Goal: Transaction & Acquisition: Purchase product/service

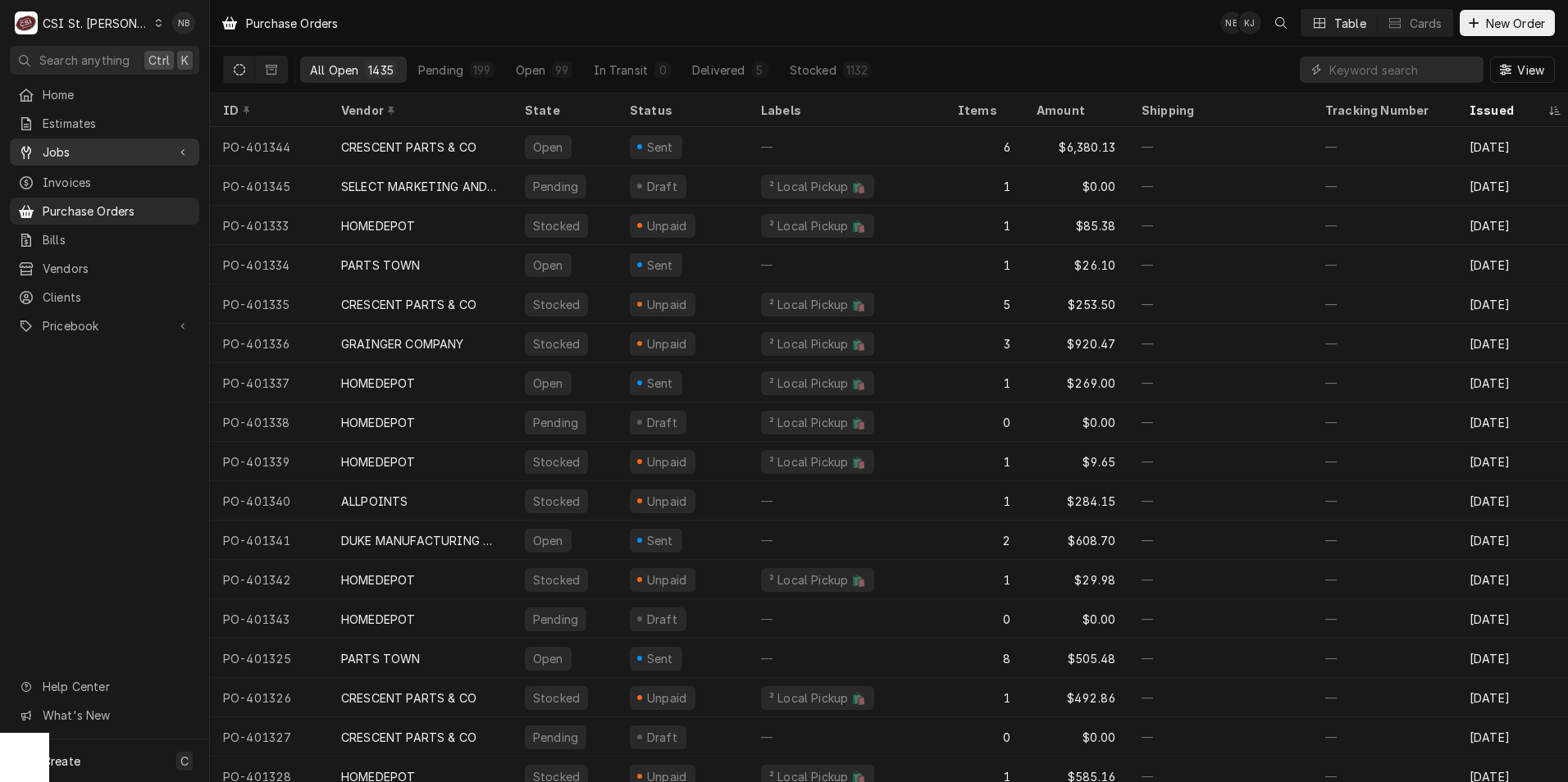
click at [104, 152] on span "Jobs" at bounding box center [104, 152] width 124 height 17
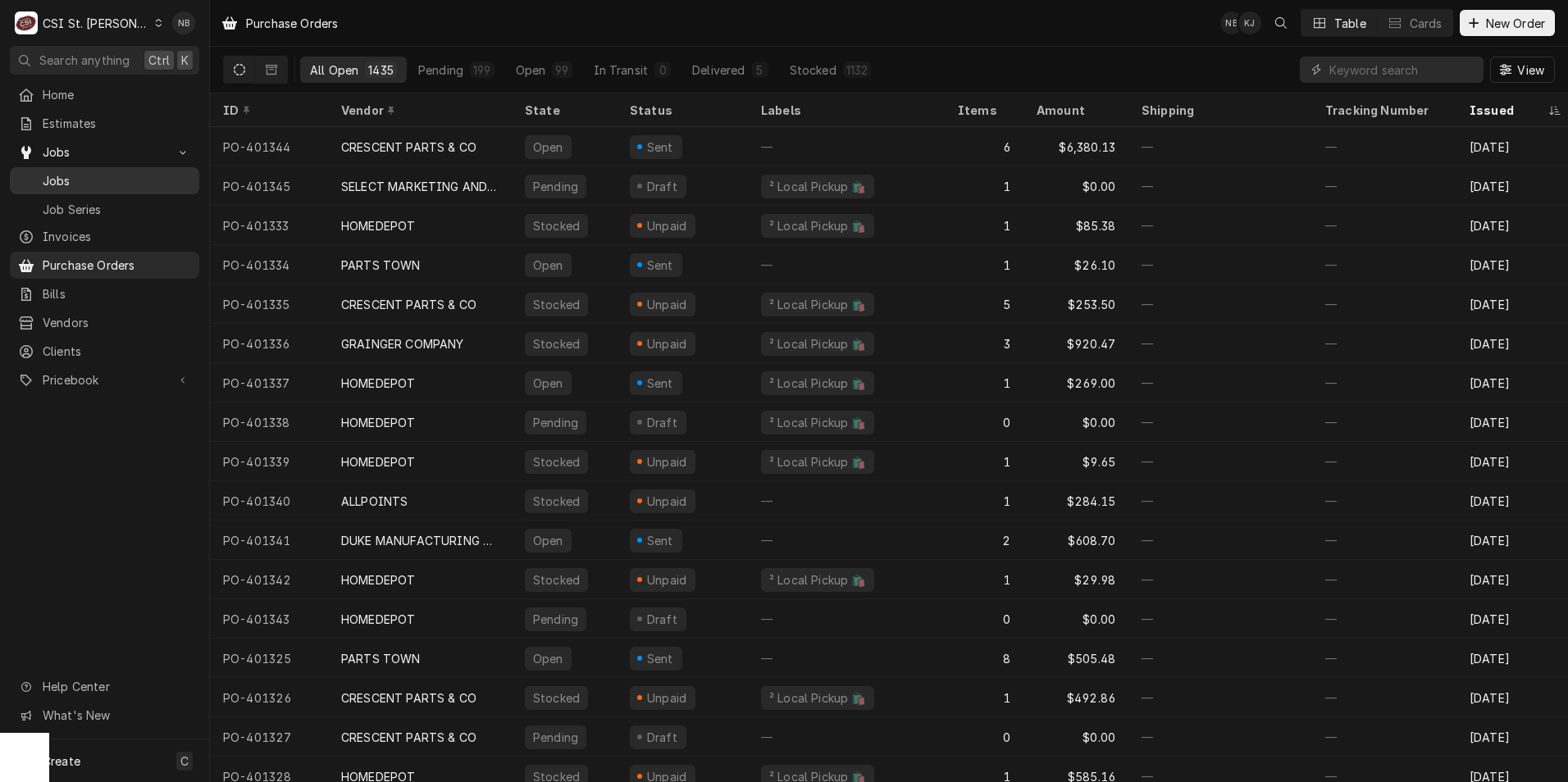
click at [88, 172] on span "Jobs" at bounding box center [116, 181] width 148 height 17
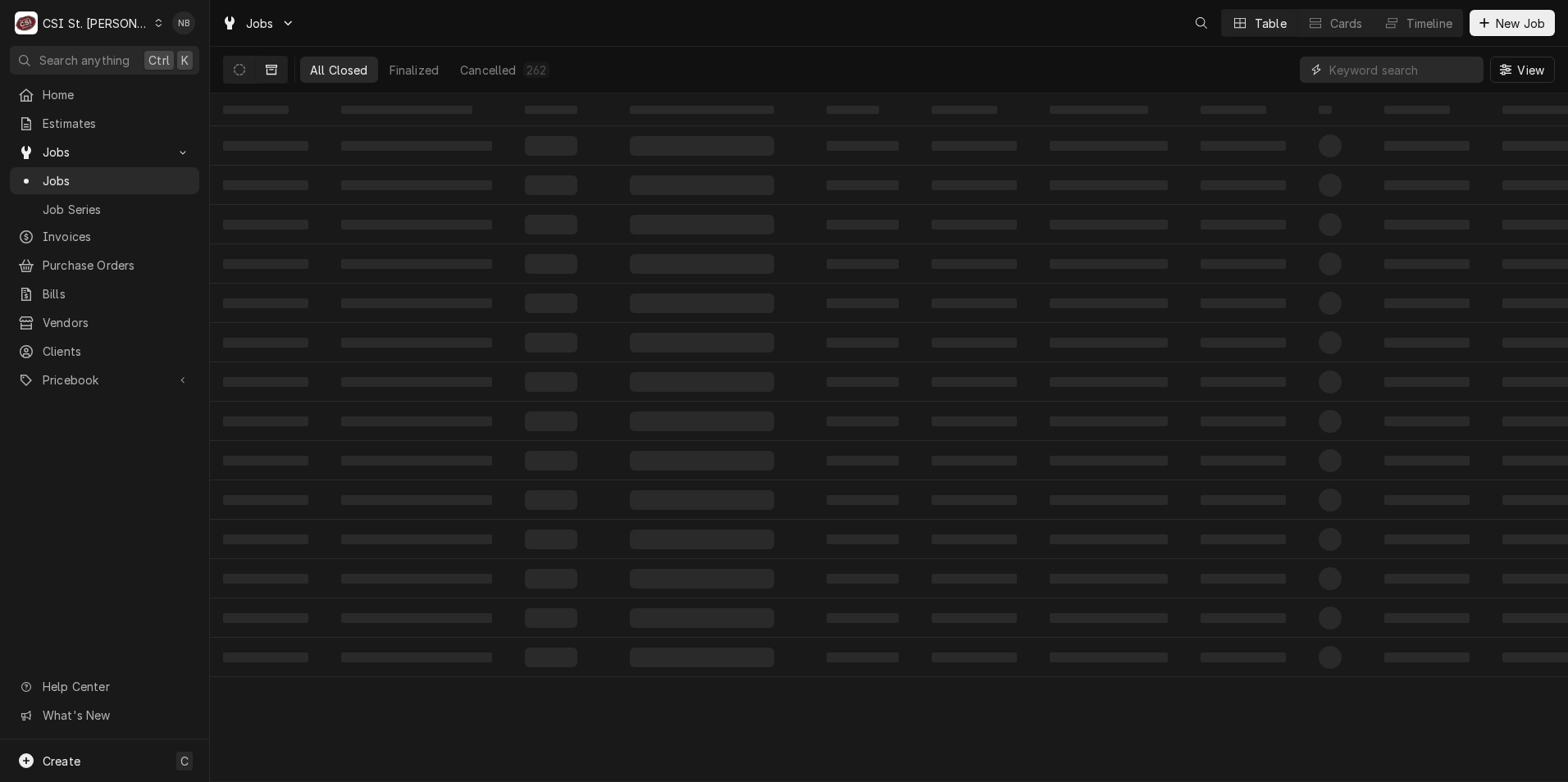
click at [1370, 63] on input "Dynamic Content Wrapper" at bounding box center [1402, 69] width 146 height 27
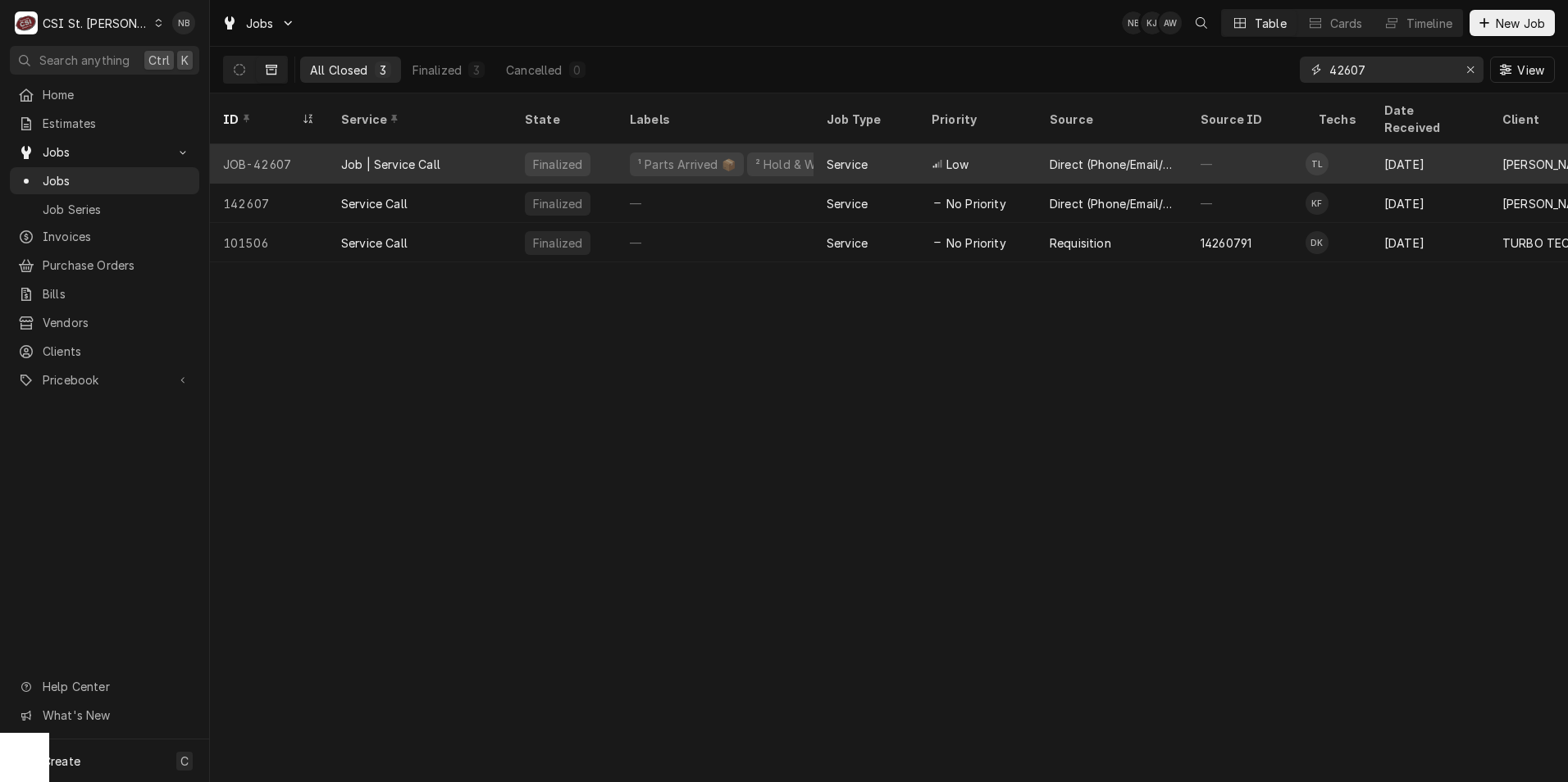
type input "42607"
click at [844, 156] on div "Service" at bounding box center [847, 164] width 41 height 17
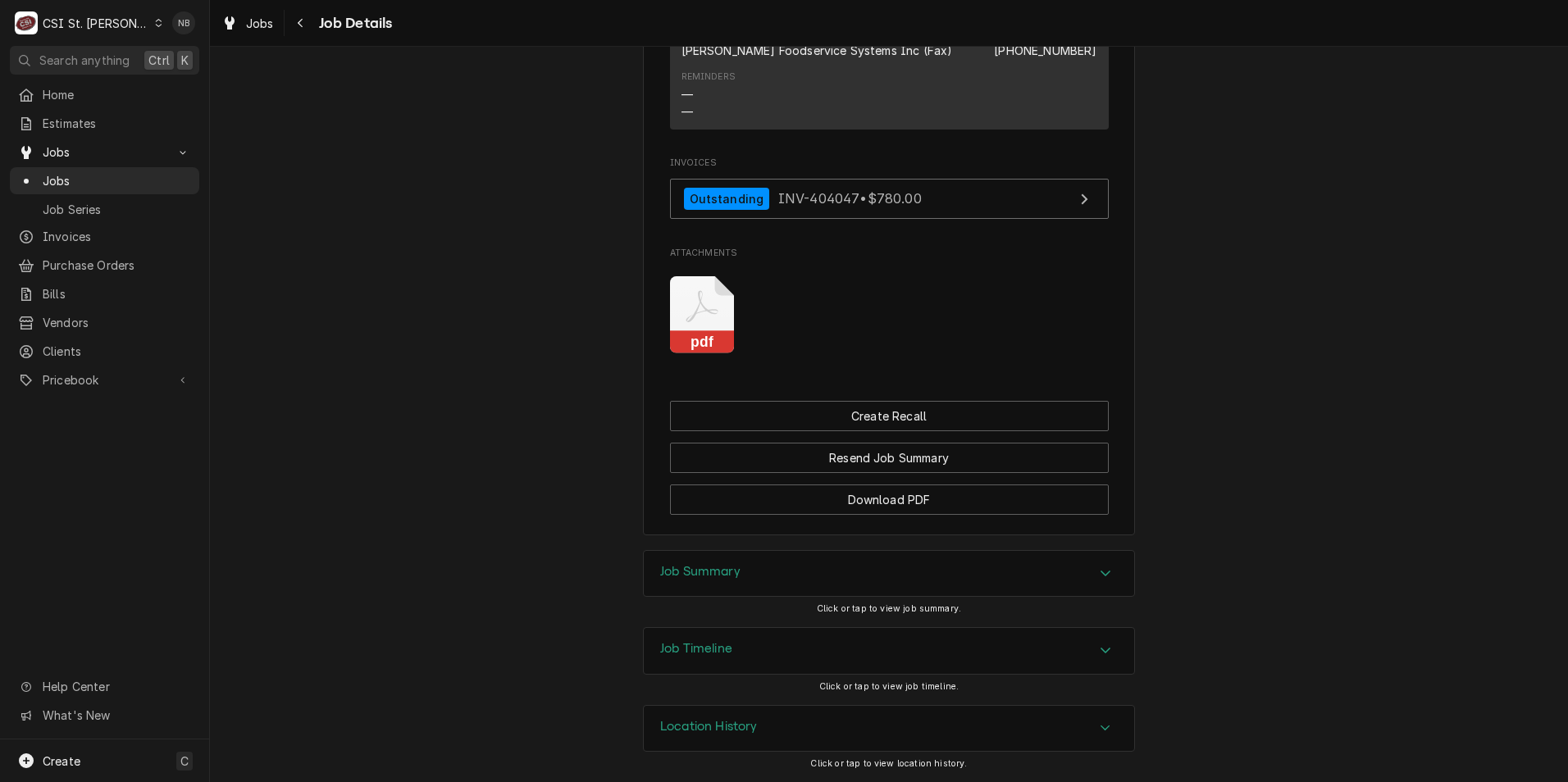
click at [777, 580] on div "Job Summary" at bounding box center [889, 574] width 491 height 46
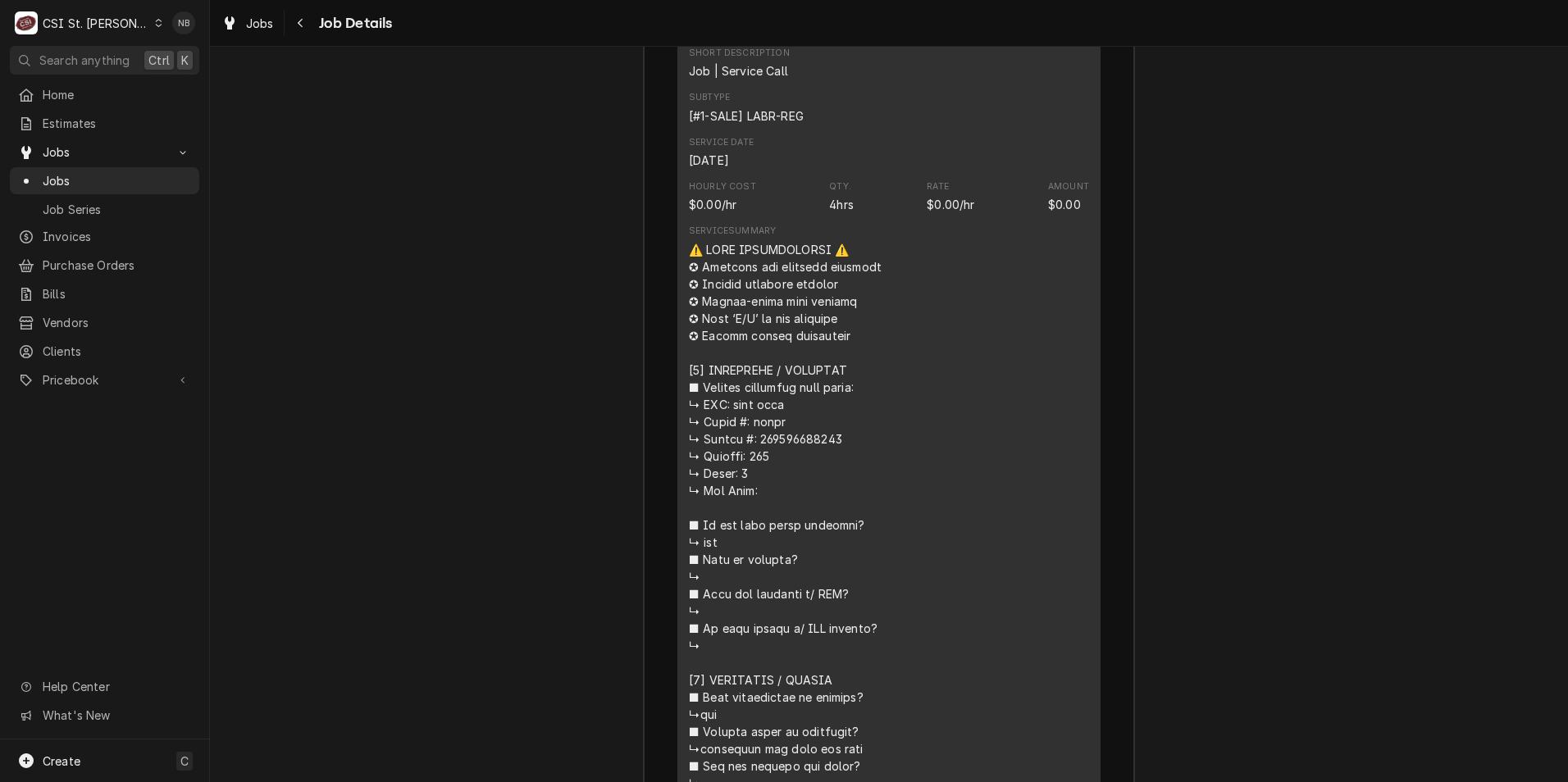
scroll to position [2474, 0]
drag, startPoint x: 748, startPoint y: 415, endPoint x: 785, endPoint y: 418, distance: 37.1
click at [785, 418] on div "Line Item" at bounding box center [788, 713] width 199 height 947
drag, startPoint x: 785, startPoint y: 418, endPoint x: 772, endPoint y: 418, distance: 13.0
copy div "/ 𝗖𝗦𝗜"
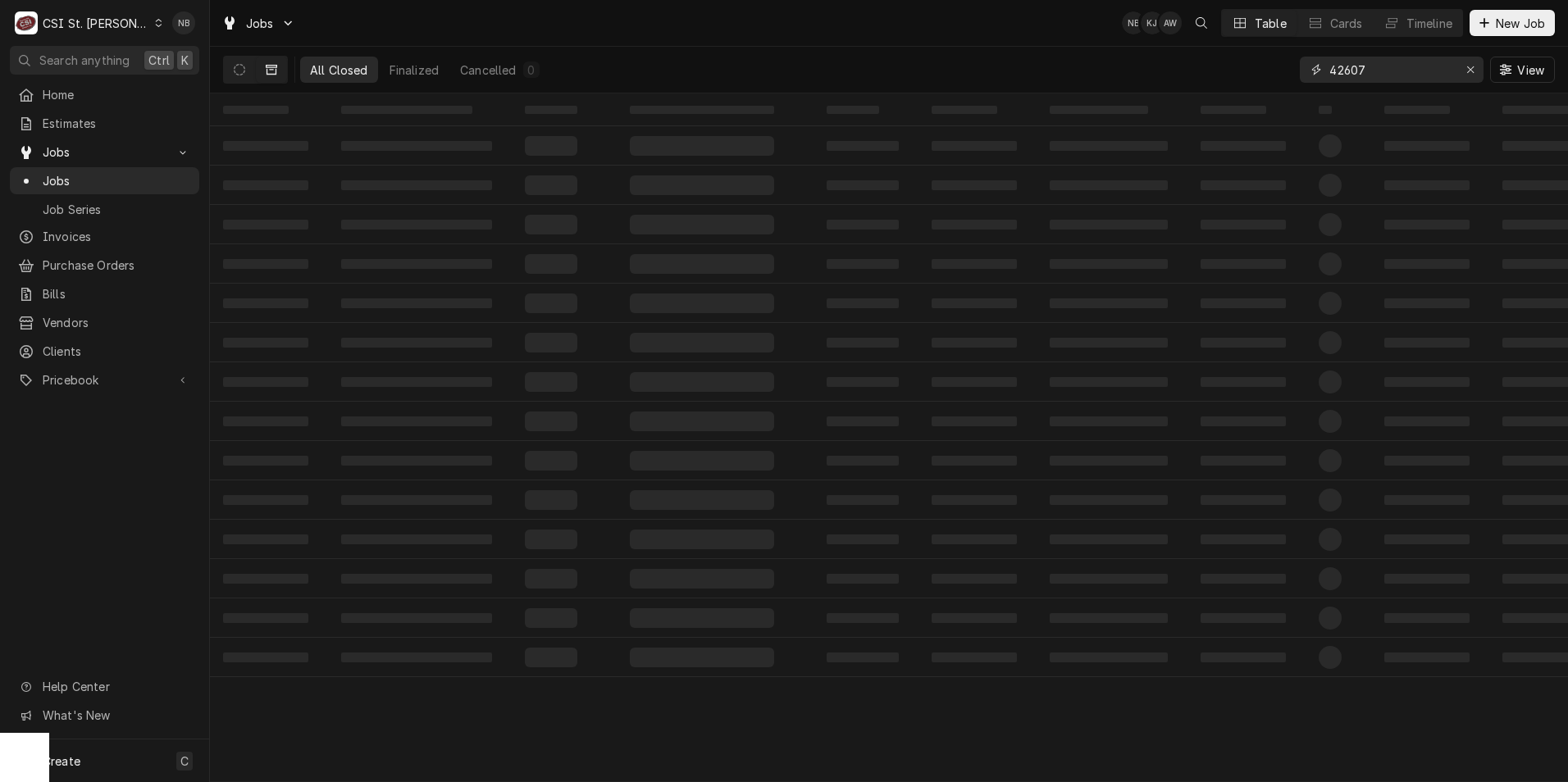
drag, startPoint x: 1368, startPoint y: 69, endPoint x: 1342, endPoint y: 75, distance: 26.7
click at [1342, 75] on input "42607" at bounding box center [1391, 69] width 123 height 27
type input "42751"
click at [231, 79] on button "Dynamic Content Wrapper" at bounding box center [239, 69] width 31 height 27
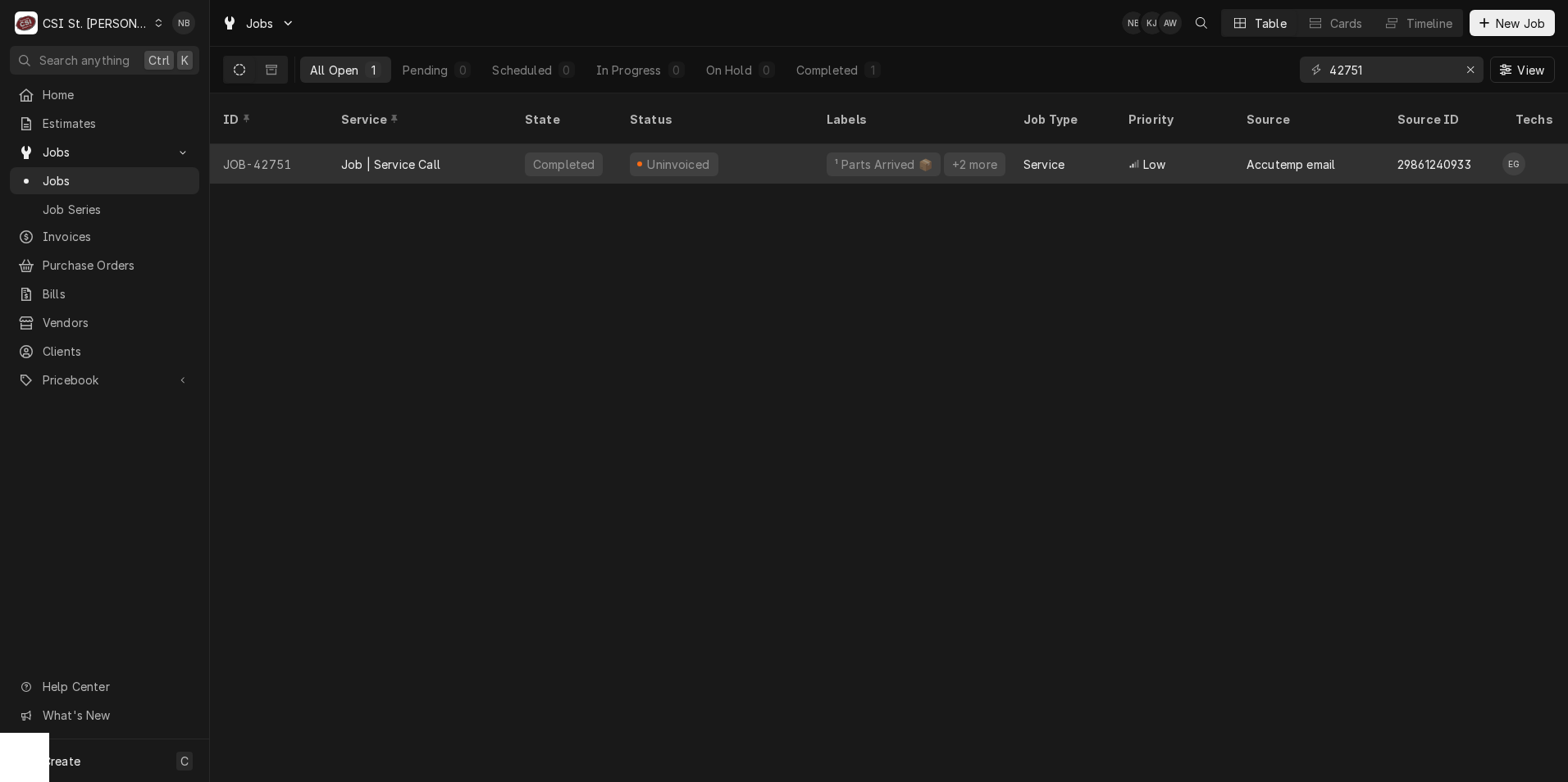
click at [468, 145] on div "Job | Service Call" at bounding box center [420, 164] width 183 height 39
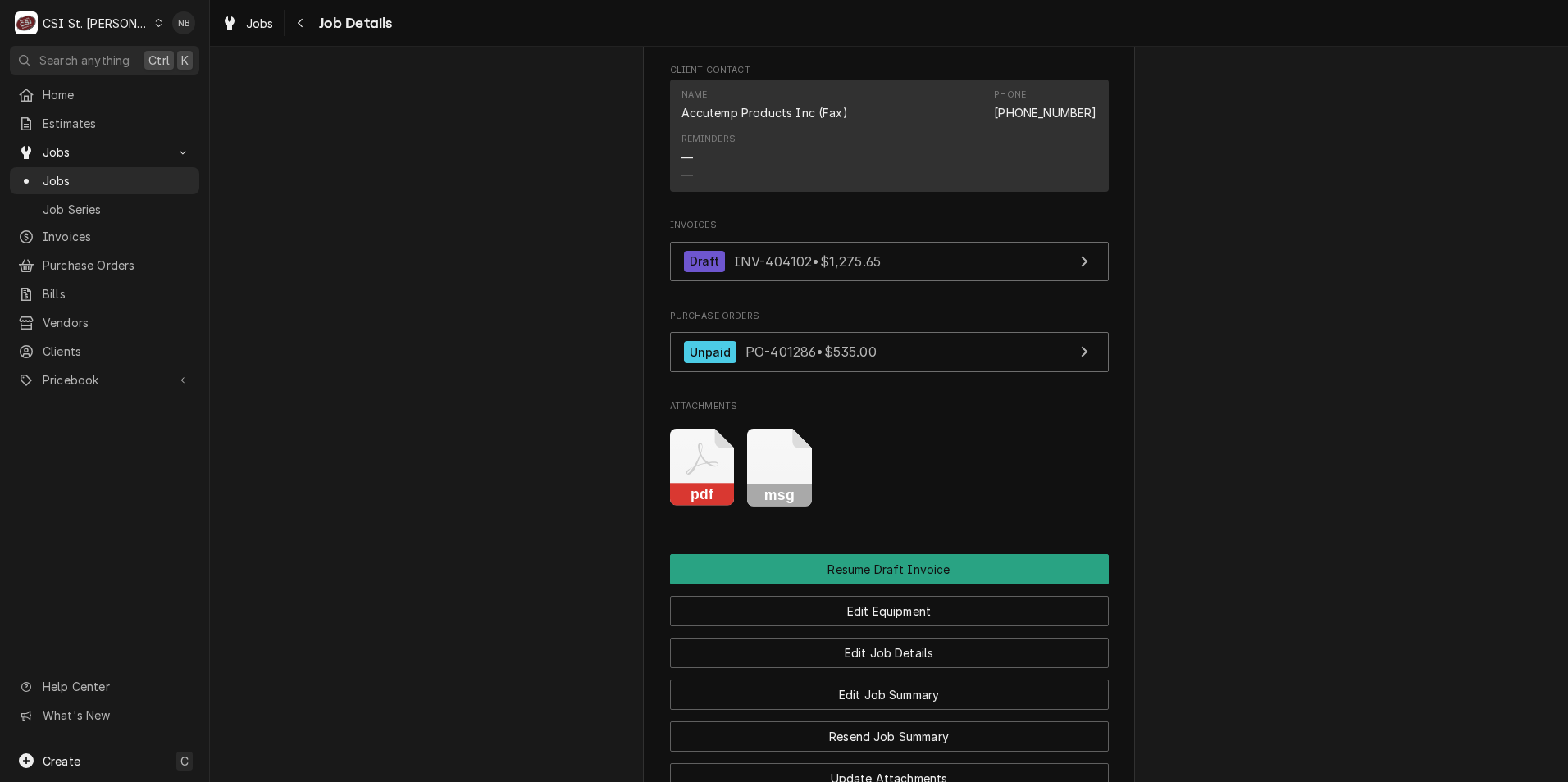
scroll to position [1394, 0]
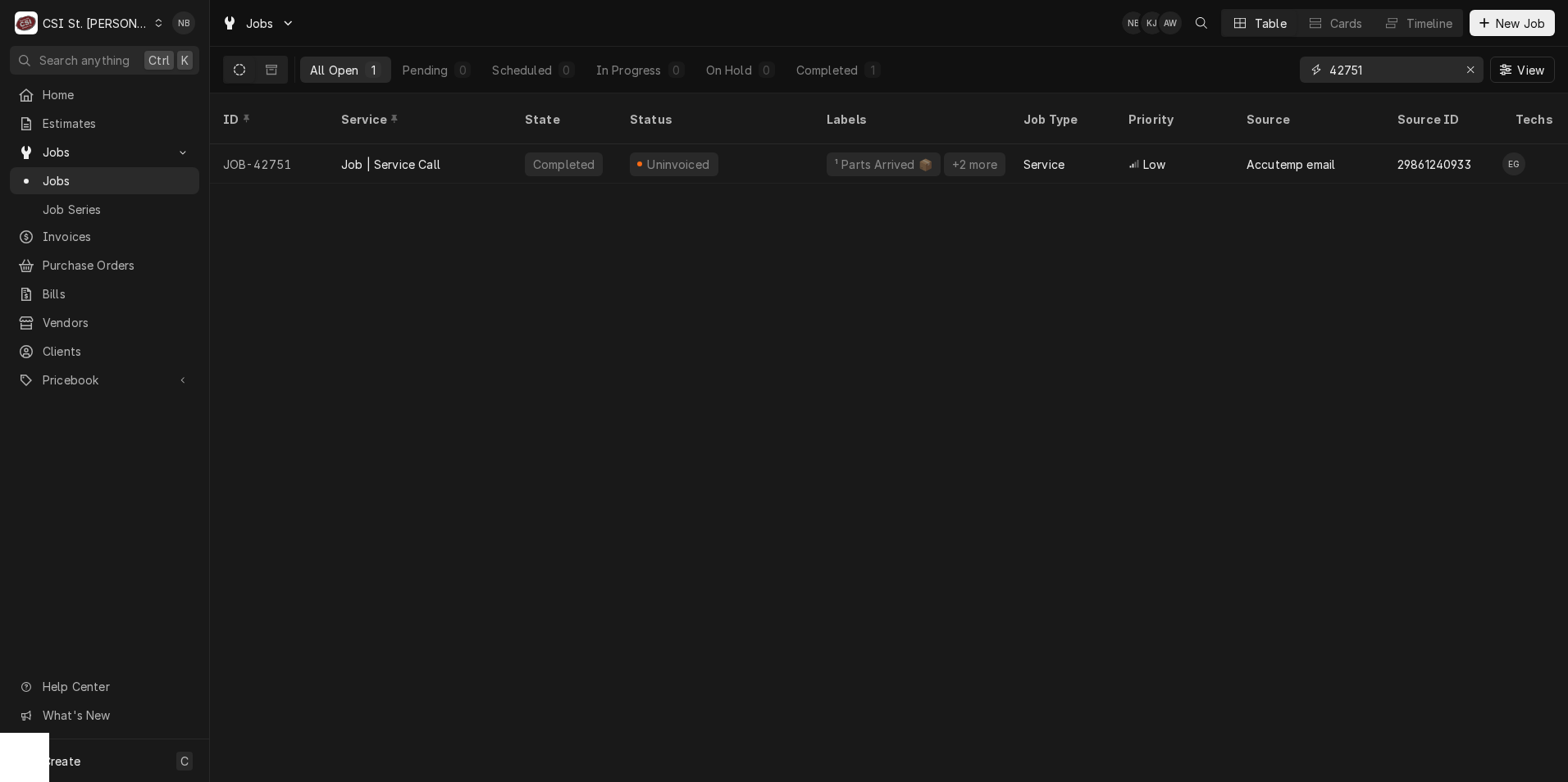
drag, startPoint x: 1365, startPoint y: 75, endPoint x: 1344, endPoint y: 79, distance: 21.4
click at [1344, 79] on input "42751" at bounding box center [1391, 69] width 123 height 27
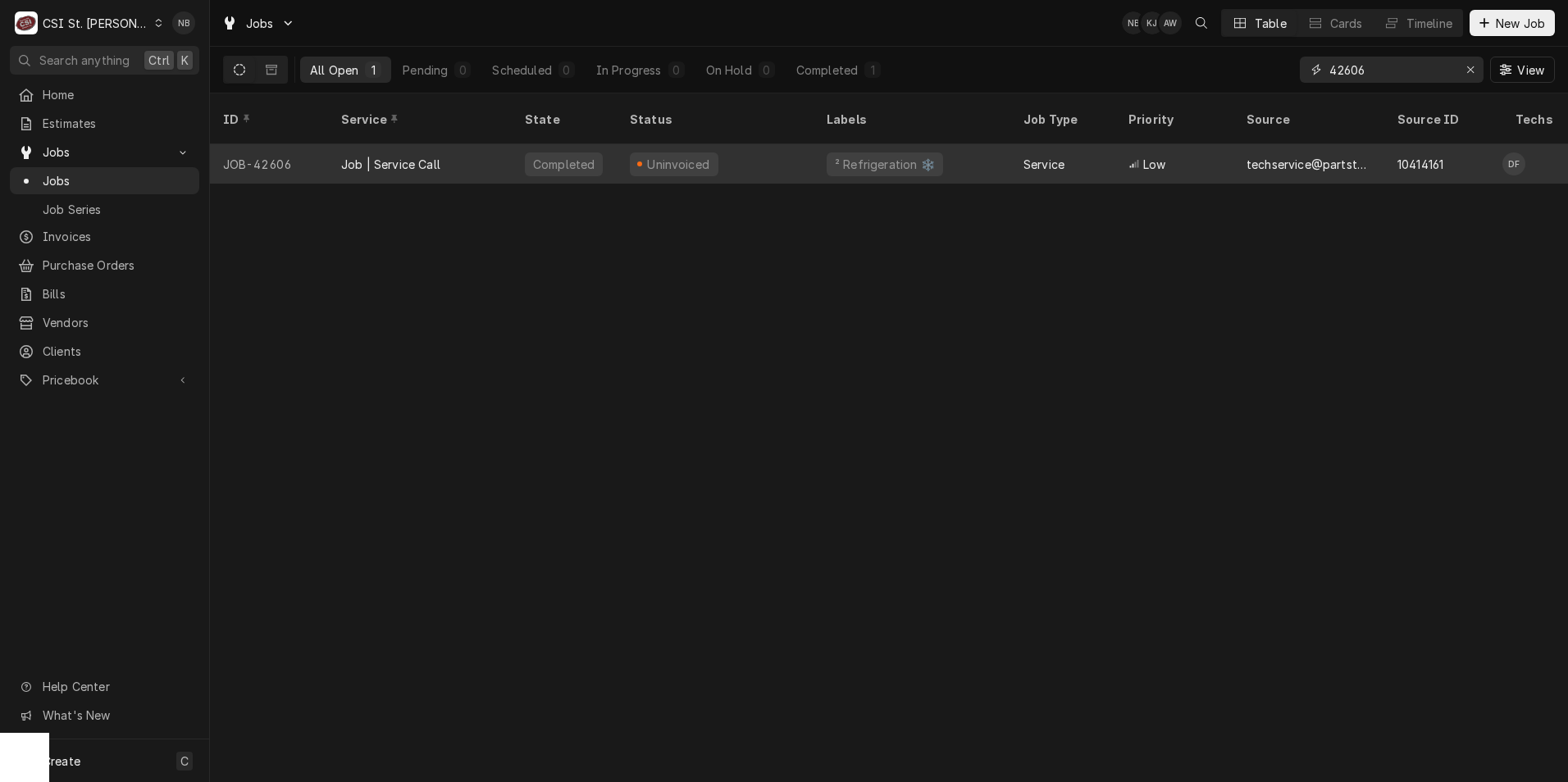
type input "42606"
click at [762, 156] on div "Uninvoiced" at bounding box center [715, 164] width 197 height 39
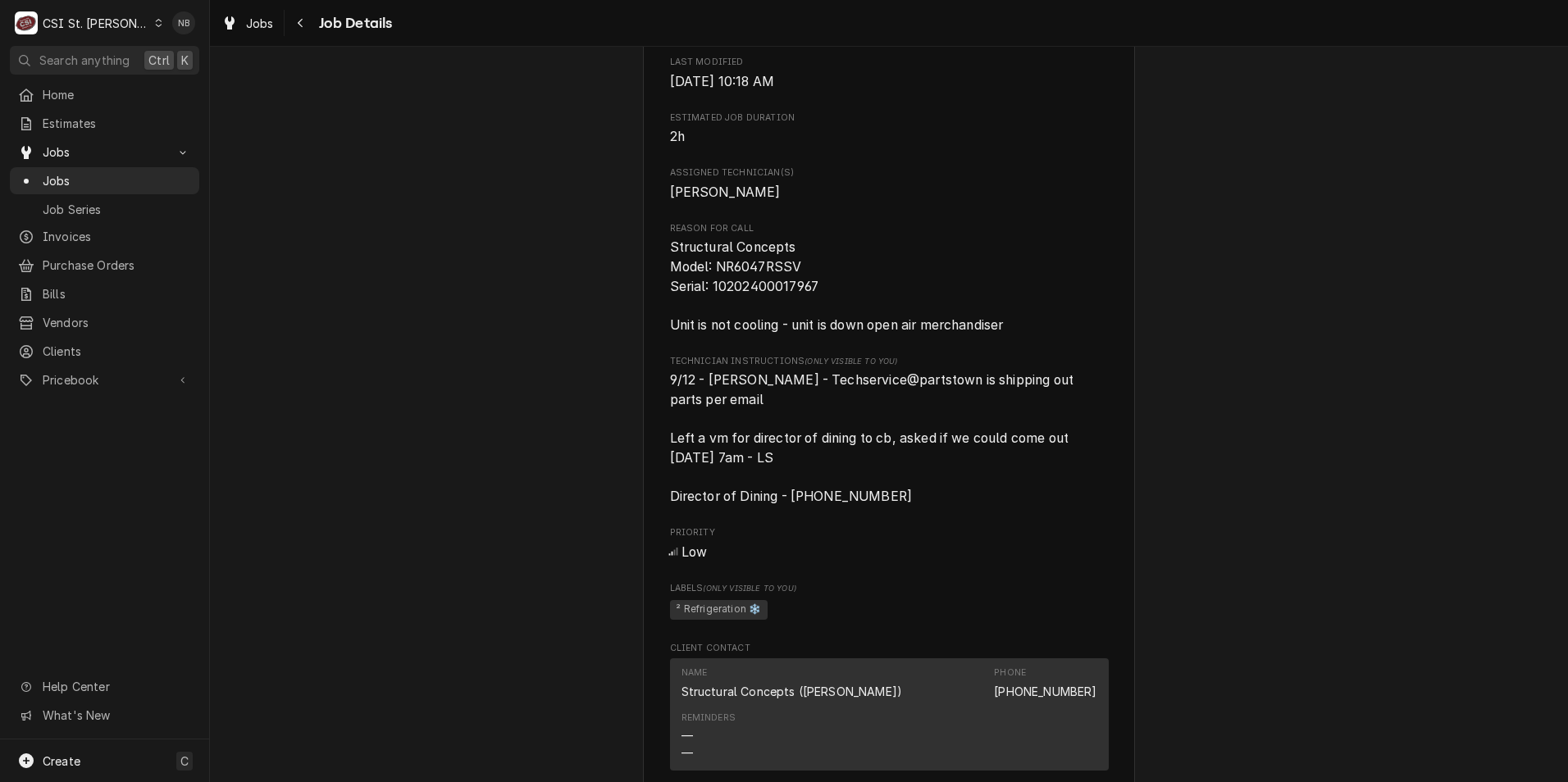
scroll to position [738, 0]
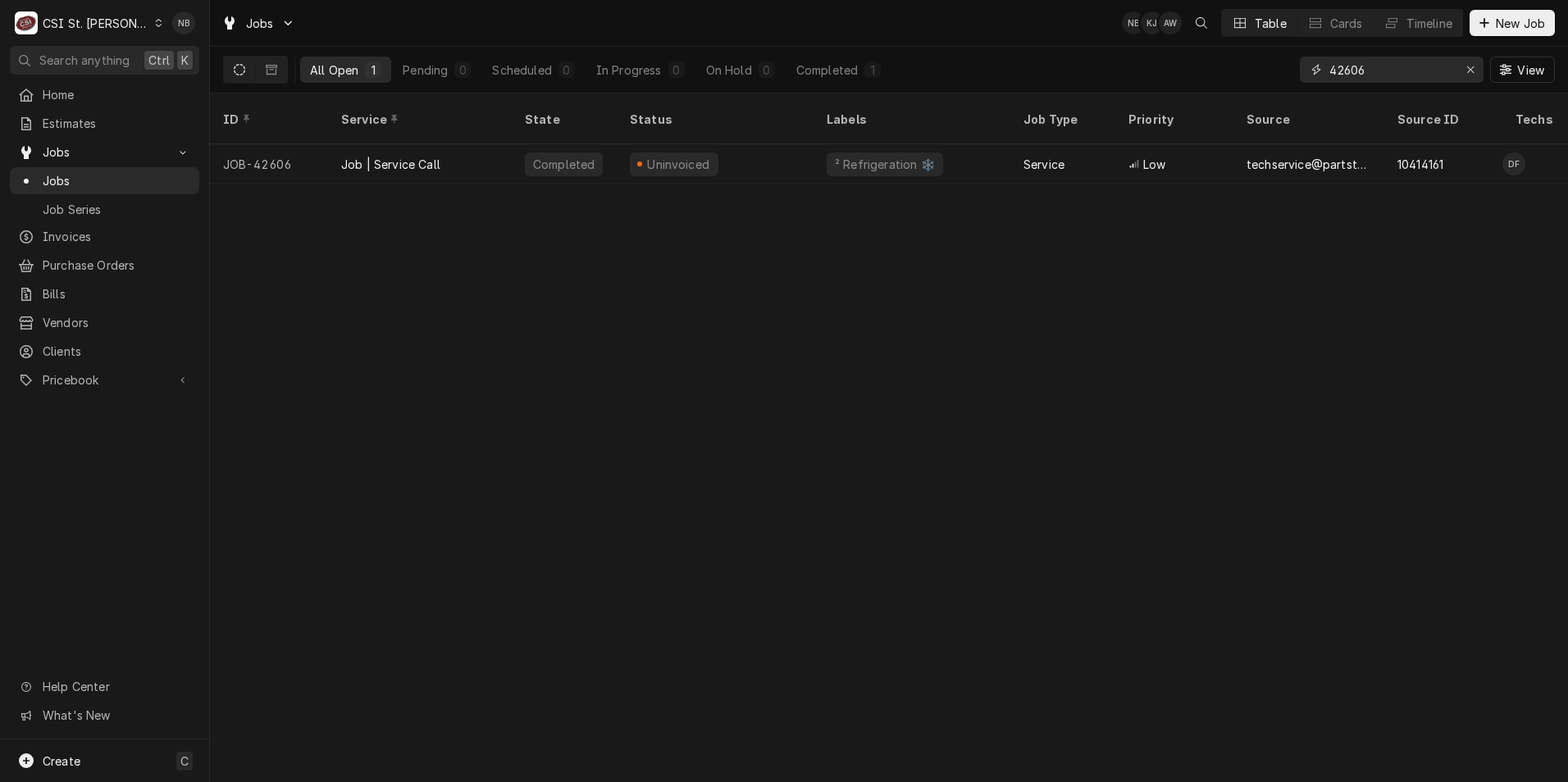
drag, startPoint x: 1367, startPoint y: 73, endPoint x: 1344, endPoint y: 81, distance: 24.4
click at [1344, 81] on input "42606" at bounding box center [1391, 69] width 123 height 27
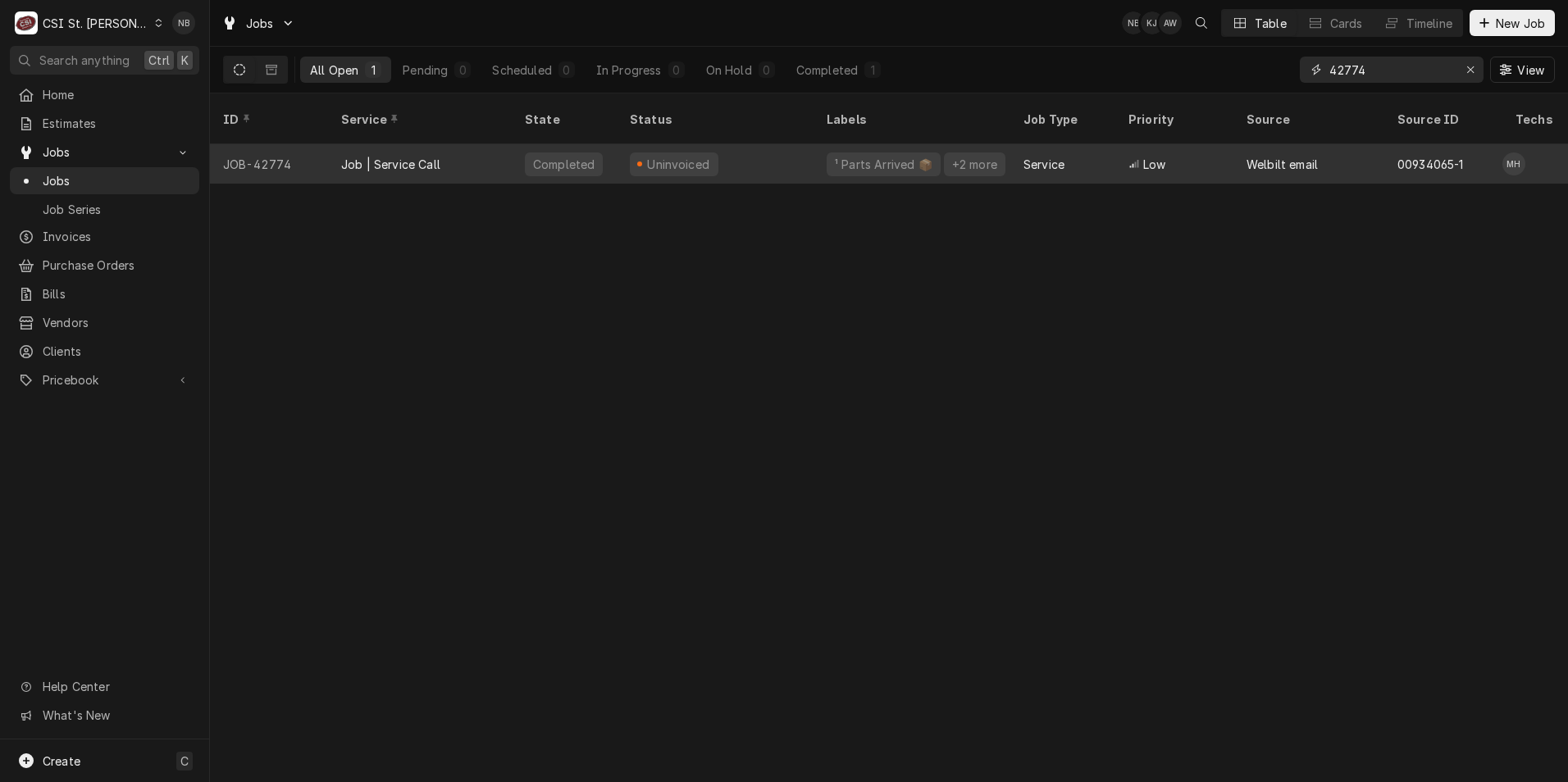
type input "42774"
click at [719, 145] on div "Uninvoiced" at bounding box center [715, 164] width 197 height 39
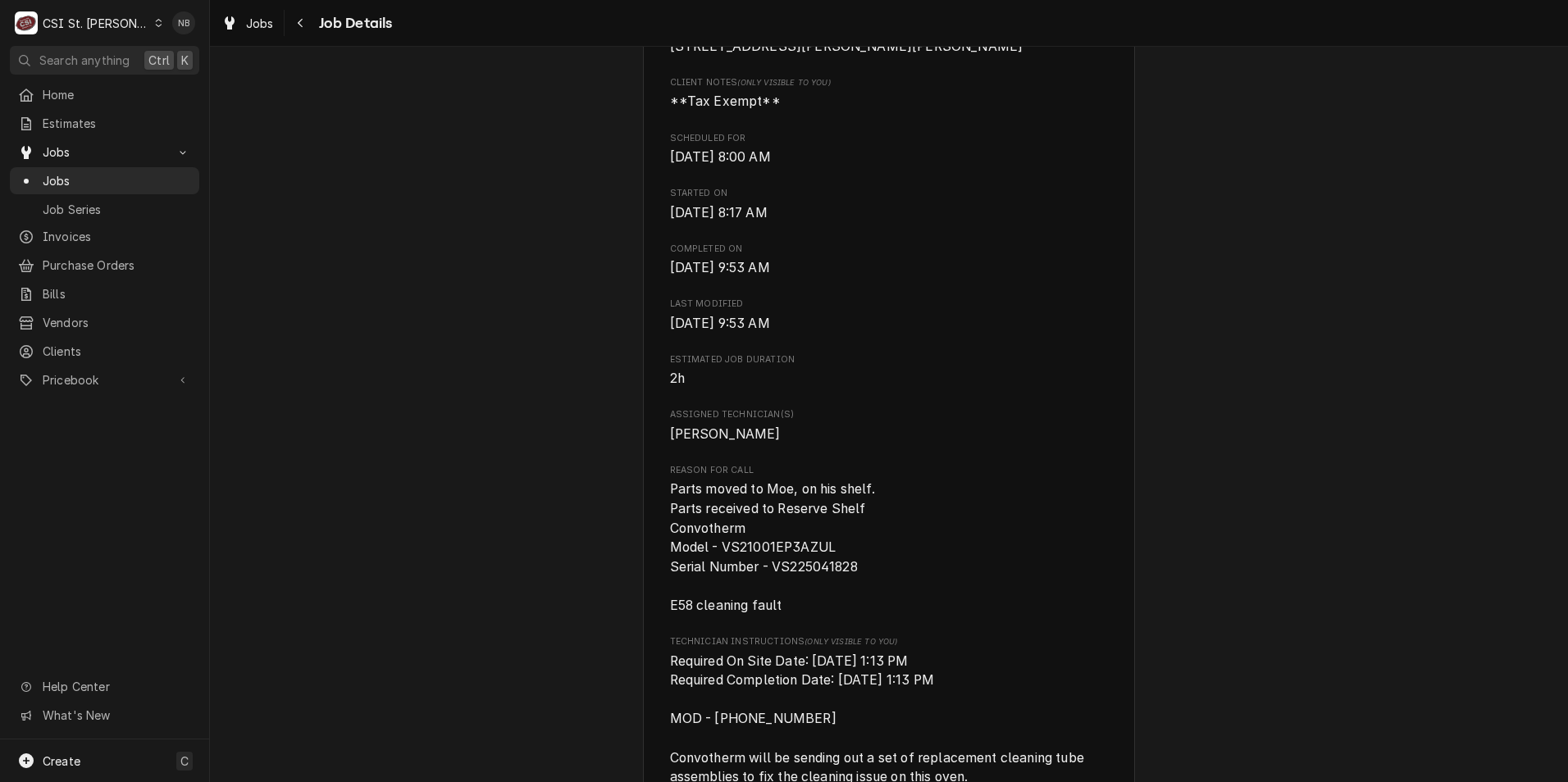
scroll to position [492, 0]
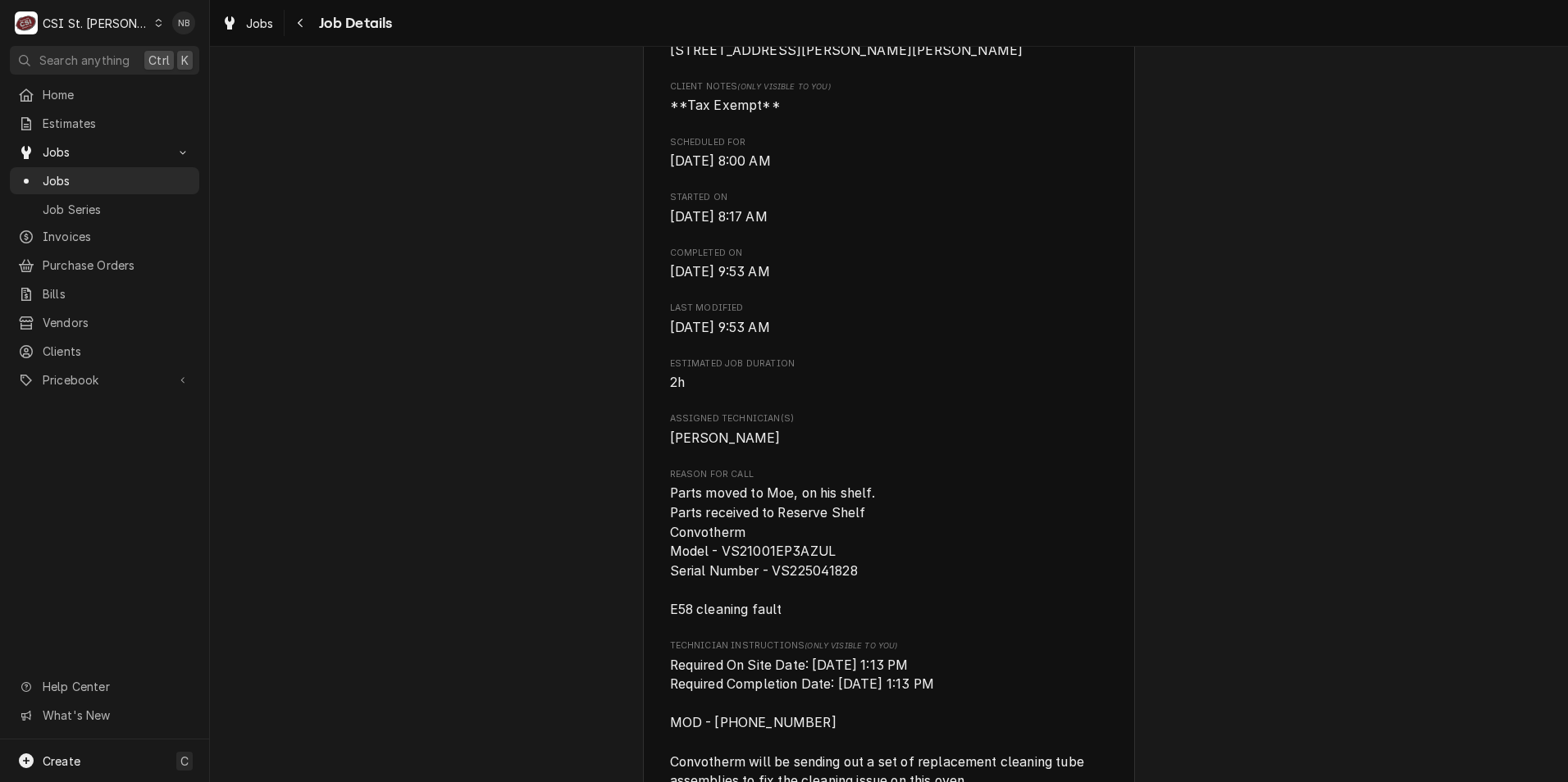
click at [541, 457] on div "Completed and Uninvoiced WELBILT CLEVELAND RANGE Chilis #1733 [GEOGRAPHIC_DATA]…" at bounding box center [889, 782] width 1358 height 2421
click at [244, 13] on div "Jobs" at bounding box center [247, 23] width 59 height 21
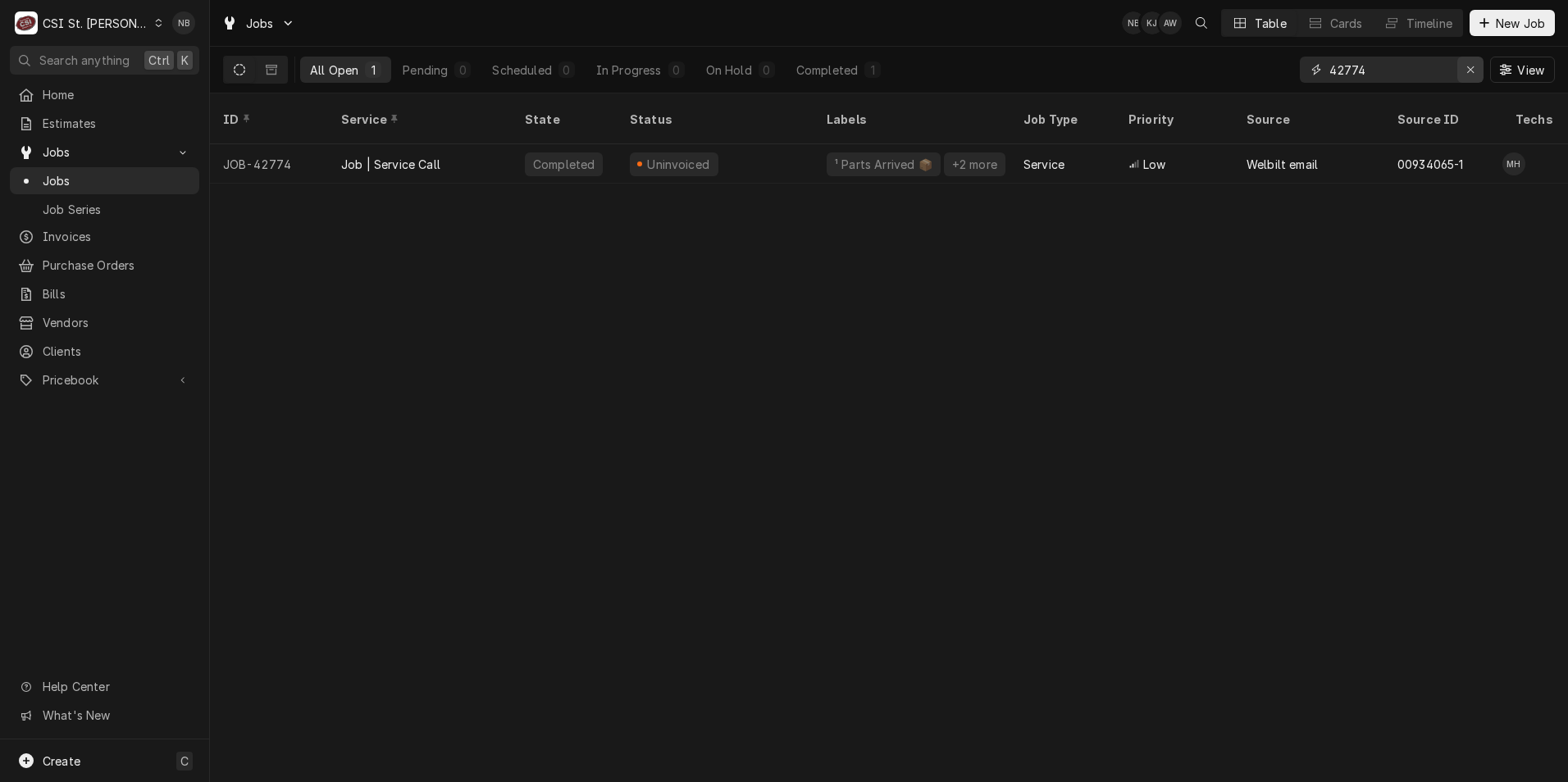
click at [1466, 75] on icon "Erase input" at bounding box center [1470, 69] width 9 height 11
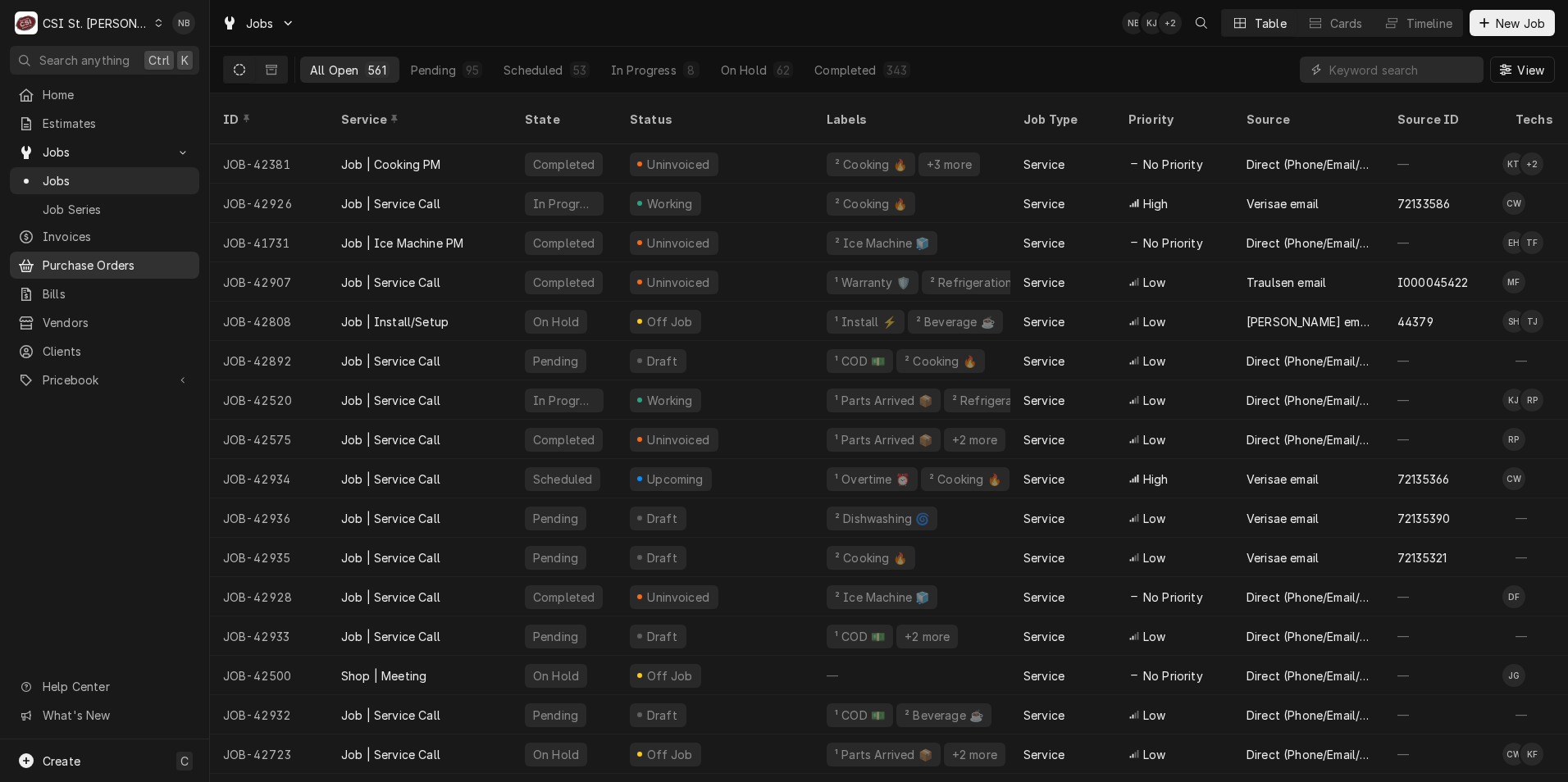
click at [88, 260] on span "Purchase Orders" at bounding box center [116, 266] width 148 height 17
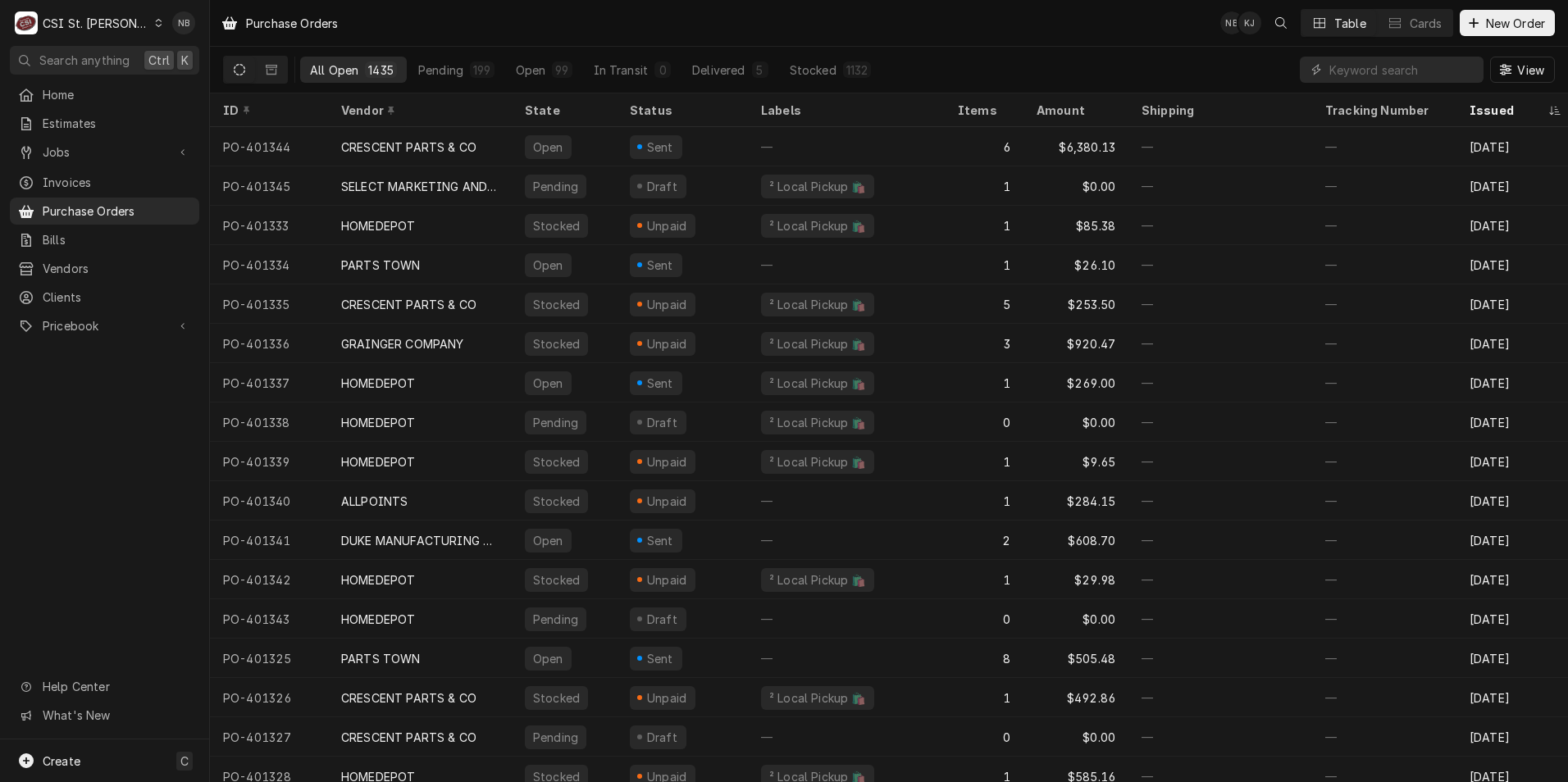
click at [86, 18] on div "CSI St. [PERSON_NAME]" at bounding box center [96, 23] width 106 height 17
click at [208, 57] on div "CSI Kentucky" at bounding box center [252, 61] width 217 height 17
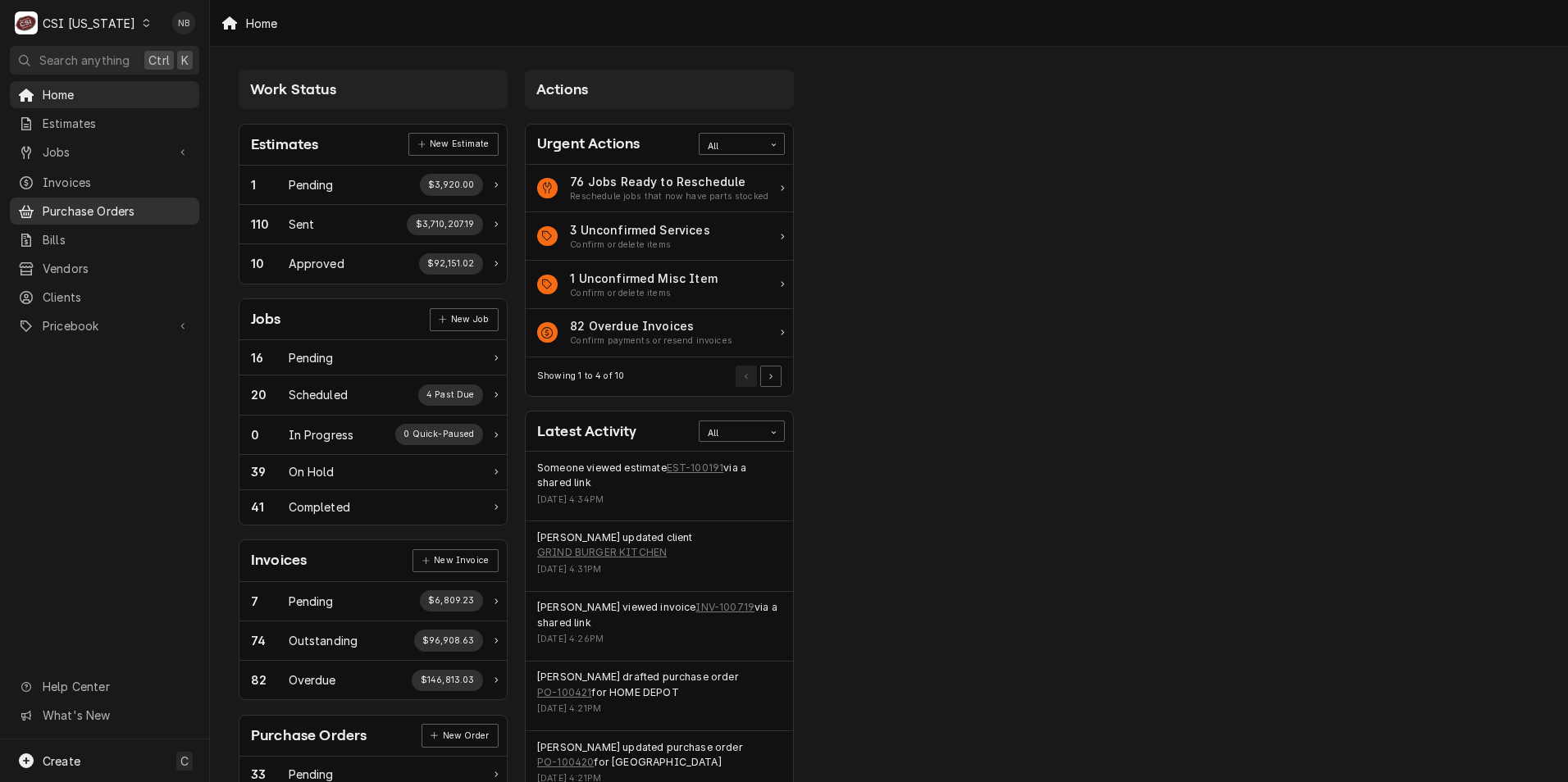
click at [104, 205] on span "Purchase Orders" at bounding box center [116, 212] width 148 height 17
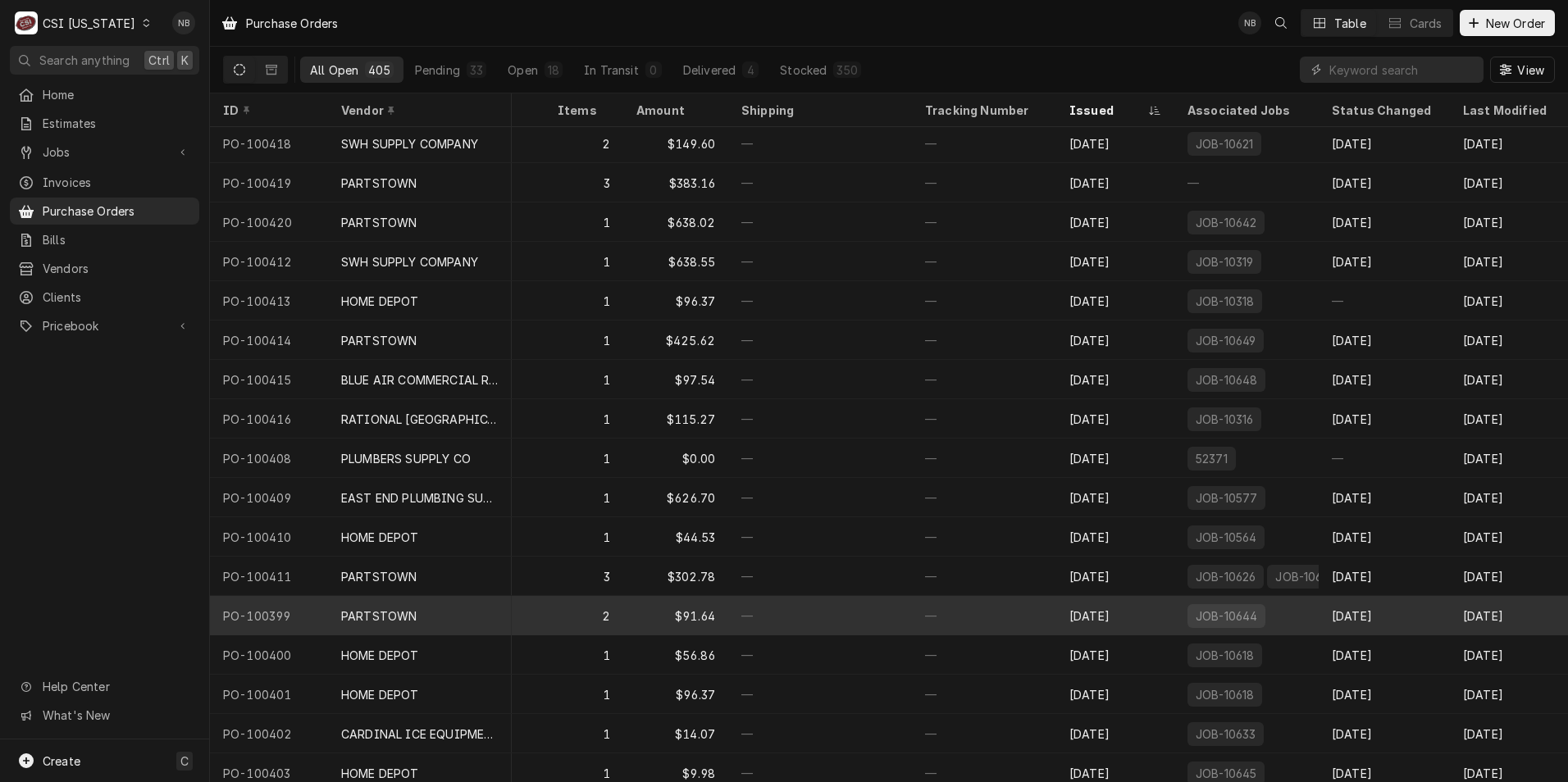
scroll to position [0, 413]
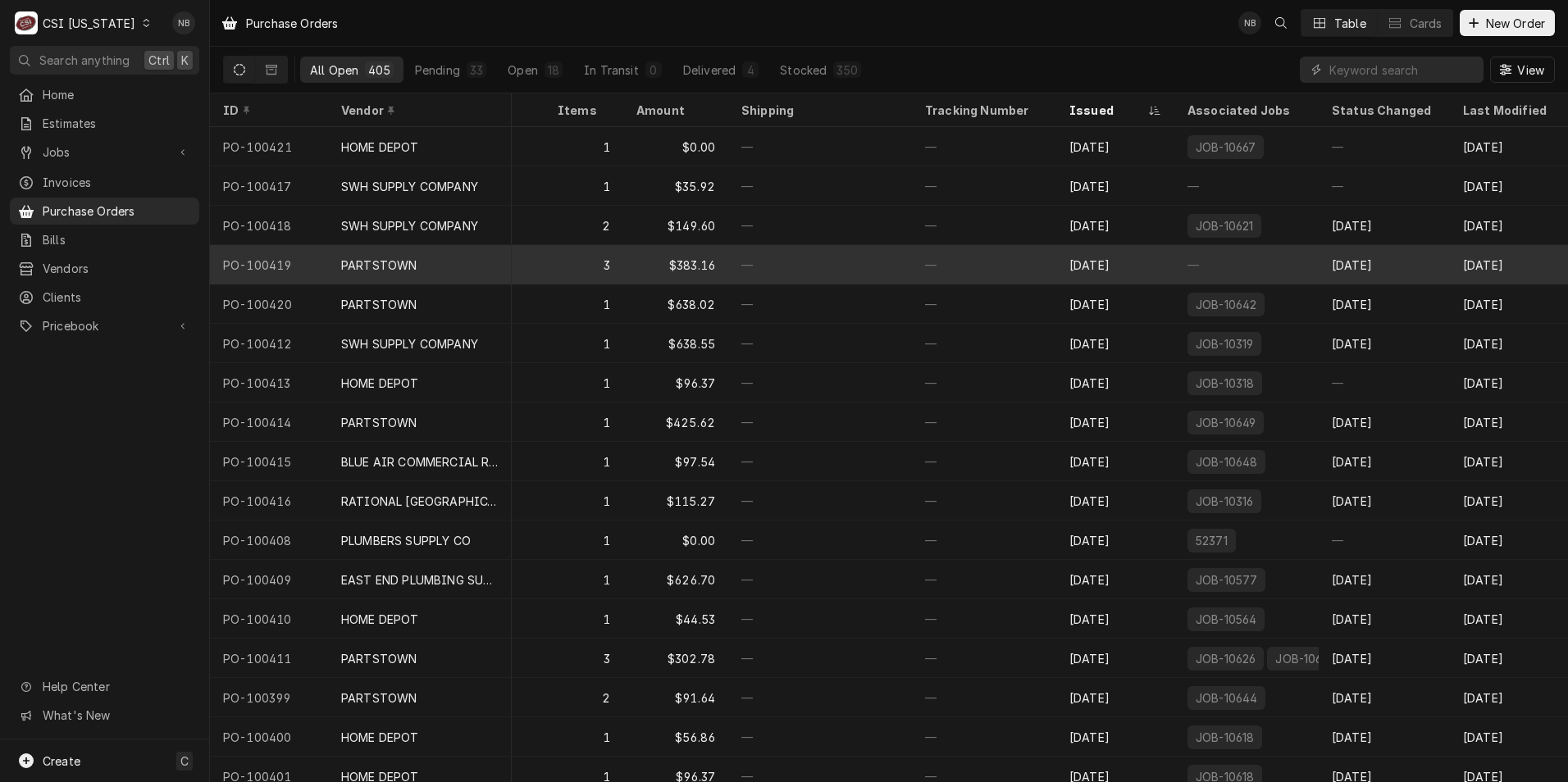
click at [843, 269] on div "—" at bounding box center [820, 265] width 183 height 39
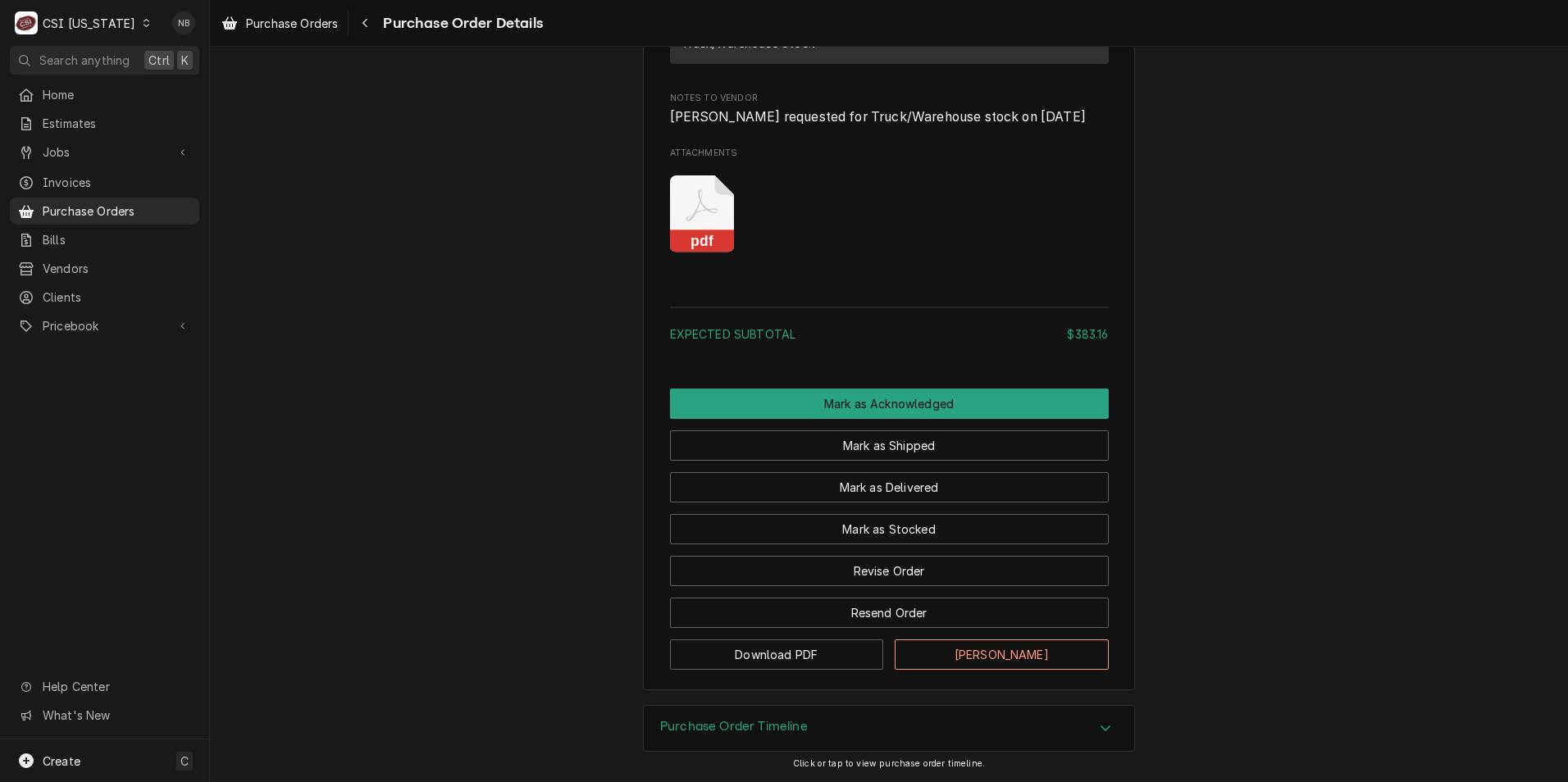
scroll to position [1949, 0]
click at [832, 730] on div "Purchase Order Timeline" at bounding box center [889, 729] width 491 height 46
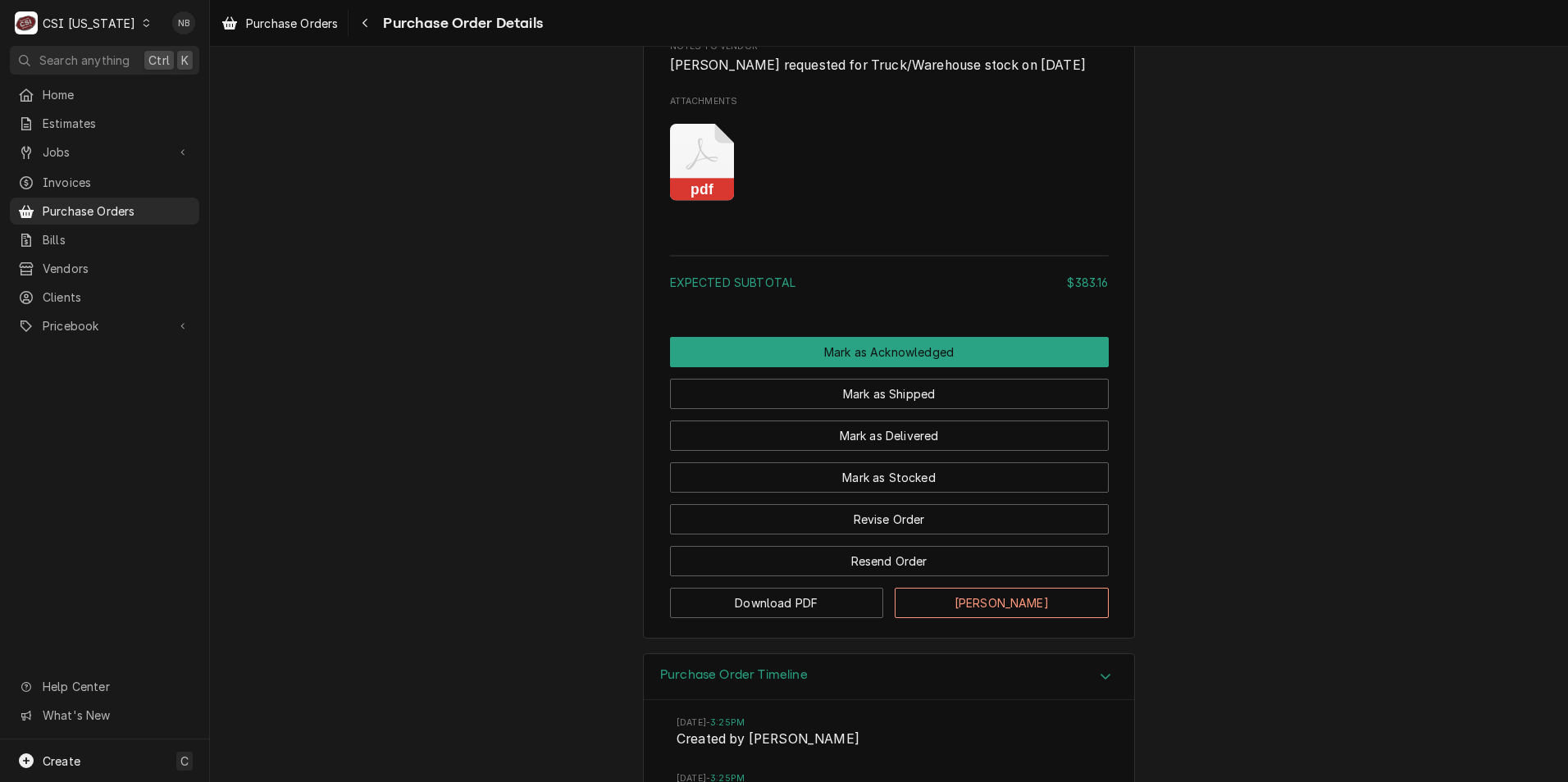
scroll to position [2193, 0]
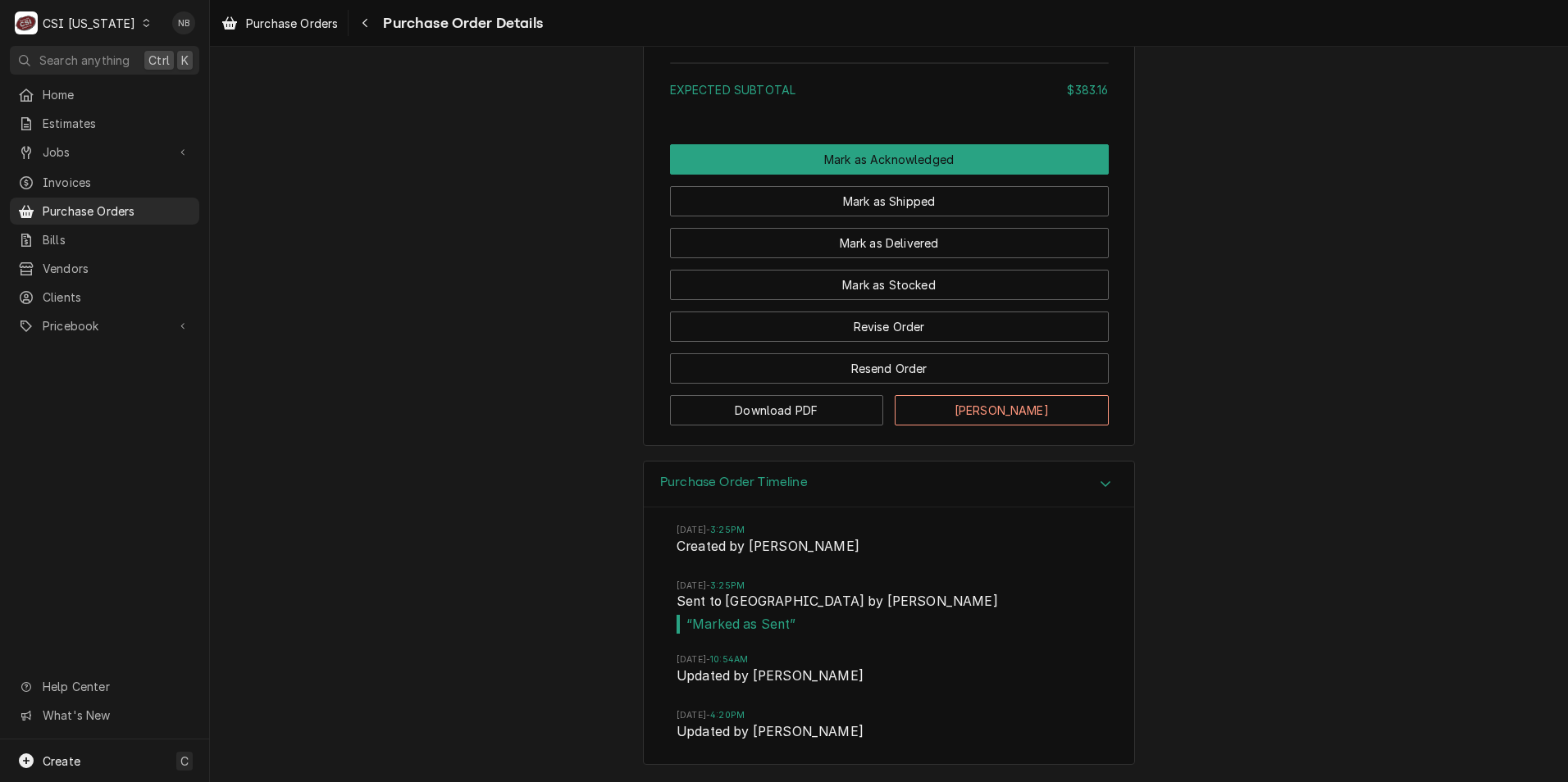
click at [844, 488] on div "Purchase Order Timeline" at bounding box center [889, 485] width 491 height 47
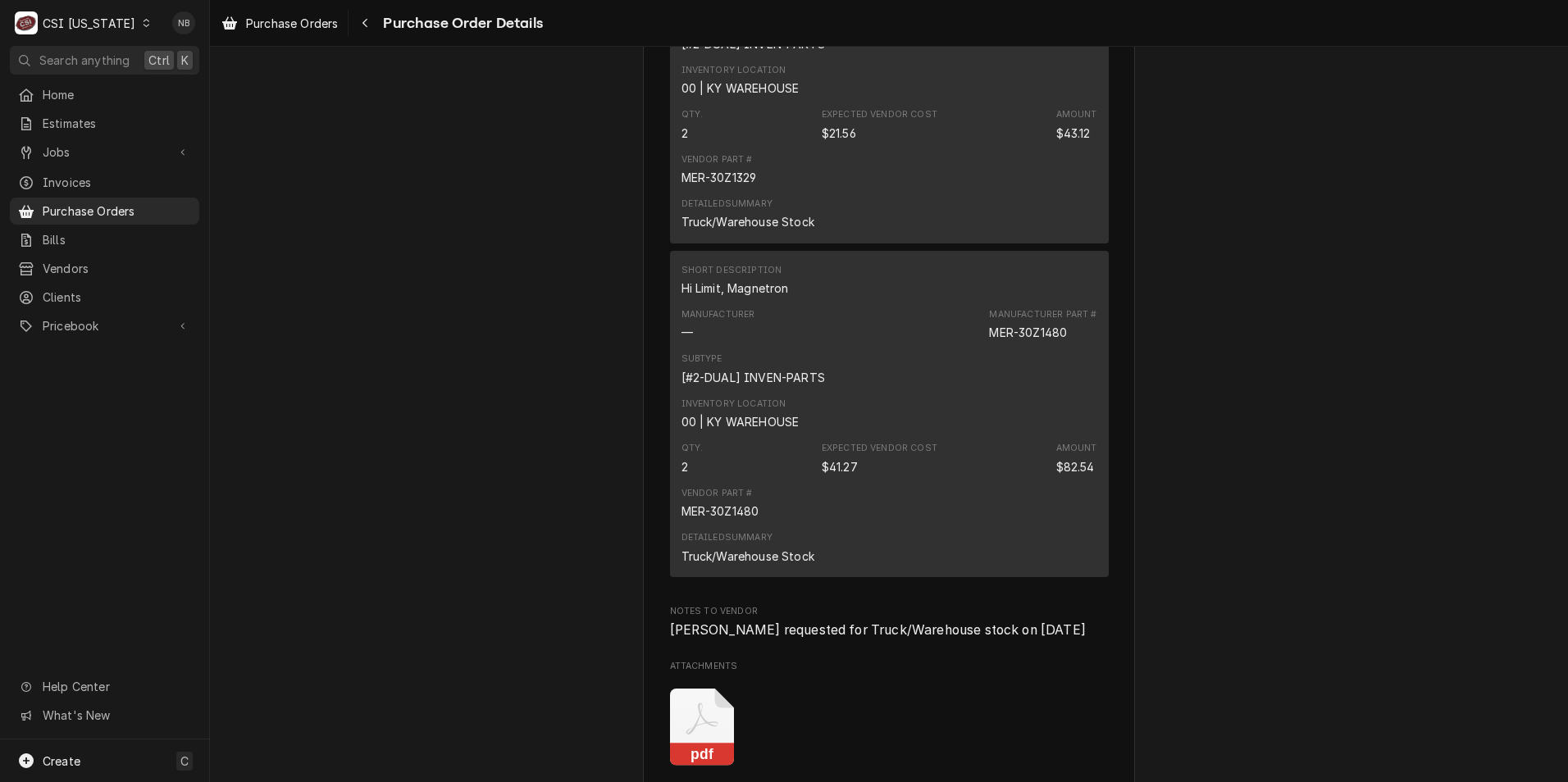
scroll to position [1375, 0]
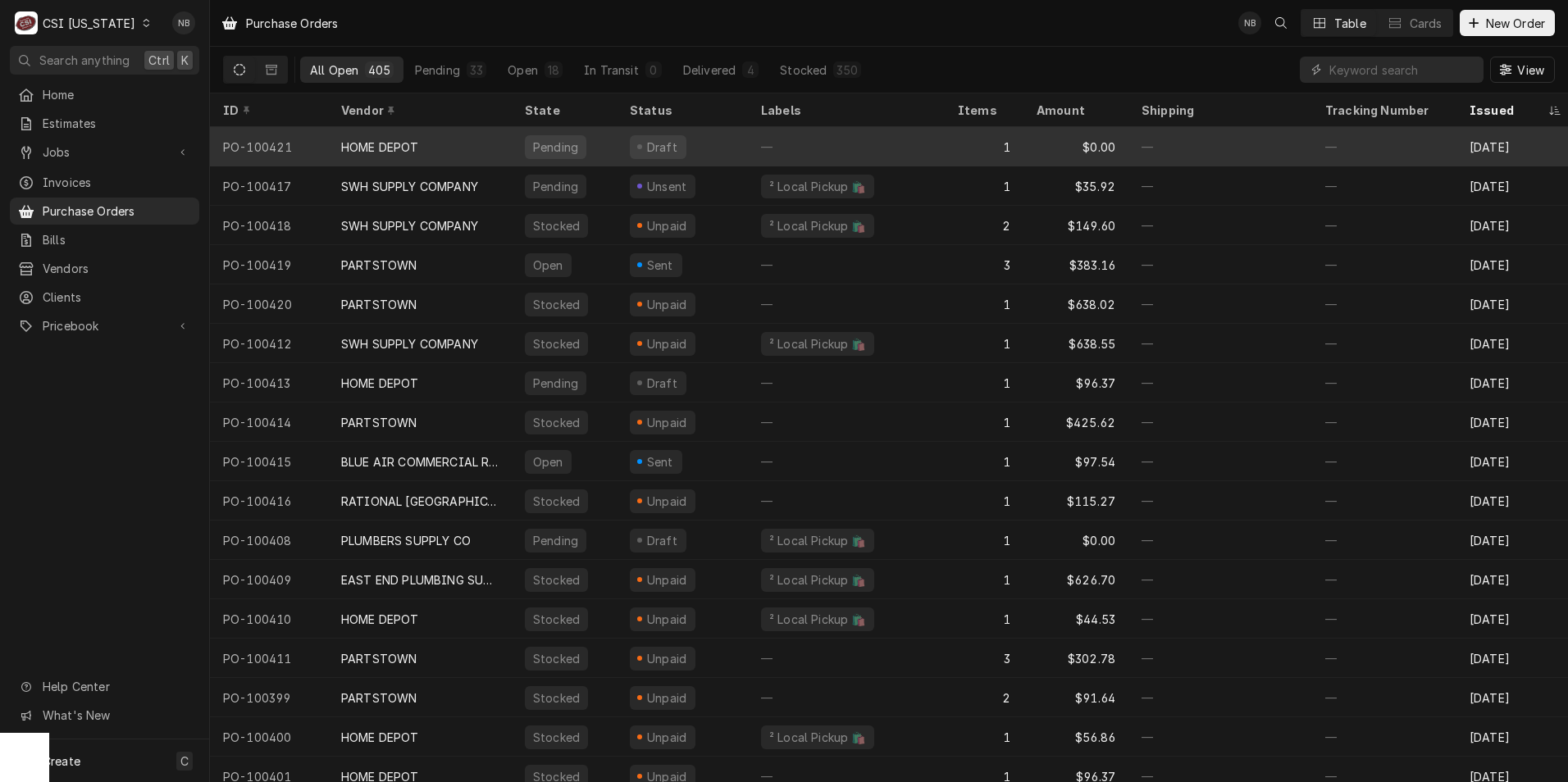
click at [902, 140] on div "—" at bounding box center [846, 146] width 197 height 39
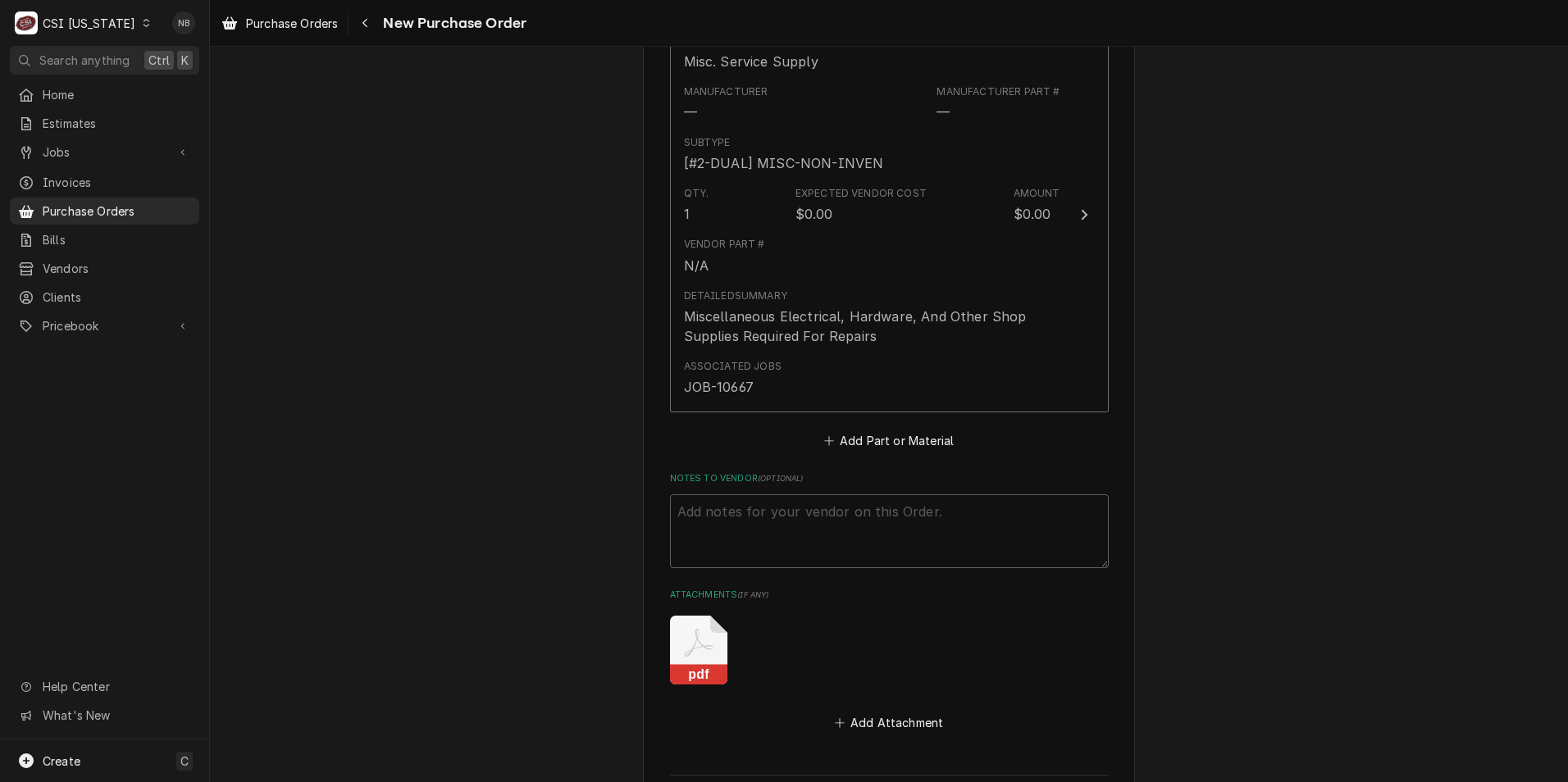
scroll to position [737, 0]
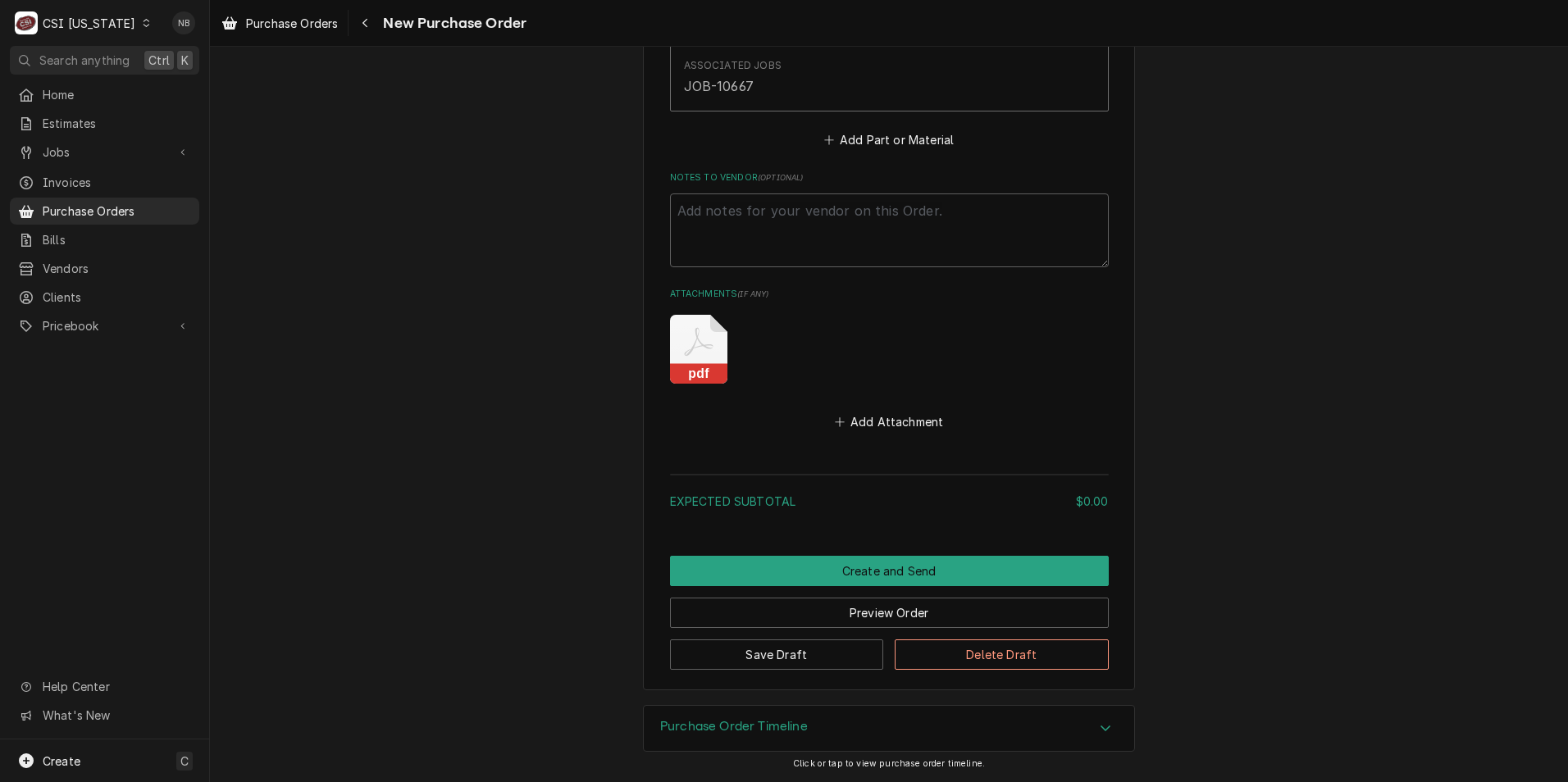
click at [705, 731] on h3 "Purchase Order Timeline" at bounding box center [734, 727] width 147 height 15
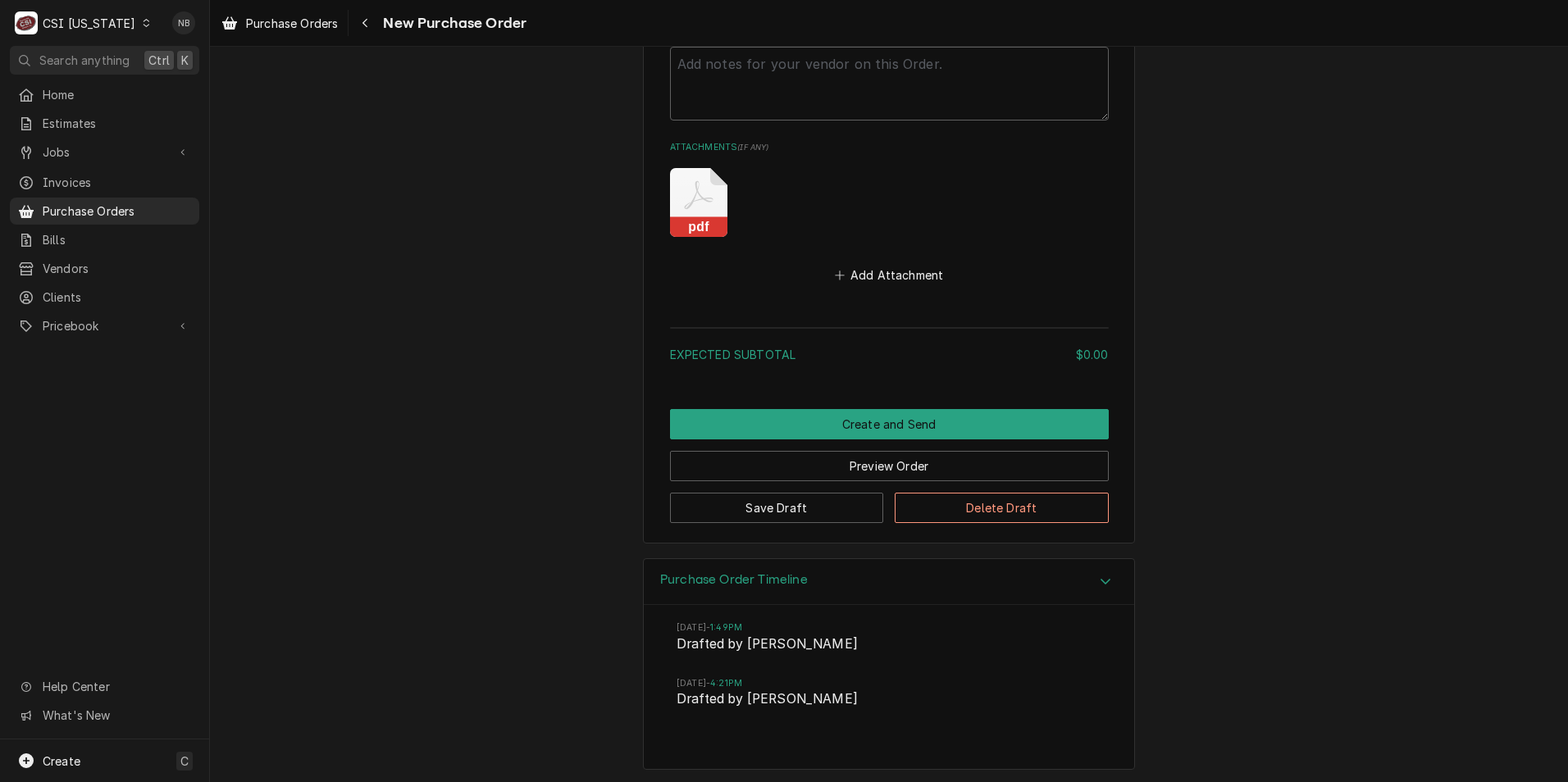
scroll to position [1217, 0]
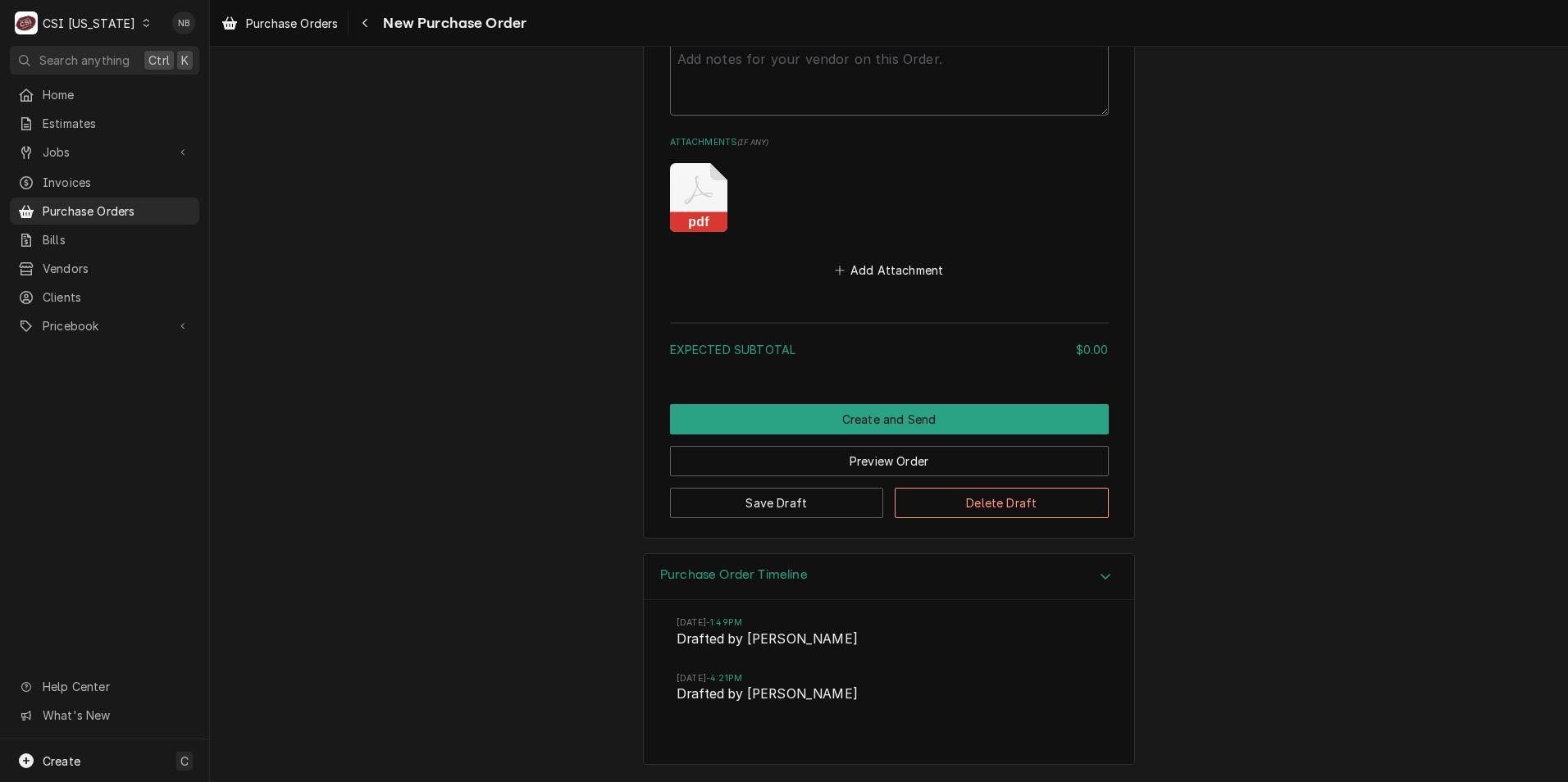
click at [679, 580] on h3 "Purchase Order Timeline" at bounding box center [734, 576] width 147 height 15
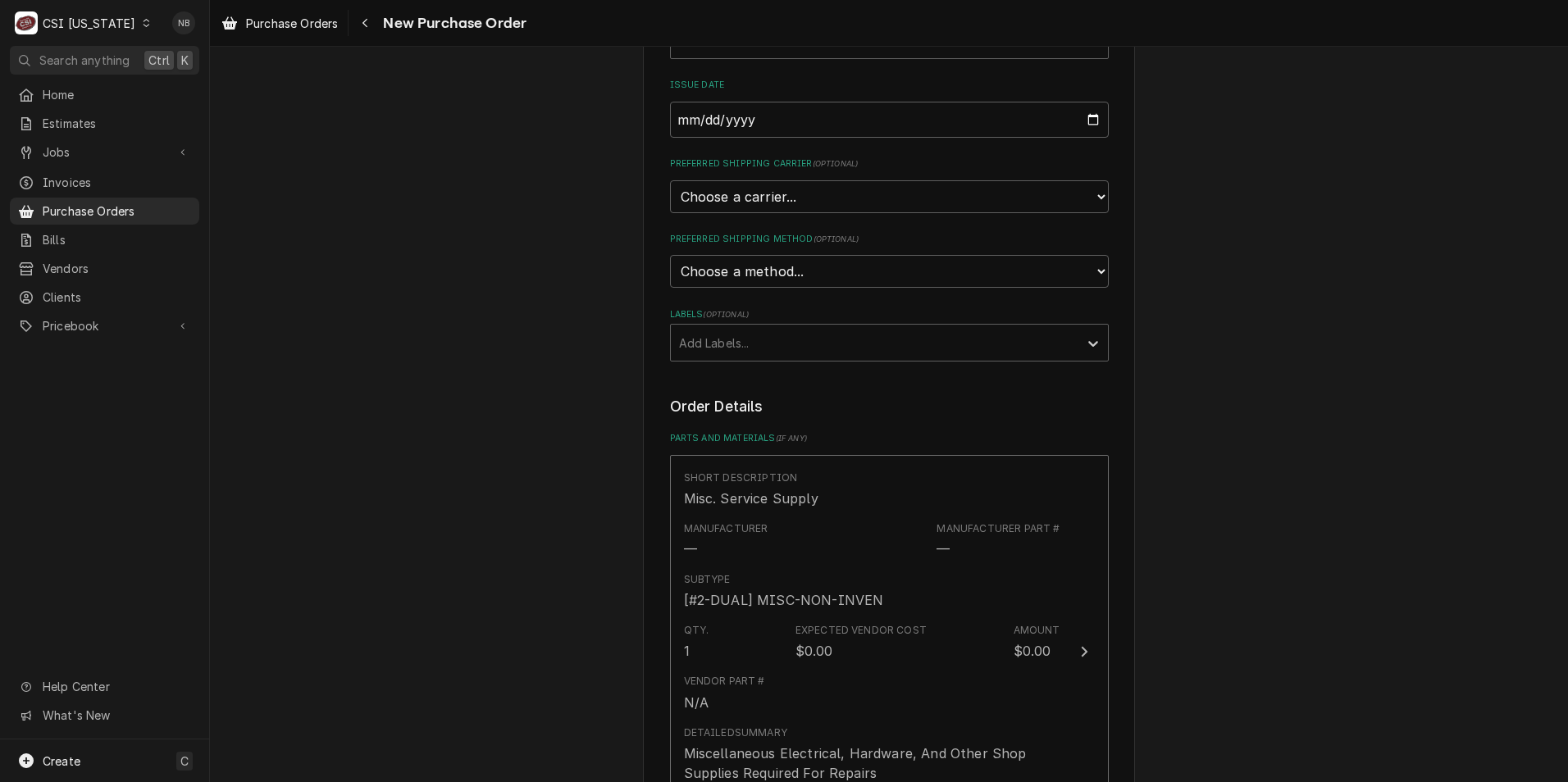
scroll to position [0, 0]
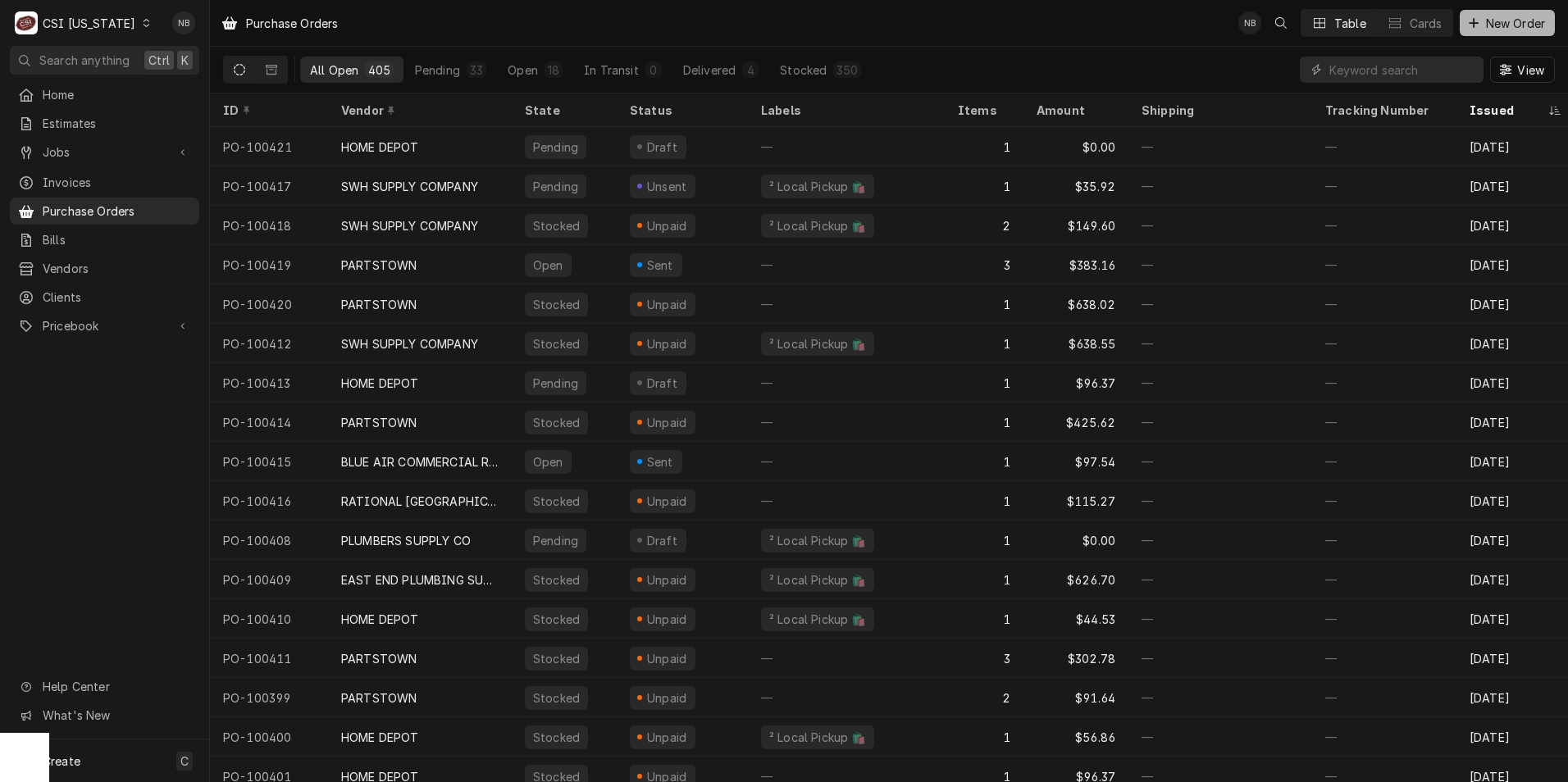
click at [1518, 27] on span "New Order" at bounding box center [1515, 23] width 66 height 17
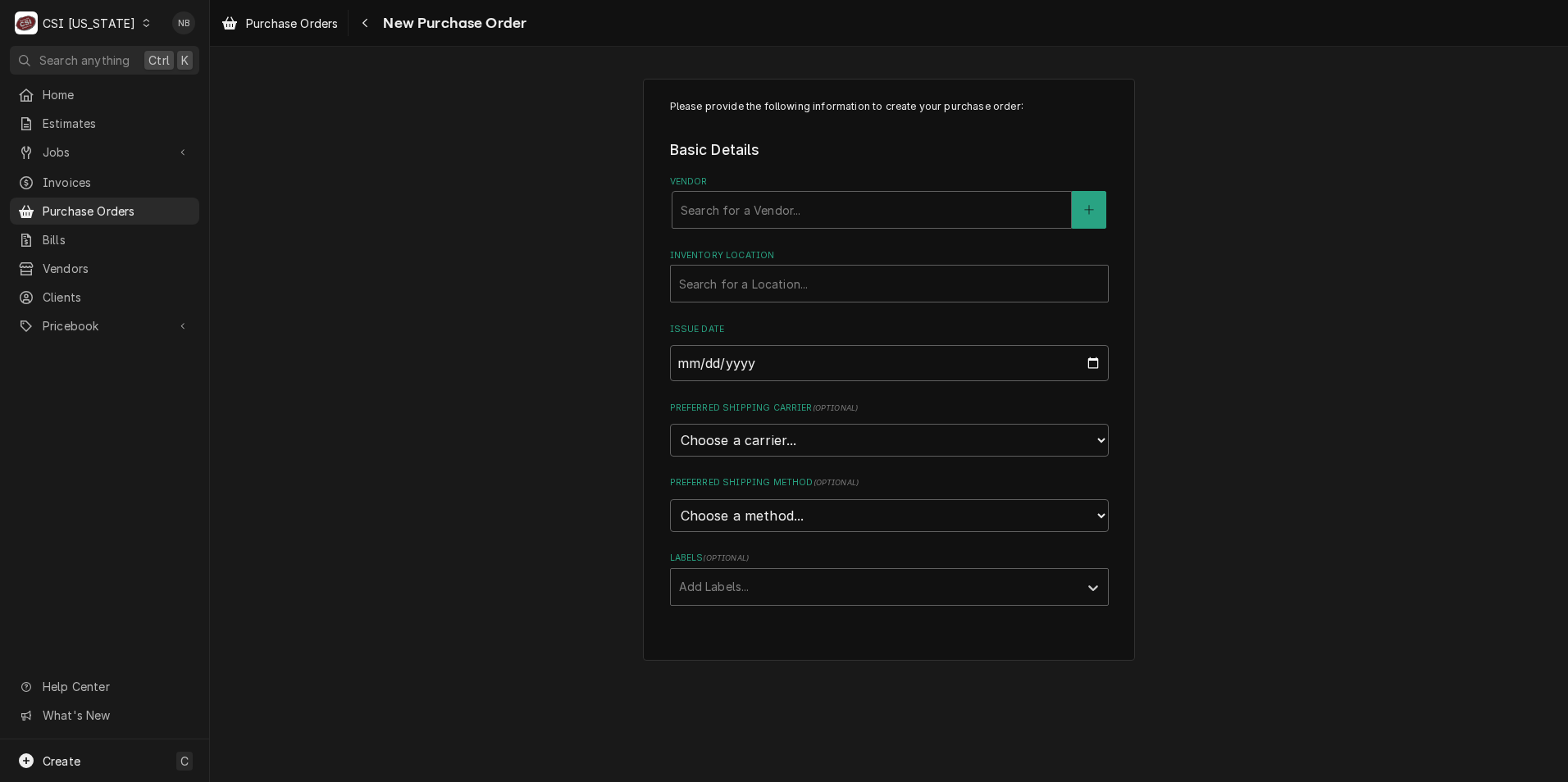
click at [850, 188] on label "Vendor" at bounding box center [889, 182] width 438 height 13
click at [844, 218] on div "Vendor" at bounding box center [872, 210] width 382 height 29
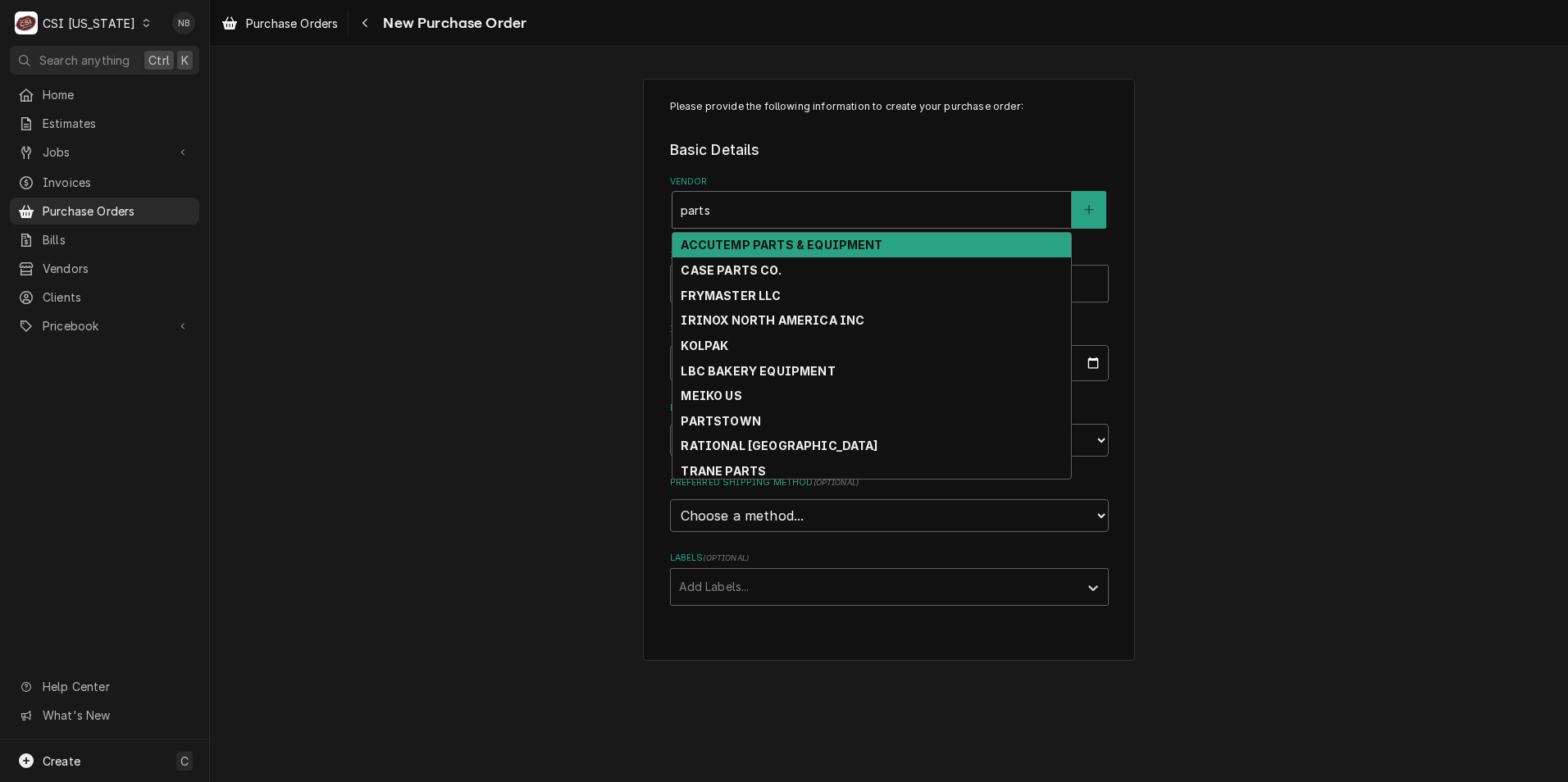
type input "partst"
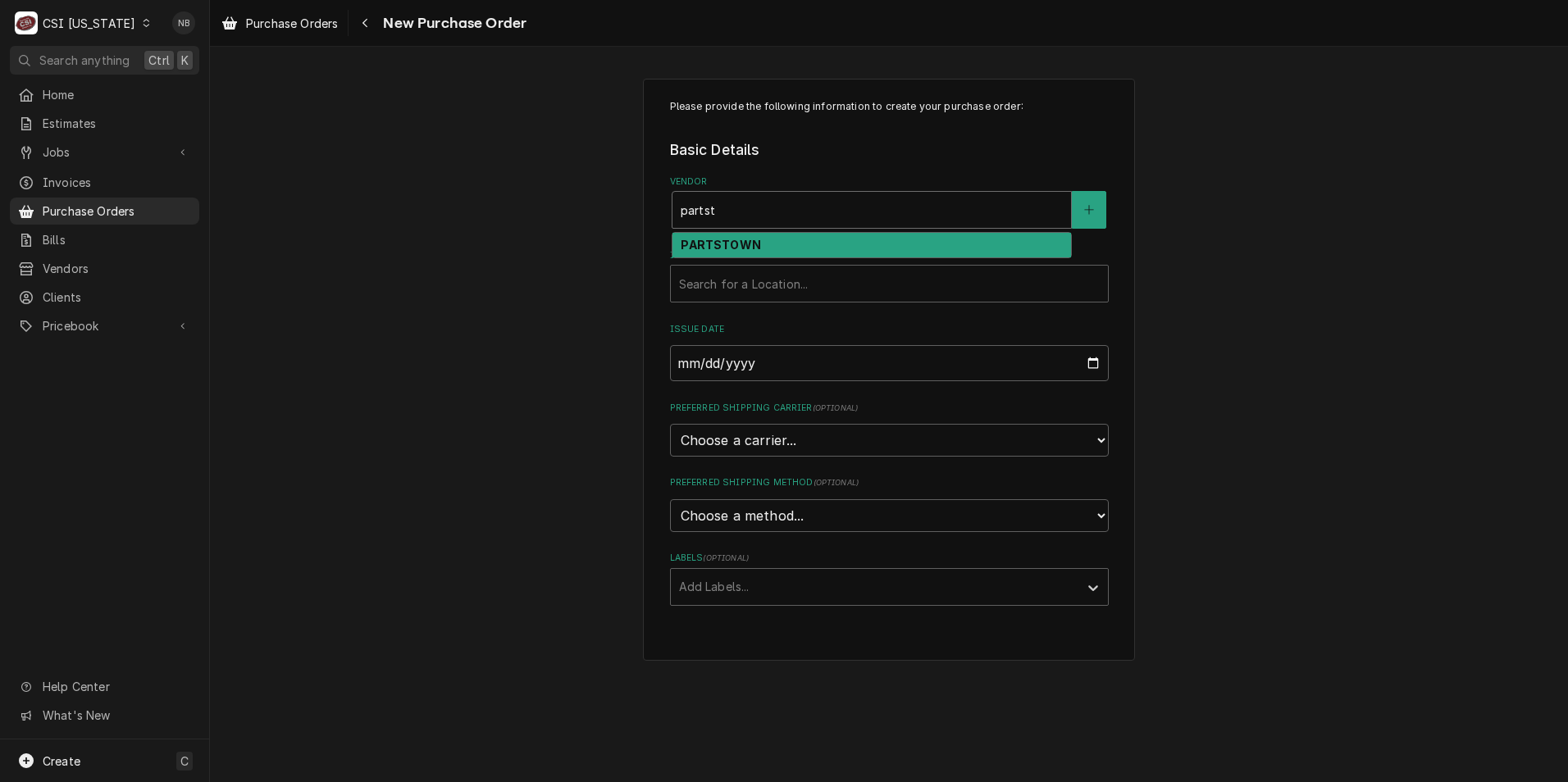
click at [840, 232] on div "PARTSTOWN" at bounding box center [871, 246] width 400 height 27
click at [833, 246] on div "PARTSTOWN" at bounding box center [871, 246] width 398 height 26
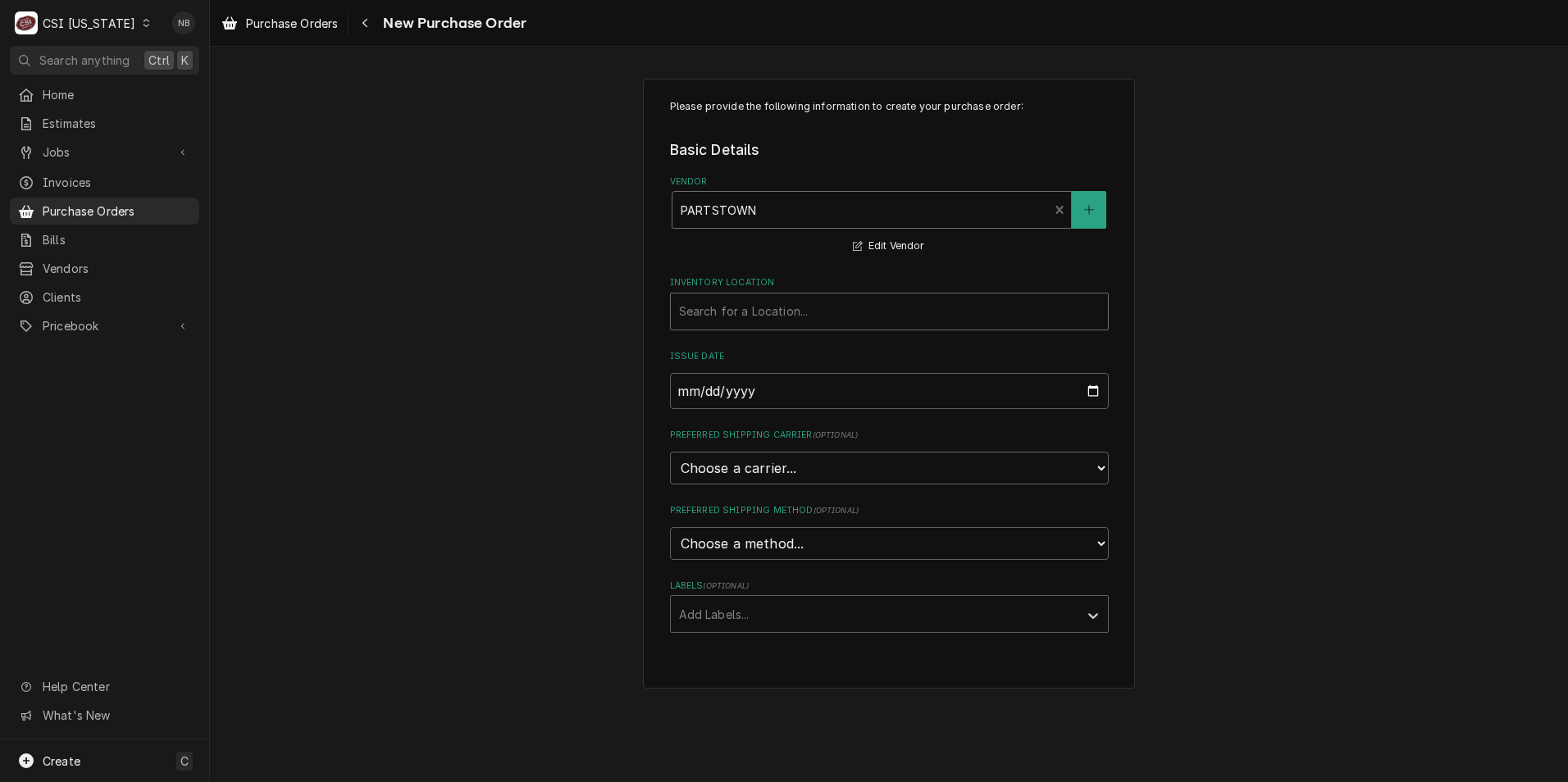
click at [802, 298] on div "Inventory Location" at bounding box center [889, 312] width 420 height 29
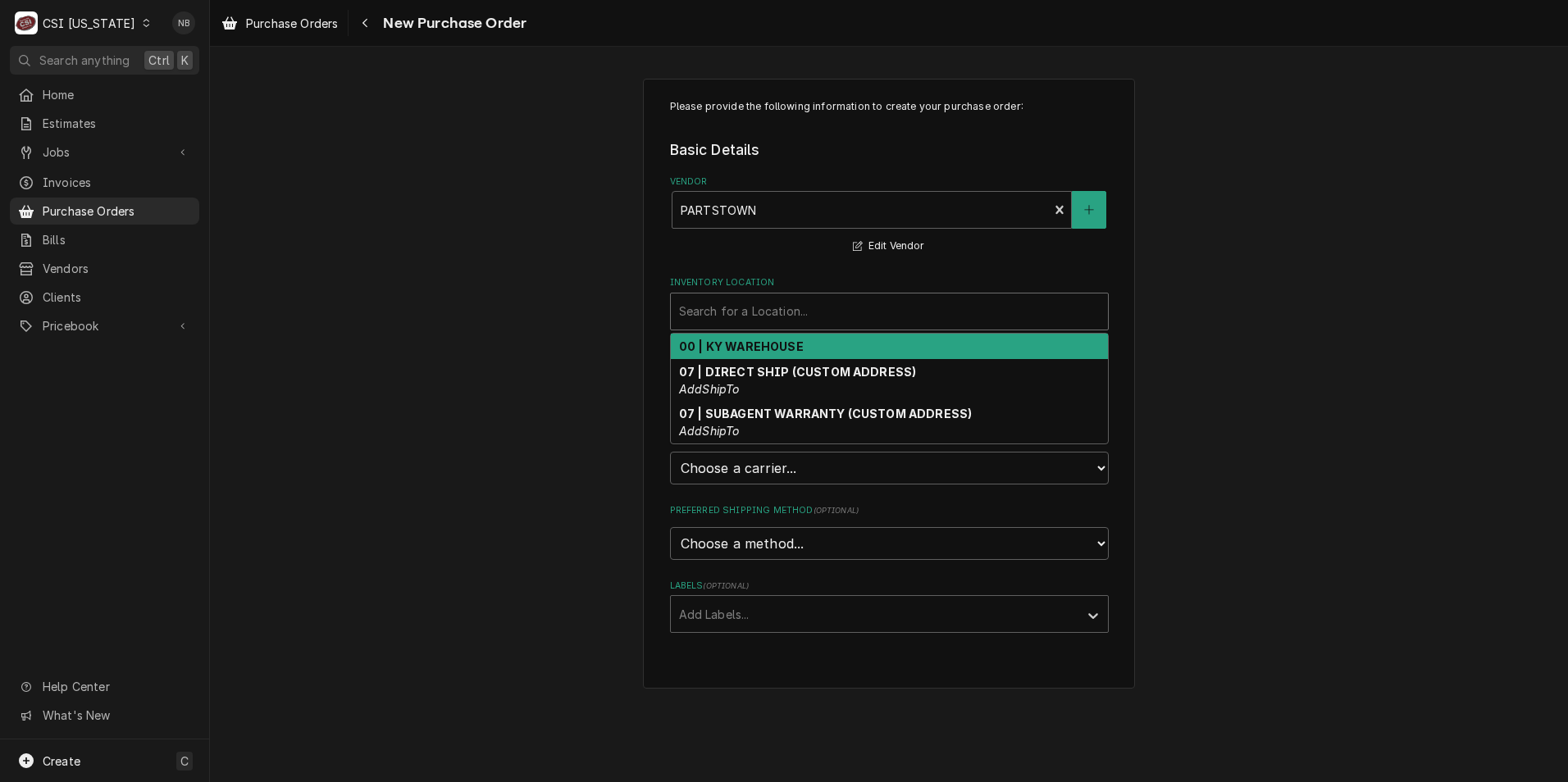
click at [802, 356] on div "00 | KY WAREHOUSE" at bounding box center [889, 347] width 437 height 26
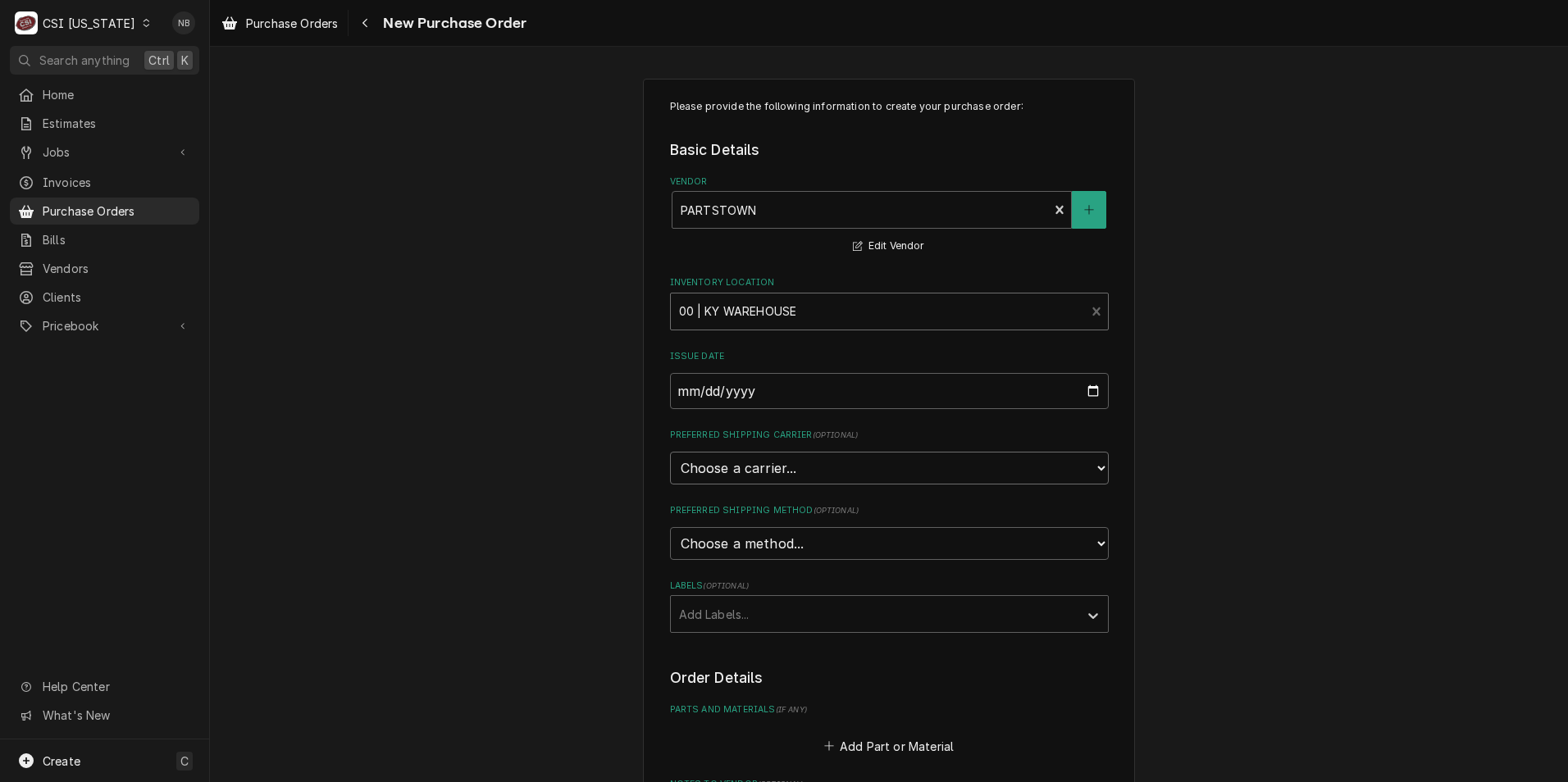
click at [805, 482] on select "Choose a carrier... U.S. Postal Service Stamps.com FedEx UPS DHL Express DHL EC…" at bounding box center [889, 469] width 438 height 33
click at [805, 481] on select "Choose a carrier... U.S. Postal Service Stamps.com FedEx UPS DHL Express DHL EC…" at bounding box center [889, 469] width 438 height 33
click at [792, 561] on fieldset "Basic Details Vendor PARTSTOWN Edit Vendor Inventory Location 00 | KY WAREHOUSE…" at bounding box center [889, 386] width 438 height 493
click at [807, 541] on select "Choose a method... Ground Next Day Early AM Next Day Air 2 Day Air Other" at bounding box center [889, 544] width 438 height 33
select select "1"
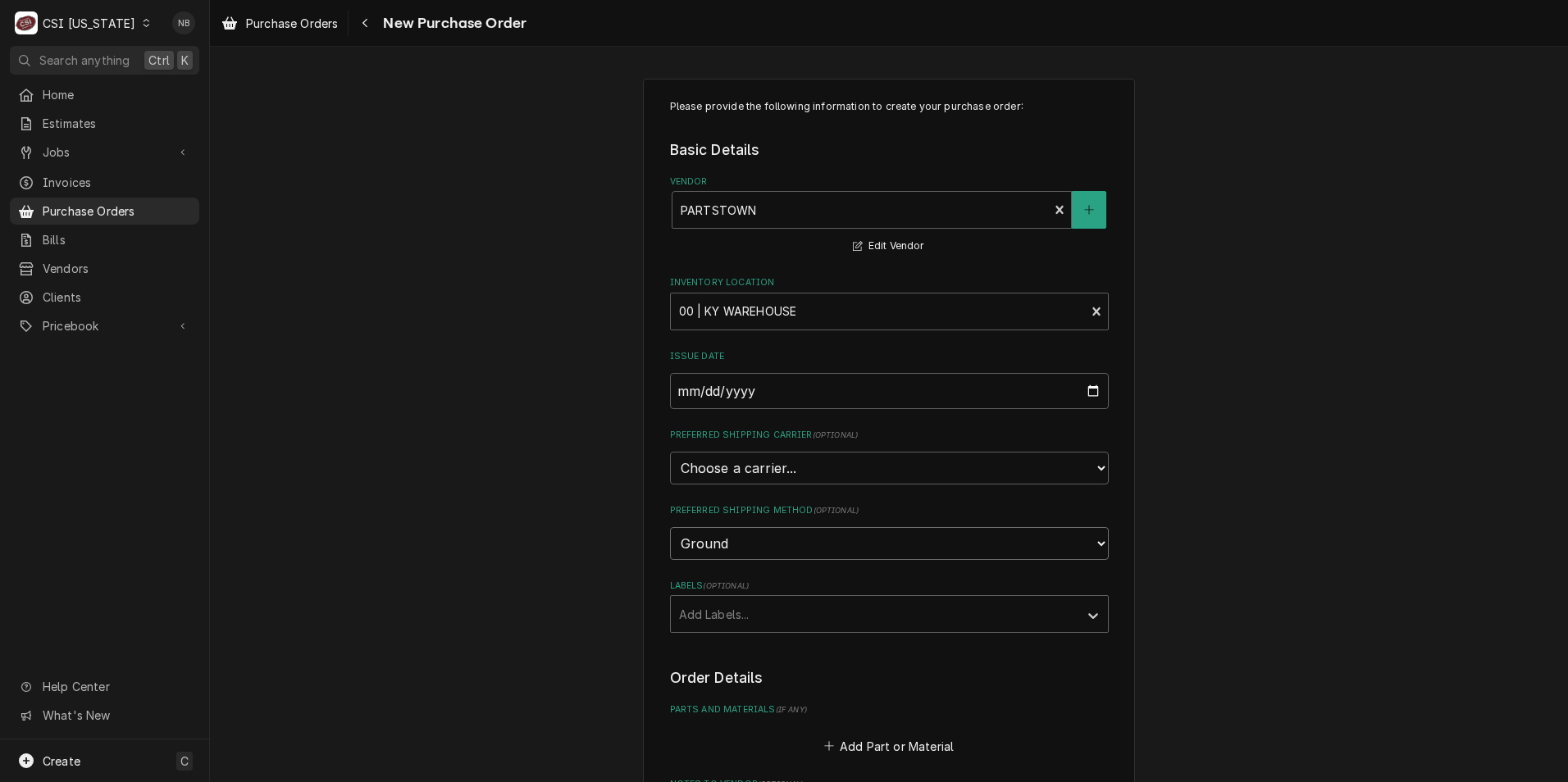
click at [670, 528] on select "Choose a method... Ground Next Day Early AM Next Day Air 2 Day Air Other" at bounding box center [889, 544] width 438 height 33
type textarea "x"
click at [724, 542] on select "Choose a method... Ground Next Day Early AM Next Day Air 2 Day Air Other" at bounding box center [889, 544] width 438 height 33
select select "Preferred Shipping Method"
click at [670, 528] on select "Choose a method... Ground Next Day Early AM Next Day Air 2 Day Air Other" at bounding box center [889, 544] width 438 height 33
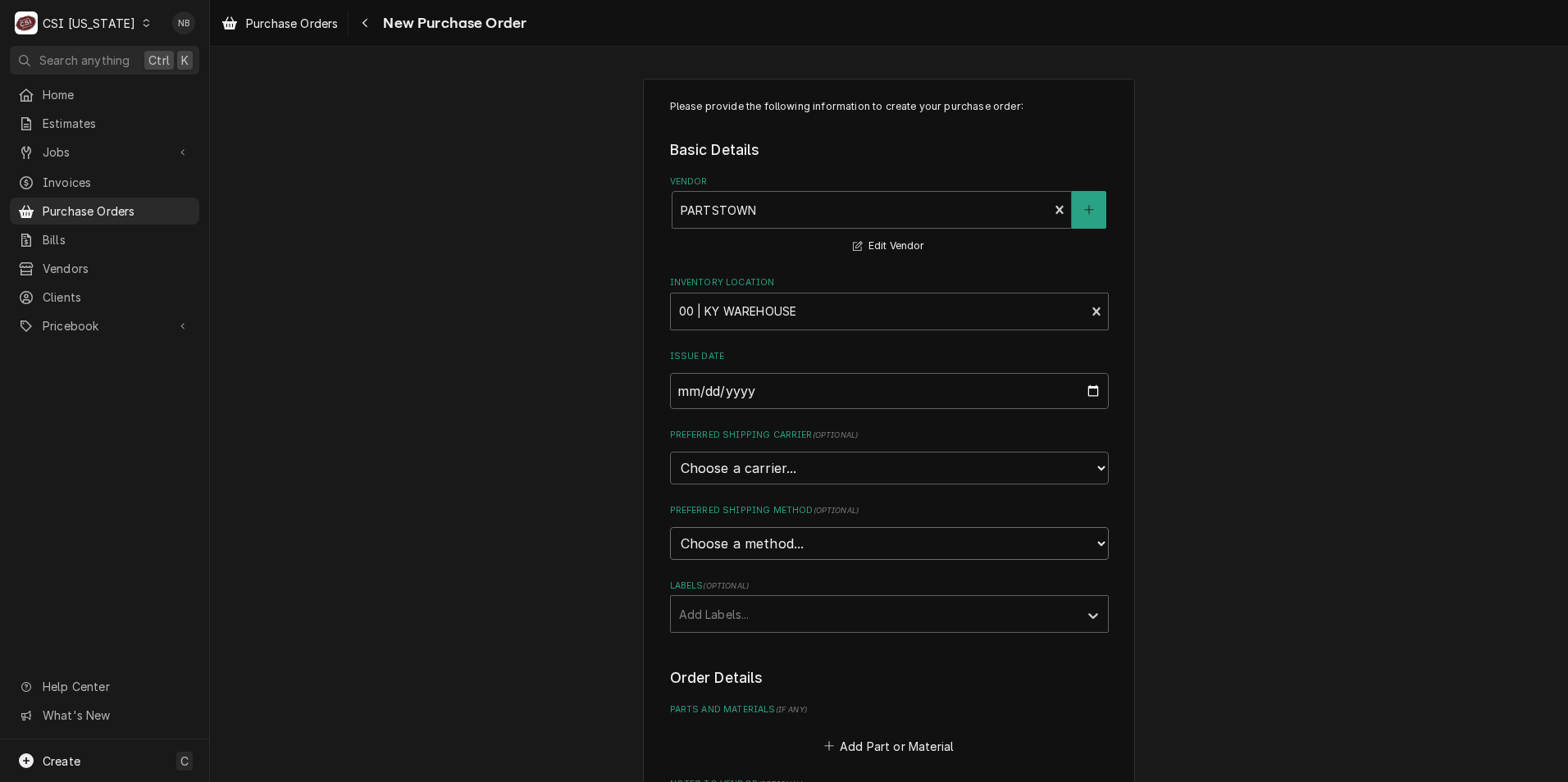
type textarea "x"
click at [746, 603] on div "Labels" at bounding box center [874, 614] width 391 height 29
click at [651, 581] on div "Please provide the following information to create your purchase order: Basic D…" at bounding box center [889, 621] width 492 height 1085
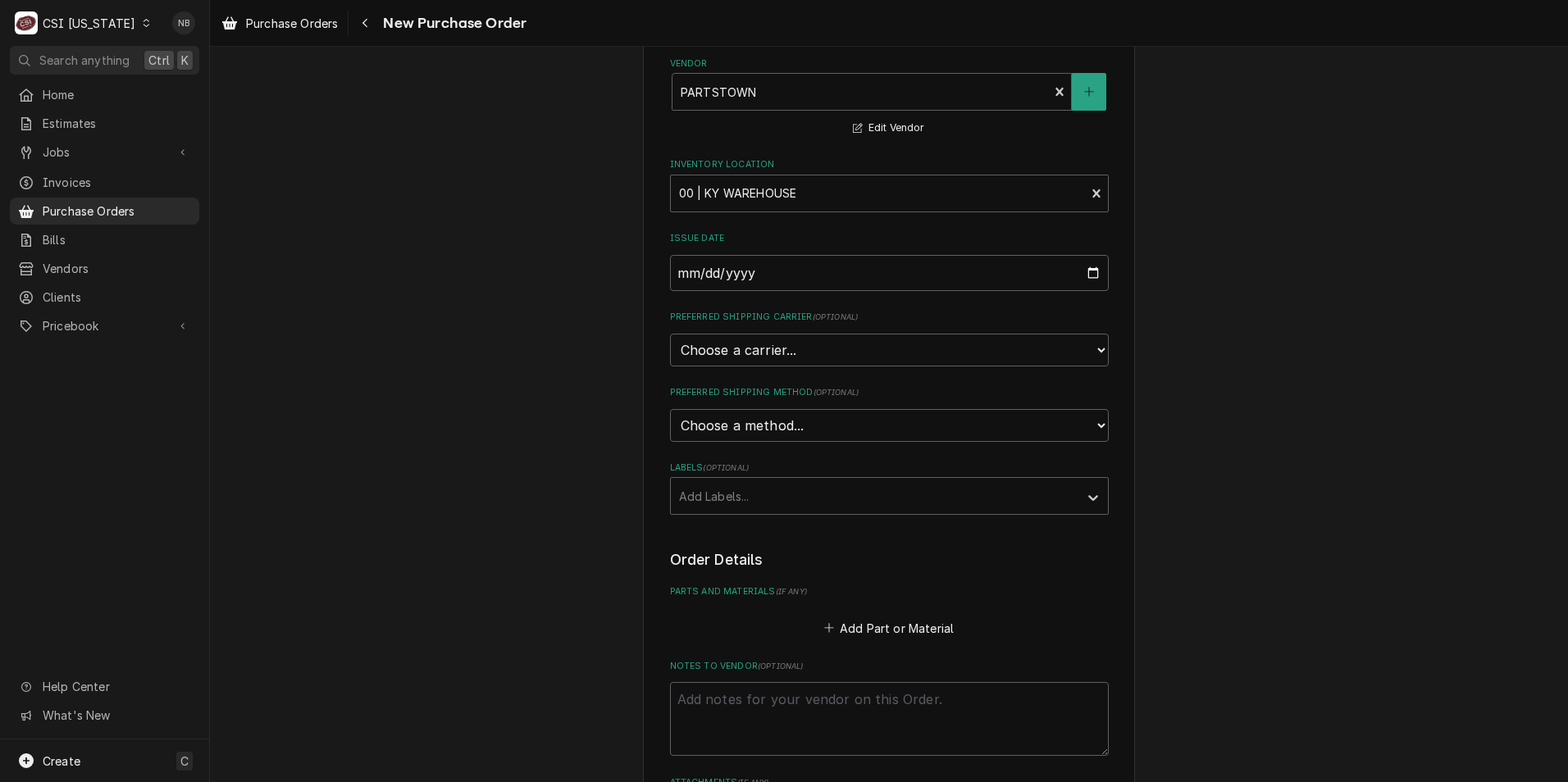
scroll to position [246, 0]
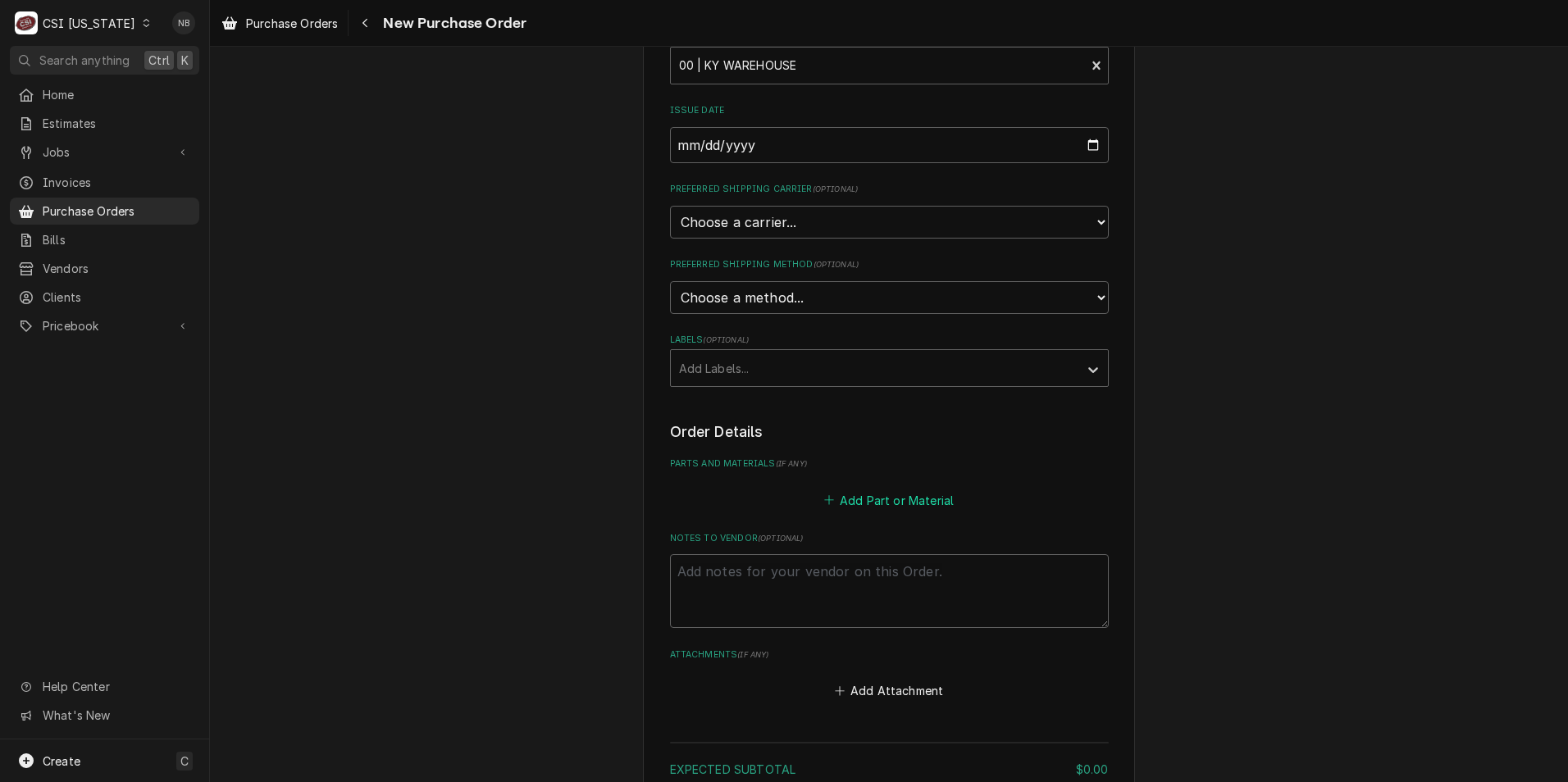
click at [878, 489] on button "Add Part or Material" at bounding box center [888, 500] width 135 height 23
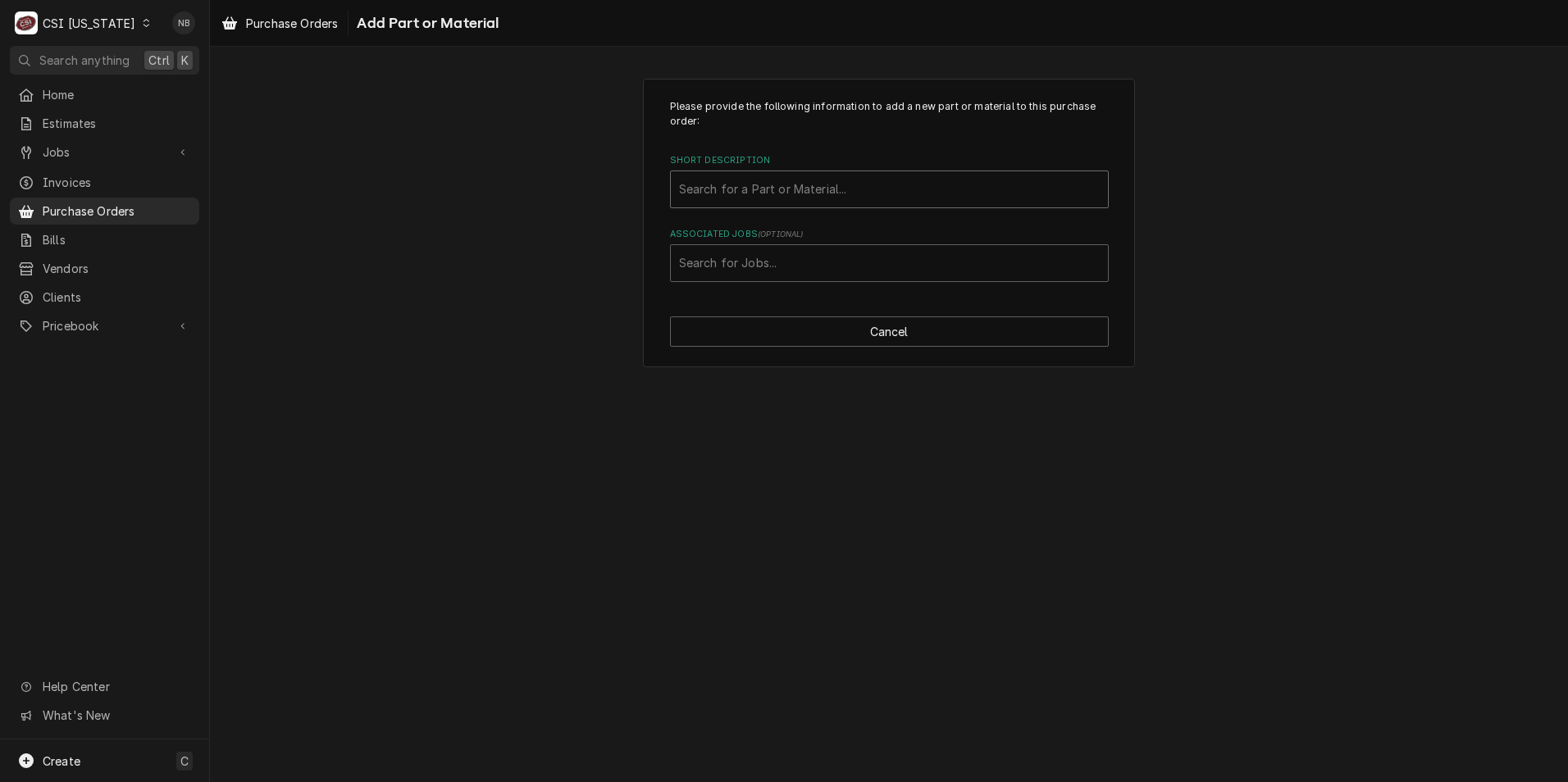
click at [855, 183] on div "Short Description" at bounding box center [889, 189] width 420 height 29
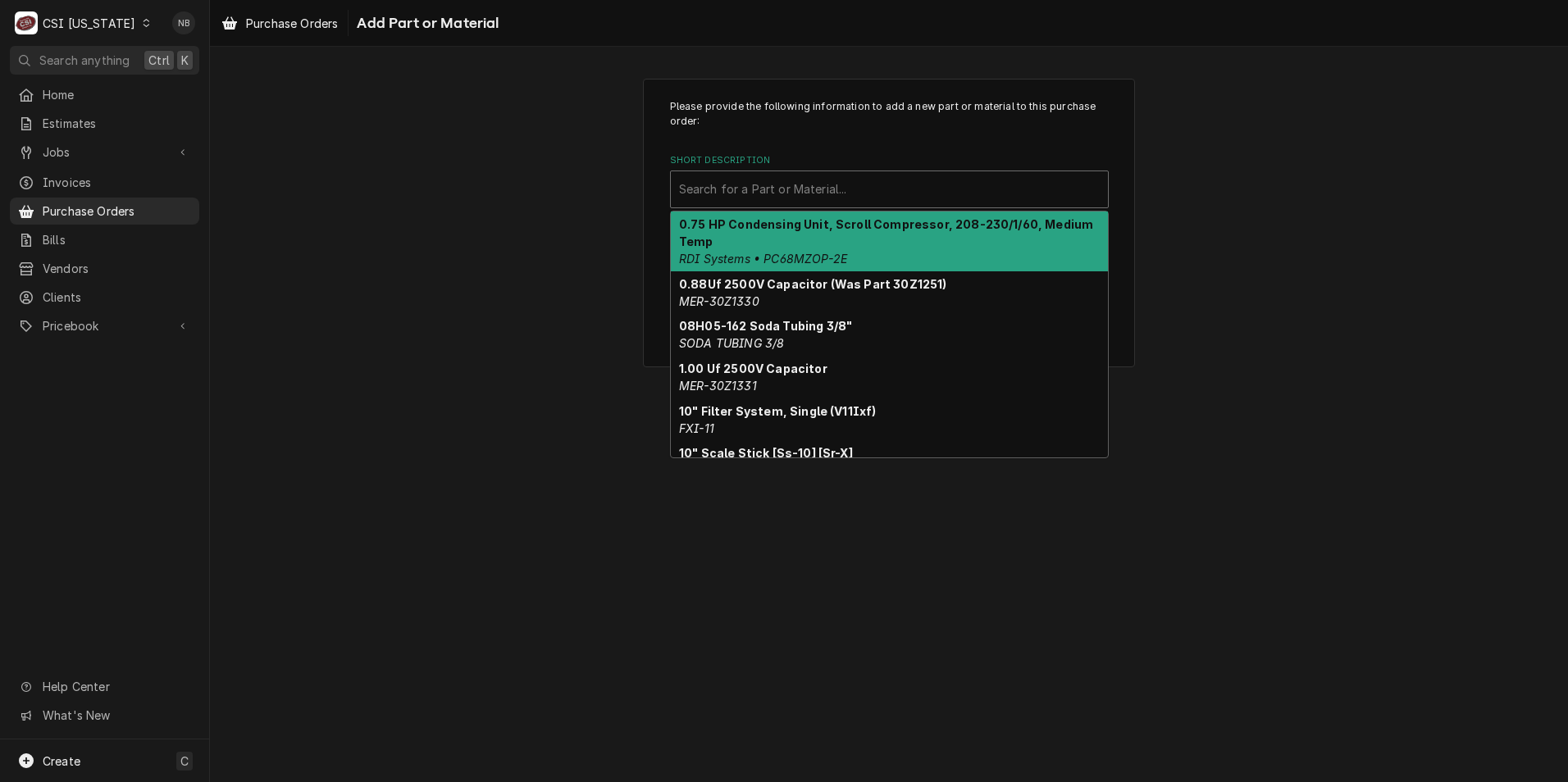
paste input "DR0354"
type input "DR0354"
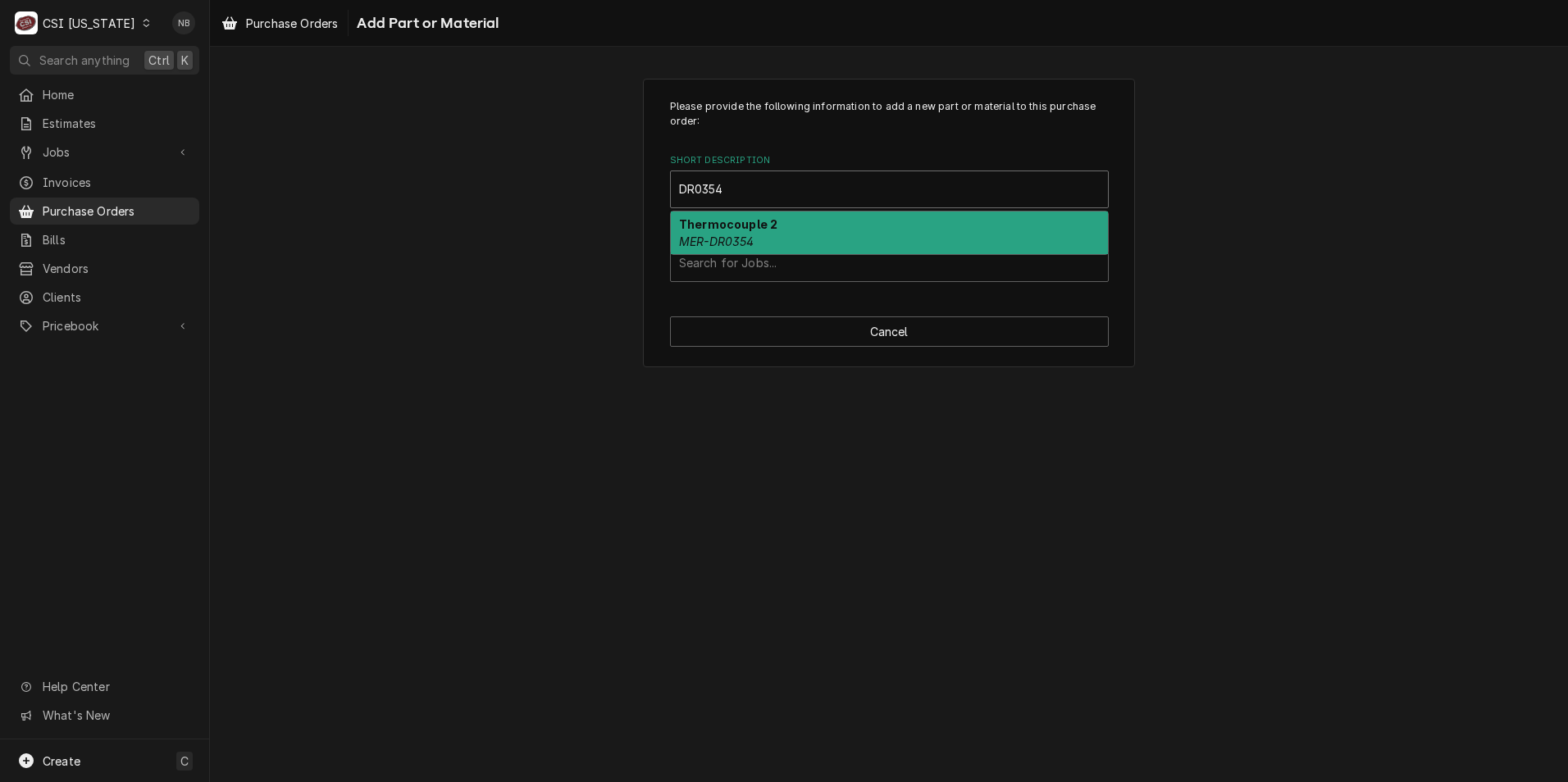
click at [815, 221] on div "Thermocouple 2 MER-DR0354" at bounding box center [889, 233] width 437 height 43
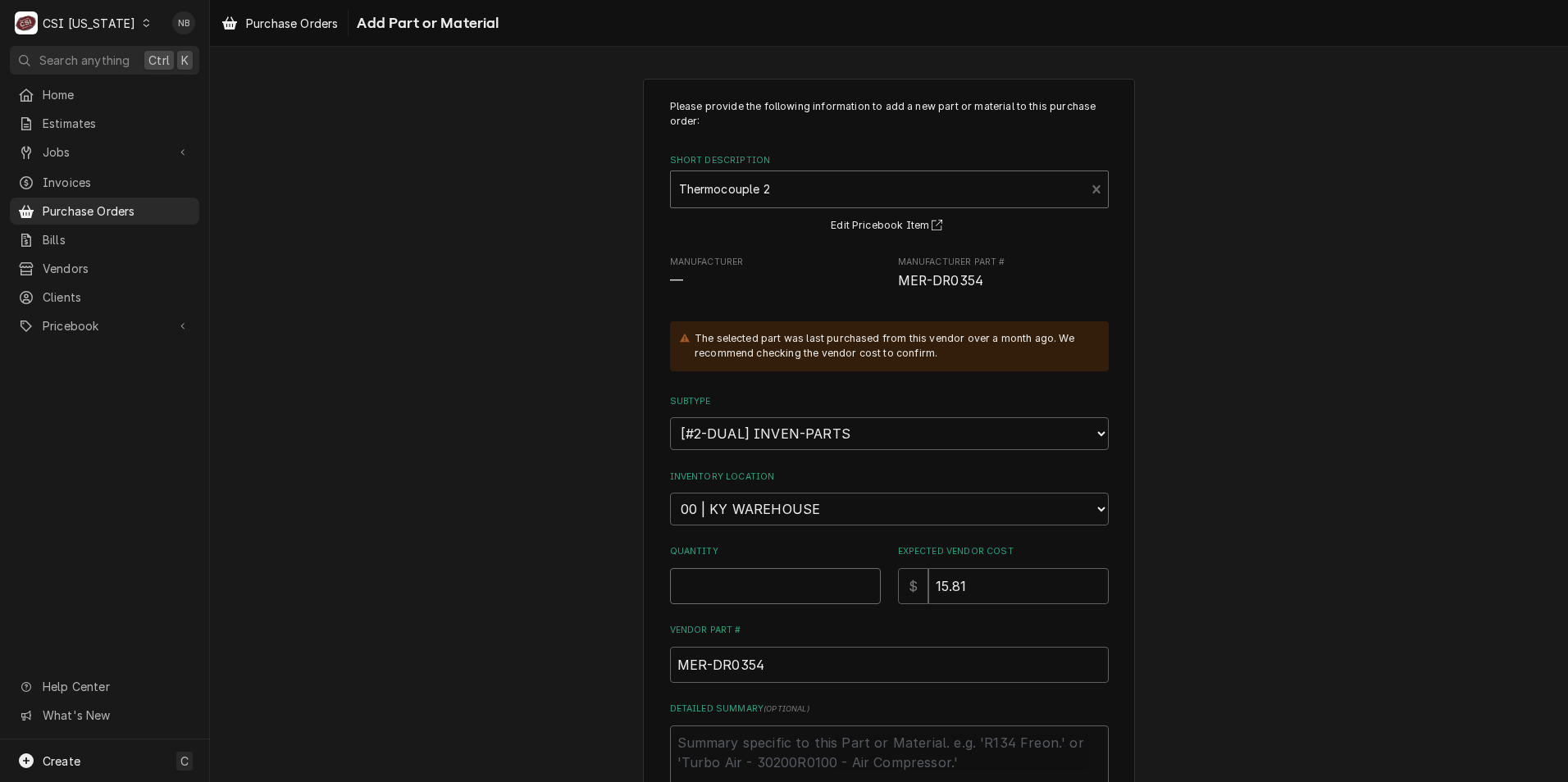
click at [712, 569] on input "Quantity" at bounding box center [775, 587] width 211 height 36
type textarea "x"
type input "4"
type textarea "x"
type input "1"
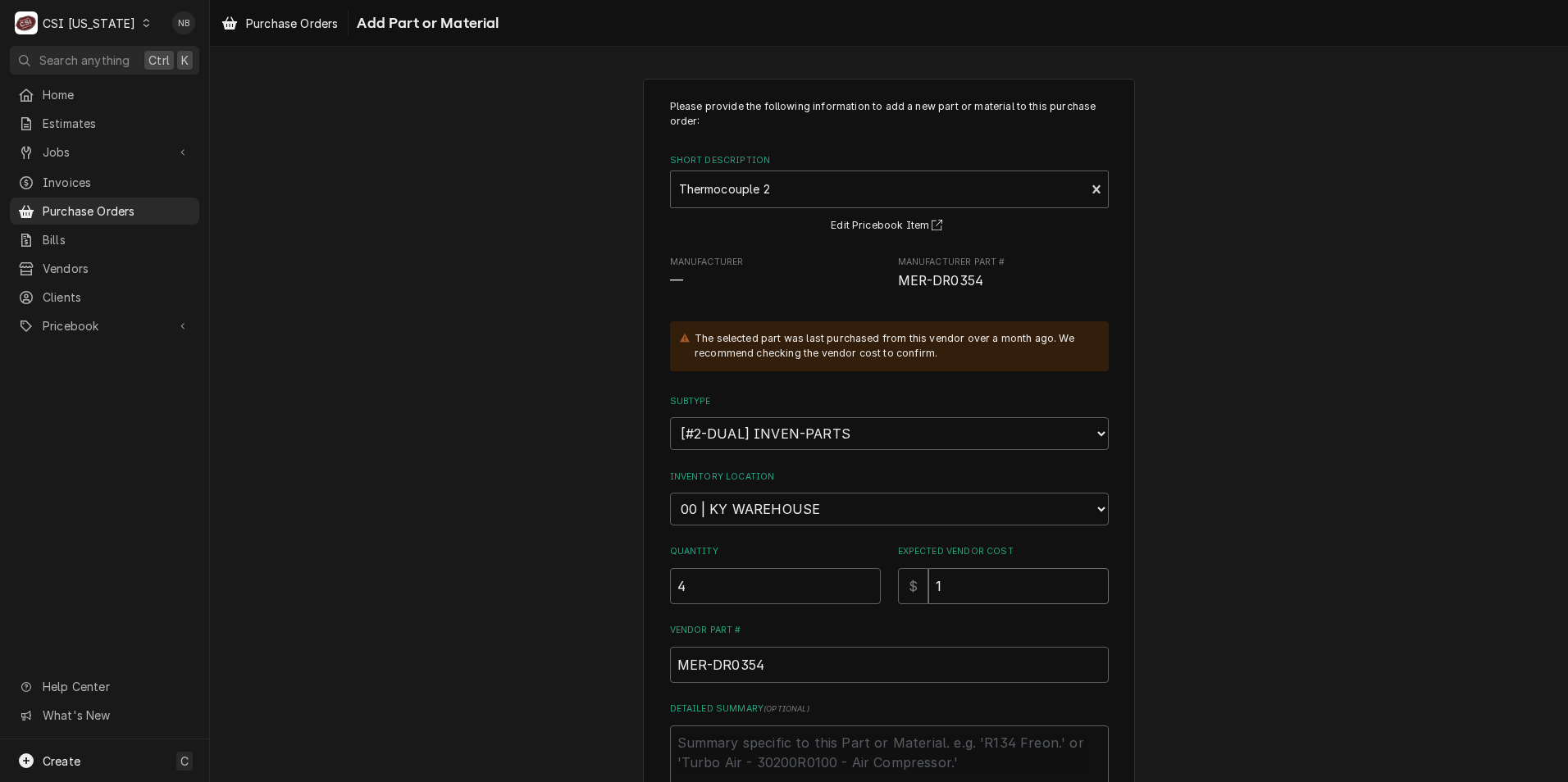
type textarea "x"
type input "17"
type textarea "x"
type input "17.7"
type textarea "x"
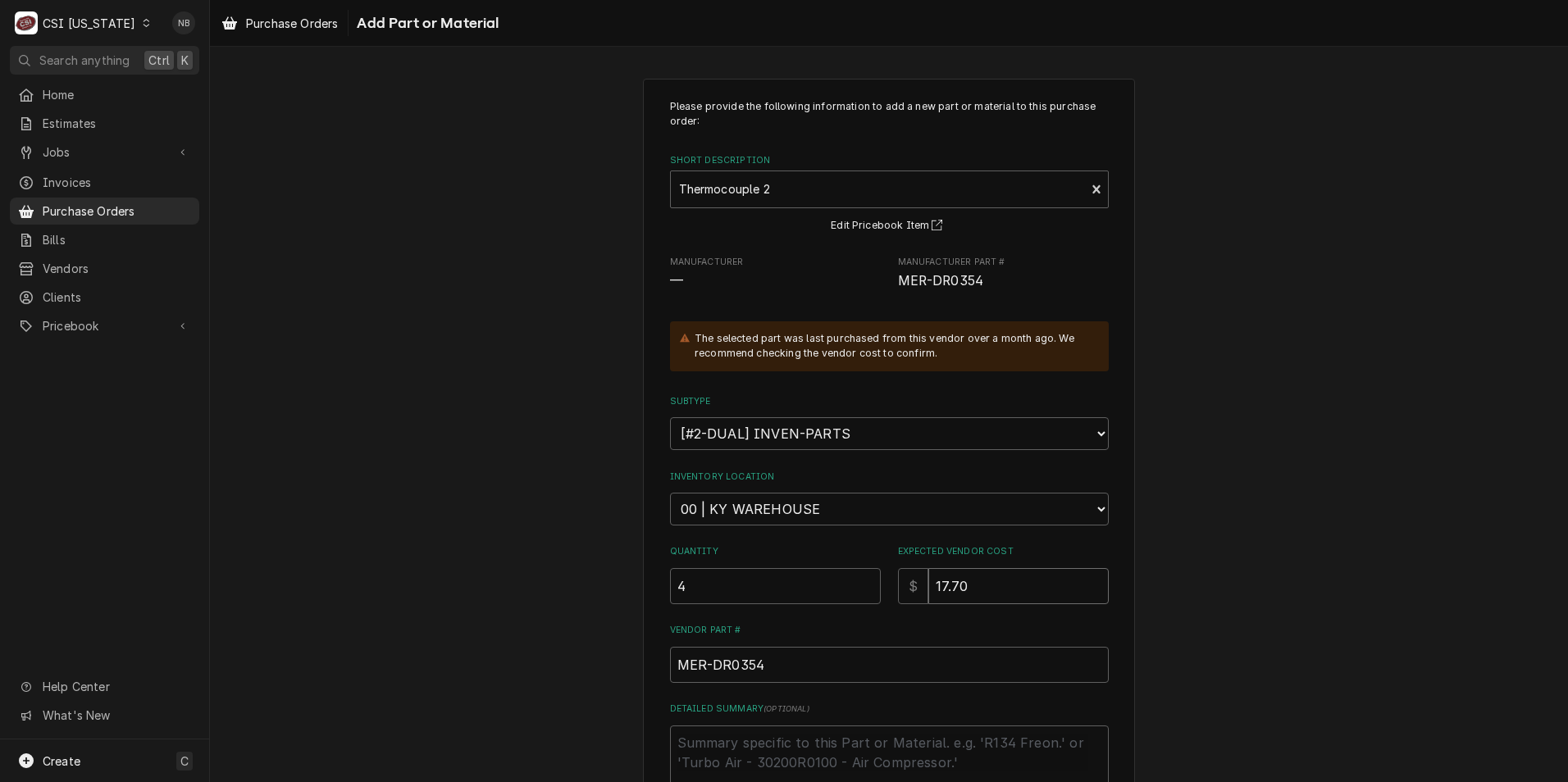
type input "17.70"
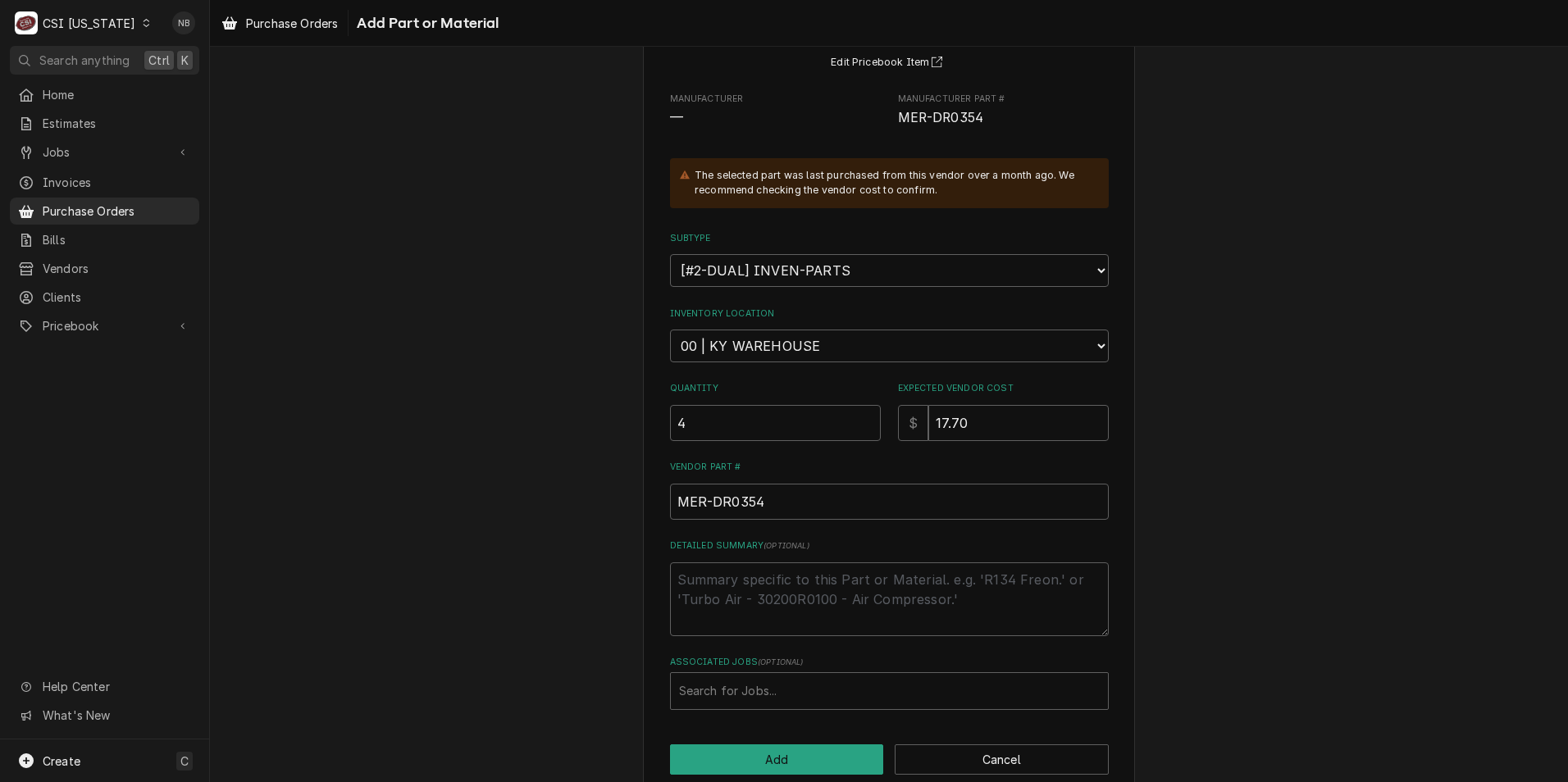
scroll to position [164, 0]
click at [897, 564] on textarea "Detailed Summary ( optional )" at bounding box center [889, 599] width 438 height 74
type textarea "x"
type textarea "M"
type textarea "x"
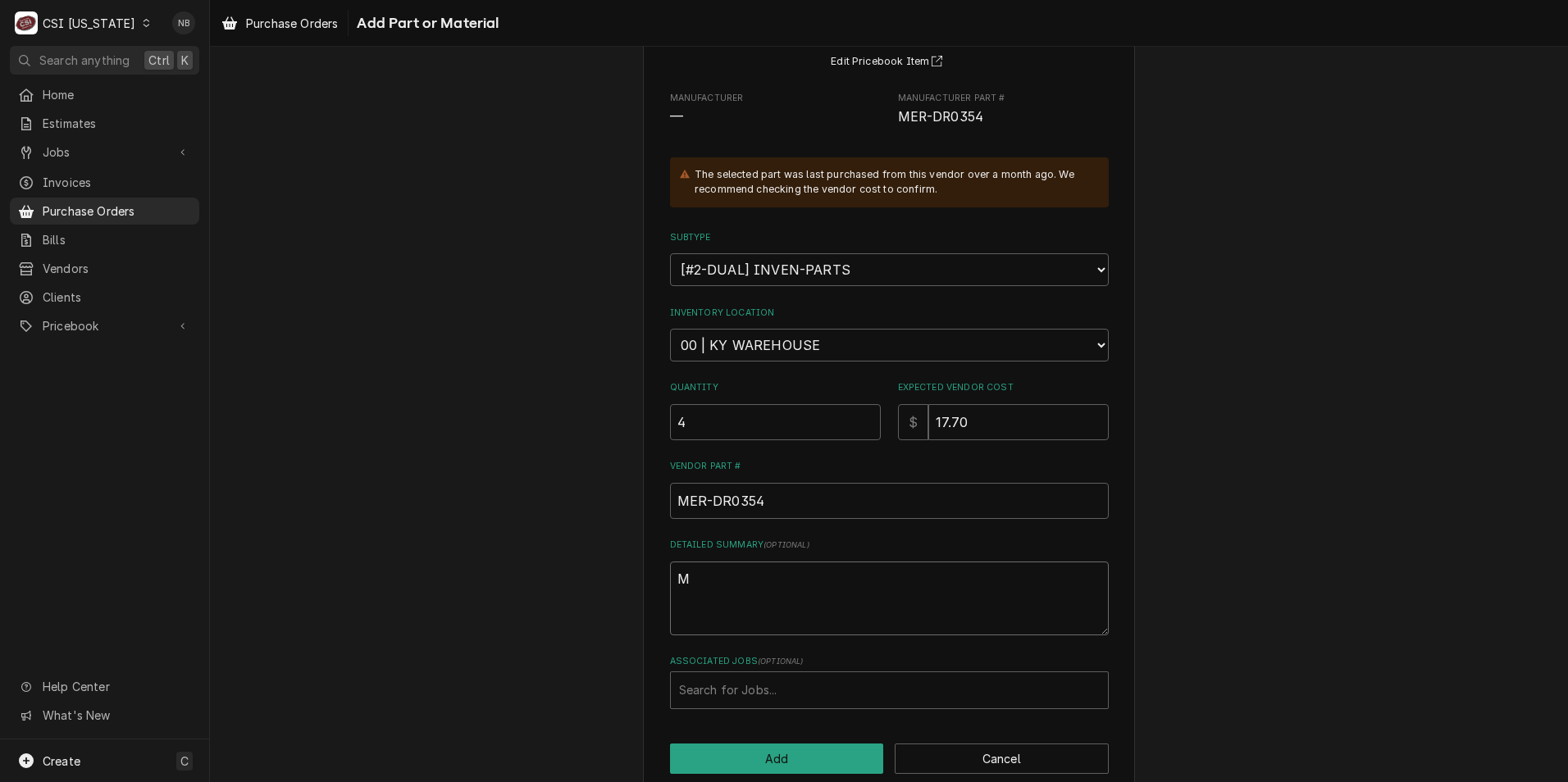
type textarea "Ma"
type textarea "x"
type textarea "Mat"
type textarea "x"
type textarea "Matt"
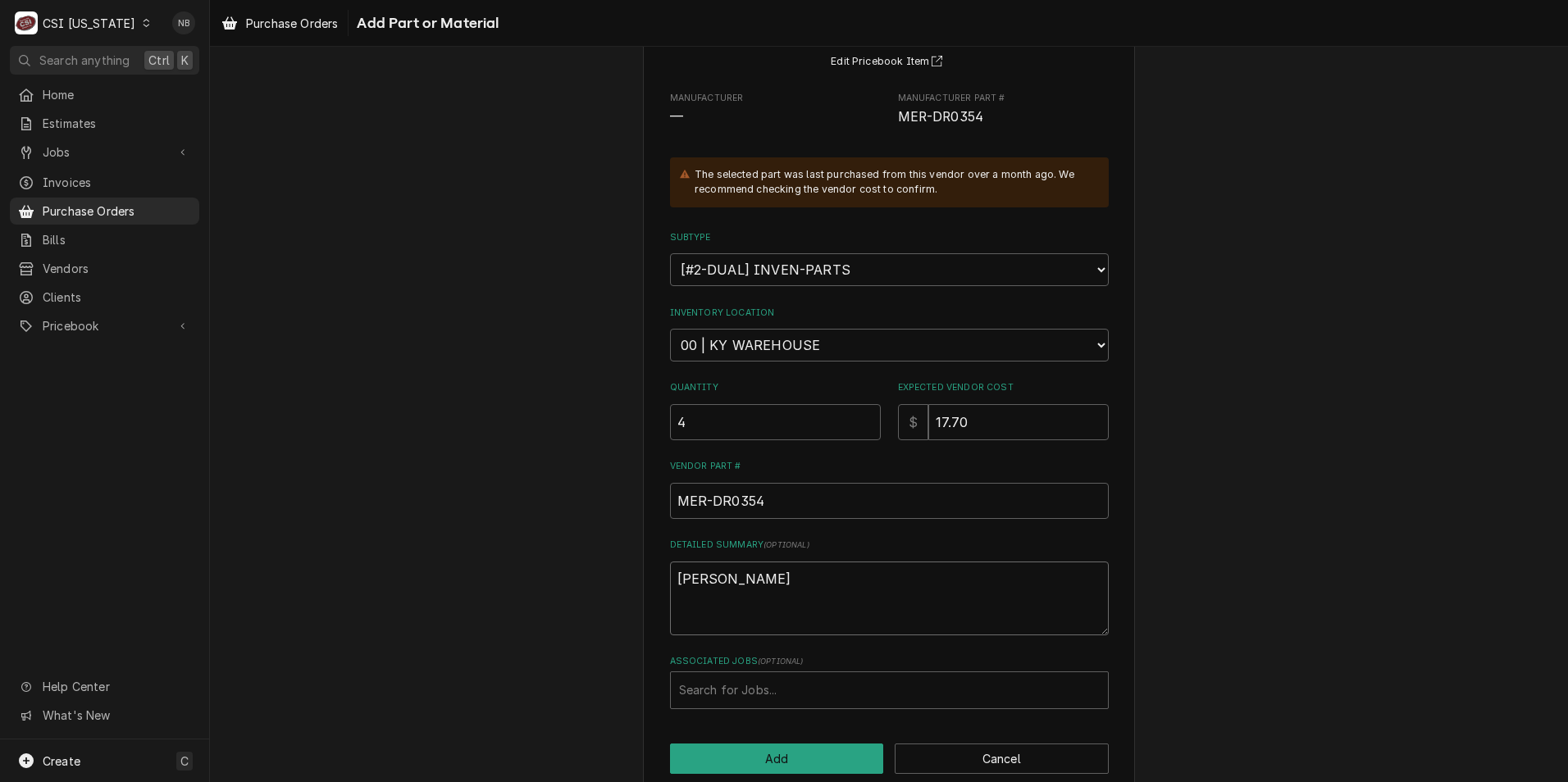
type textarea "x"
type textarea "Matt-"
type textarea "x"
type textarea "Matt-T"
type textarea "x"
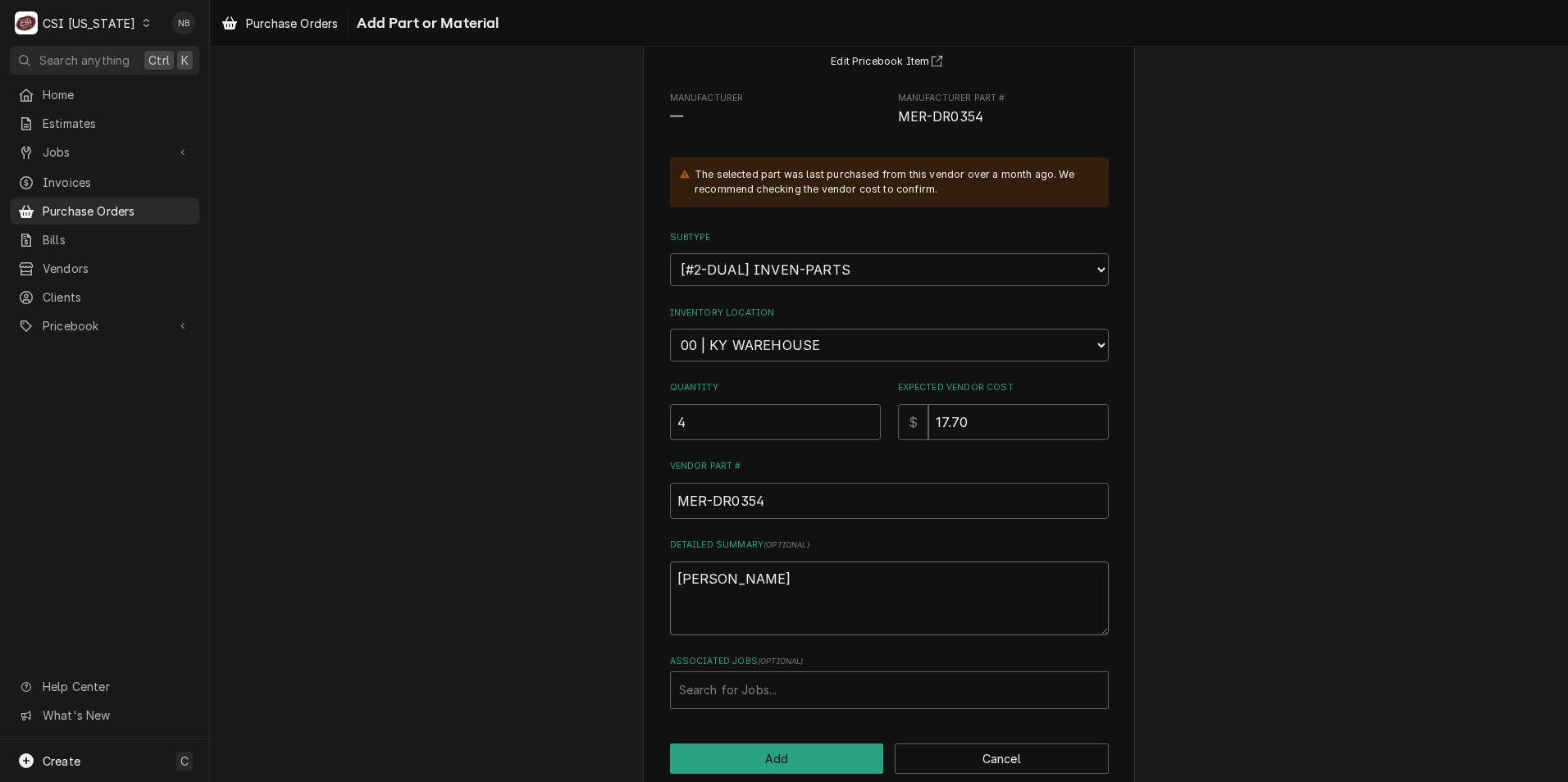
type textarea "Matt-Tr"
type textarea "x"
type textarea "Matt-Tru"
type textarea "x"
type textarea "Matt-Truc"
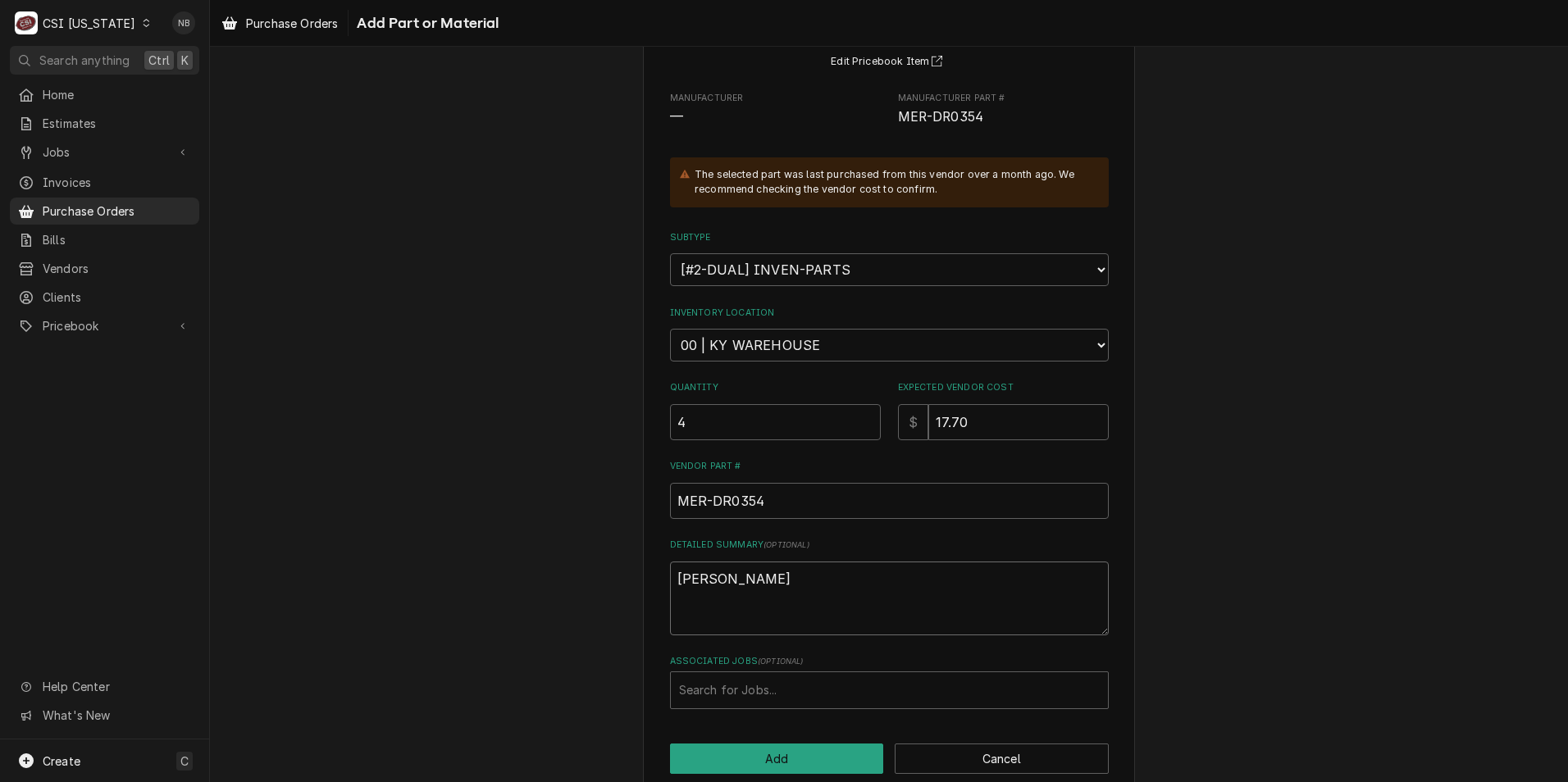
type textarea "x"
type textarea "Matt-Truck"
type textarea "x"
type textarea "Matt-Truck"
type textarea "x"
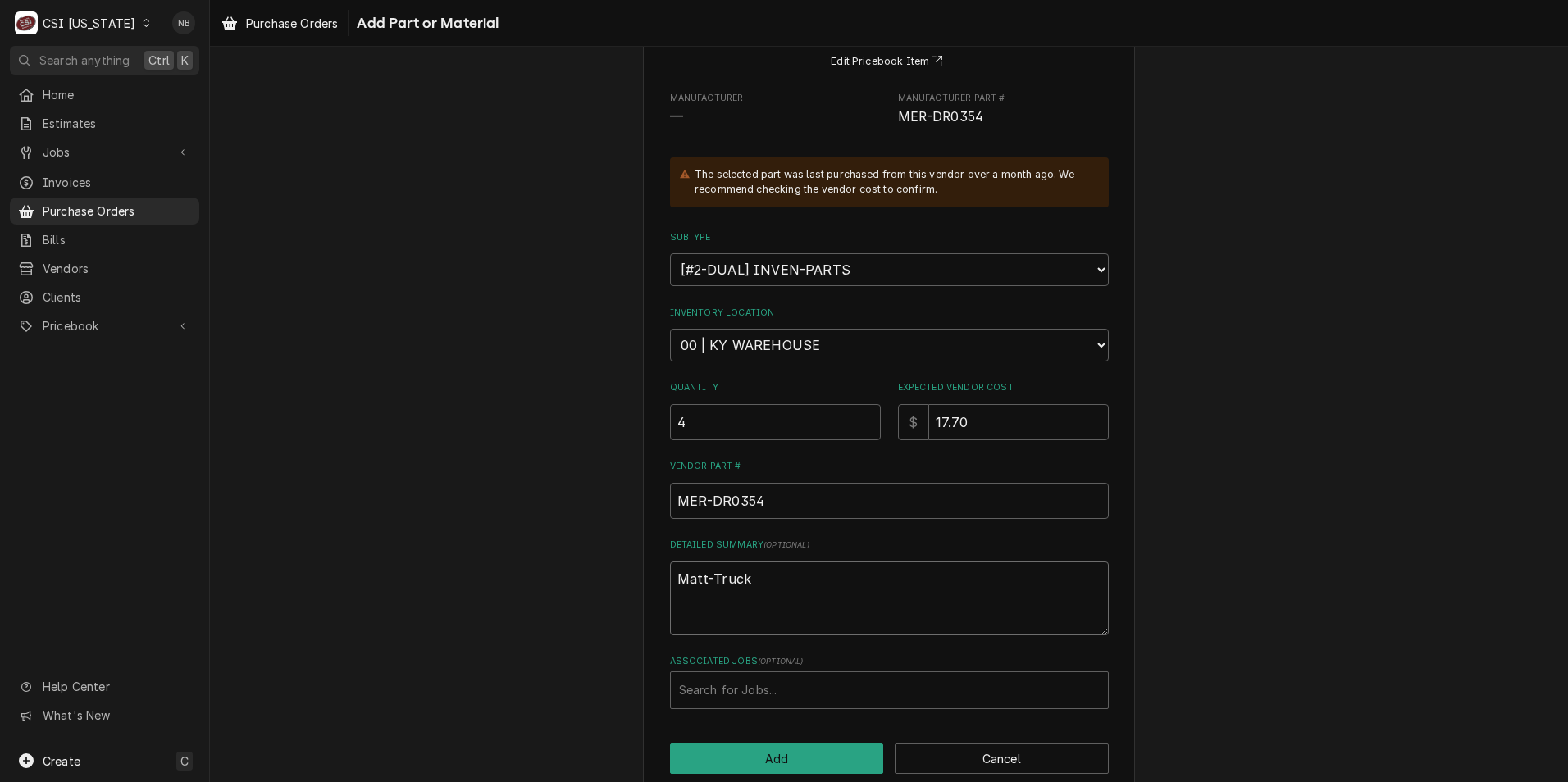
type textarea "Matt-Truck S"
type textarea "x"
type textarea "Matt-Truck St"
type textarea "x"
type textarea "Matt-Truck Sto"
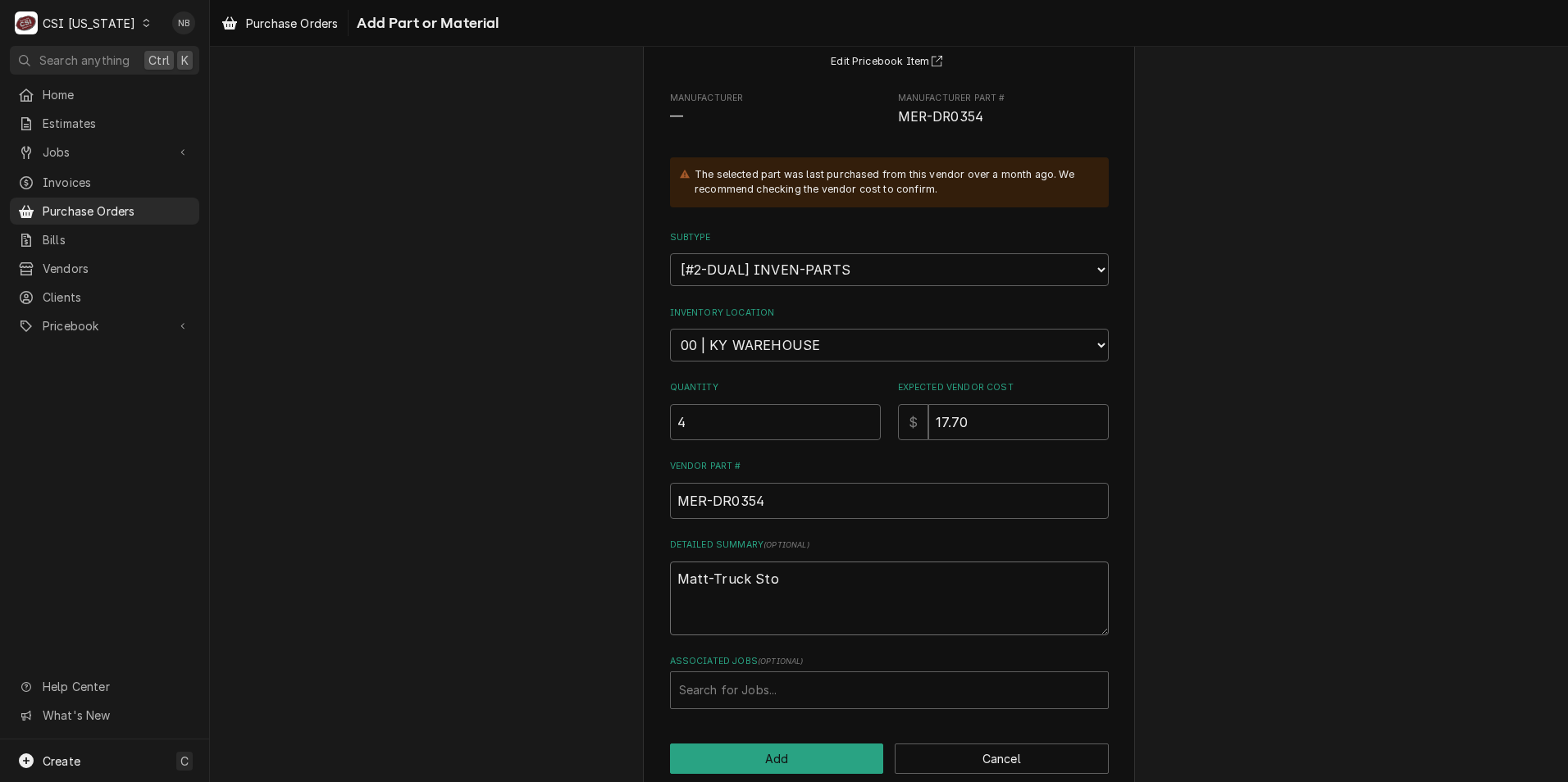
type textarea "x"
type textarea "Matt-Truck Stoc"
type textarea "x"
type textarea "Matt-Truck Stock"
type textarea "x"
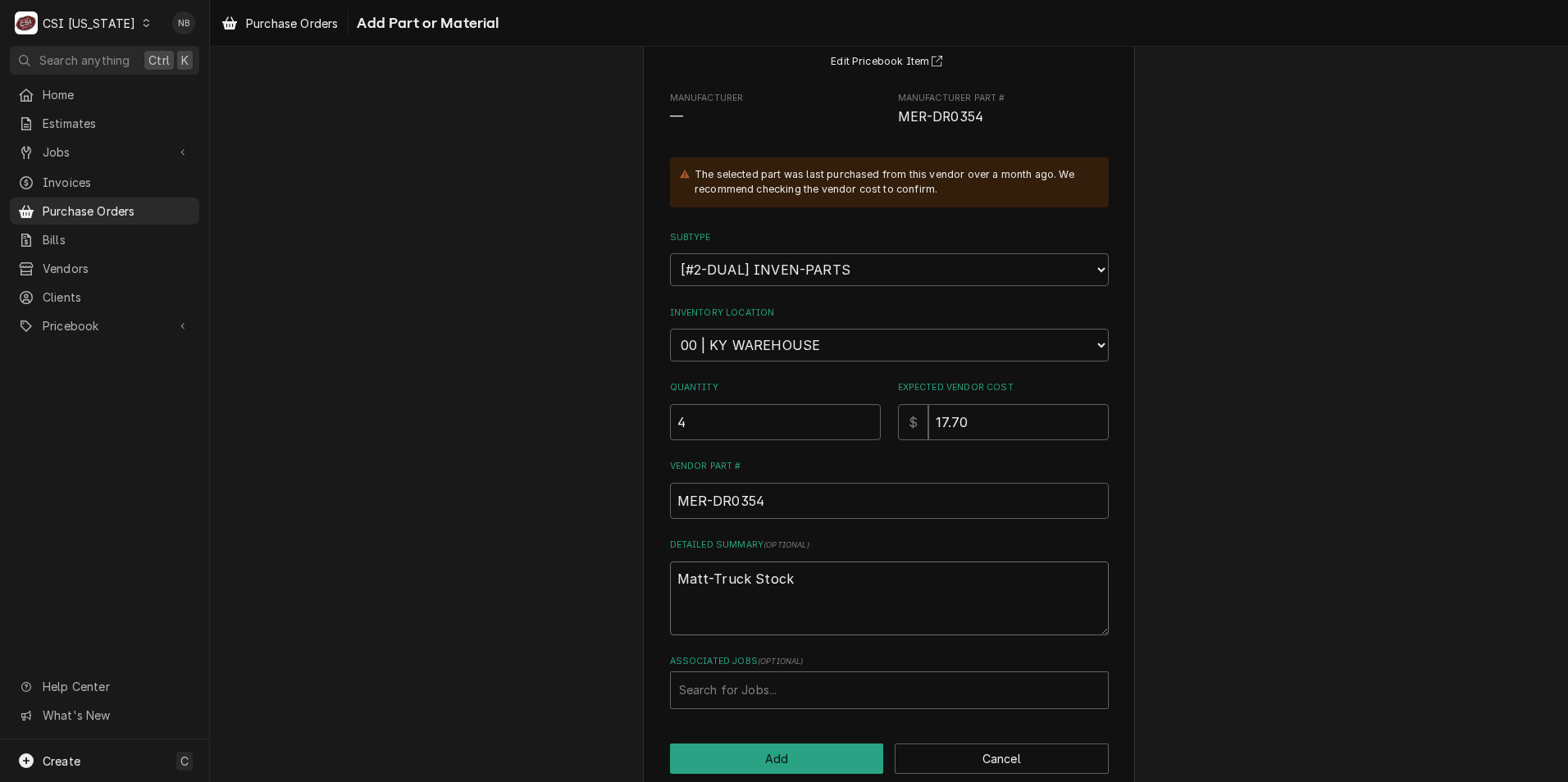
type textarea "Matt-Truck Stock"
type textarea "x"
type textarea "Matt-Truck Stock r"
type textarea "x"
type textarea "Matt-Truck Stock re"
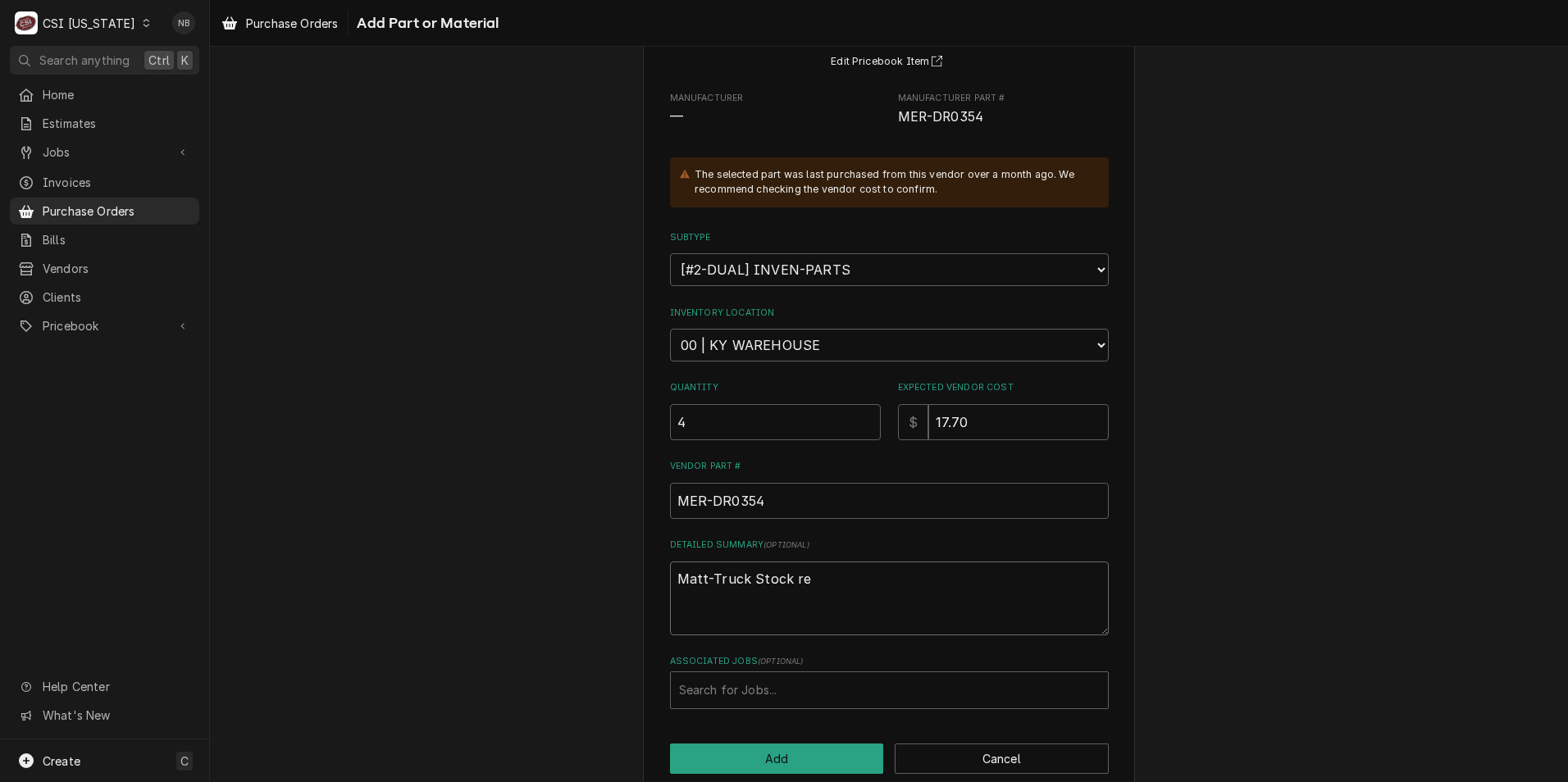
type textarea "x"
type textarea "Matt-Truck Stock req"
type textarea "x"
type textarea "Matt-Truck Stock reque"
type textarea "x"
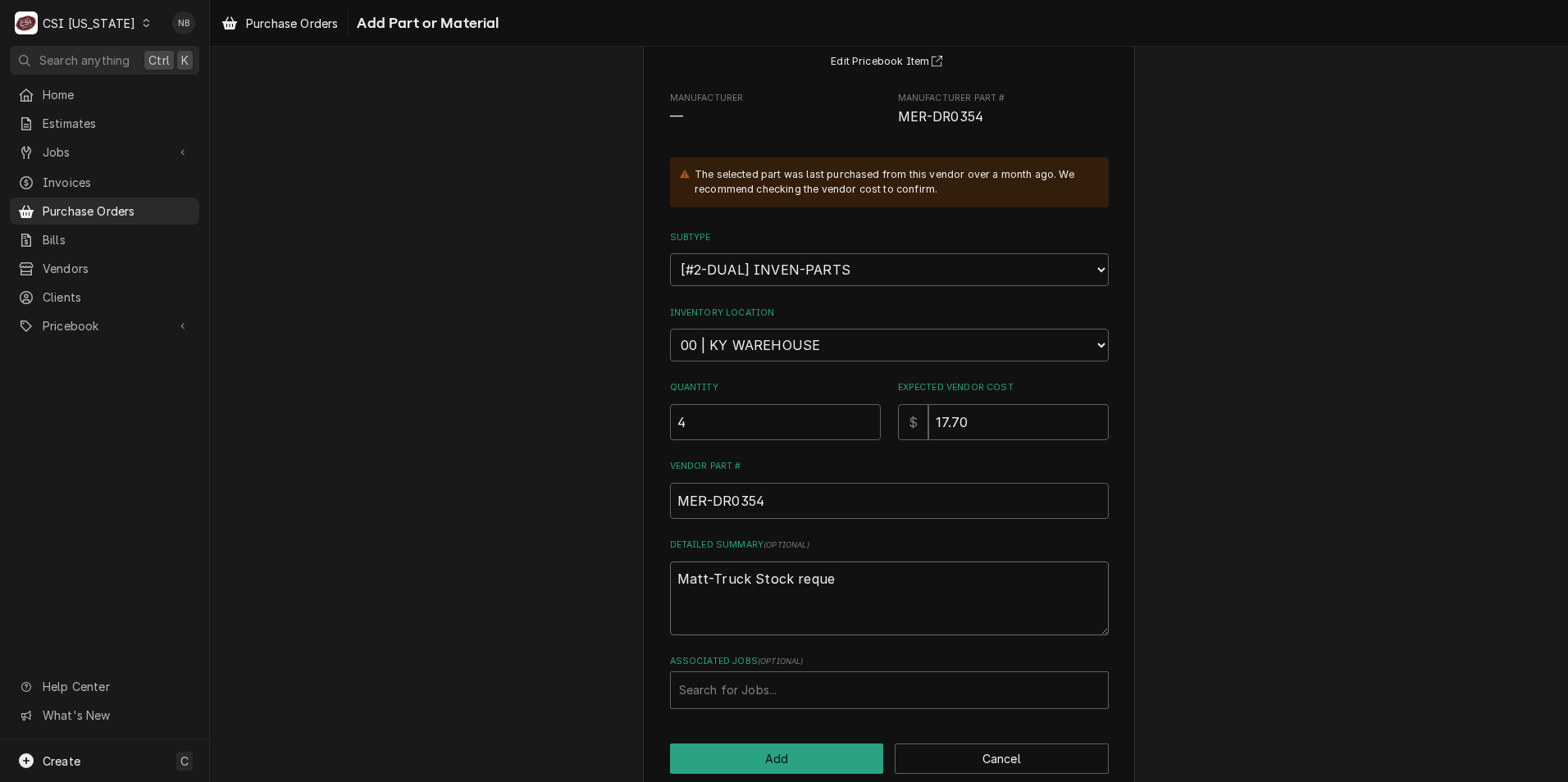
type textarea "Matt-Truck Stock reques"
type textarea "x"
type textarea "Matt-Truck Stock request"
type textarea "x"
type textarea "Matt-Truck Stock request."
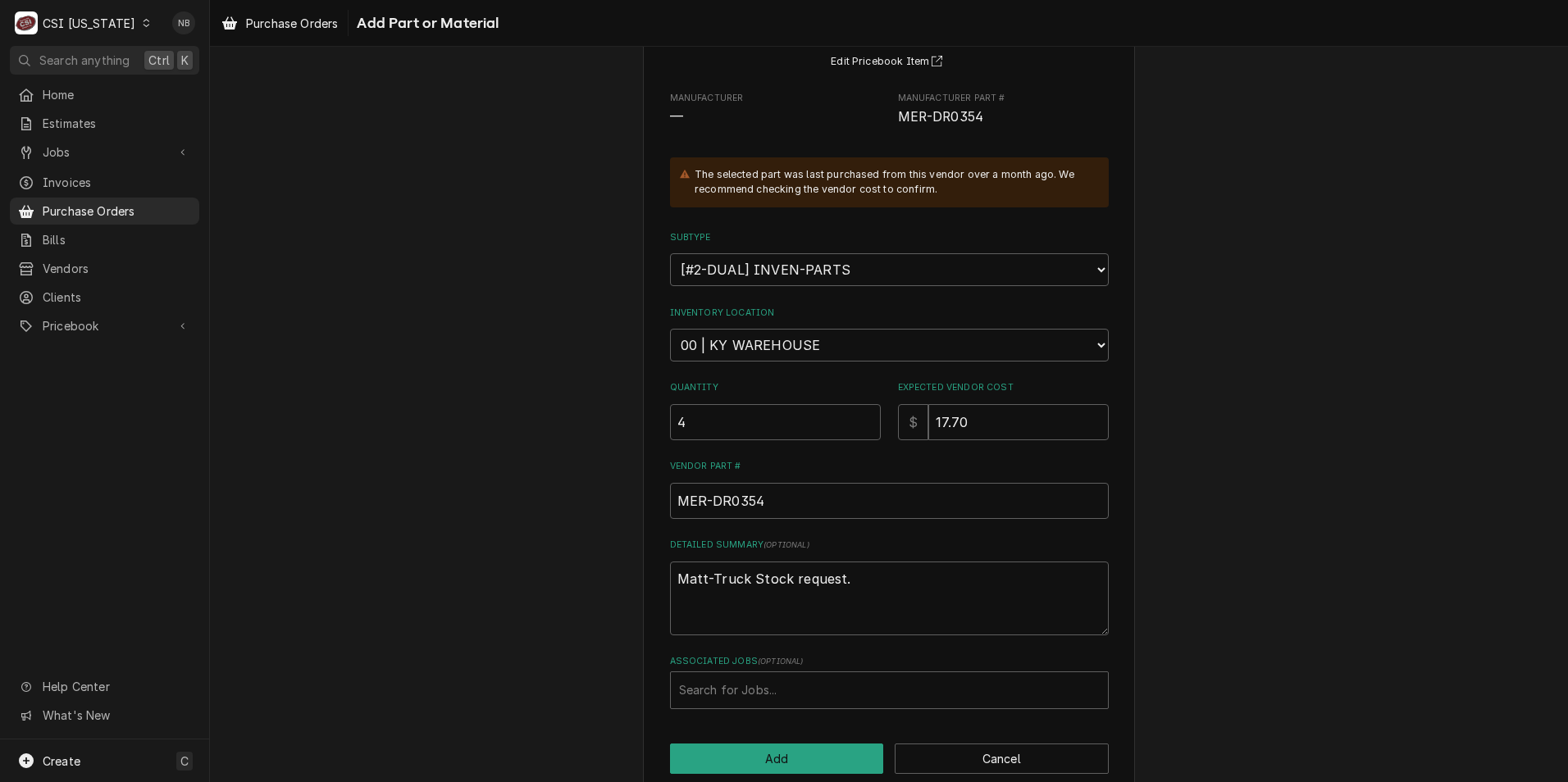
click at [1269, 647] on div "Please provide the following information to add a new part or material to this …" at bounding box center [889, 355] width 1358 height 910
click at [932, 589] on textarea "Matt-Truck Stock request." at bounding box center [889, 599] width 438 height 74
click at [788, 755] on button "Add" at bounding box center [777, 758] width 214 height 30
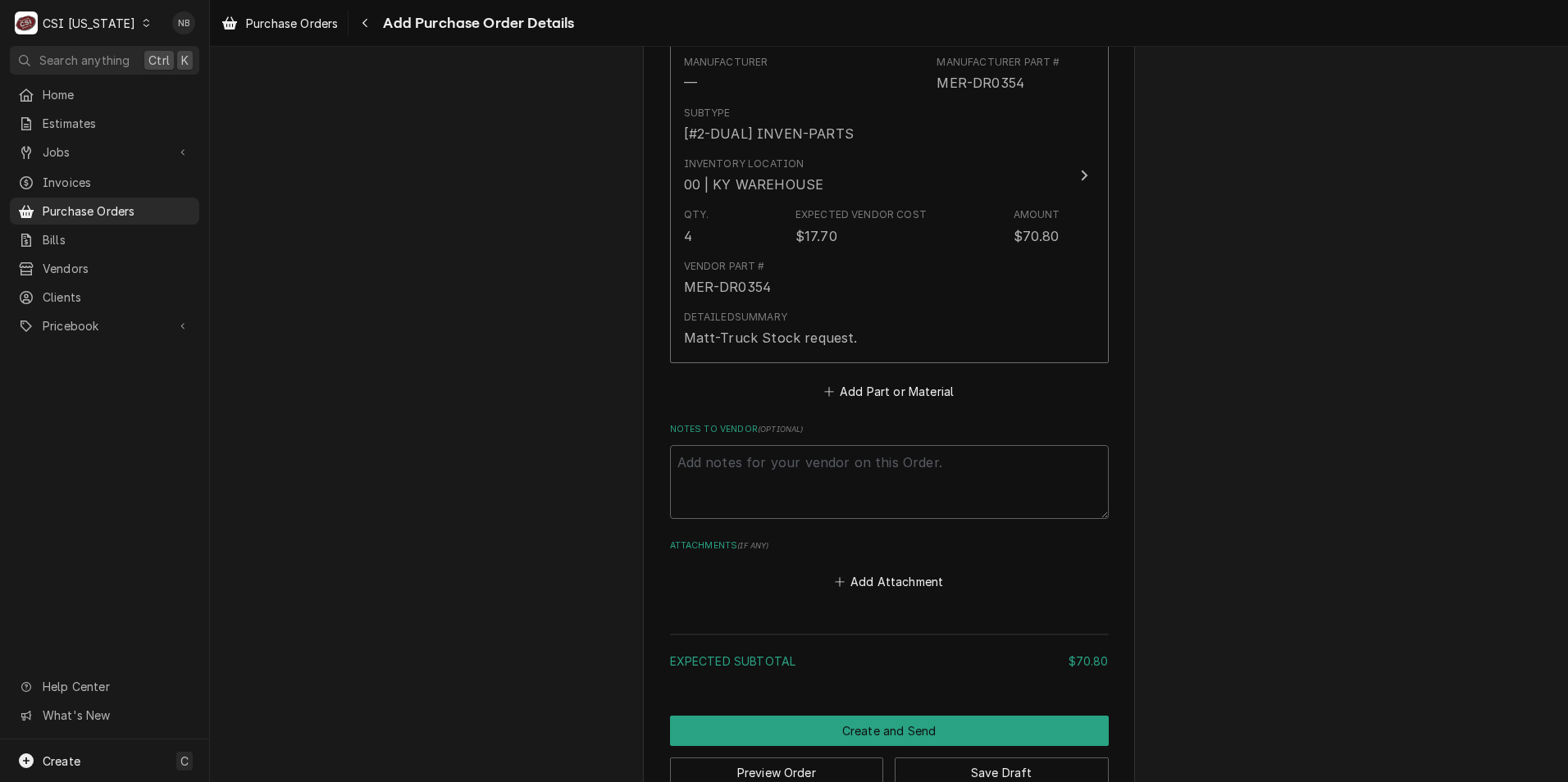
scroll to position [779, 0]
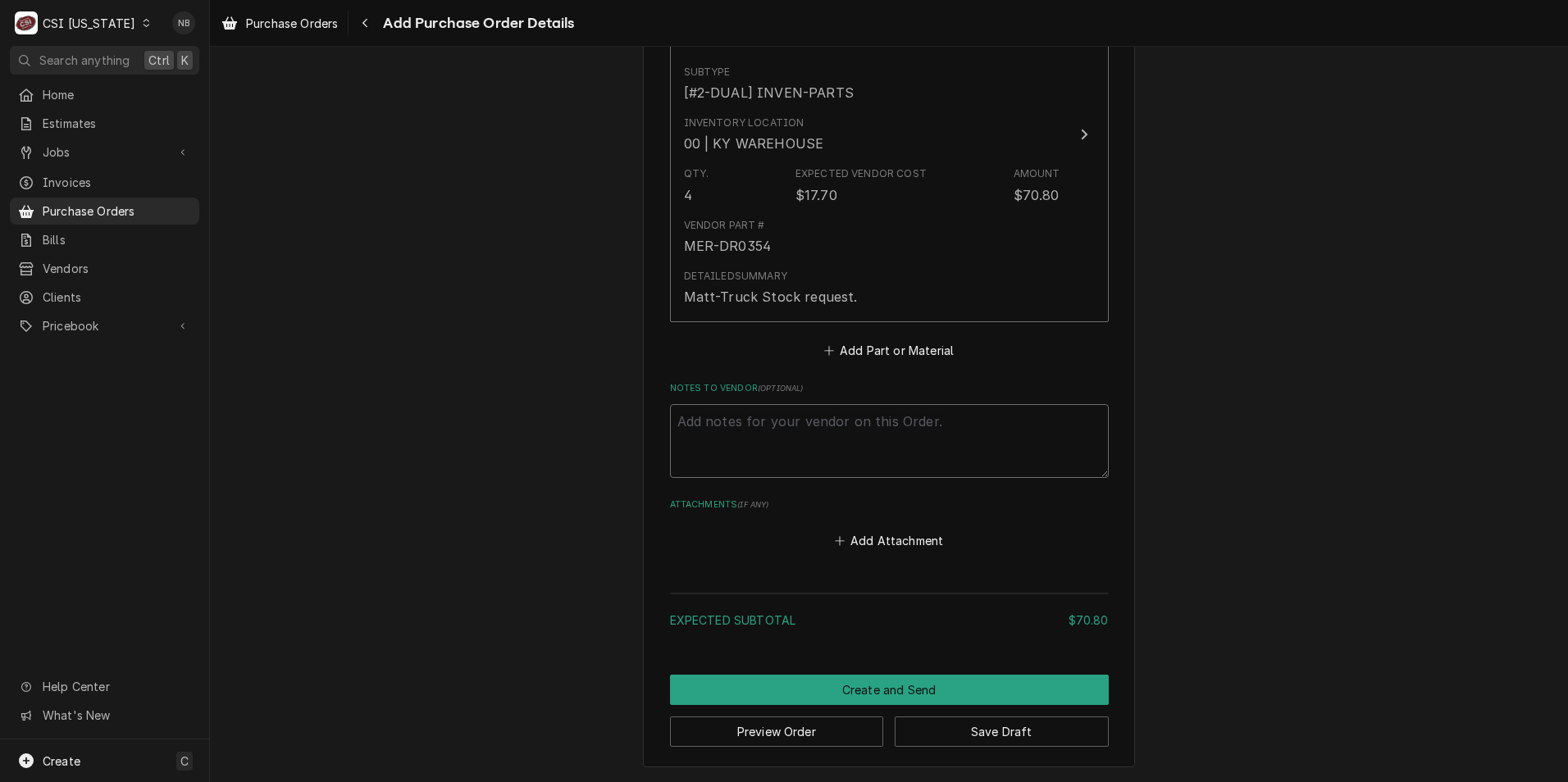
click at [826, 408] on textarea "Notes to Vendor ( optional )" at bounding box center [889, 441] width 438 height 74
type textarea "x"
type textarea "M"
type textarea "x"
type textarea "Ma"
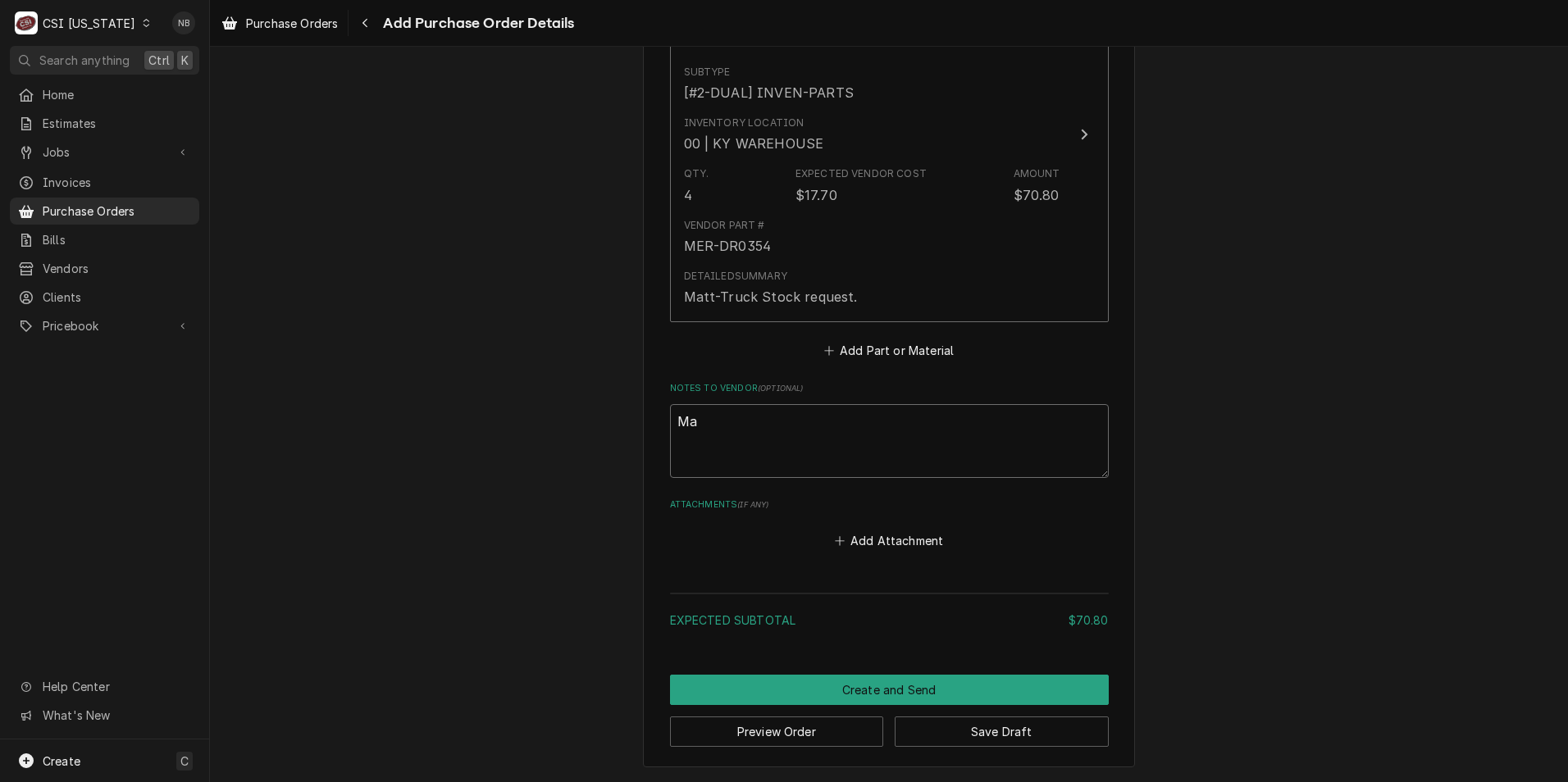
type textarea "x"
type textarea "Mat"
type textarea "x"
type textarea "Matt"
type textarea "x"
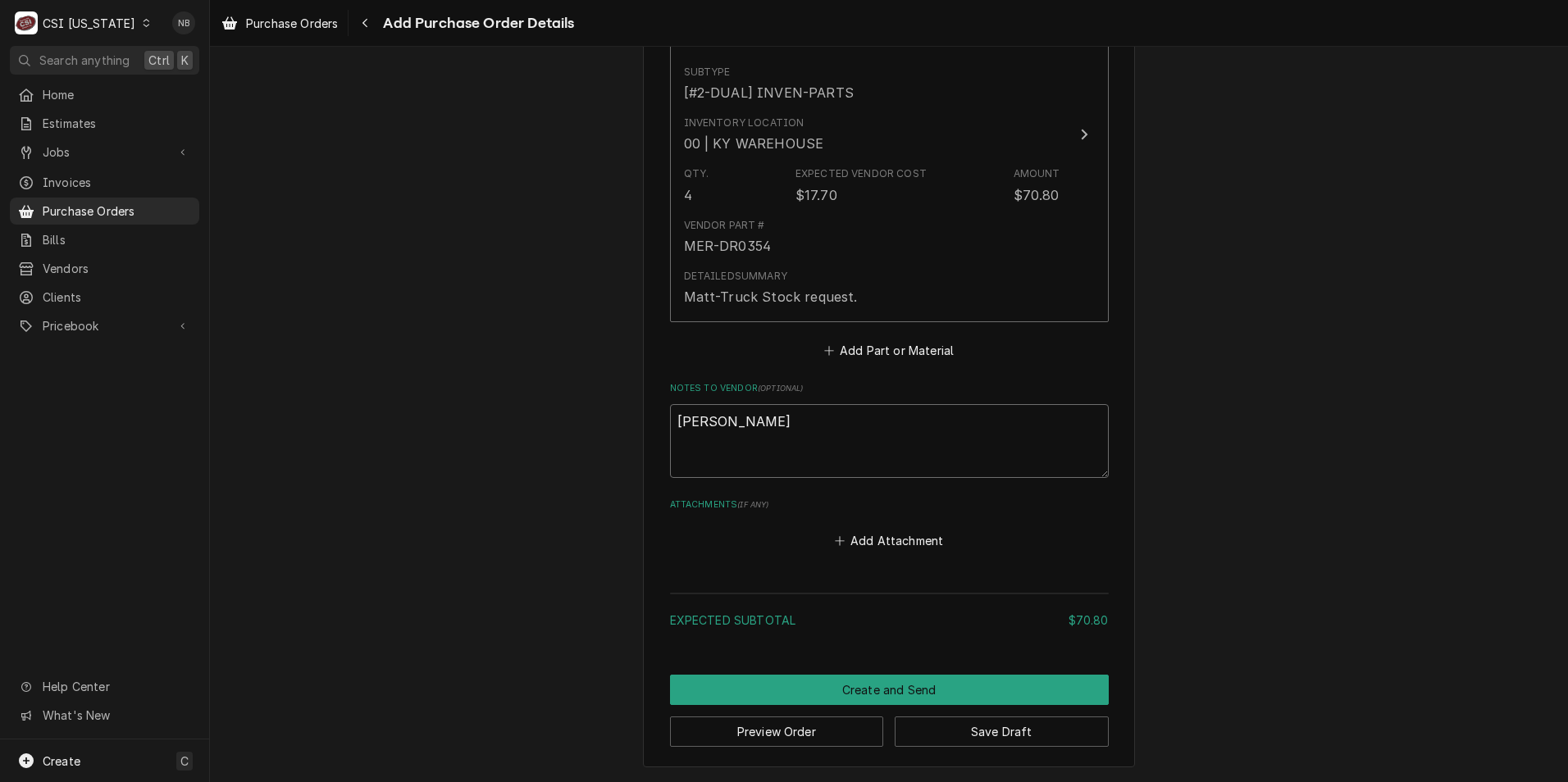
type textarea "Matt-"
type textarea "x"
type textarea "Matt-T"
type textarea "x"
type textarea "Matt-Tr"
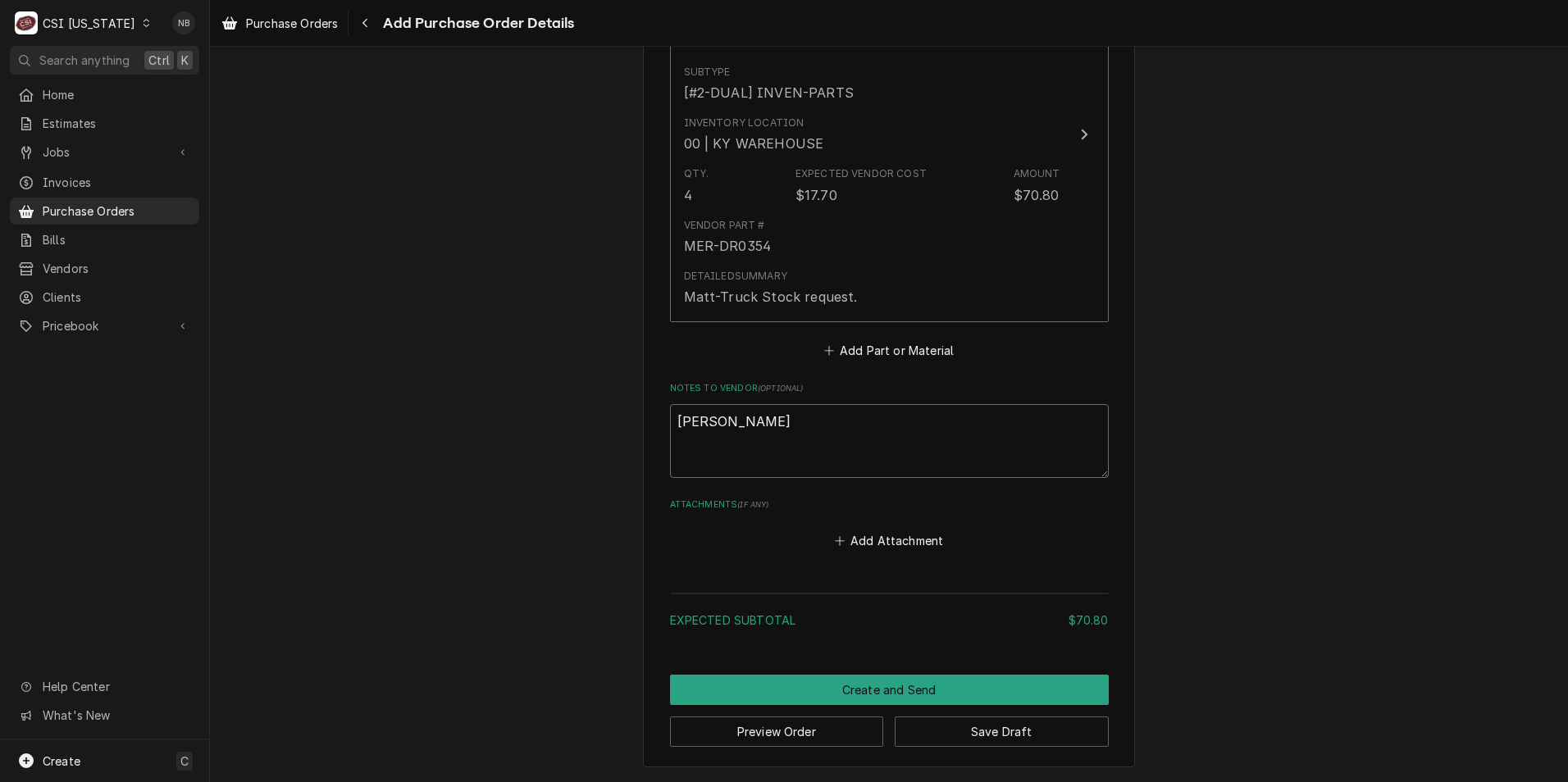
type textarea "x"
type textarea "Matt-Tru"
type textarea "x"
type textarea "Matt-Truc"
type textarea "x"
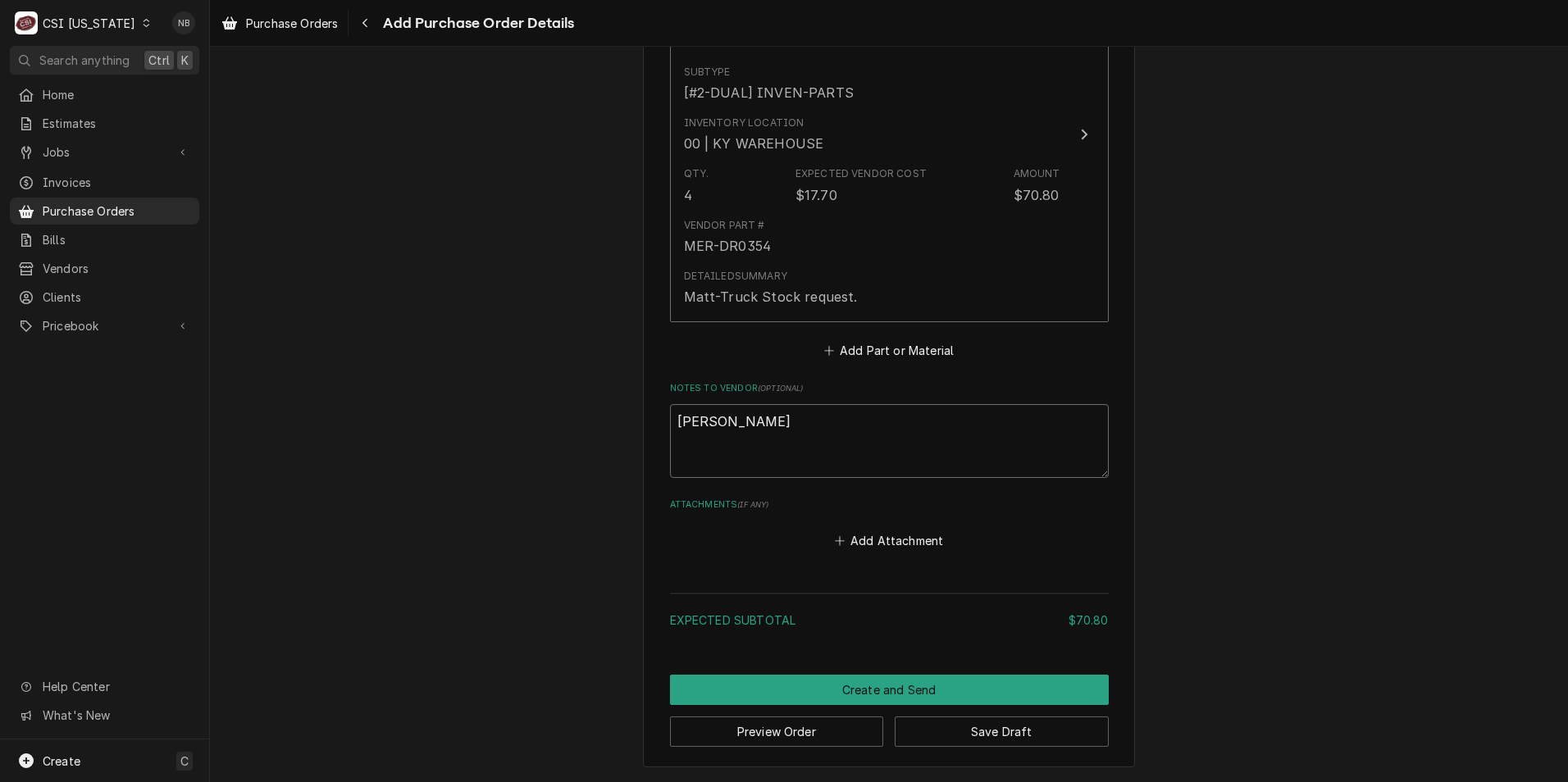
type textarea "Matt-Truck"
type textarea "x"
type textarea "Matt-Truck"
type textarea "x"
type textarea "Matt-Truck S"
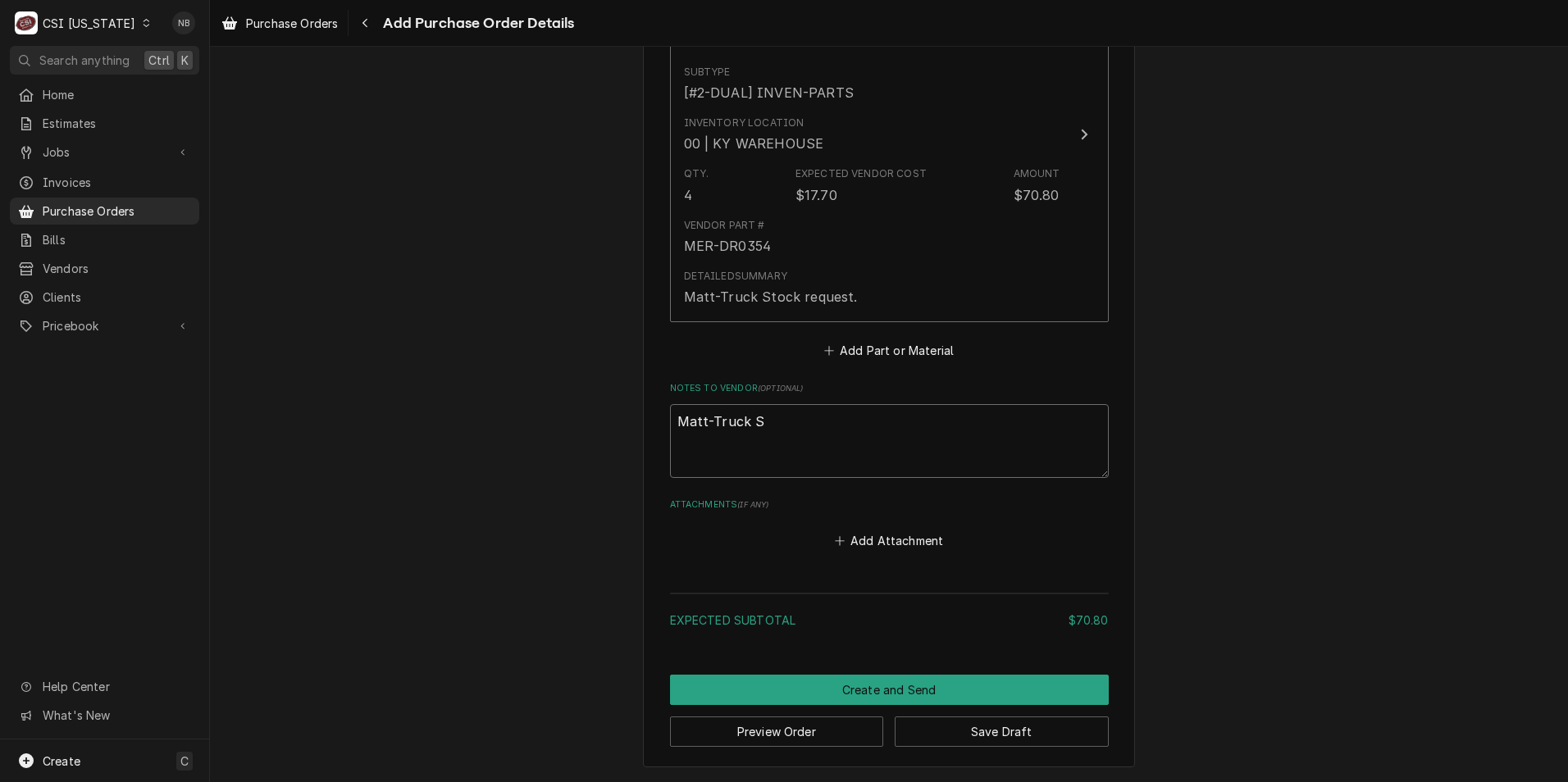
type textarea "x"
type textarea "Matt-Truck St"
type textarea "x"
type textarea "Matt-Truck Sto"
type textarea "x"
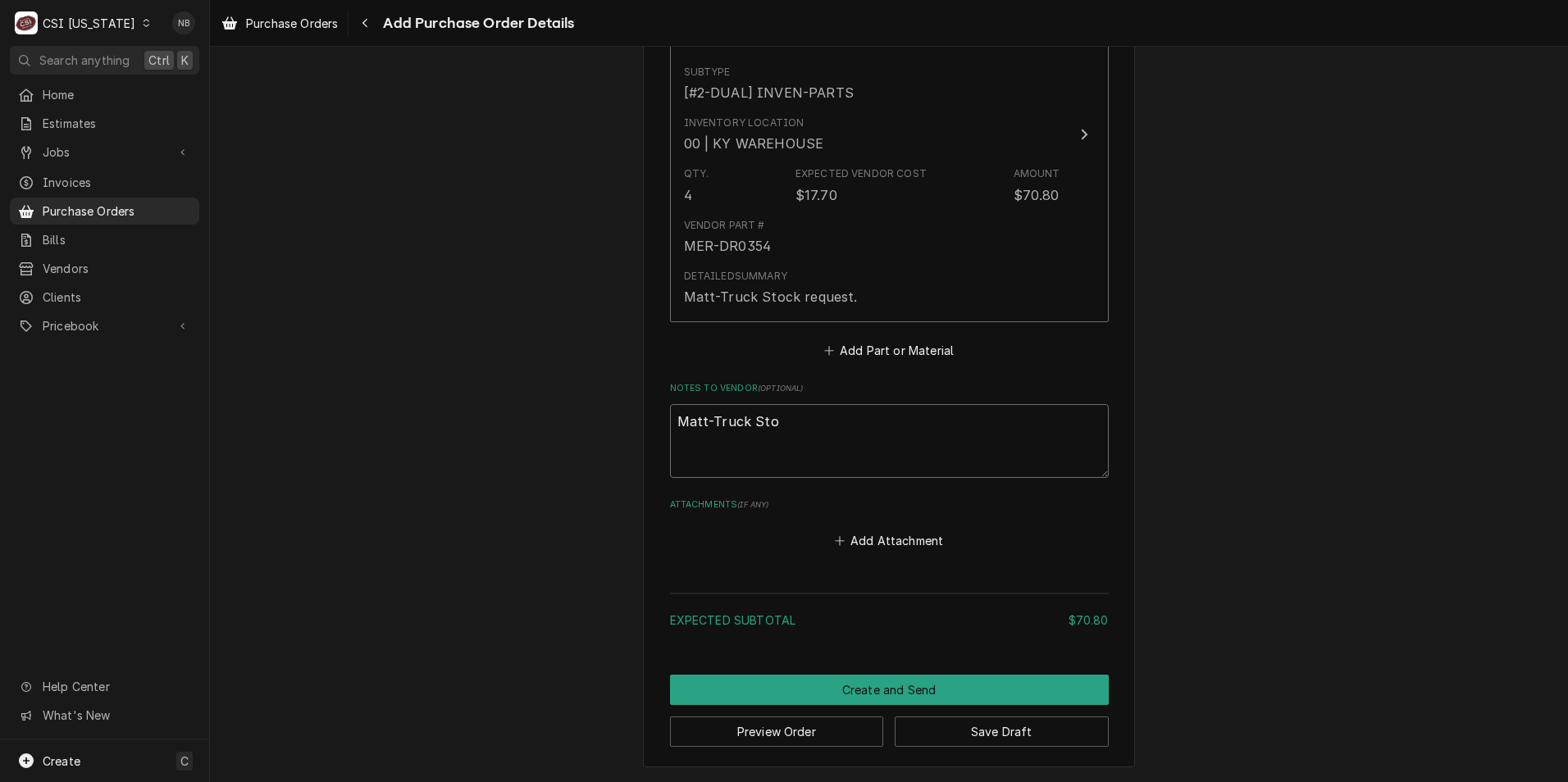
type textarea "Matt-Truck Stoc"
type textarea "x"
type textarea "Matt-Truck Stock"
type textarea "x"
type textarea "Matt-Truck Stock r"
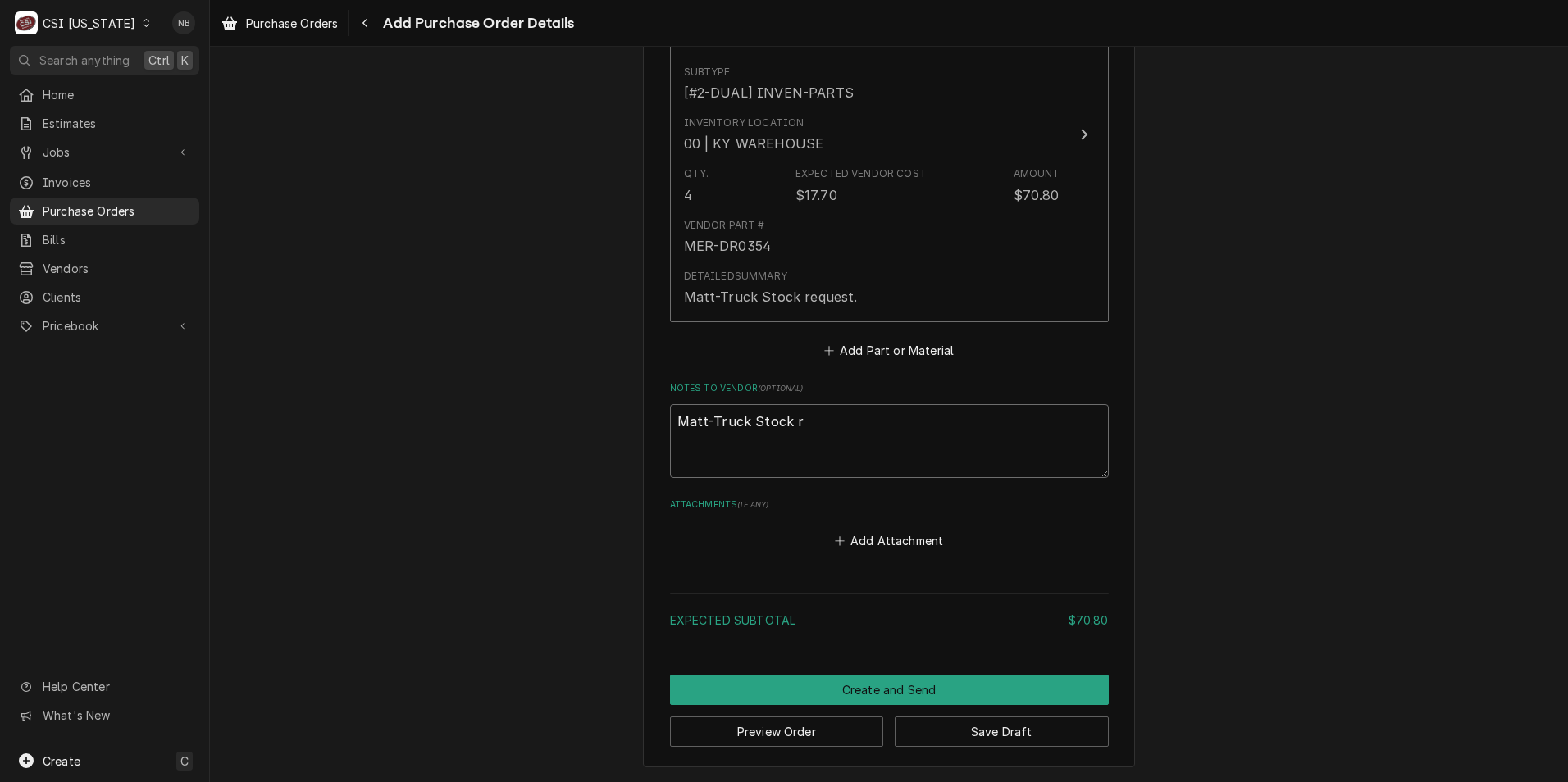
type textarea "x"
type textarea "Matt-Truck Stock re"
type textarea "x"
type textarea "Matt-Truck Stock req"
type textarea "x"
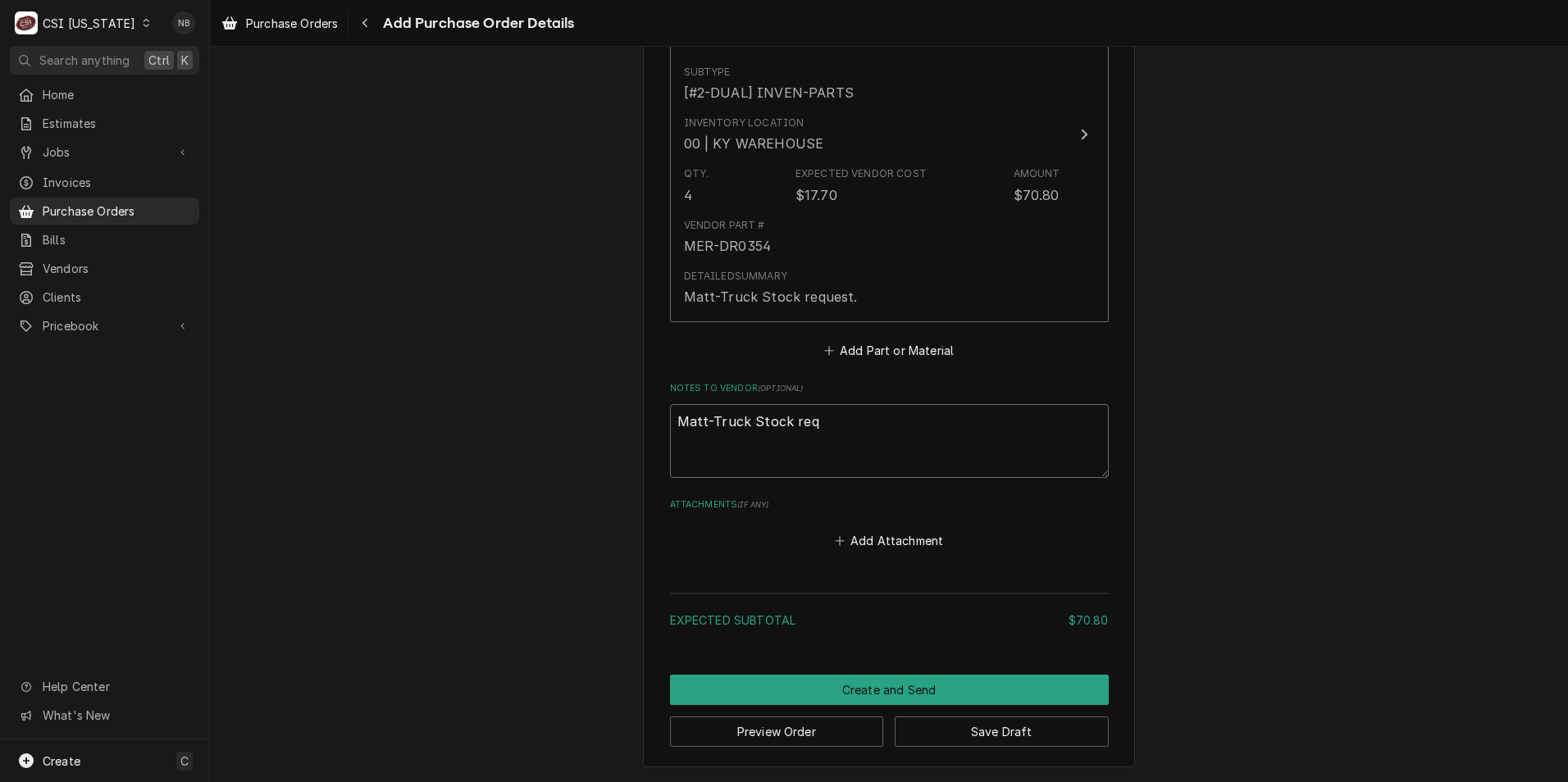
type textarea "Matt-Truck Stock requ"
type textarea "x"
type textarea "Matt-Truck Stock reque"
type textarea "x"
type textarea "Matt-Truck Stock request"
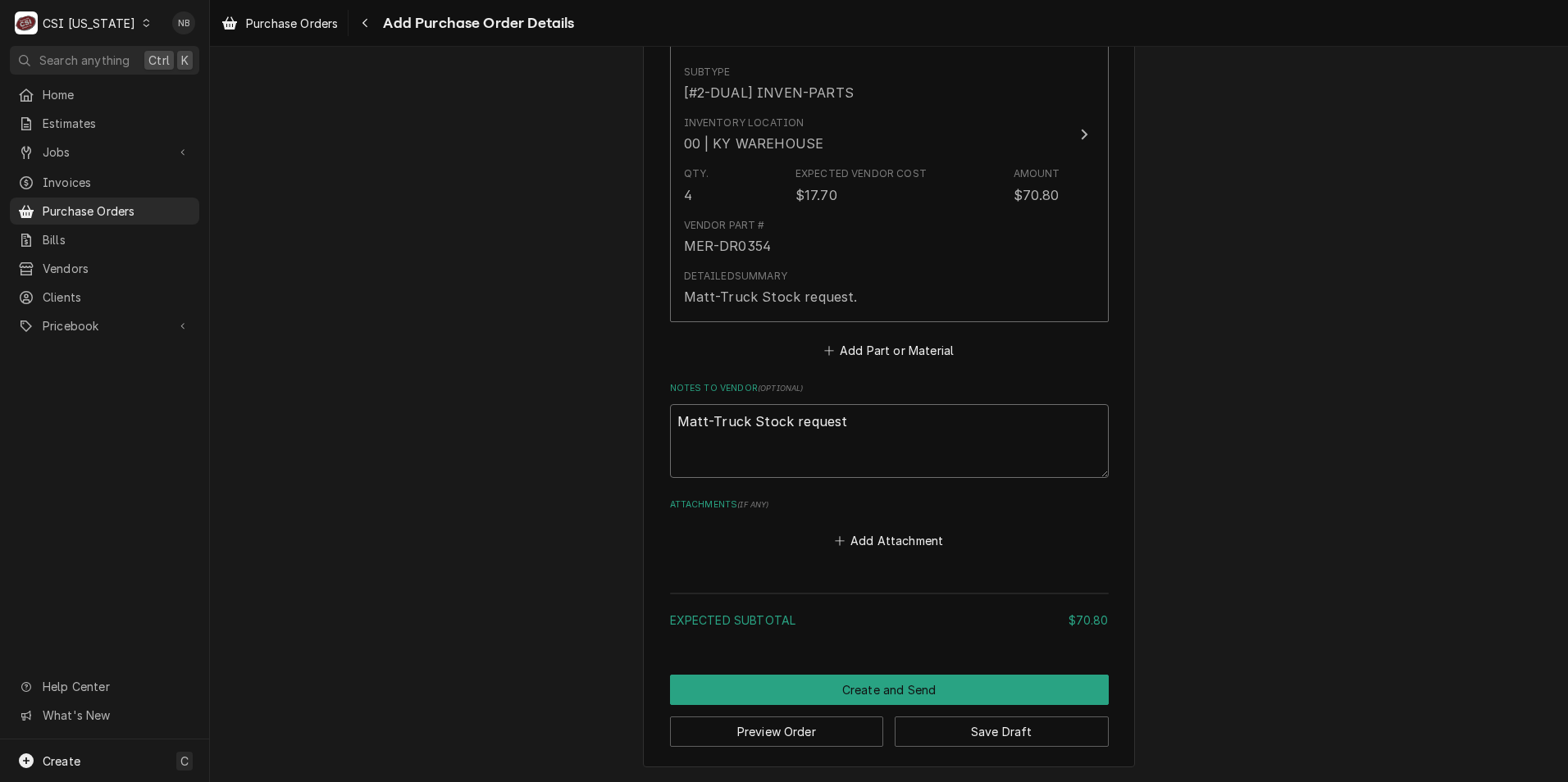
type textarea "x"
type textarea "Matt-Truck Stock request."
click at [1016, 393] on label "Notes to Vendor ( optional )" at bounding box center [889, 388] width 438 height 13
click at [1016, 404] on textarea "Matt-Truck Stock request." at bounding box center [889, 441] width 438 height 74
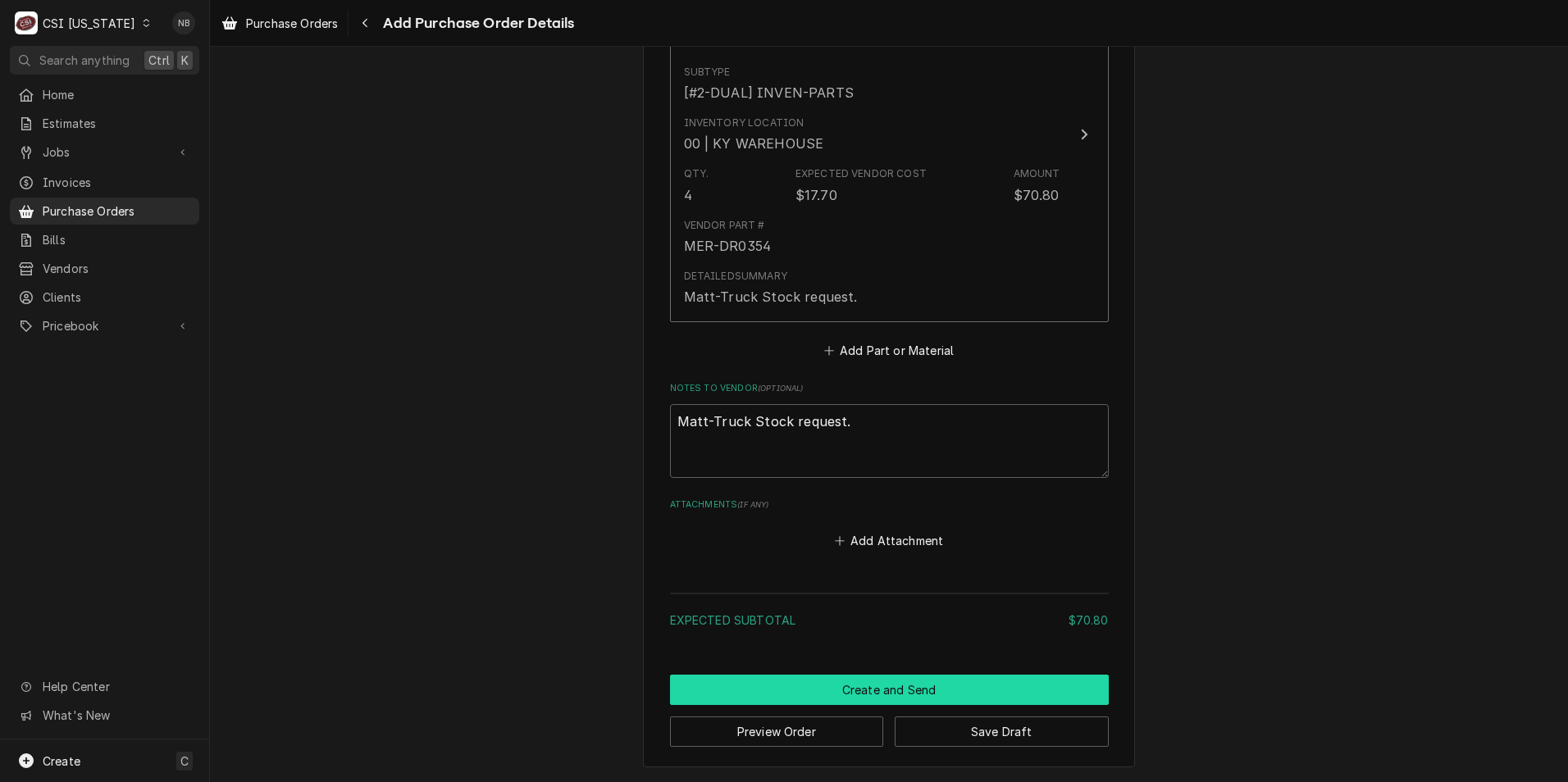
click at [927, 686] on button "Create and Send" at bounding box center [889, 689] width 438 height 30
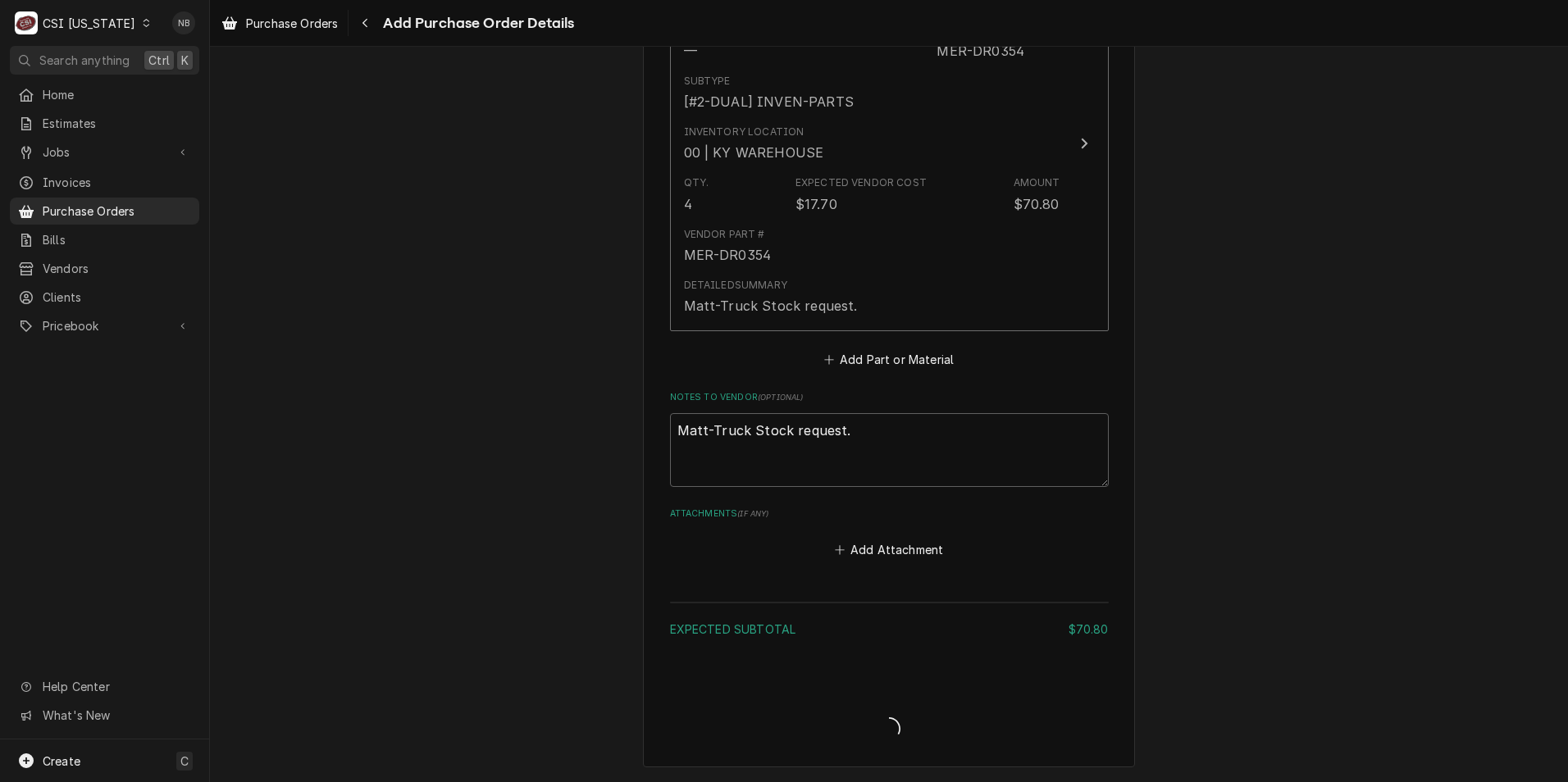
scroll to position [770, 0]
type textarea "x"
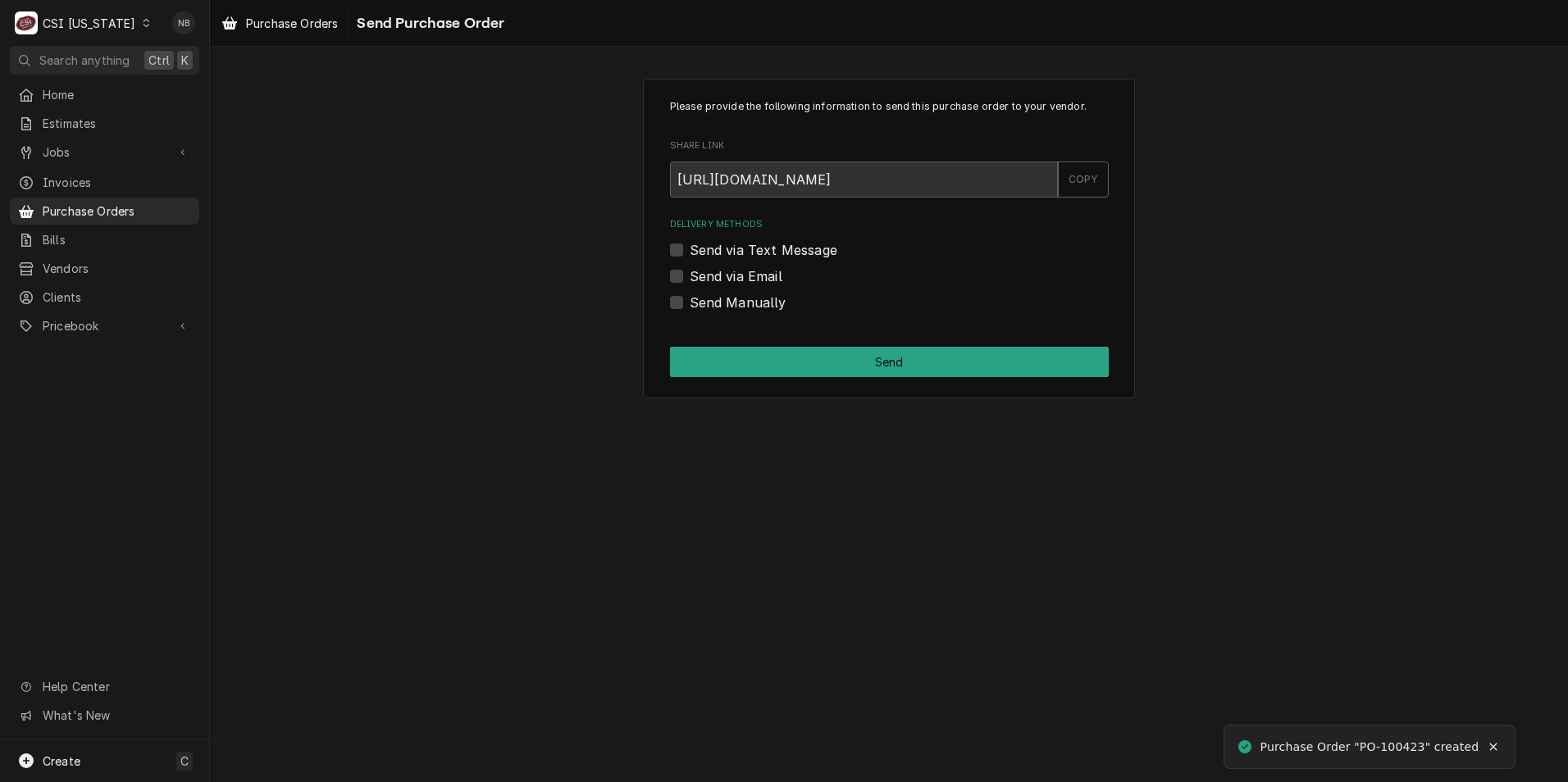
click at [689, 301] on label "Send Manually" at bounding box center [737, 302] width 97 height 20
click at [689, 303] on label "Send Manually" at bounding box center [737, 302] width 97 height 20
click at [689, 303] on input "Send Manually" at bounding box center [909, 311] width 438 height 36
checkbox input "true"
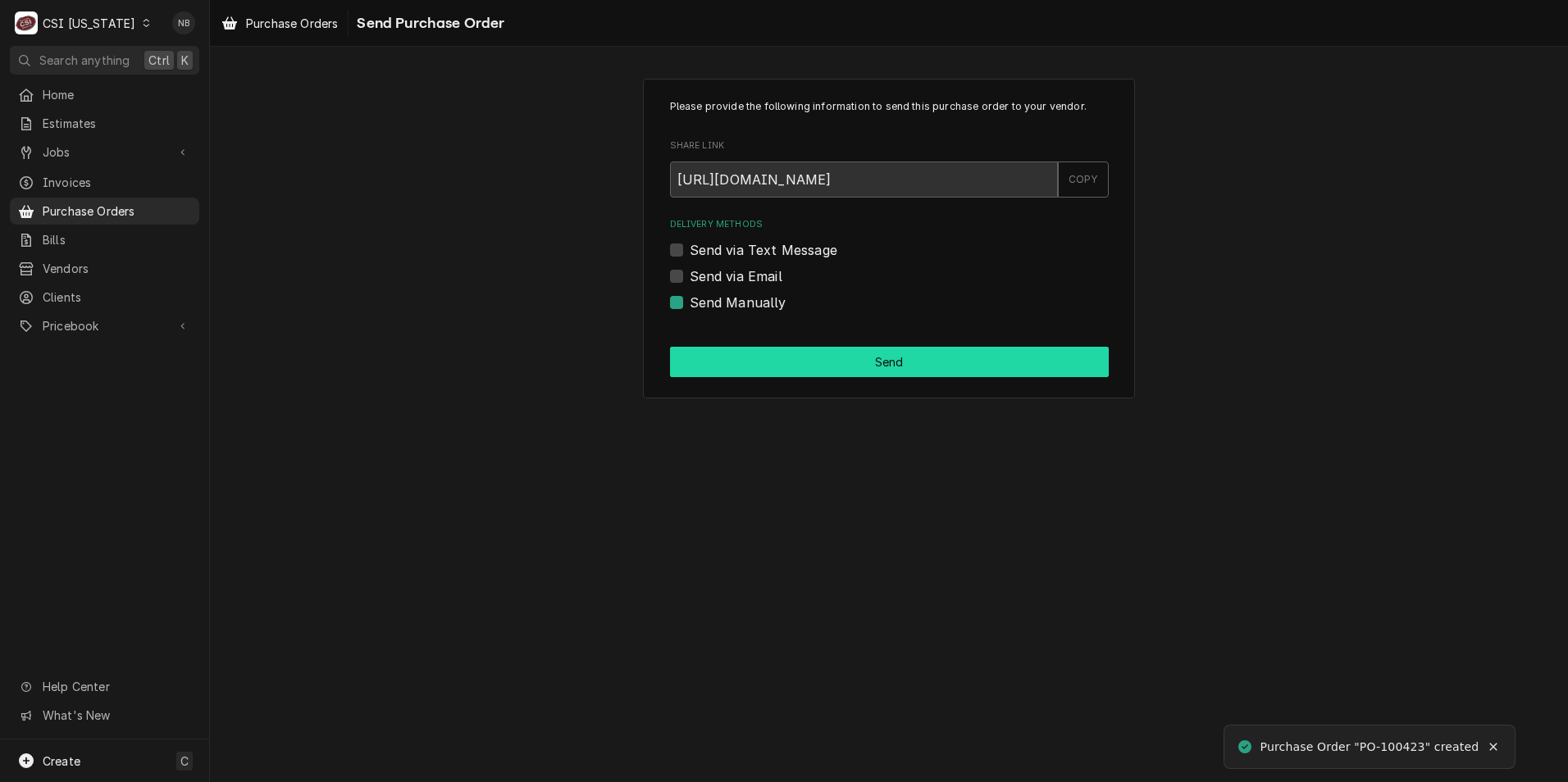
click at [798, 363] on button "Send" at bounding box center [889, 361] width 438 height 30
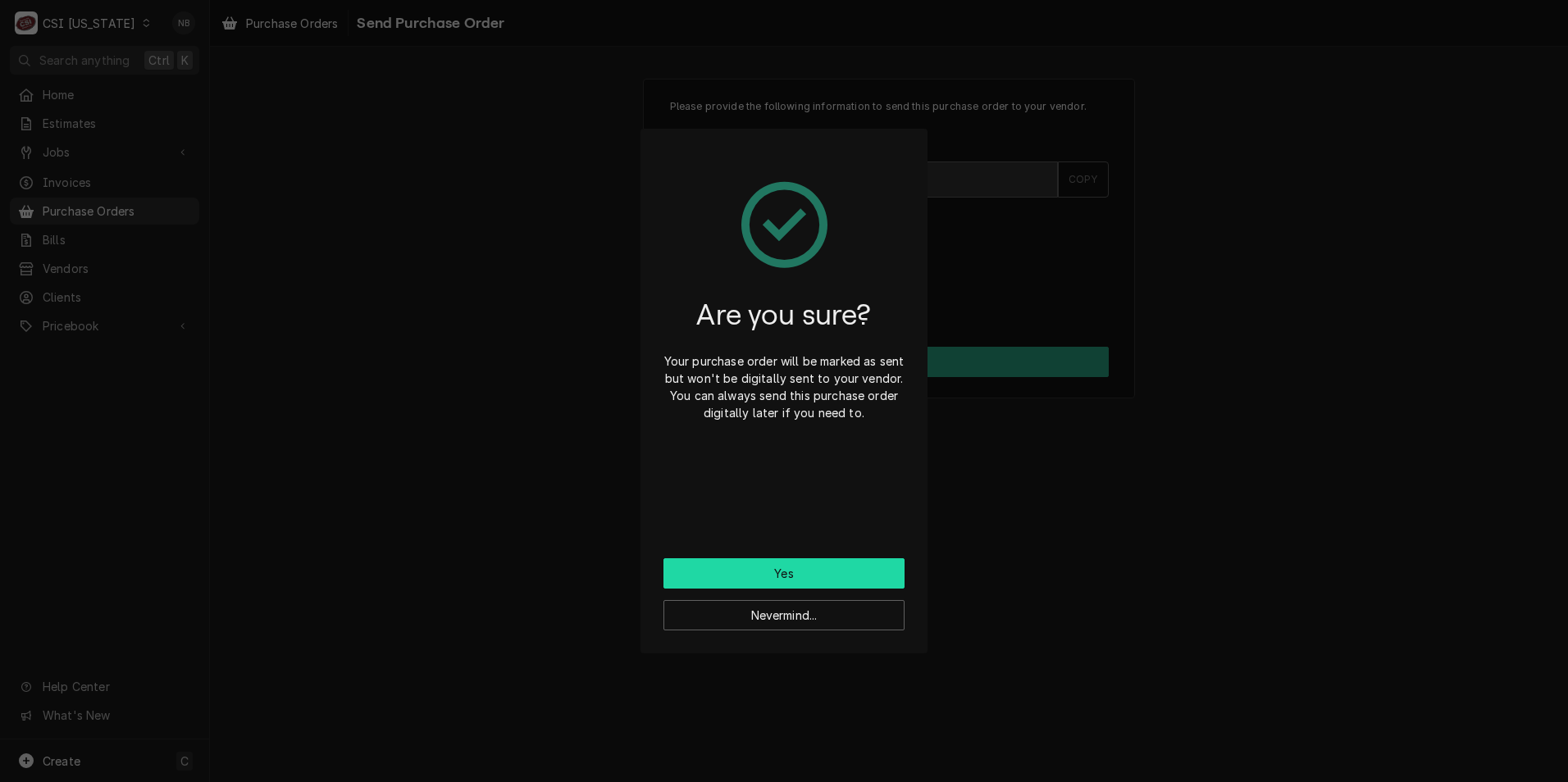
click at [796, 570] on button "Yes" at bounding box center [784, 573] width 241 height 30
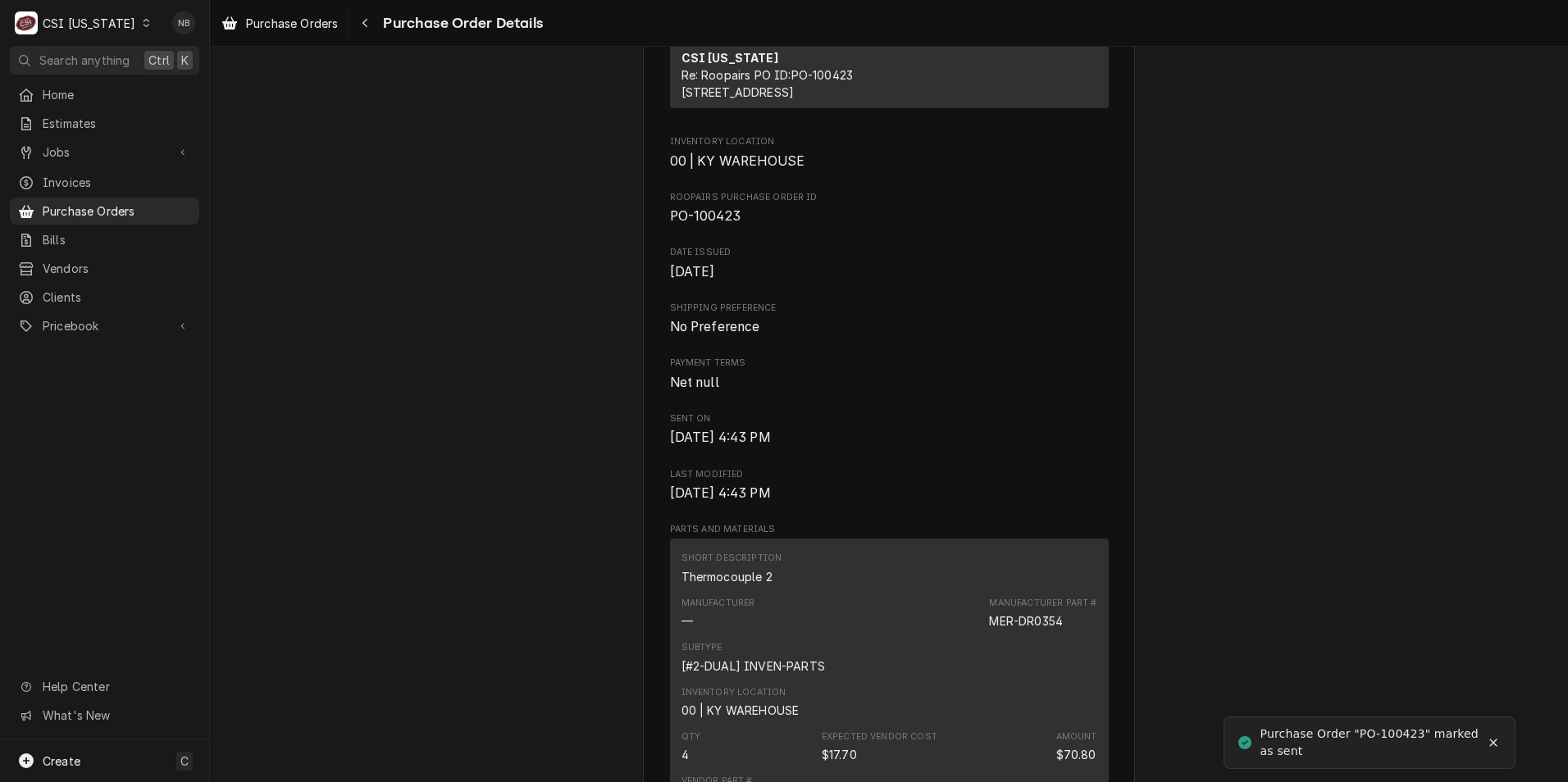
scroll to position [492, 0]
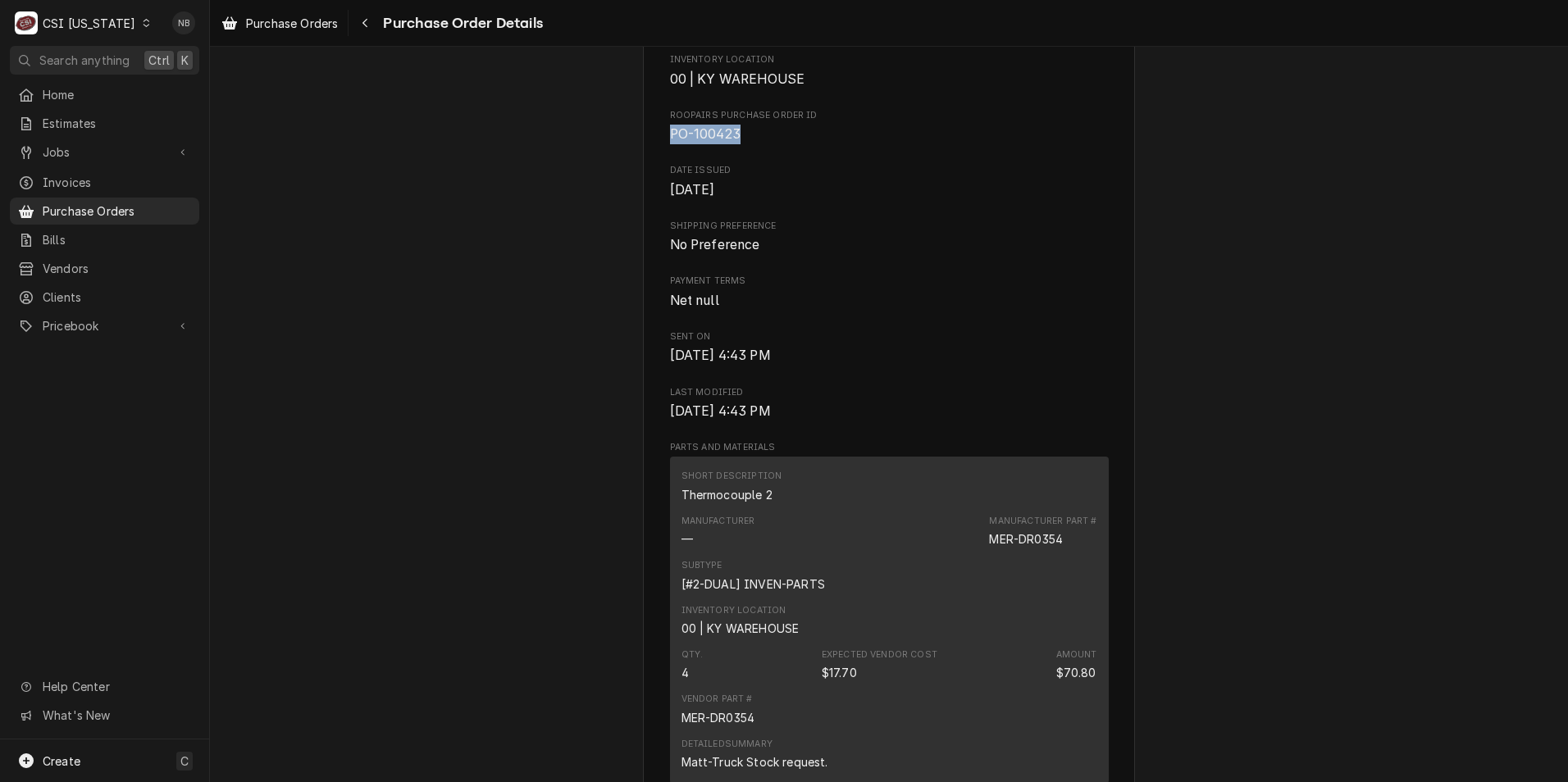
drag, startPoint x: 738, startPoint y: 179, endPoint x: 648, endPoint y: 181, distance: 90.0
click at [648, 181] on div "Vendor PARTSTOWN PARTS TOWN [STREET_ADDRESS][PERSON_NAME] Bill To CSI [US_STATE…" at bounding box center [889, 433] width 492 height 1675
drag, startPoint x: 648, startPoint y: 181, endPoint x: 701, endPoint y: 186, distance: 53.2
copy span "PO-100423"
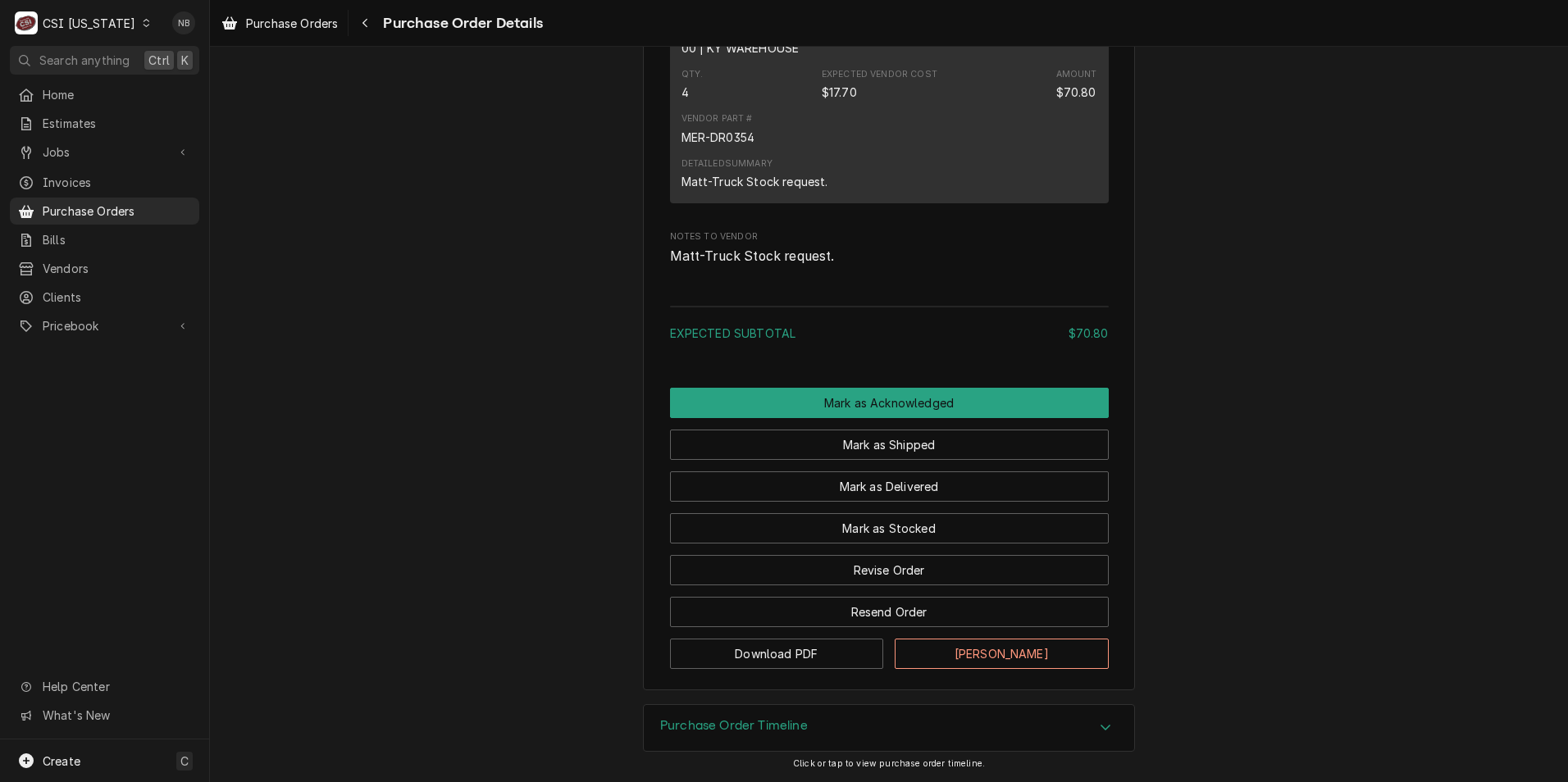
scroll to position [1120, 0]
click at [104, 139] on link "Jobs" at bounding box center [104, 152] width 189 height 27
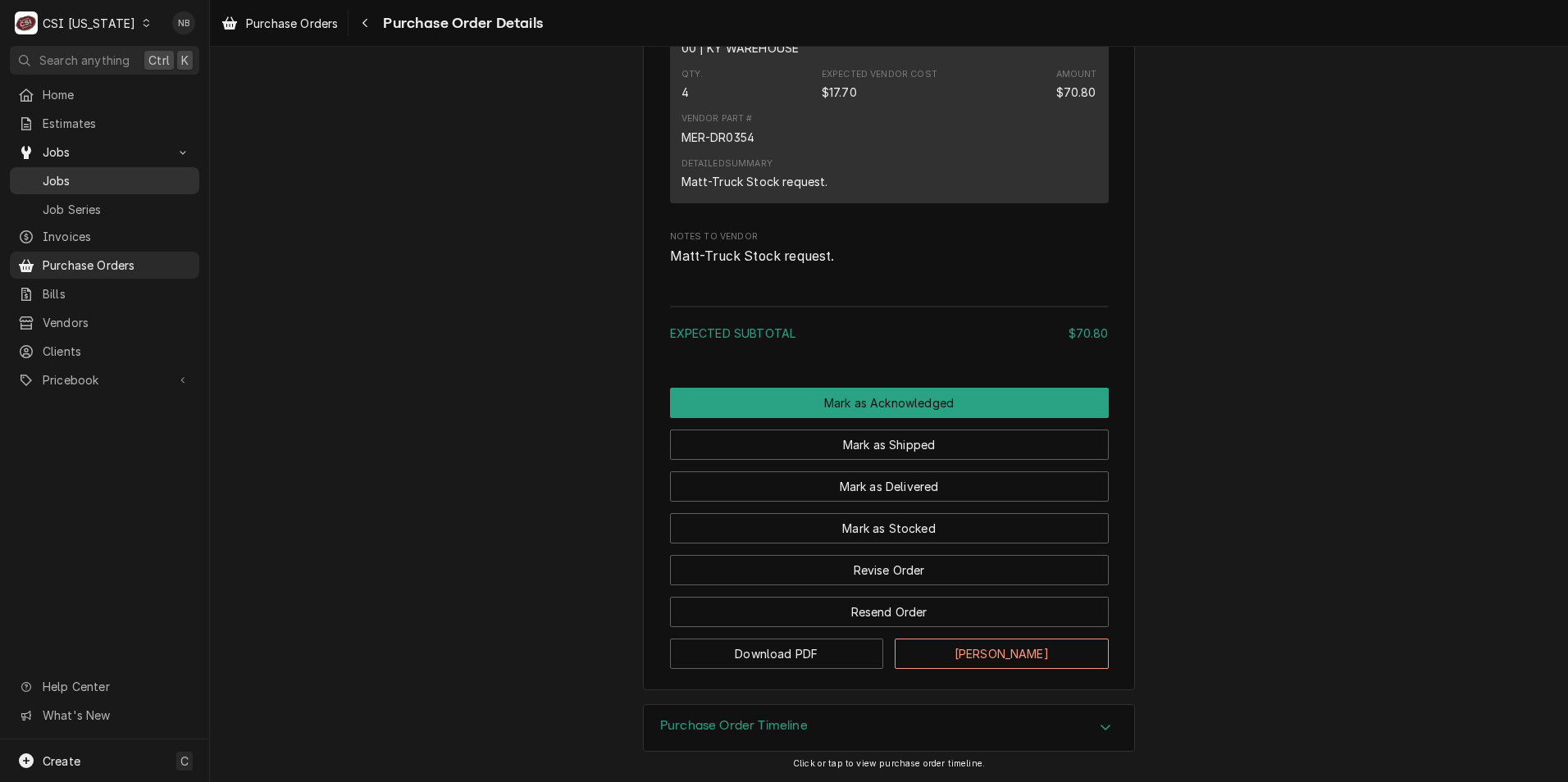
click at [122, 180] on span "Jobs" at bounding box center [116, 181] width 148 height 17
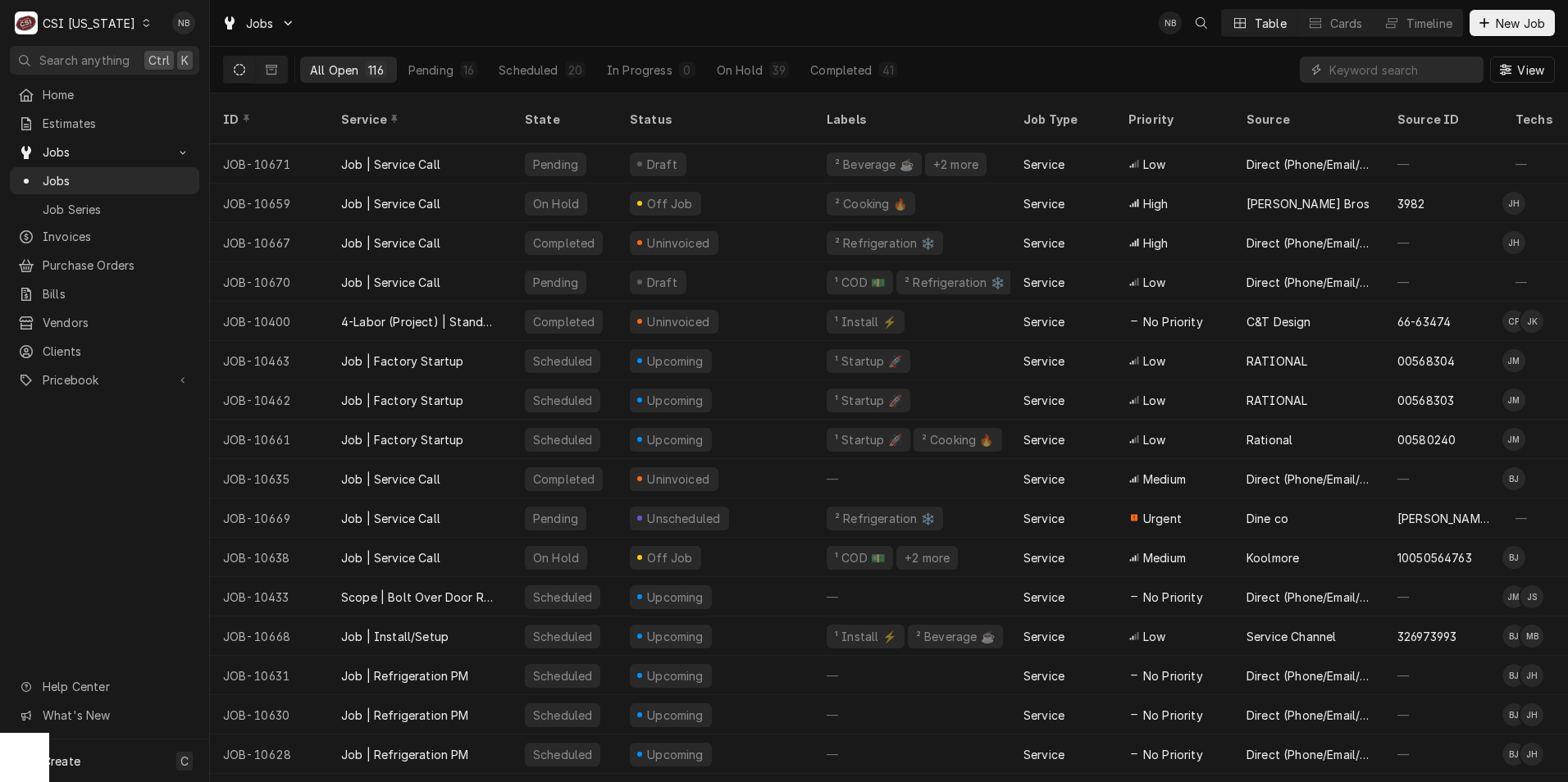
click at [1383, 50] on div "View" at bounding box center [1428, 70] width 255 height 46
click at [98, 30] on div "CSI [US_STATE]" at bounding box center [89, 23] width 92 height 17
click at [219, 87] on div "CSI St. [PERSON_NAME]" at bounding box center [255, 90] width 217 height 17
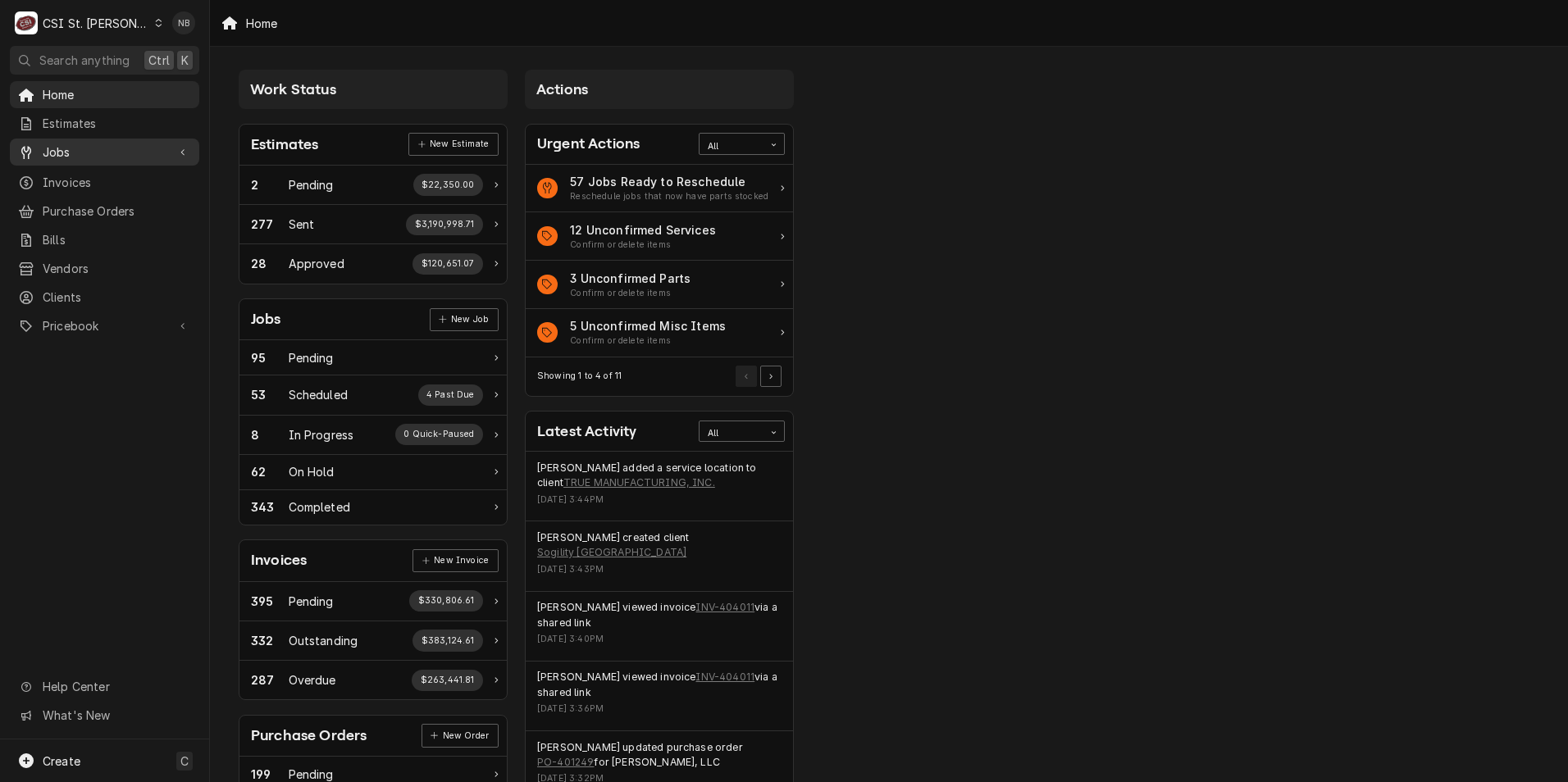
click at [117, 142] on div "Jobs" at bounding box center [104, 152] width 183 height 21
click at [117, 181] on span "Jobs" at bounding box center [116, 181] width 148 height 17
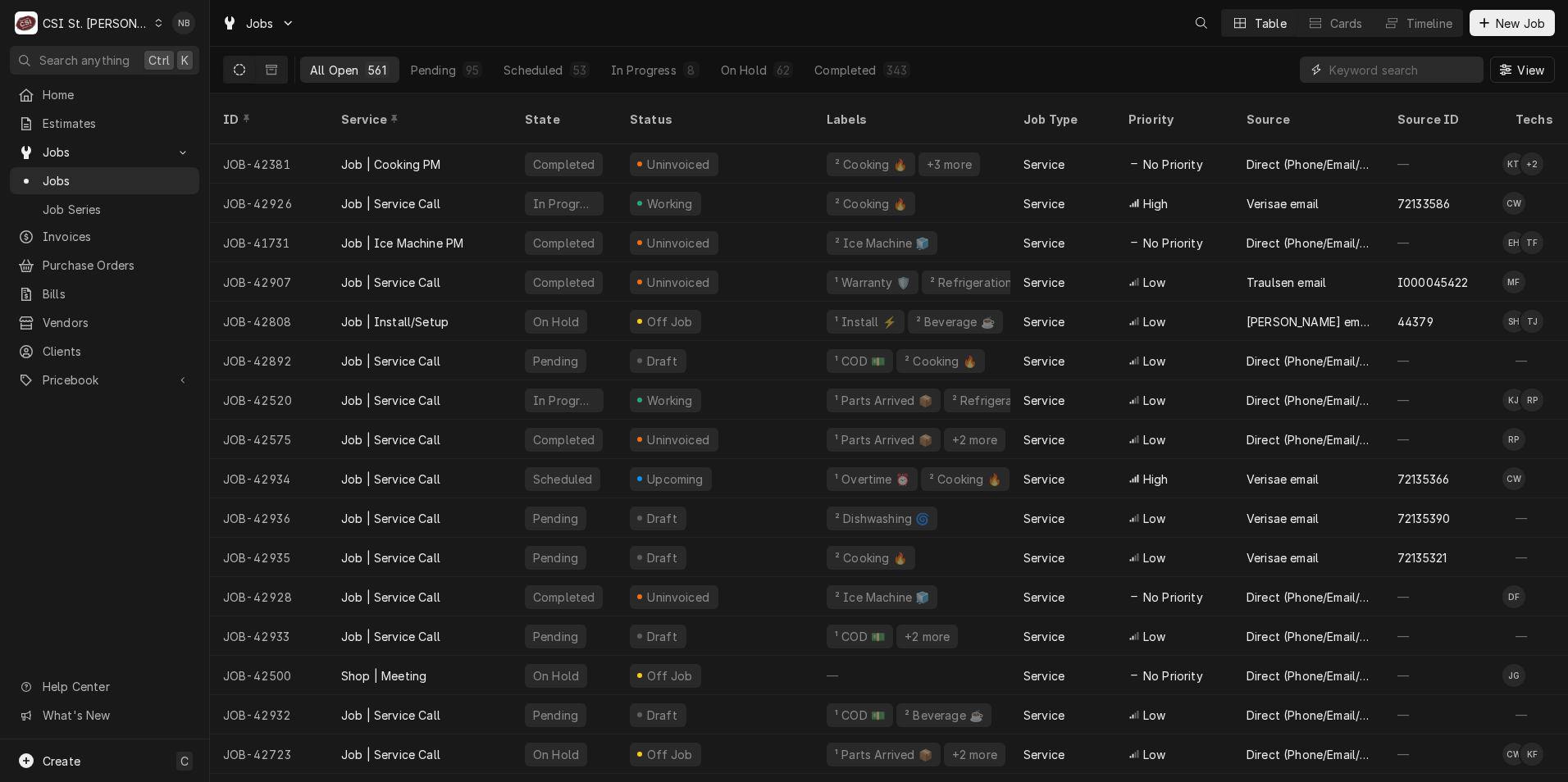
click at [1372, 72] on input "Dynamic Content Wrapper" at bounding box center [1402, 69] width 146 height 27
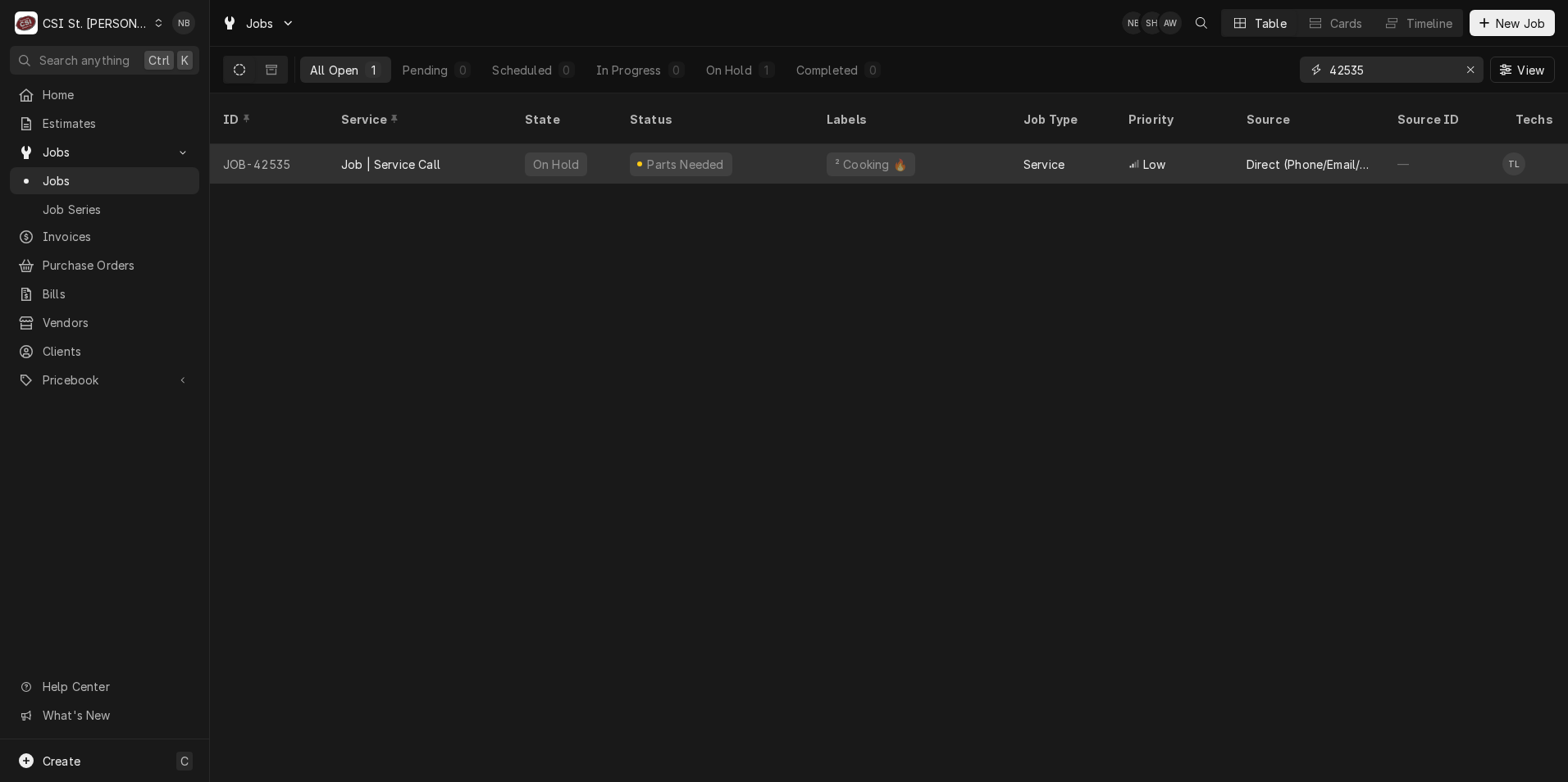
type input "42535"
click at [754, 145] on div "Parts Needed" at bounding box center [715, 164] width 197 height 39
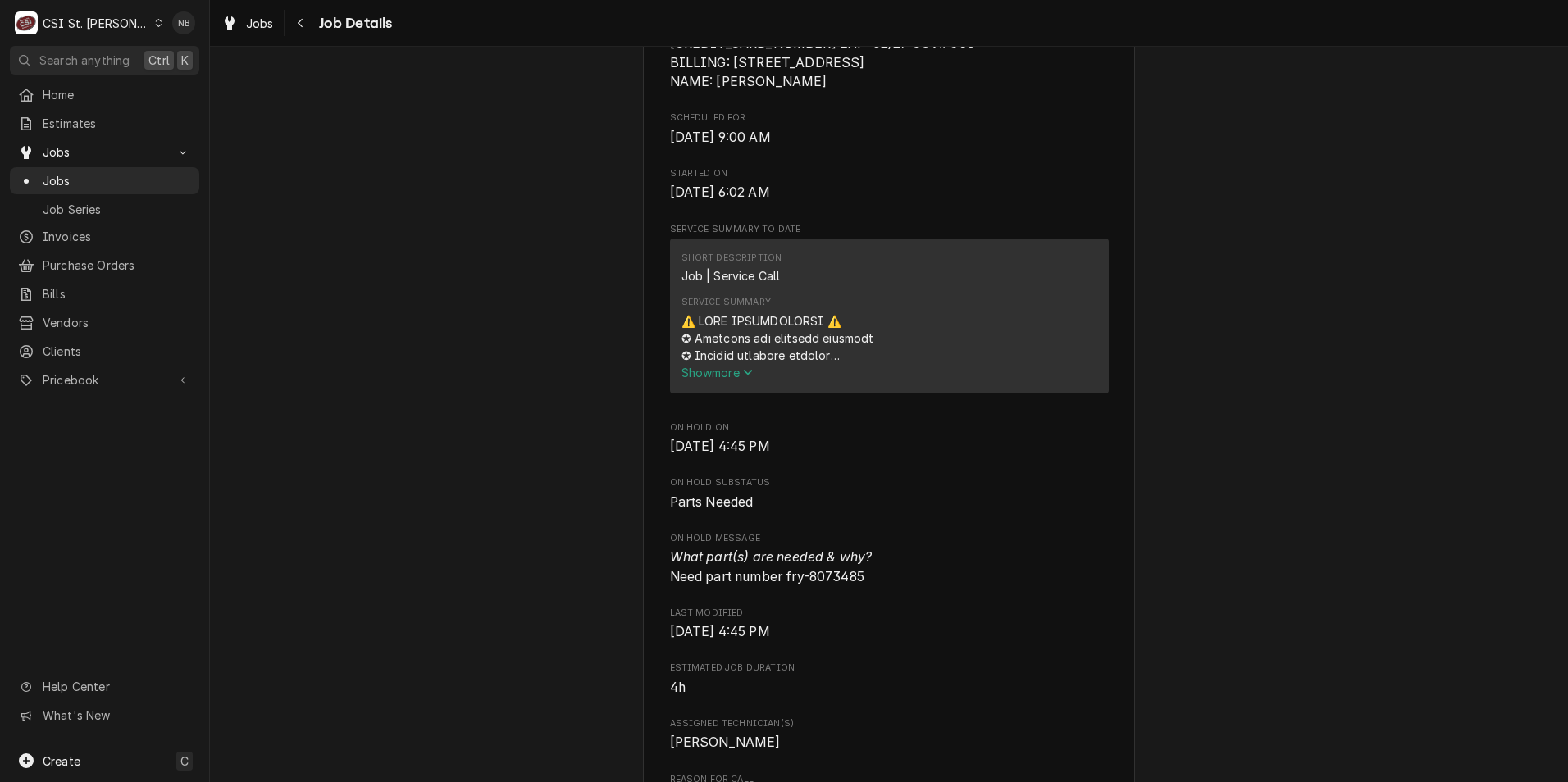
scroll to position [656, 0]
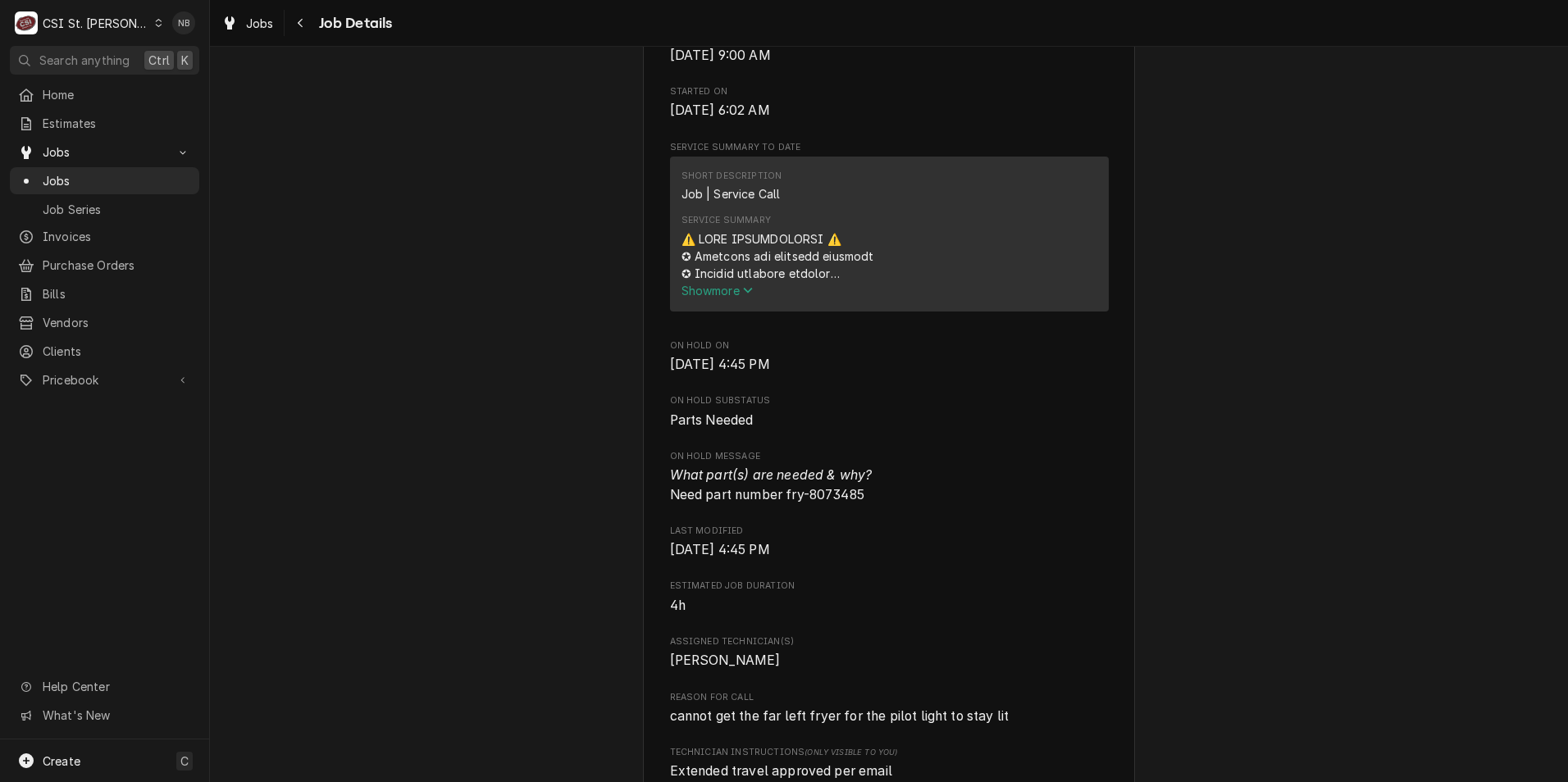
click at [727, 298] on span "Show more" at bounding box center [718, 290] width 72 height 14
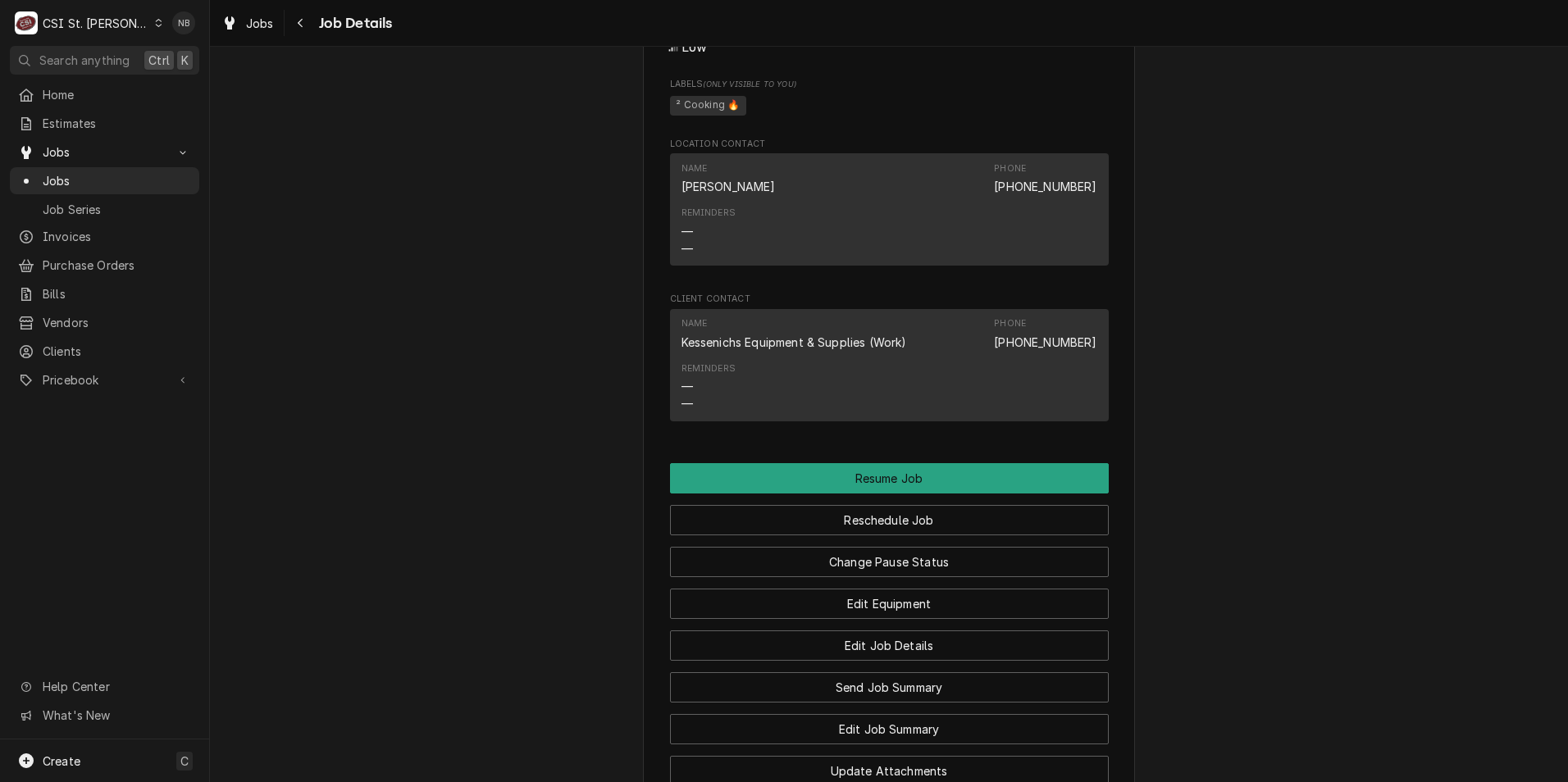
scroll to position [2542, 0]
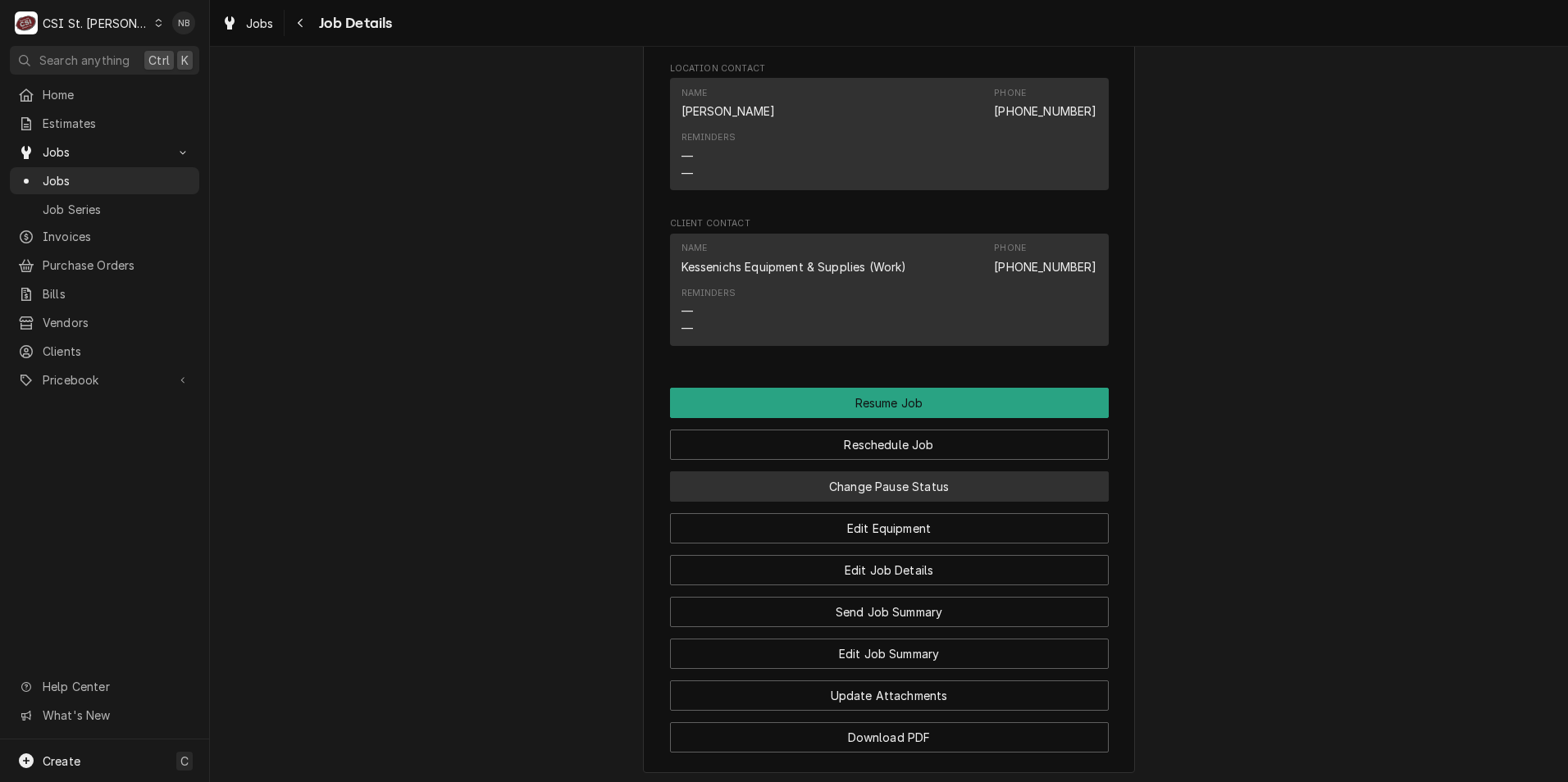
click at [945, 487] on button "Change Pause Status" at bounding box center [889, 487] width 438 height 30
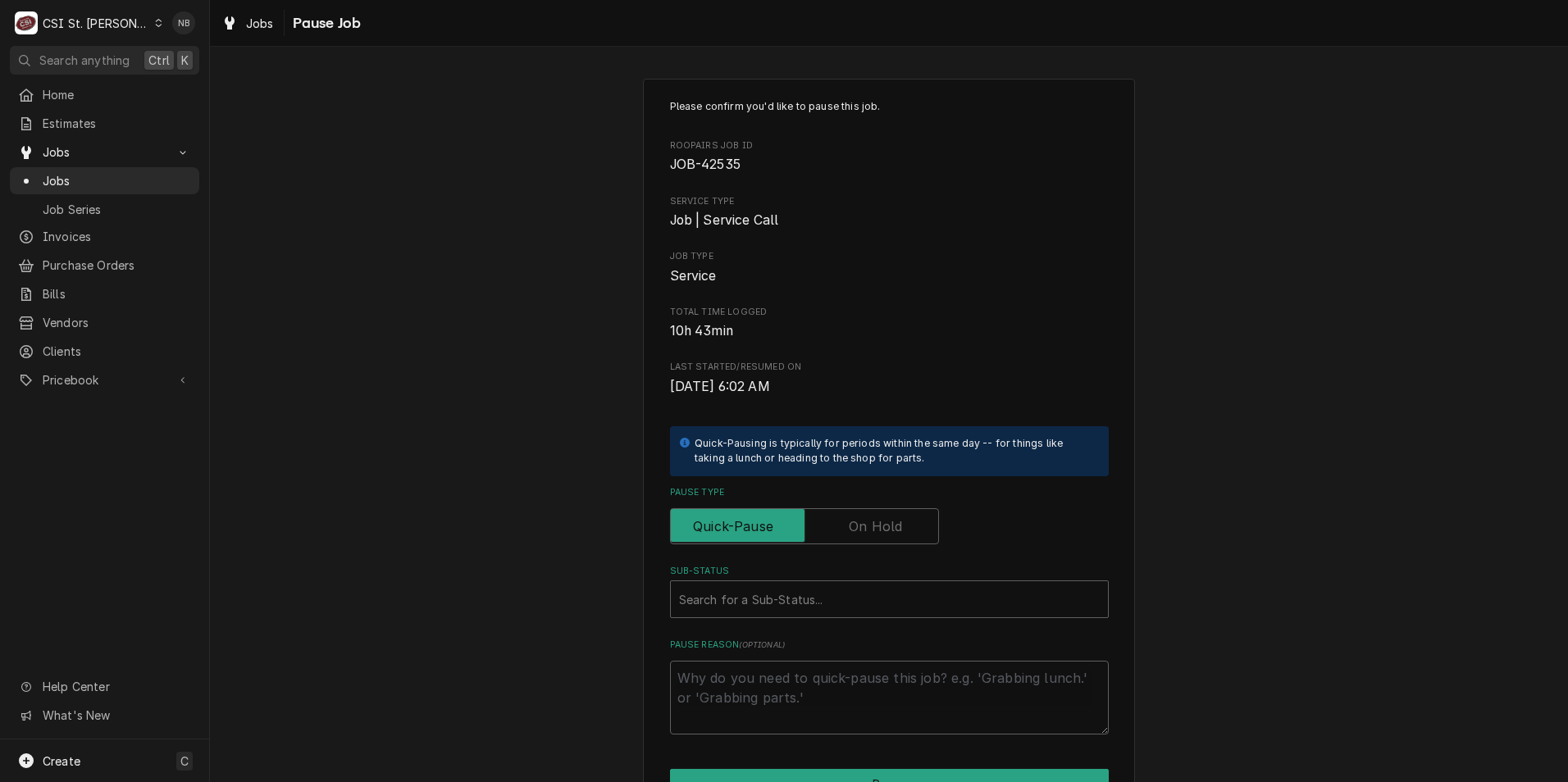
click at [860, 526] on label "Pause Type" at bounding box center [804, 527] width 269 height 36
click at [860, 526] on input "Pause Type" at bounding box center [804, 527] width 254 height 36
checkbox input "true"
click at [837, 597] on div "Sub-Status" at bounding box center [889, 600] width 420 height 29
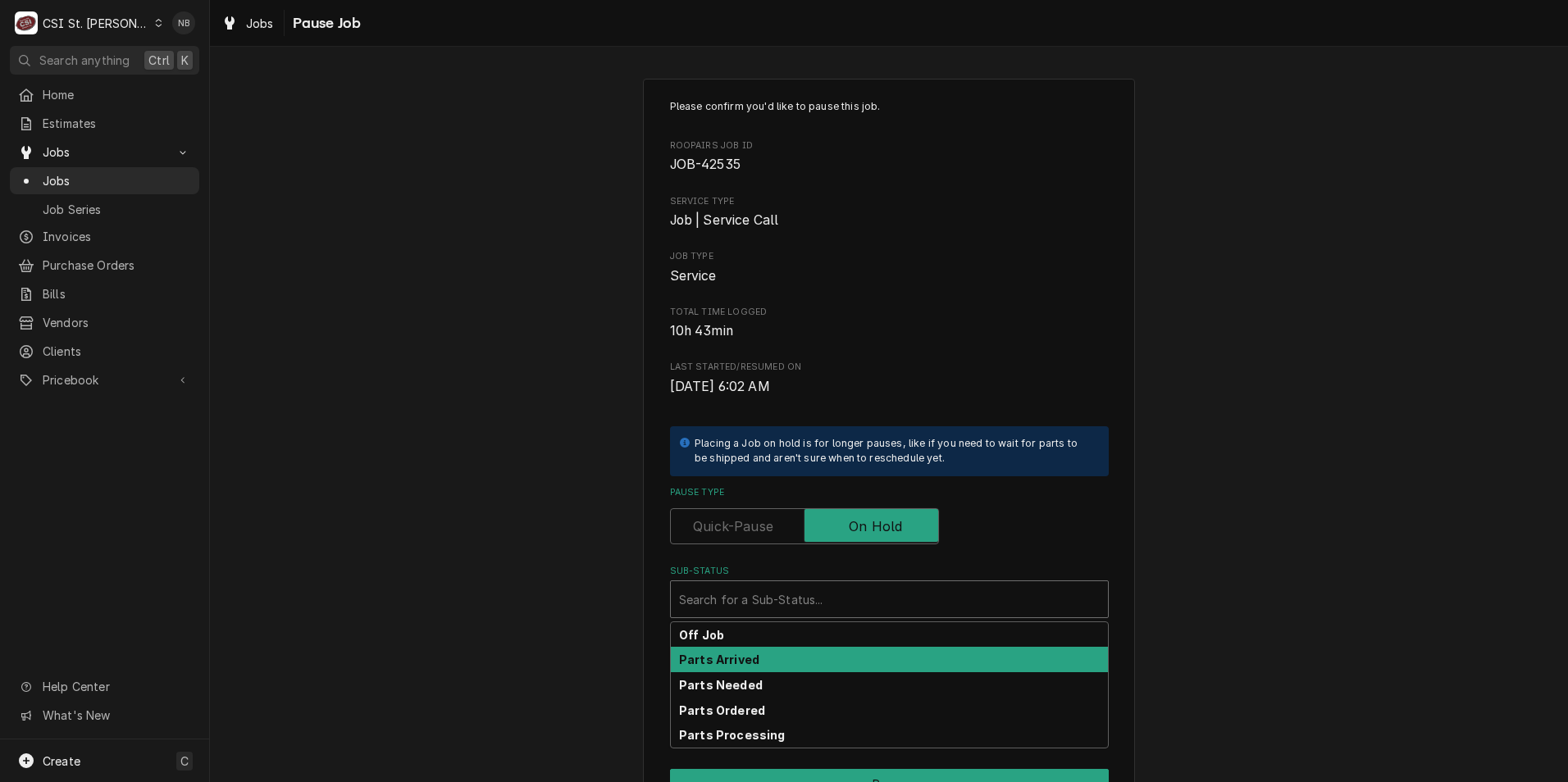
click at [795, 657] on div "Parts Arrived" at bounding box center [889, 660] width 437 height 26
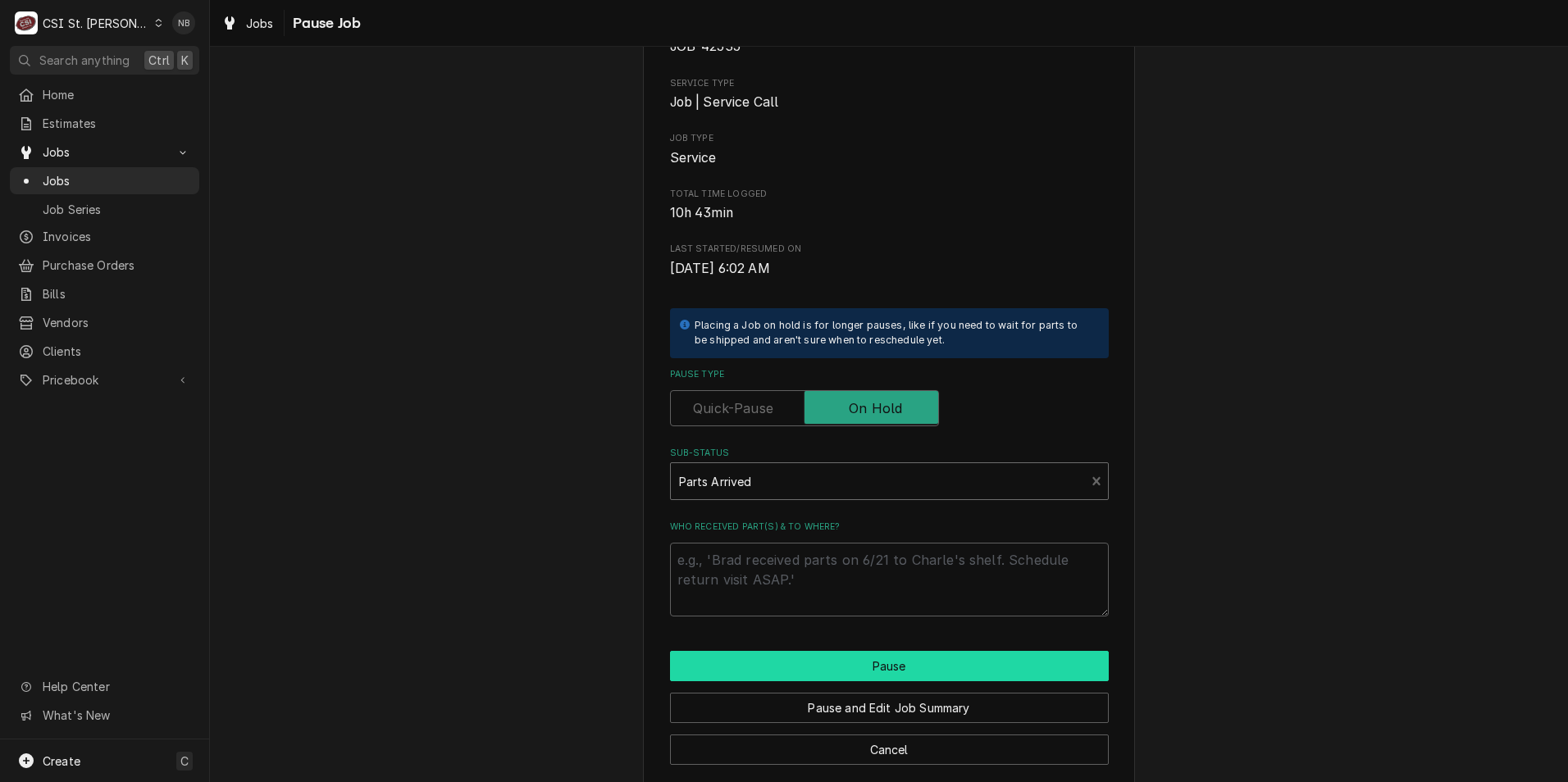
scroll to position [136, 0]
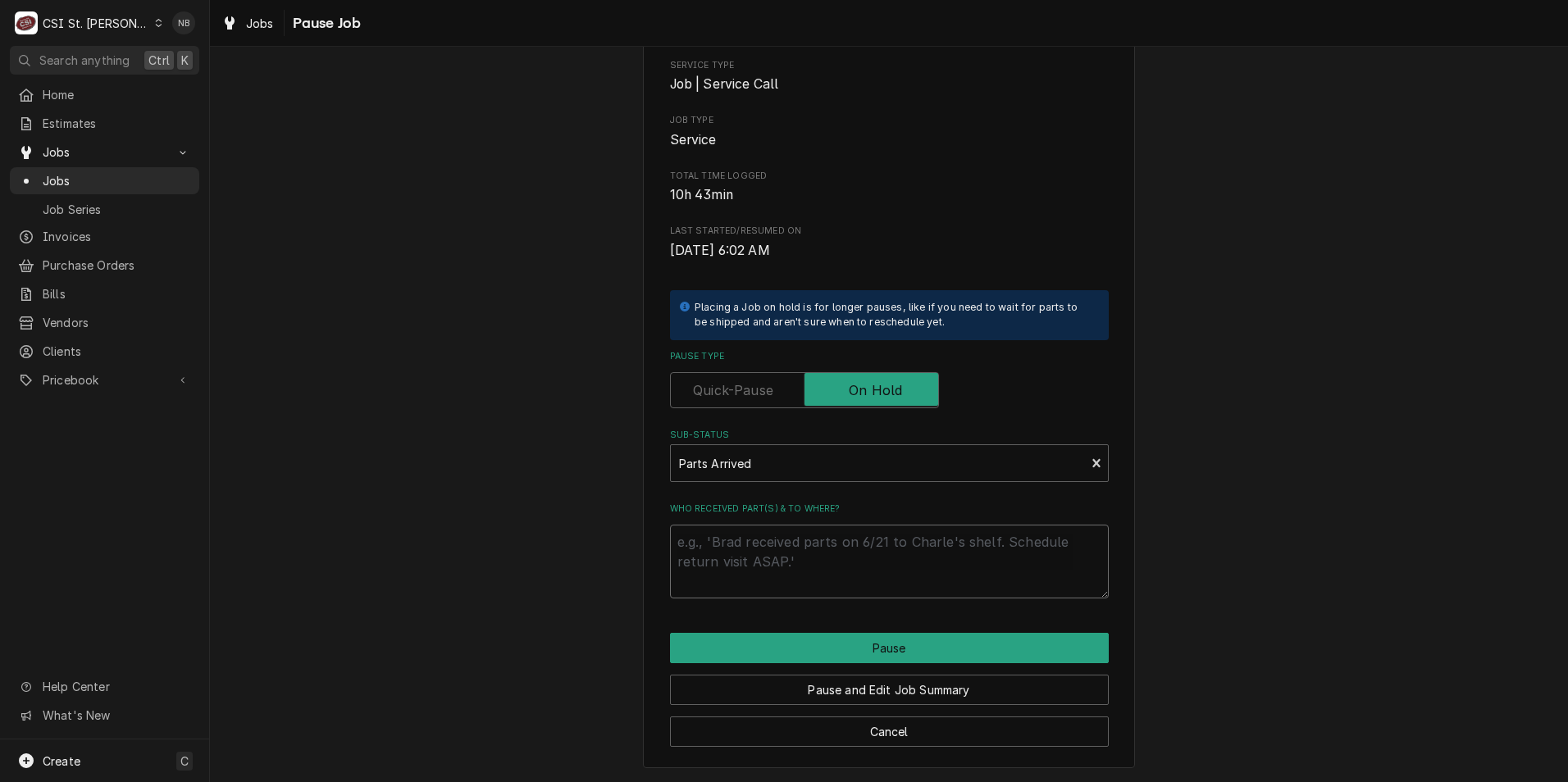
click at [820, 567] on textarea "Who received part(s) & to where?" at bounding box center [889, 562] width 438 height 74
type textarea "x"
type textarea "P"
type textarea "x"
type textarea "Pa"
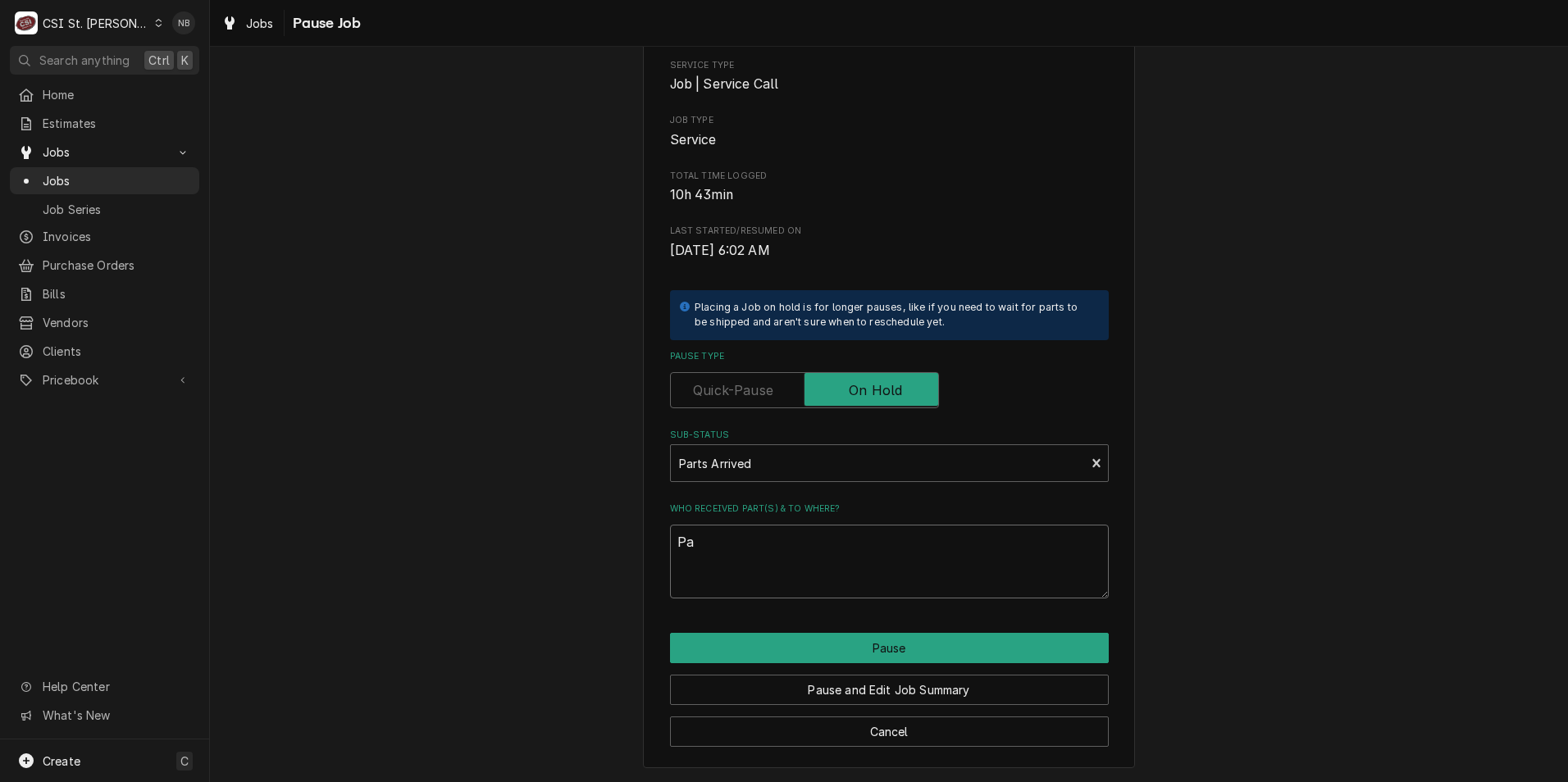
type textarea "x"
type textarea "Par"
type textarea "x"
type textarea "Part"
type textarea "x"
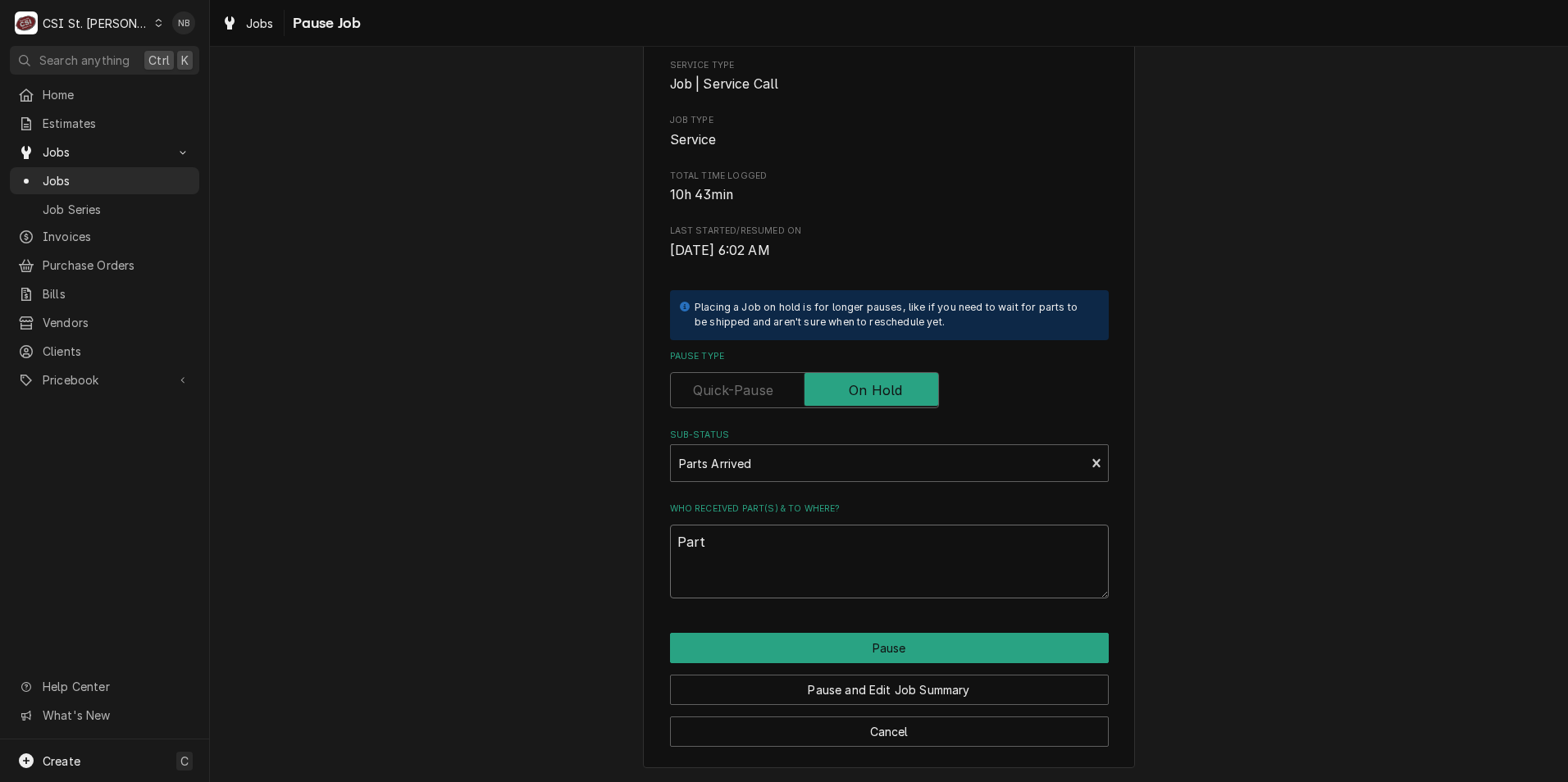
type textarea "Parts"
type textarea "x"
type textarea "Parts o"
type textarea "x"
type textarea "Parts on"
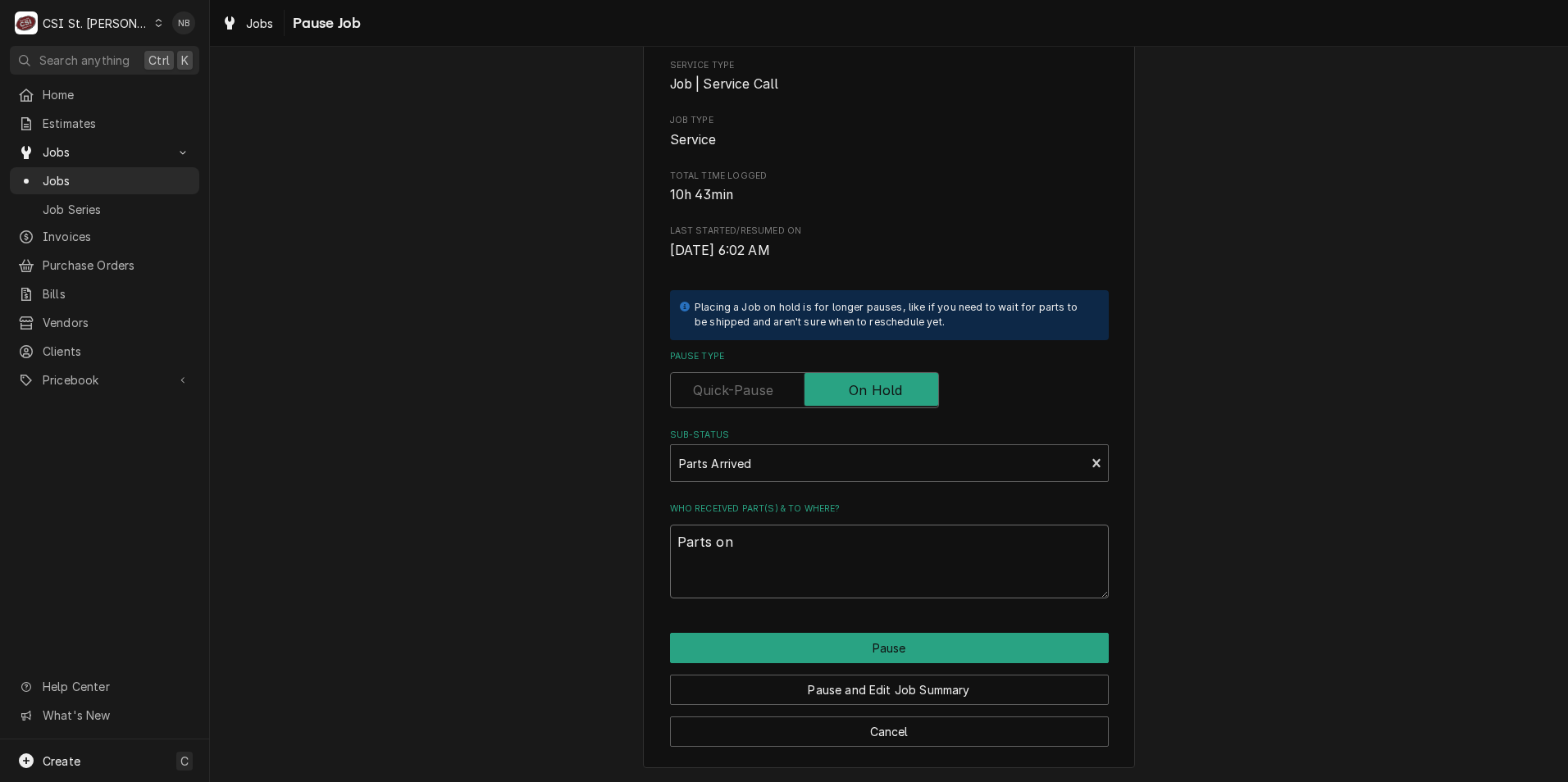
type textarea "x"
type textarea "Parts on"
type textarea "x"
type textarea "Parts on T"
type textarea "x"
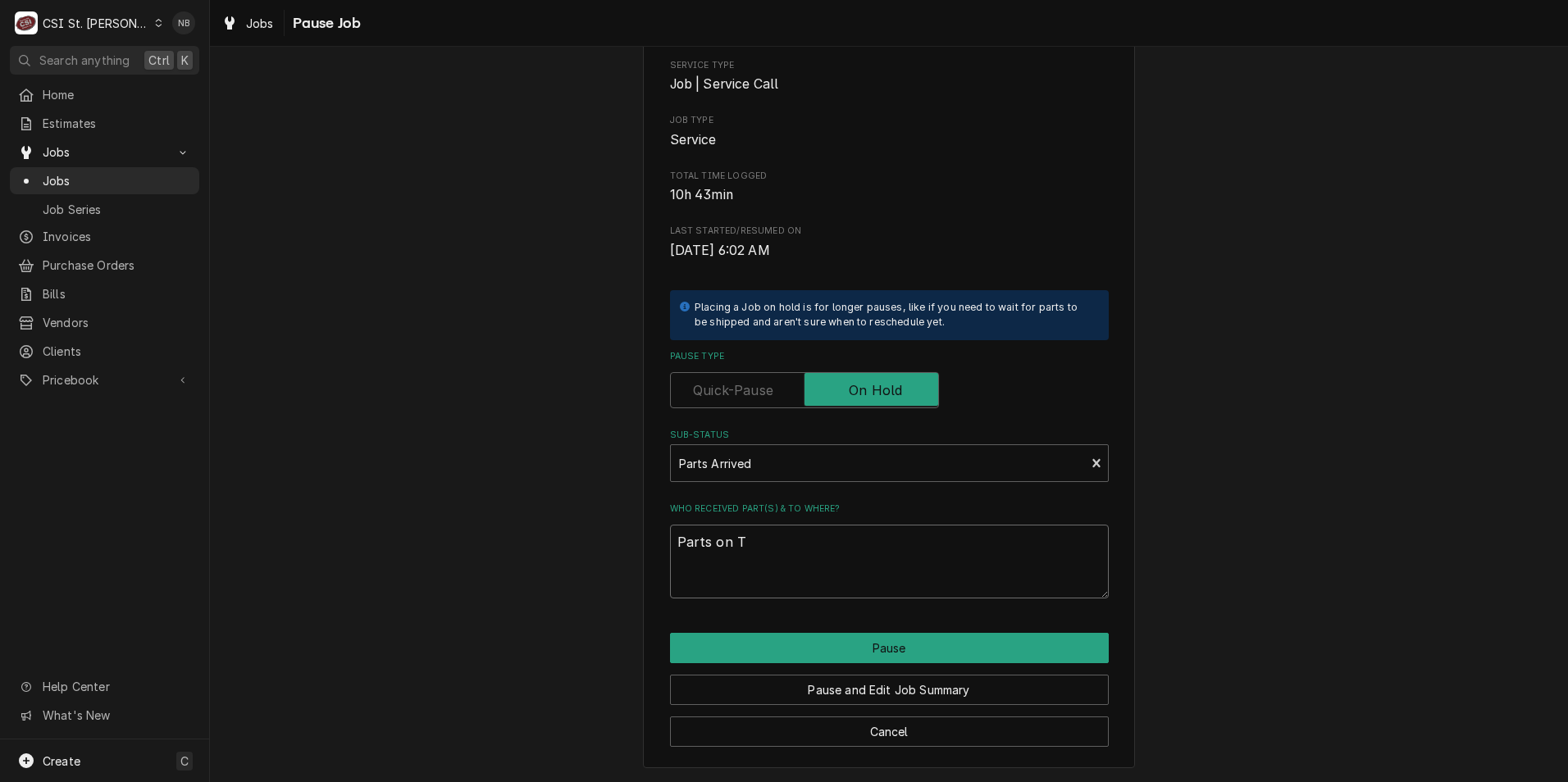
type textarea "Parts on TO"
type textarea "x"
type textarea "Parts on TOM"
type textarea "x"
type textarea "Parts on TOM"
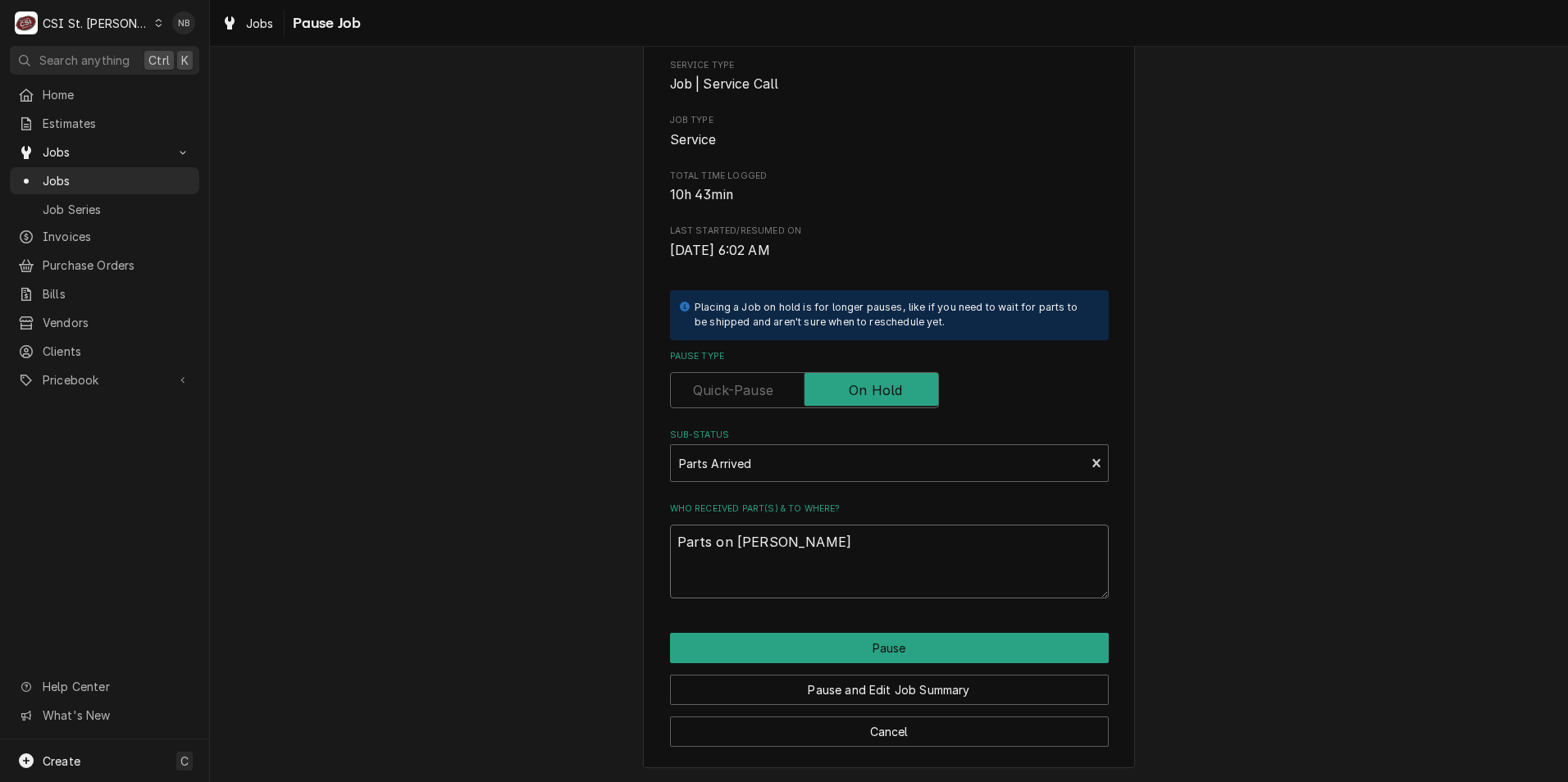
type textarea "x"
type textarea "Parts on TOM L"
type textarea "x"
type textarea "Parts on TOM L"
type textarea "x"
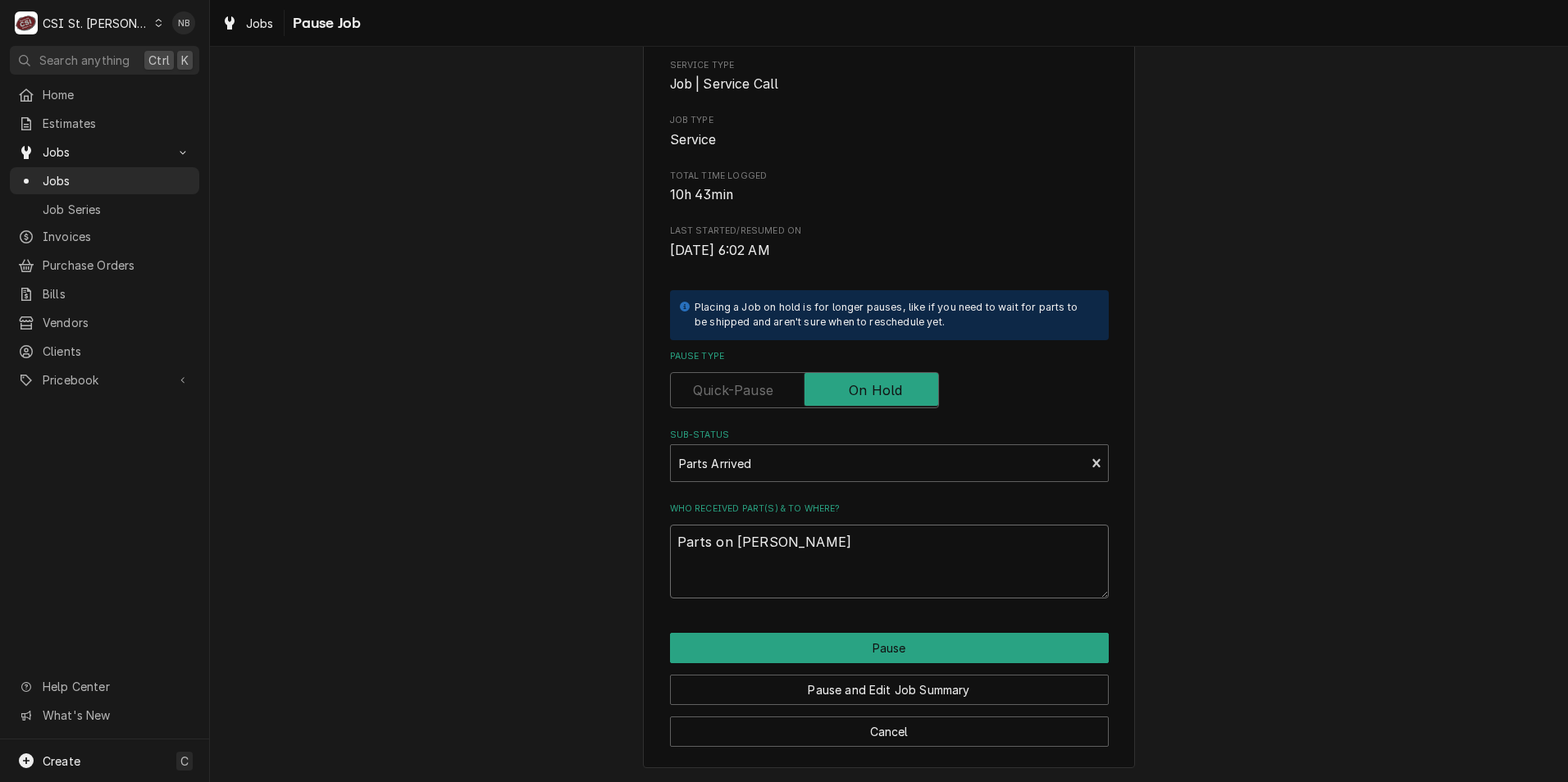
type textarea "Parts on TOM L s"
type textarea "x"
type textarea "Parts on TOM L sh"
type textarea "x"
type textarea "Parts on TOM L she"
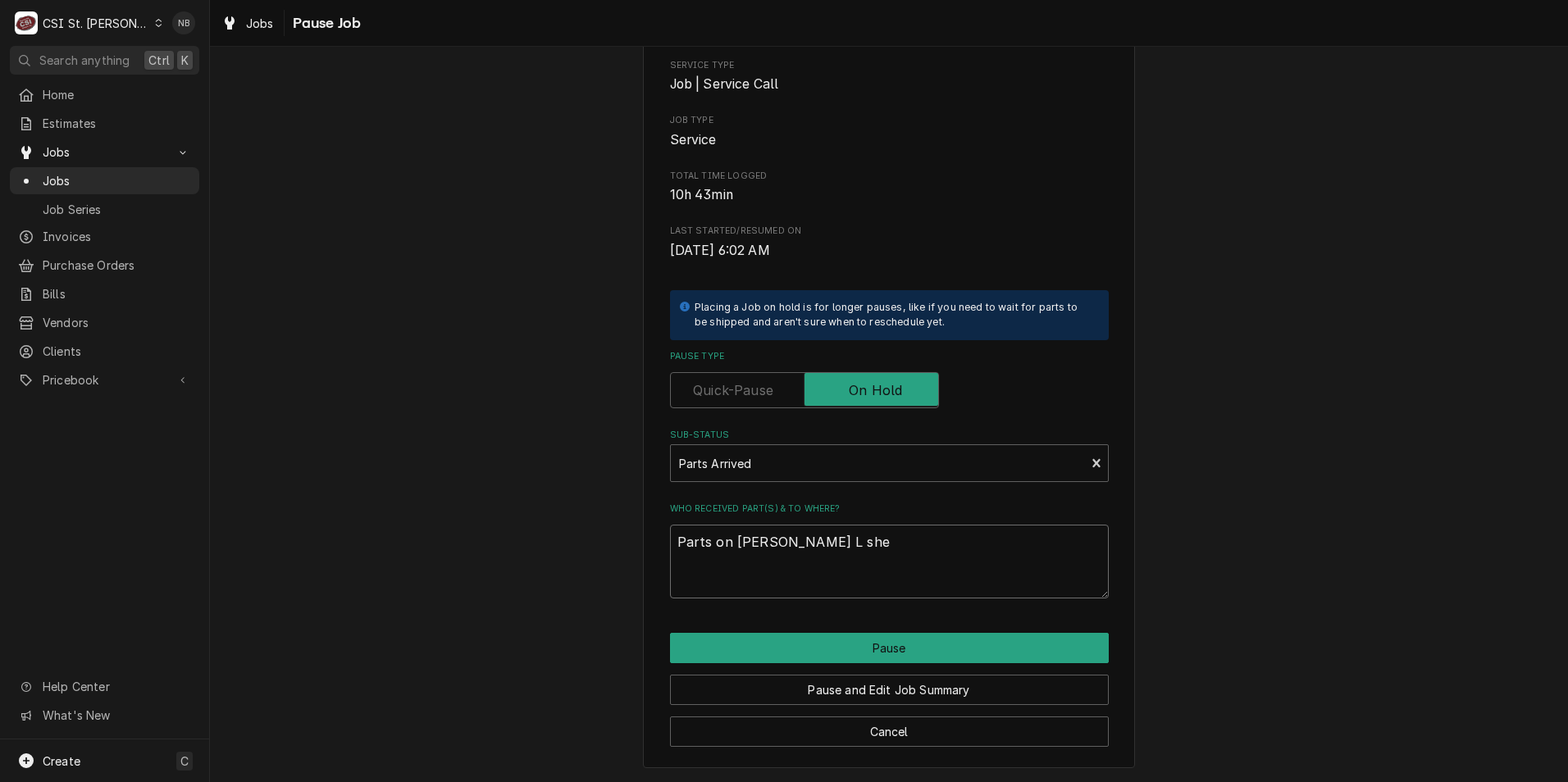
type textarea "x"
type textarea "Parts on TOM L shel"
type textarea "x"
type textarea "Parts on TOM L shelf"
click at [727, 664] on div "Pause and Edit Job Summary" at bounding box center [889, 684] width 438 height 42
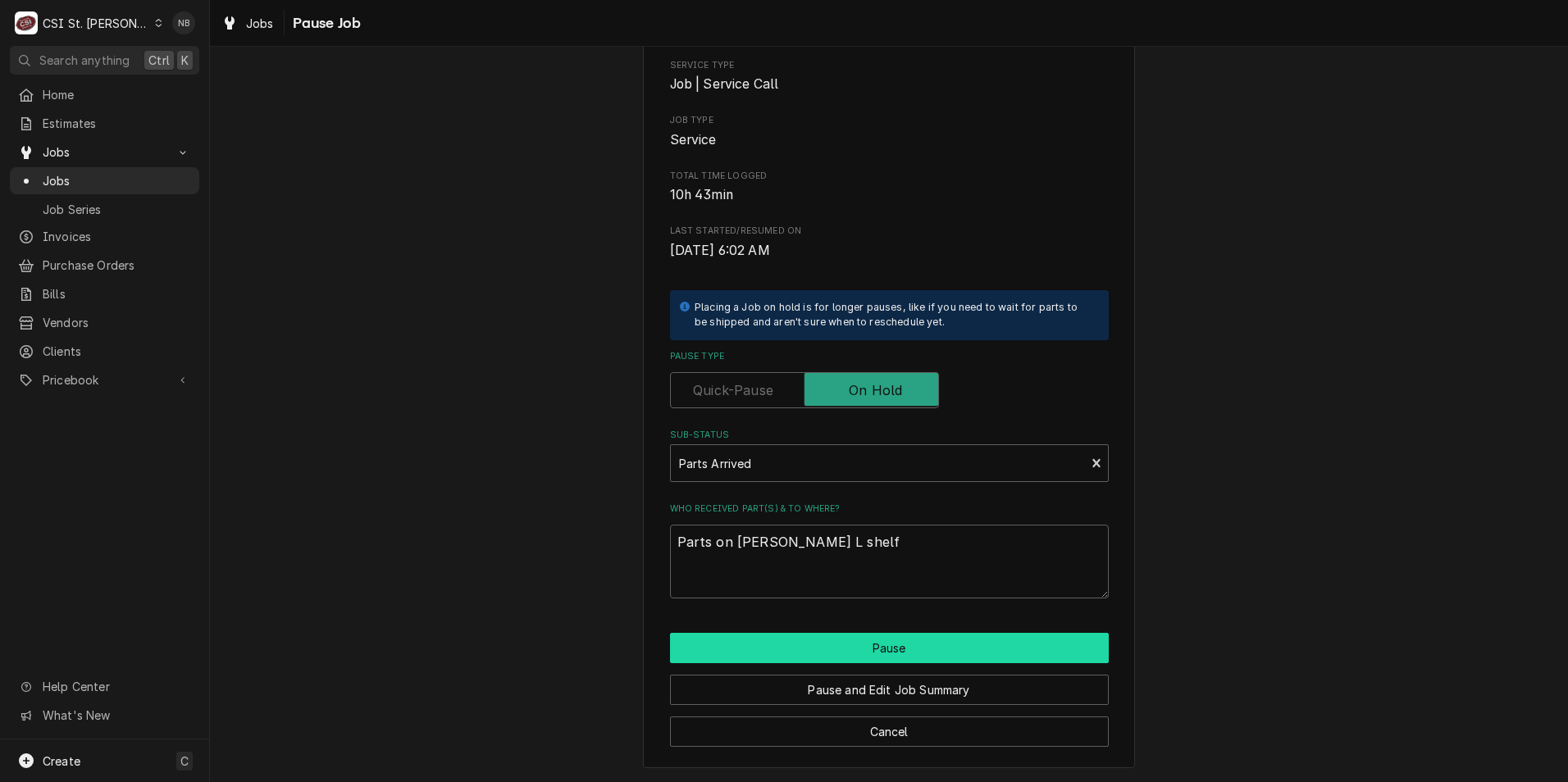
click at [747, 657] on button "Pause" at bounding box center [889, 648] width 438 height 30
type textarea "x"
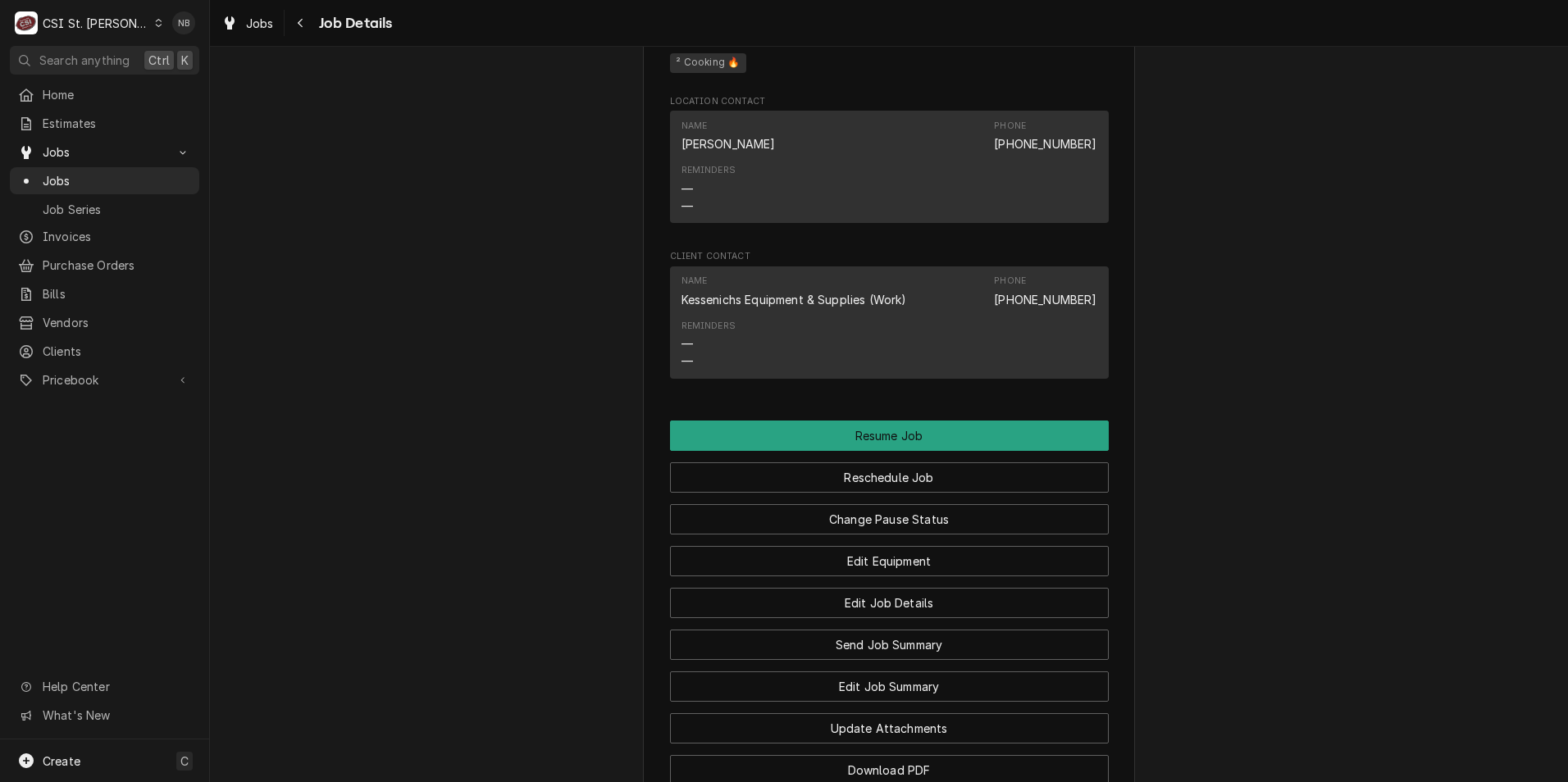
scroll to position [1722, 0]
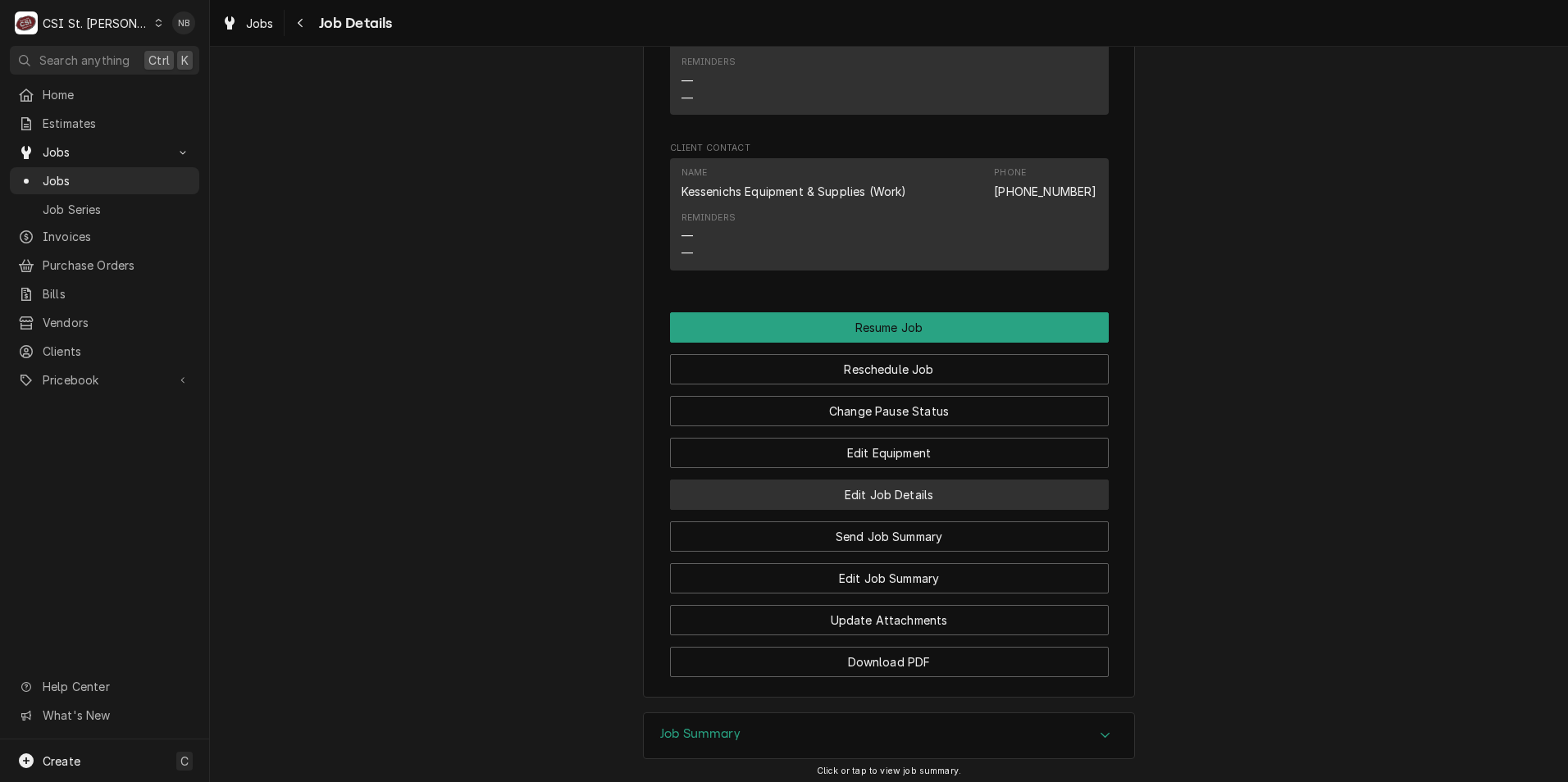
click at [916, 504] on button "Edit Job Details" at bounding box center [889, 494] width 438 height 30
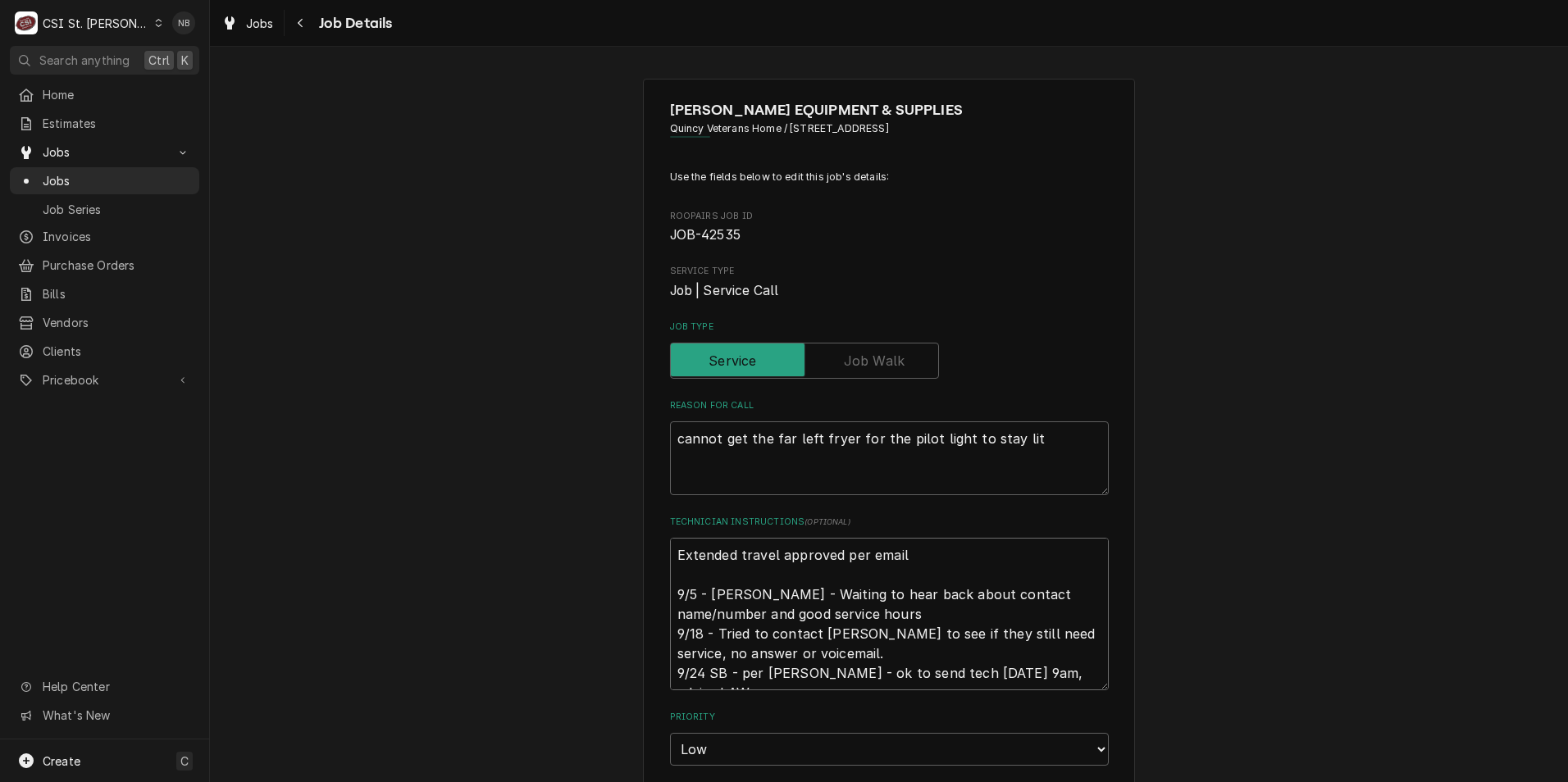
click at [683, 569] on textarea "Extended travel approved per email 9/5 - [PERSON_NAME] - Waiting to hear back a…" at bounding box center [889, 614] width 438 height 152
click at [673, 553] on textarea "Extended travel approved per email 9/5 - [PERSON_NAME] - Waiting to hear back a…" at bounding box center [889, 614] width 438 height 152
type textarea "x"
type textarea "Extended travel approved per email 9/5 - [PERSON_NAME] - Waiting to hear back a…"
type textarea "x"
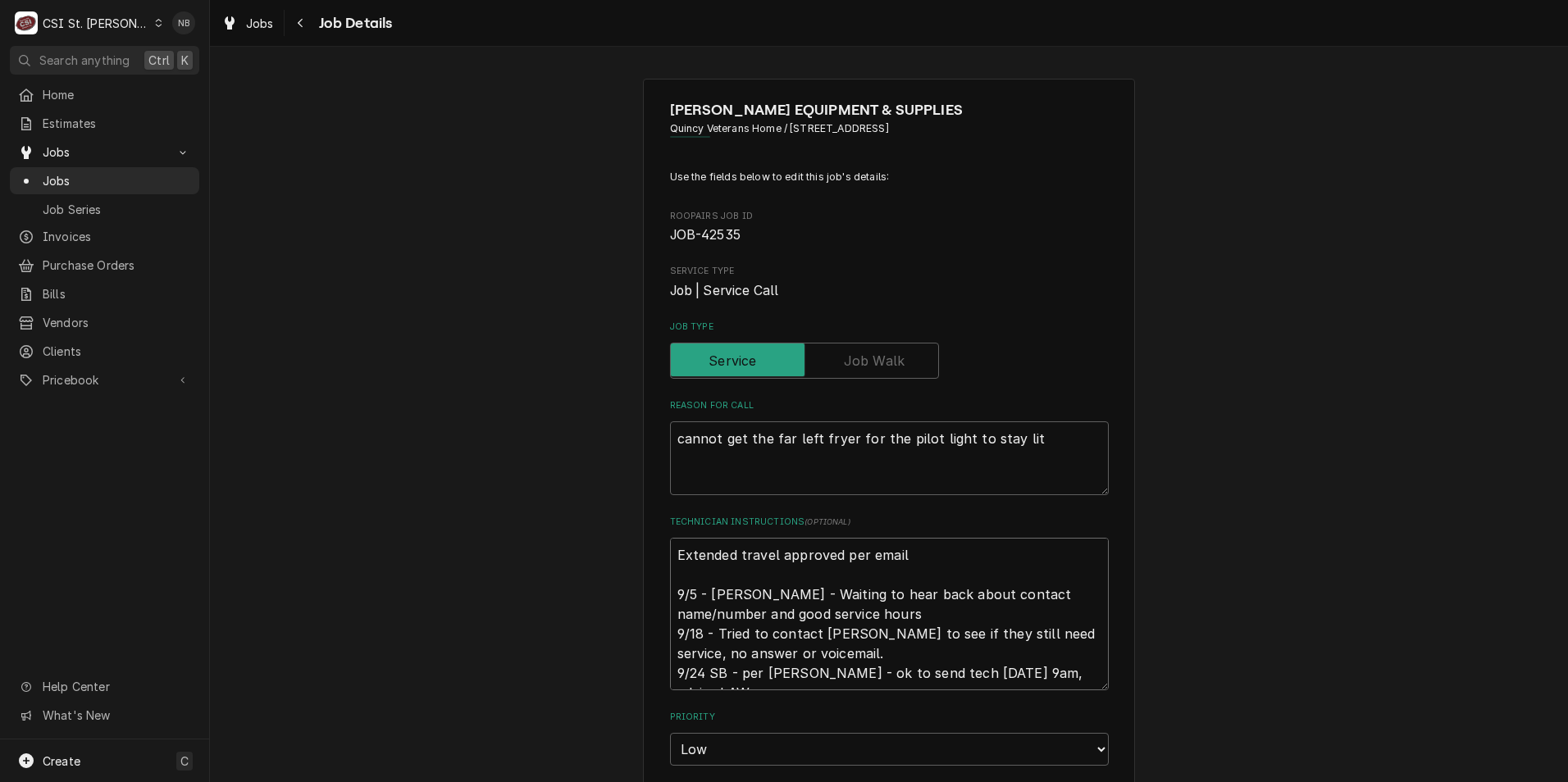
type textarea "Extended travel approved per email 9/5 - [PERSON_NAME] - Waiting to hear back a…"
type textarea "x"
type textarea "9 Extended travel approved per email 9/5 - [PERSON_NAME] - Waiting to hear back…"
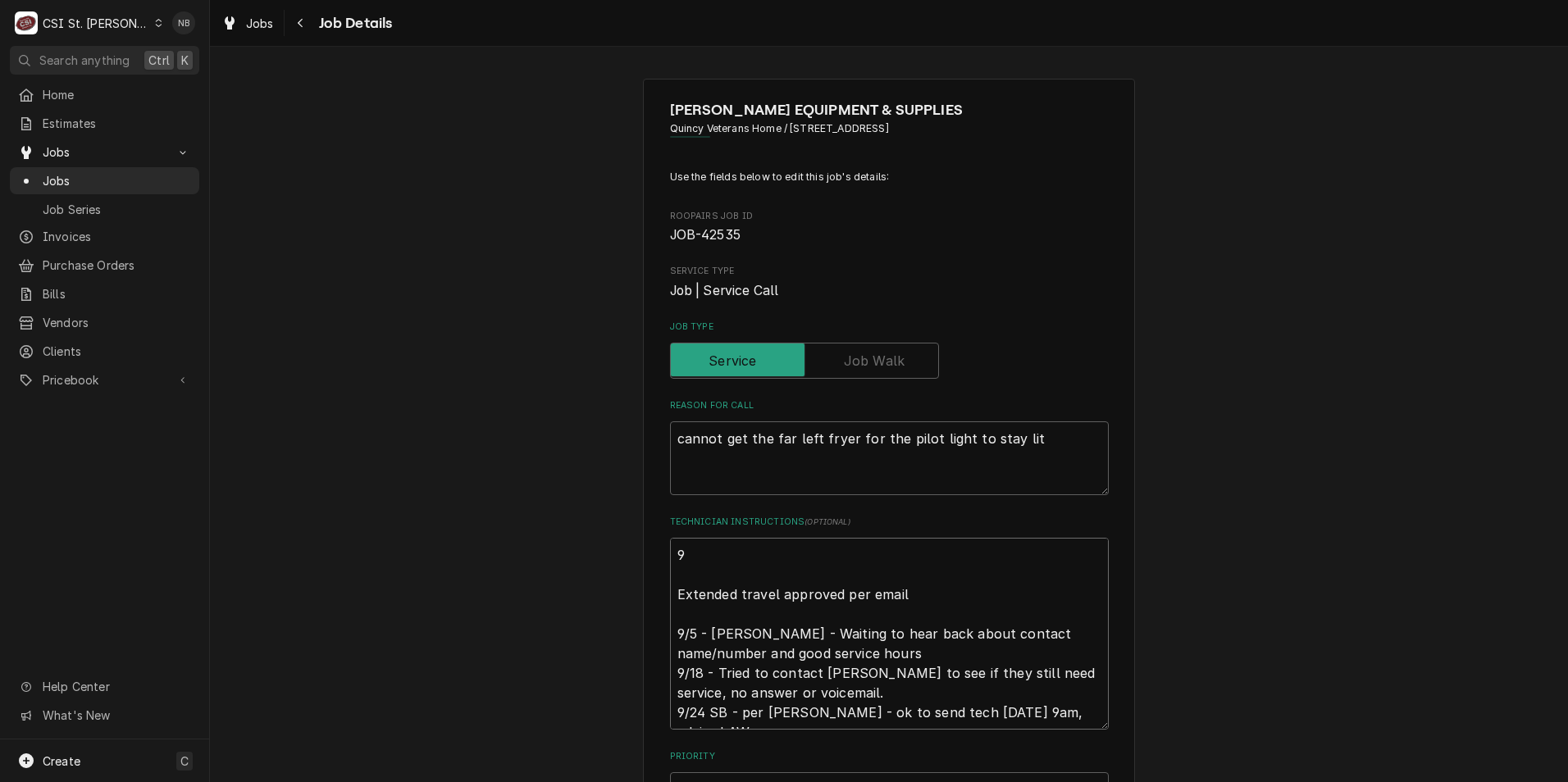
type textarea "x"
type textarea "9/ Extended travel approved per email 9/5 - [PERSON_NAME] - Waiting to hear bac…"
type textarea "x"
type textarea "9/2 Extended travel approved per email 9/5 - Kelly - Waiting to hear back about…"
type textarea "x"
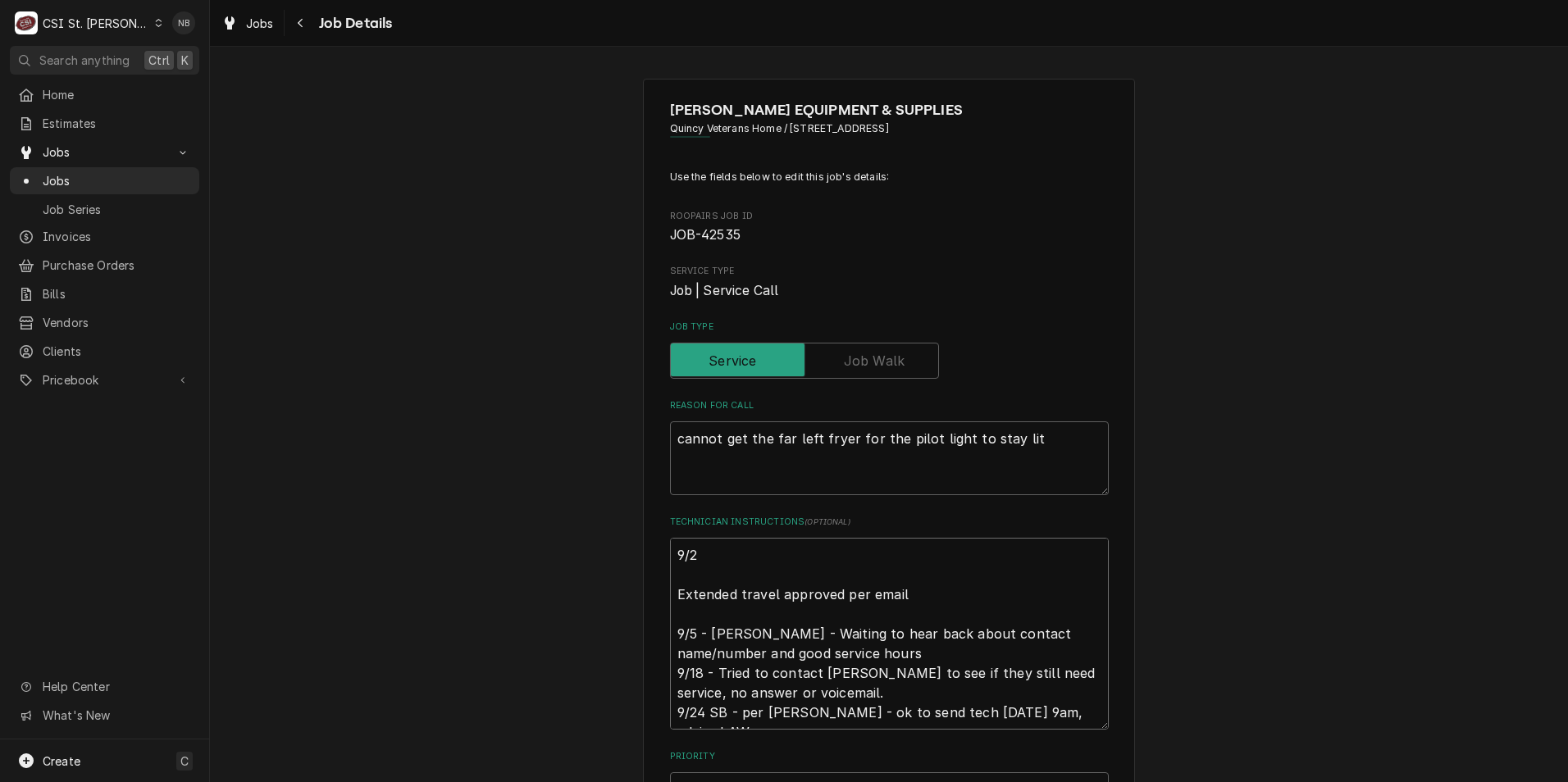
type textarea "9/26 Extended travel approved per email 9/5 - Kelly - Waiting to hear back abou…"
type textarea "x"
type textarea "9/26/ Extended travel approved per email 9/5 - Kelly - Waiting to hear back abo…"
type textarea "x"
type textarea "9/26/2 Extended travel approved per email 9/5 - Kelly - Waiting to hear back ab…"
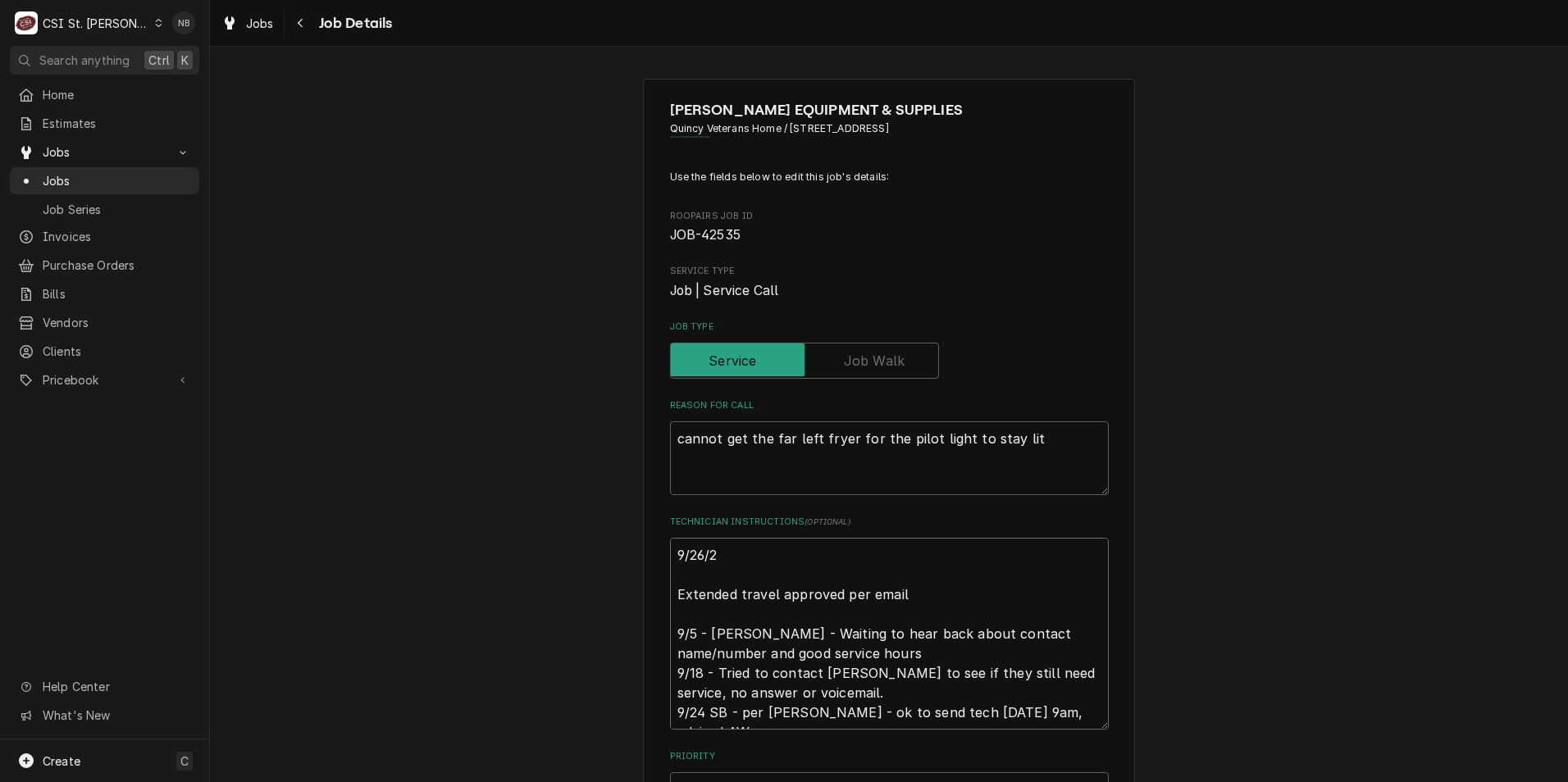
type textarea "x"
type textarea "9/26/26 Extended travel approved per email 9/5 - Kelly - Waiting to hear back a…"
type textarea "x"
type textarea "9/26/26- Extended travel approved per email 9/5 - Kelly - Waiting to hear back …"
type textarea "x"
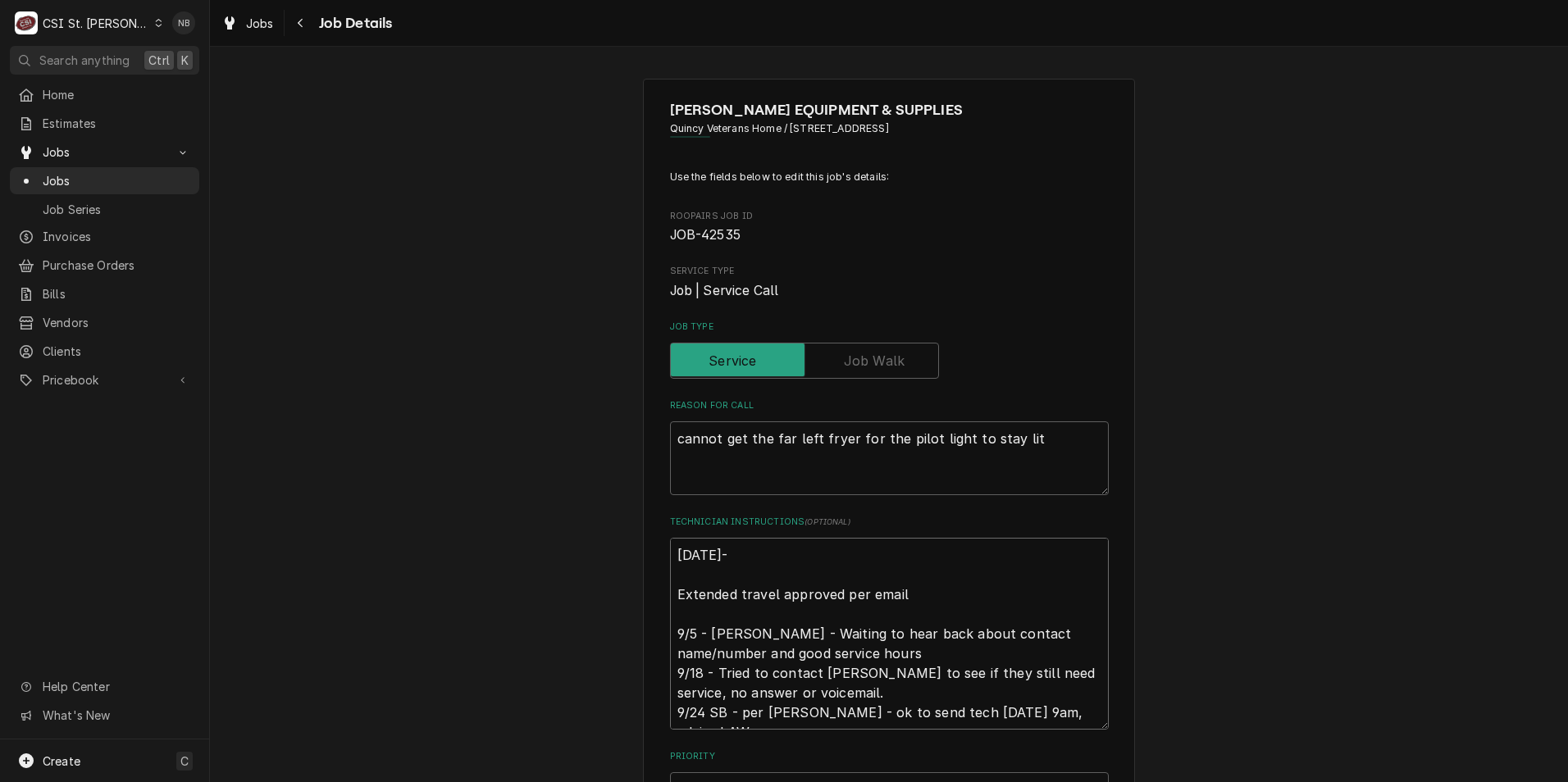
type textarea "9/26/26-P Extended travel approved per email 9/5 - Kelly - Waiting to hear back…"
type textarea "x"
type textarea "9/26/26-Pa Extended travel approved per email 9/5 - Kelly - Waiting to hear bac…"
type textarea "x"
type textarea "9/26/26-Par Extended travel approved per email 9/5 - Kelly - Waiting to hear ba…"
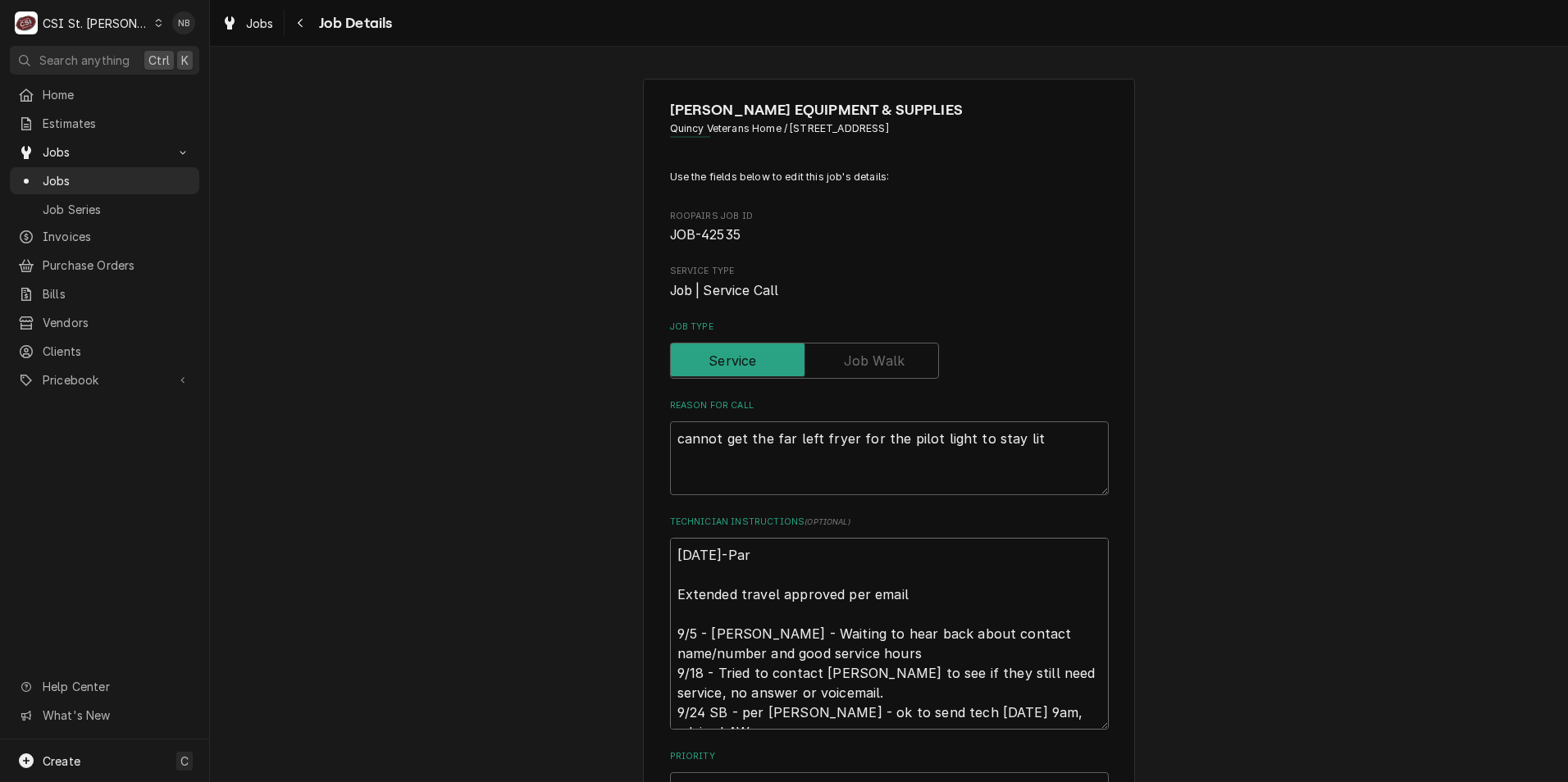
type textarea "x"
type textarea "9/26/26-Part Extended travel approved per email 9/5 - Kelly - Waiting to hear b…"
type textarea "x"
type textarea "9/26/26-Parts Extended travel approved per email 9/5 - Kelly - Waiting to hear …"
type textarea "x"
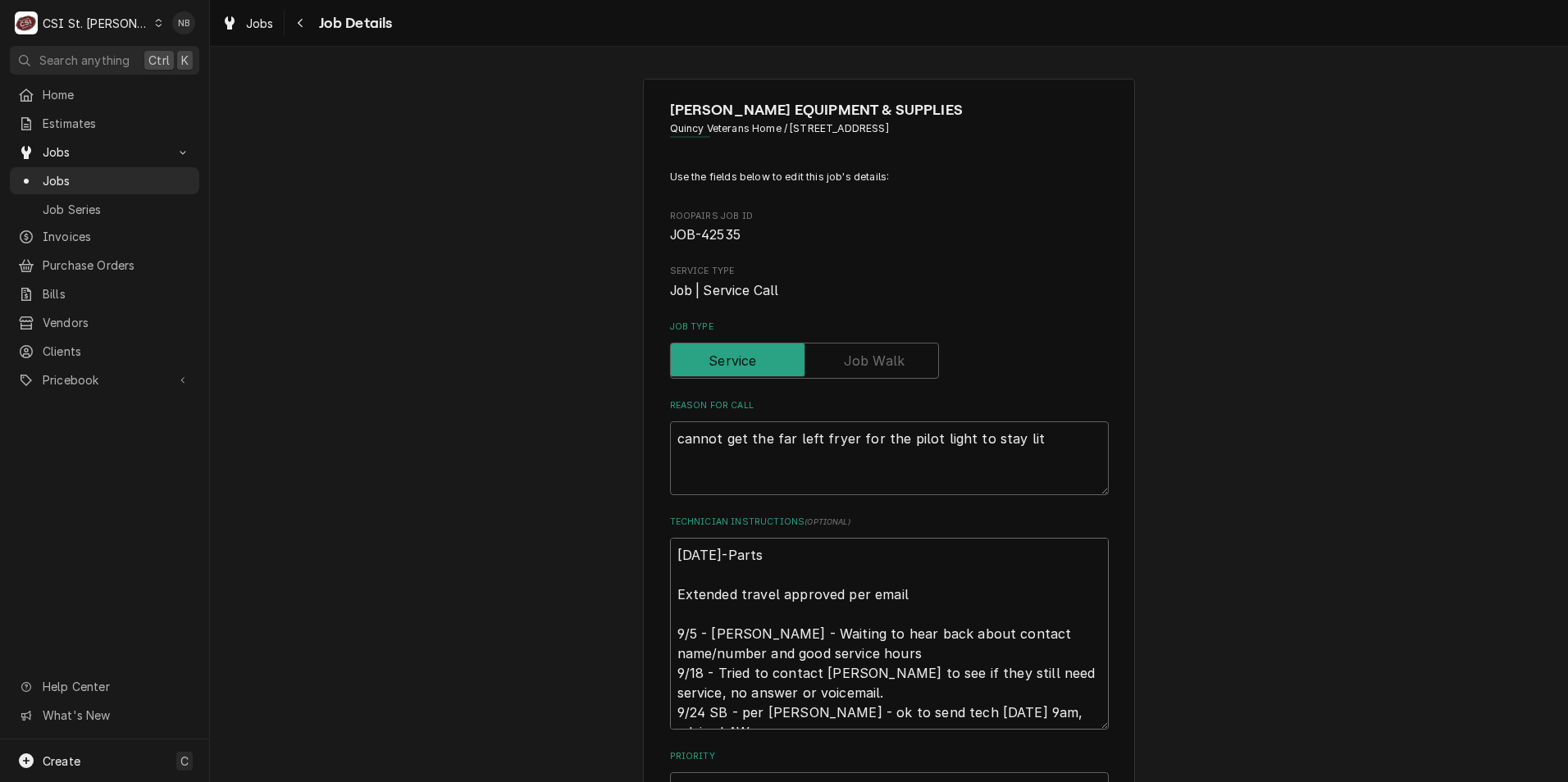
type textarea "9/26/26-Parts Extended travel approved per email 9/5 - Kelly - Waiting to hear …"
type textarea "x"
type textarea "9/26/26-Parts o Extended travel approved per email 9/5 - Kelly - Waiting to hea…"
type textarea "x"
type textarea "9/26/26-Parts on Extended travel approved per email 9/5 - Kelly - Waiting to he…"
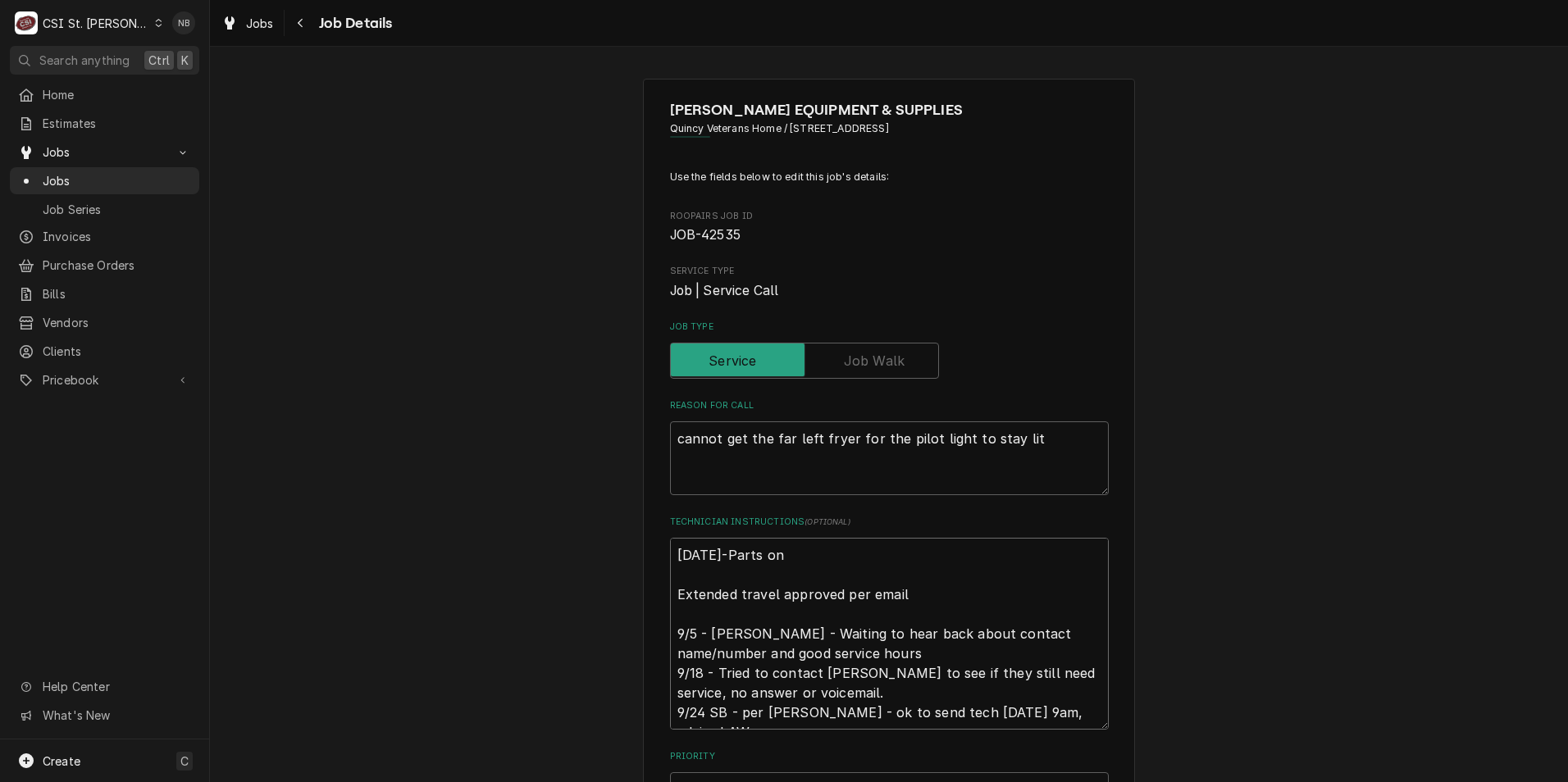
type textarea "x"
type textarea "9/26/26-Parts on Extended travel approved per email 9/5 - Kelly - Waiting to he…"
type textarea "x"
type textarea "9/26/26-Parts on T Extended travel approved per email 9/5 - Kelly - Waiting to …"
type textarea "x"
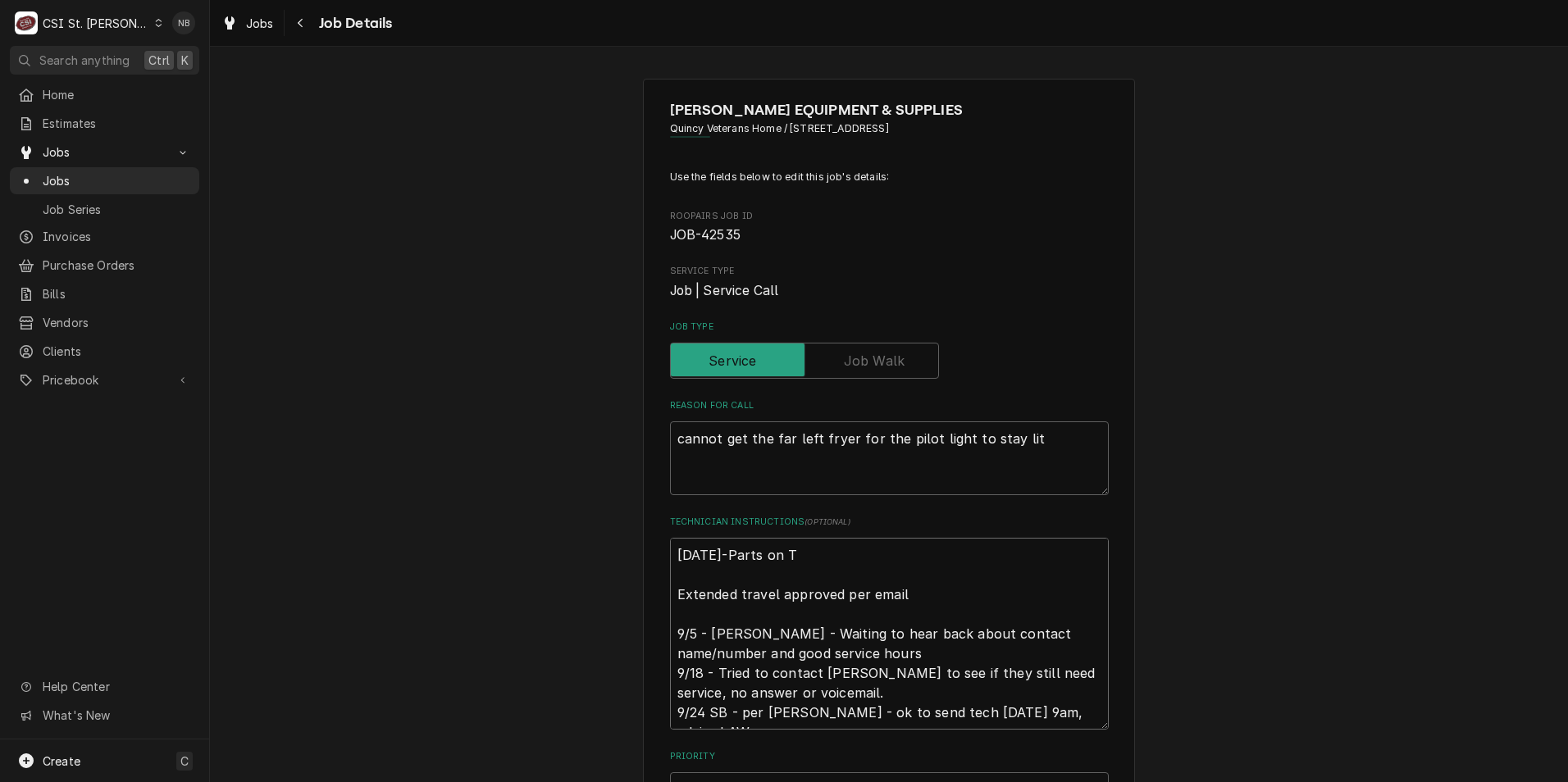
type textarea "9/26/26-Parts on TO Extended travel approved per email 9/5 - Kelly - Waiting to…"
type textarea "x"
type textarea "9/26/26-Parts on TOM Extended travel approved per email 9/5 - Kelly - Waiting t…"
type textarea "x"
type textarea "9/26/26-Parts on TOM Extended travel approved per email 9/5 - Kelly - Waiting t…"
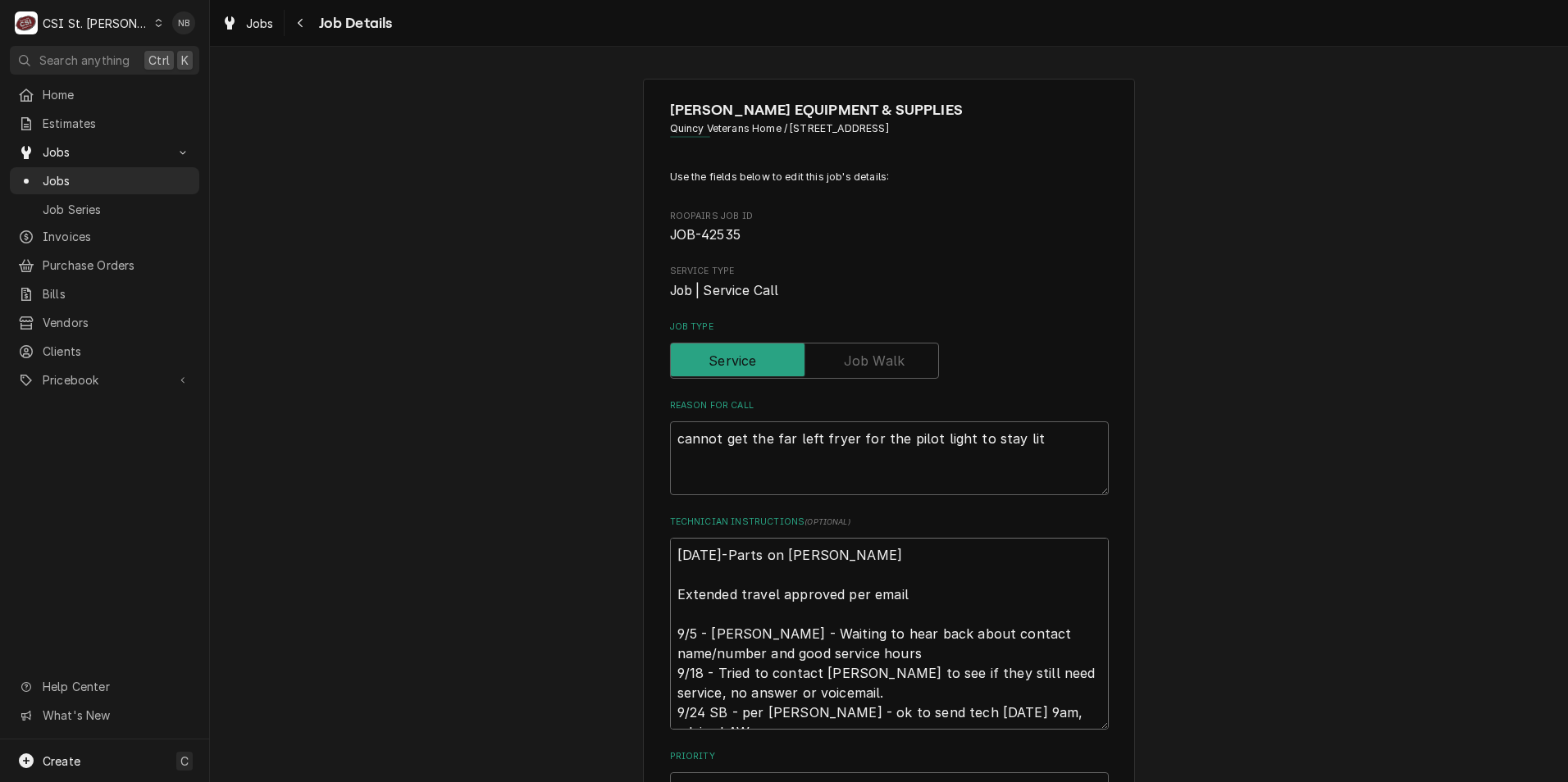
type textarea "x"
type textarea "9/26/26-Parts on TOM L Extended travel approved per email 9/5 - Kelly - Waiting…"
type textarea "x"
type textarea "9/26/26-Parts on TOM L Extended travel approved per email 9/5 - Kelly - Waiting…"
type textarea "x"
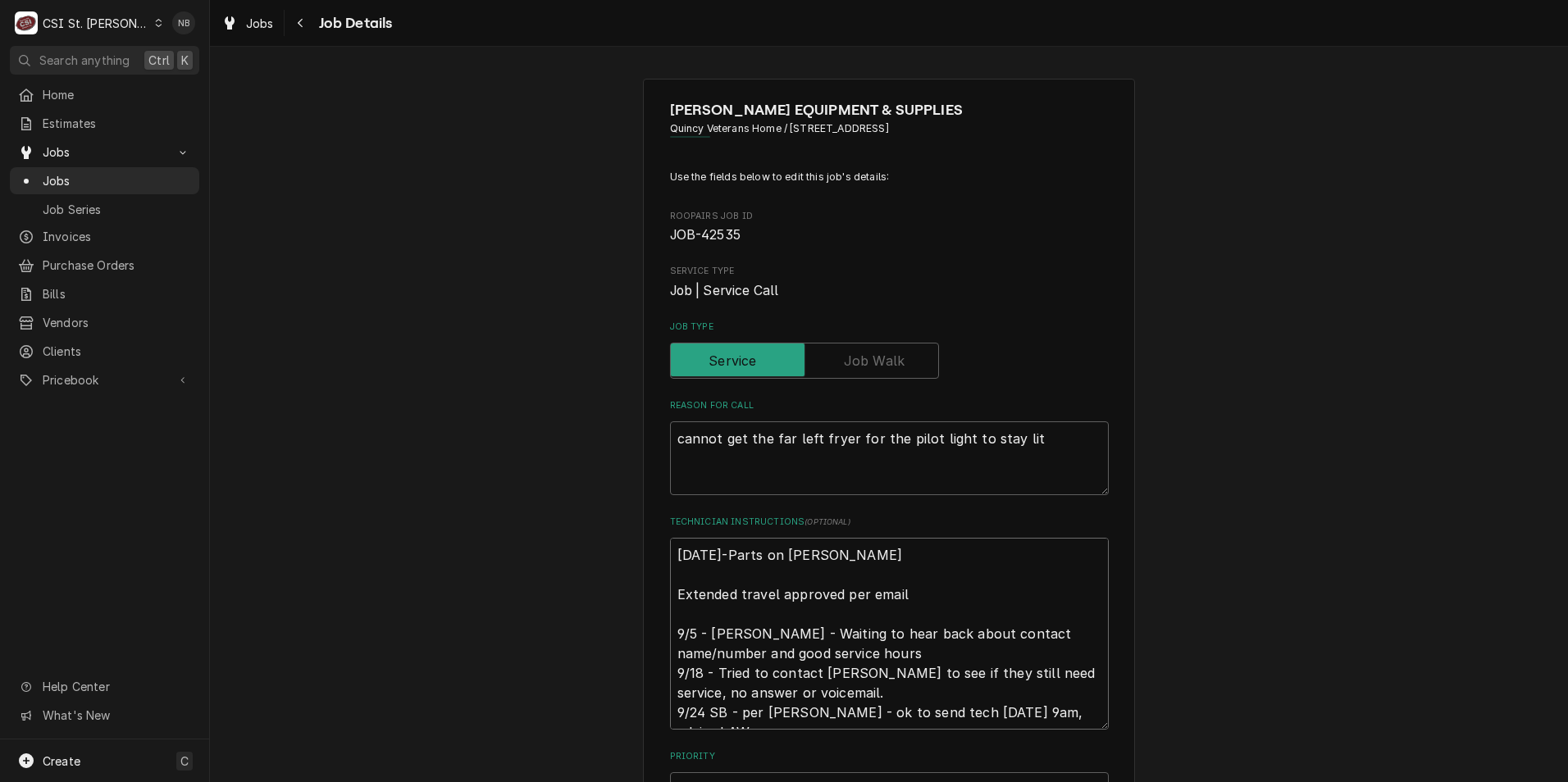
type textarea "9/26/26-Parts on TOM L s Extended travel approved per email 9/5 - Kelly - Waiti…"
type textarea "x"
type textarea "9/26/26-Parts on TOM L sh Extended travel approved per email 9/5 - Kelly - Wait…"
type textarea "x"
type textarea "9/26/26-Parts on TOM L she Extended travel approved per email 9/5 - Kelly - Wai…"
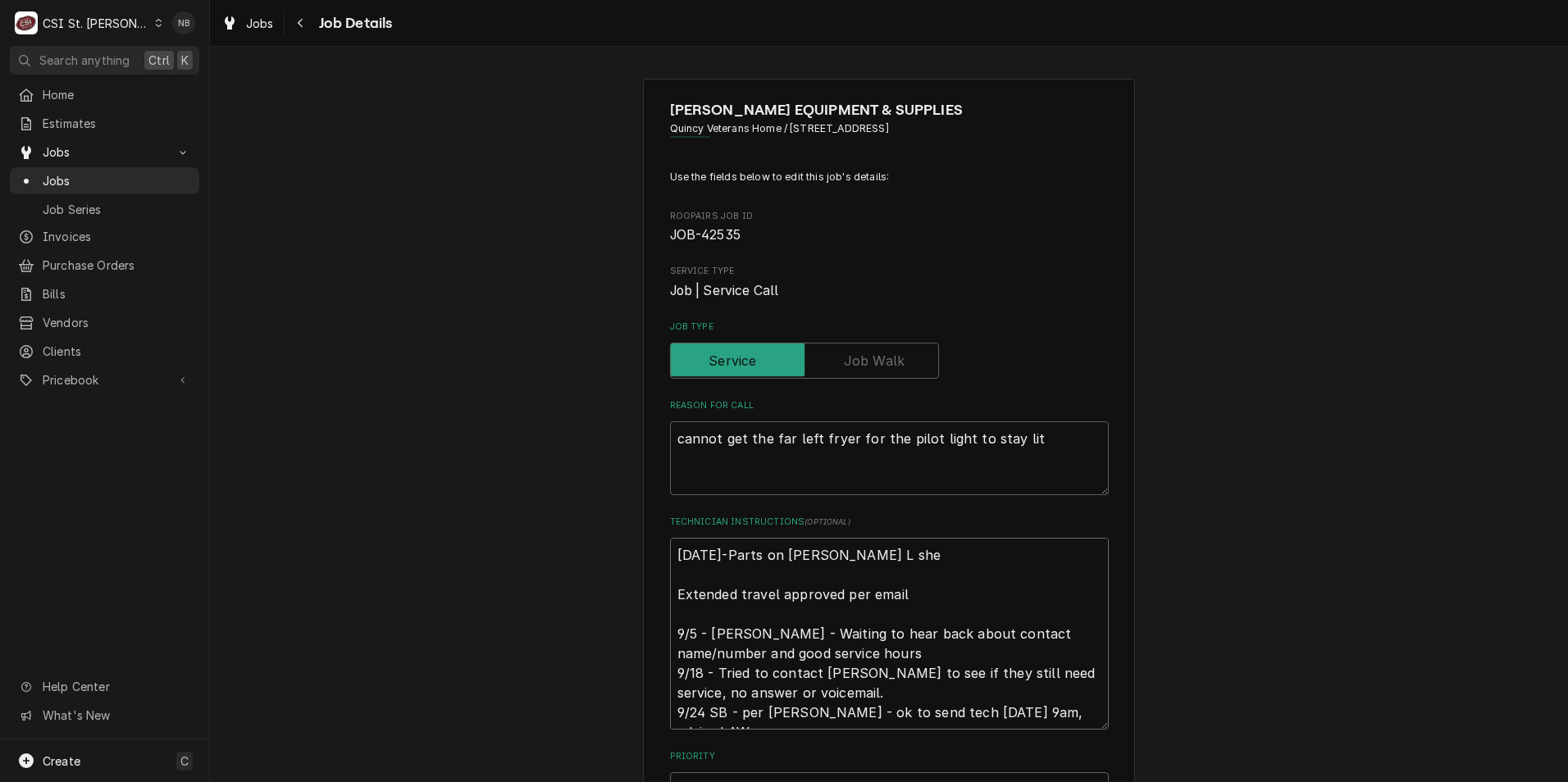
type textarea "x"
type textarea "9/26/26-Parts on TOM L shel Extended travel approved per email 9/5 - Kelly - Wa…"
type textarea "x"
type textarea "9/26/26-Parts on TOM L shelf Extended travel approved per email 9/5 - Kelly - W…"
type textarea "x"
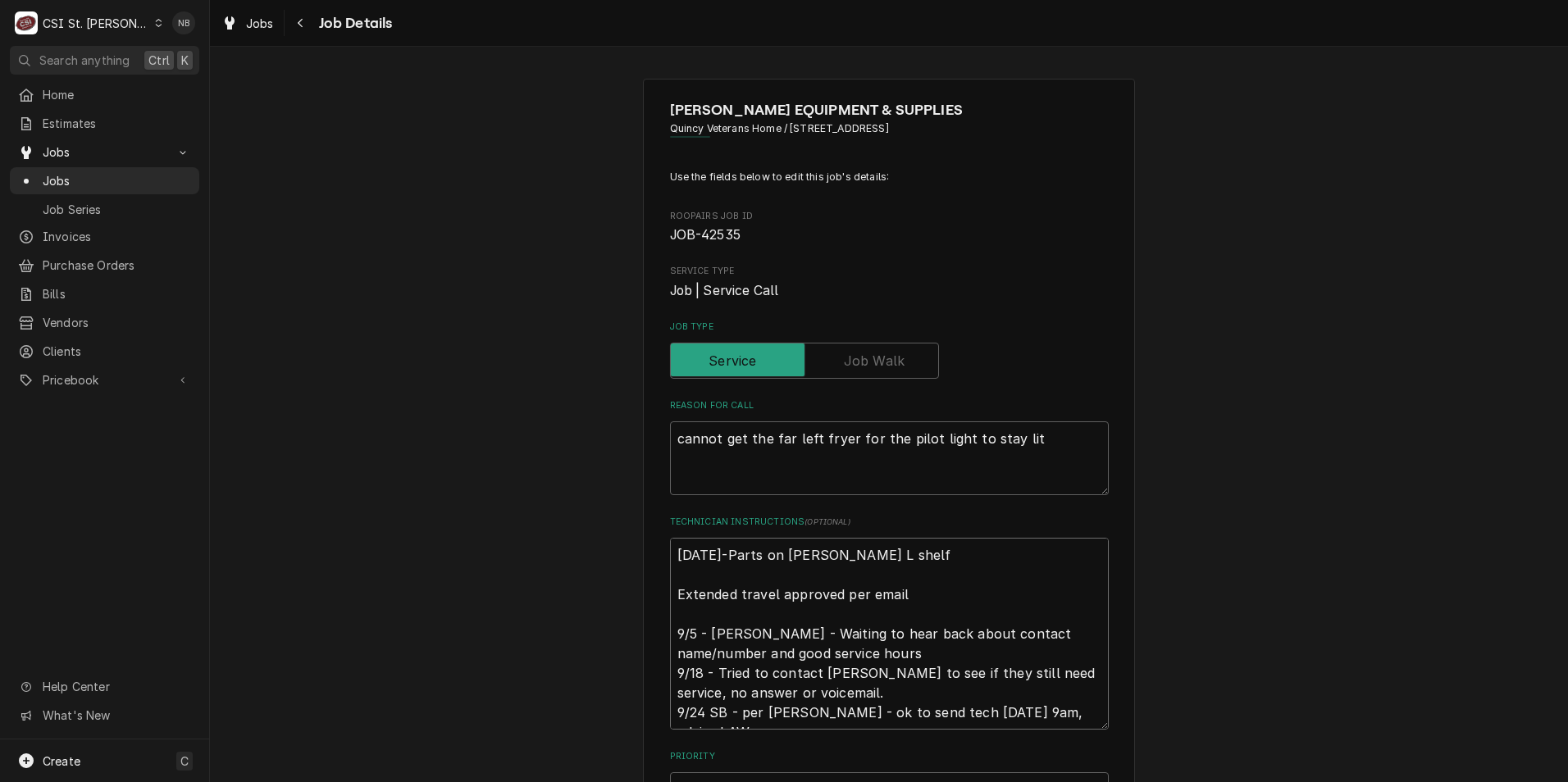
type textarea "9/26/26-Parts on TOM L shelf- Extended travel approved per email 9/5 - Kelly - …"
type textarea "x"
type textarea "9/26/26-Parts on TOM L shelf-N Extended travel approved per email 9/5 - Kelly -…"
type textarea "x"
type textarea "9/26/26-Parts on TOM L shelf-NB Extended travel approved per email 9/5 - Kelly …"
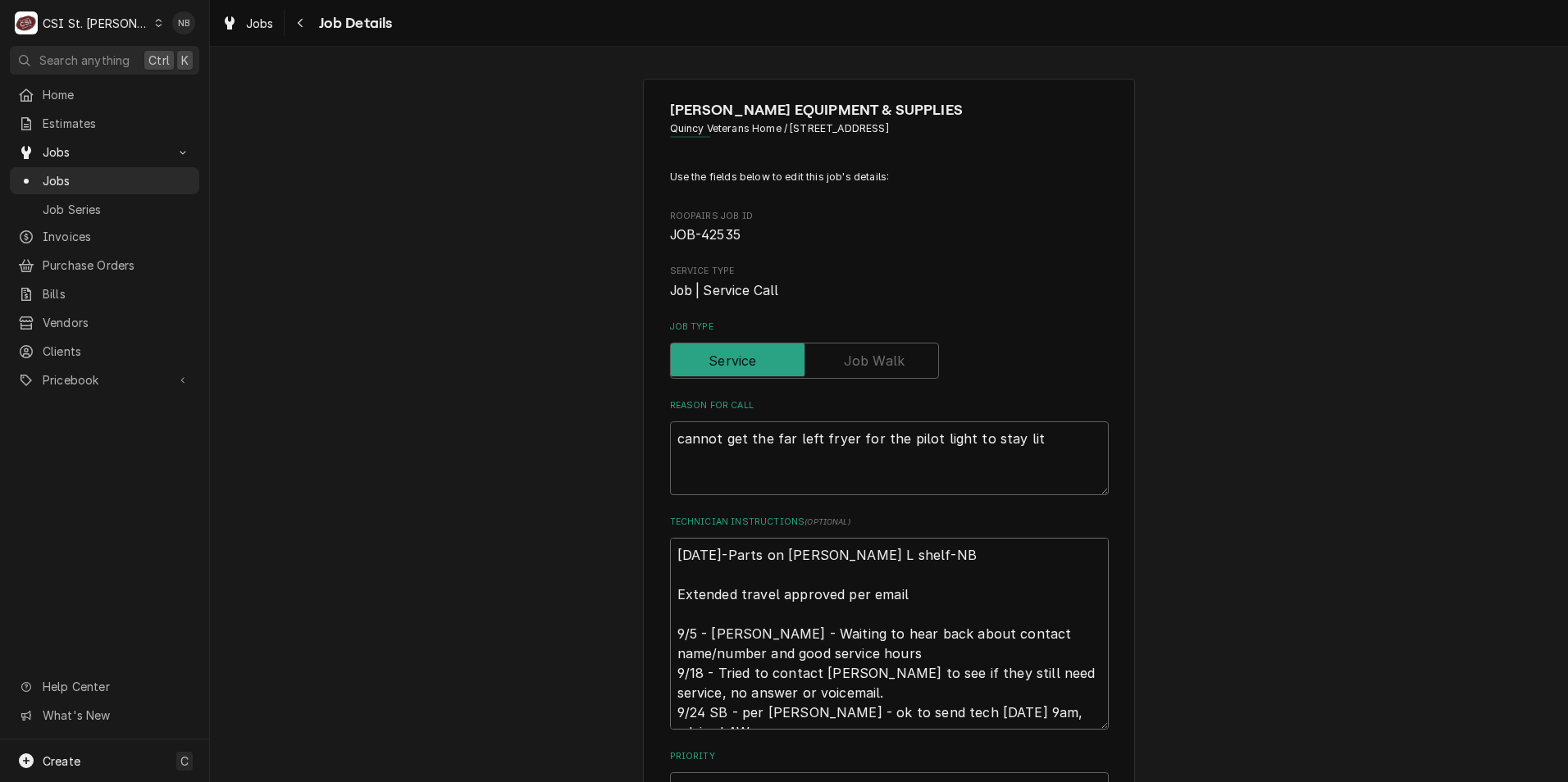
type textarea "x"
type textarea "9/26/26-Parts on TOM L shelf-NB. Extended travel approved per email 9/5 - Kelly…"
type textarea "x"
type textarea "9/26/26-Parts on TOM L shelf-NB. Extended travel approved per email 9/5 - Kelly…"
click at [1527, 171] on div "KESSENICH'S EQUIPMENT & SUPPLIES Quincy Veterans Home / 1707 N 12Th St, Quincy,…" at bounding box center [889, 779] width 1358 height 1430
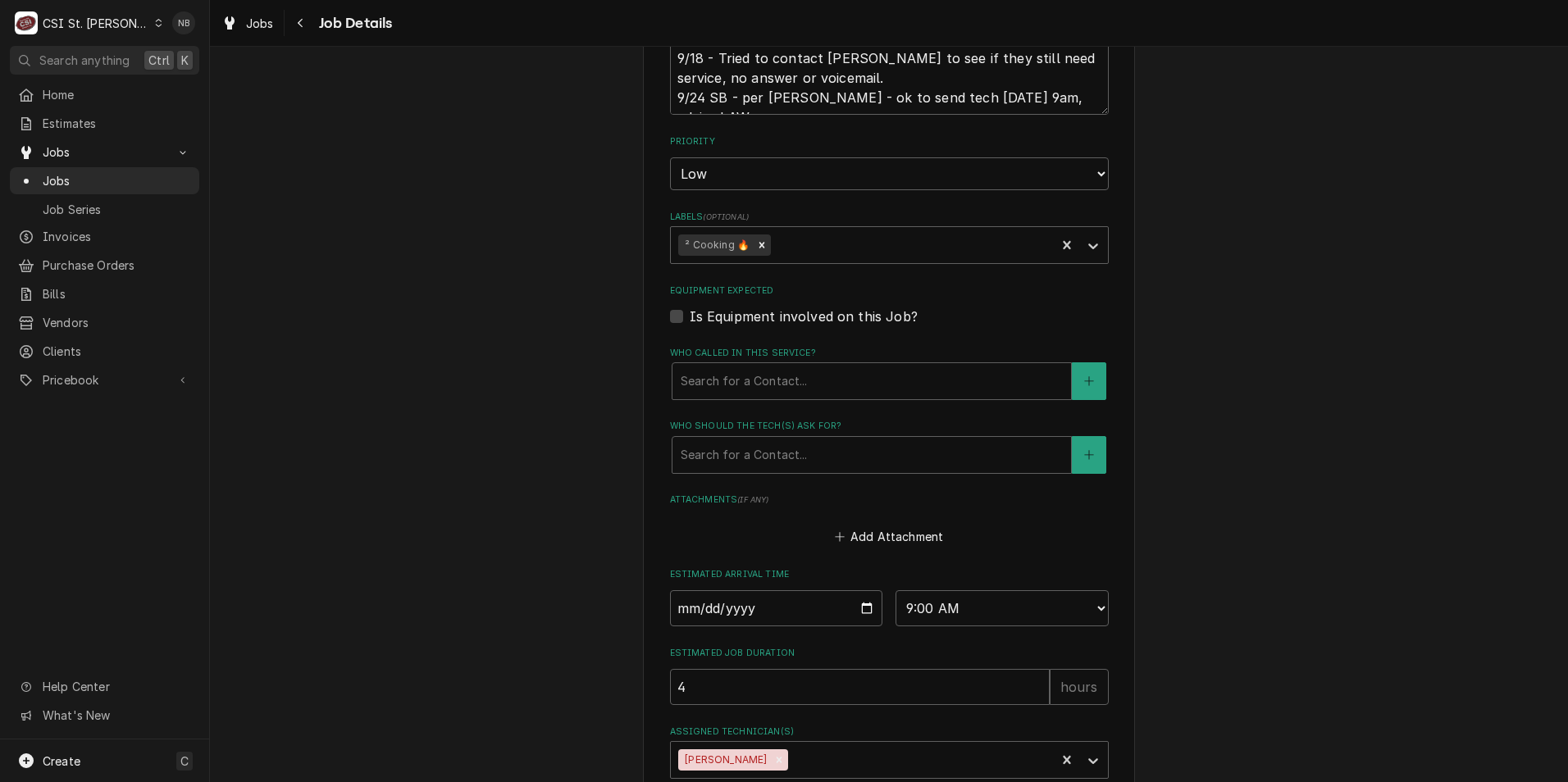
scroll to position [712, 0]
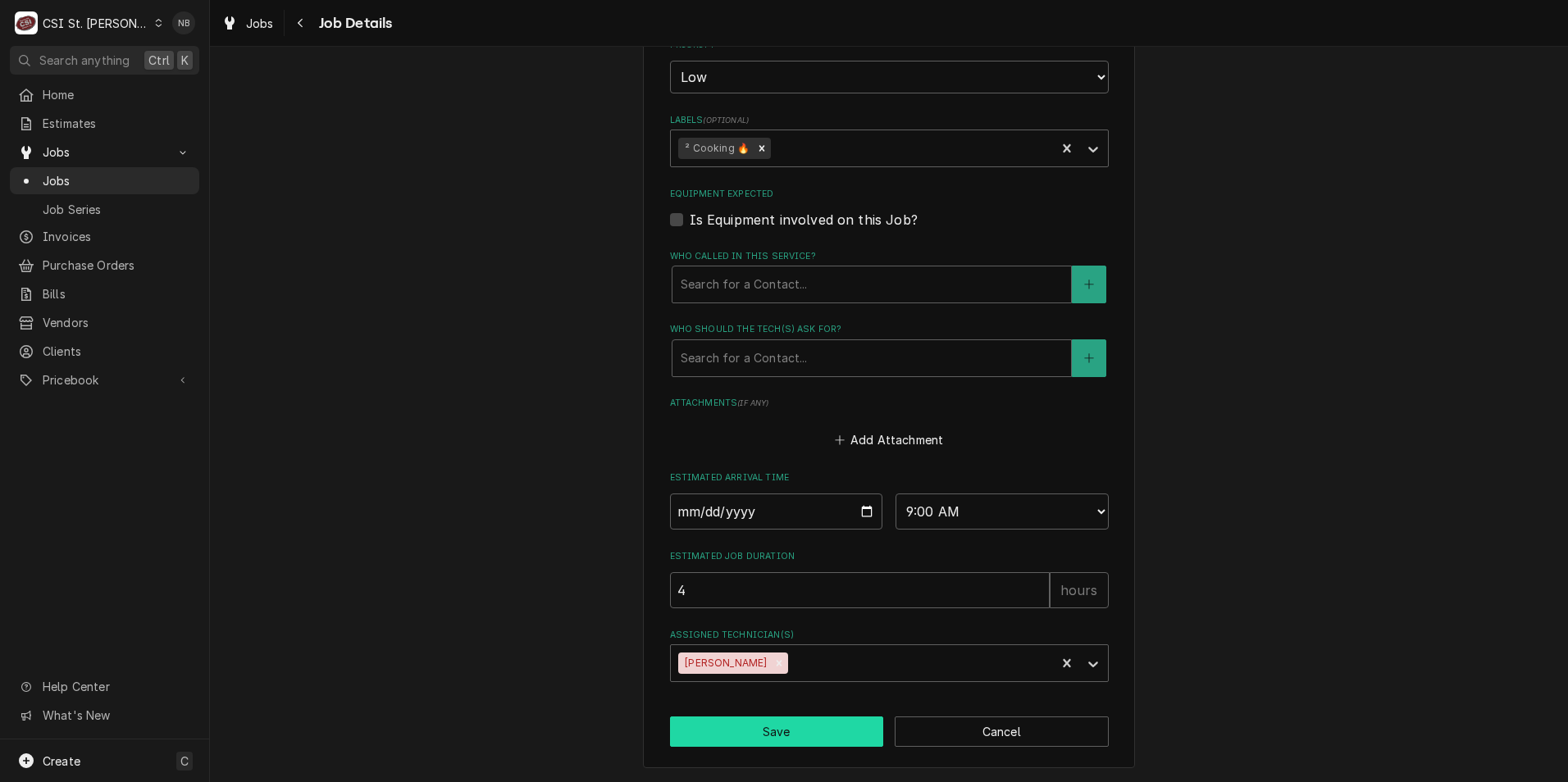
click at [775, 738] on button "Save" at bounding box center [777, 731] width 214 height 30
type textarea "x"
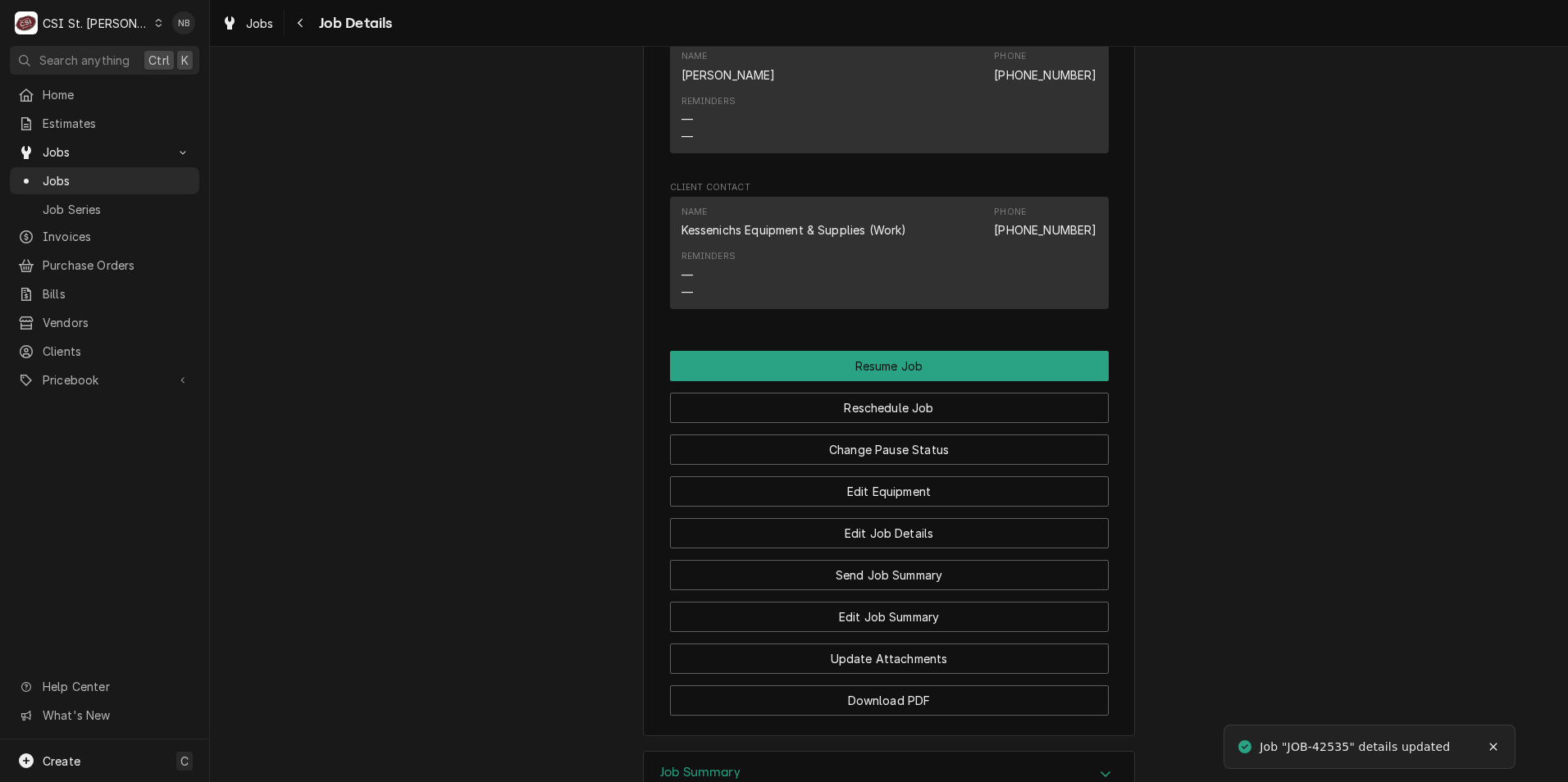
scroll to position [1923, 0]
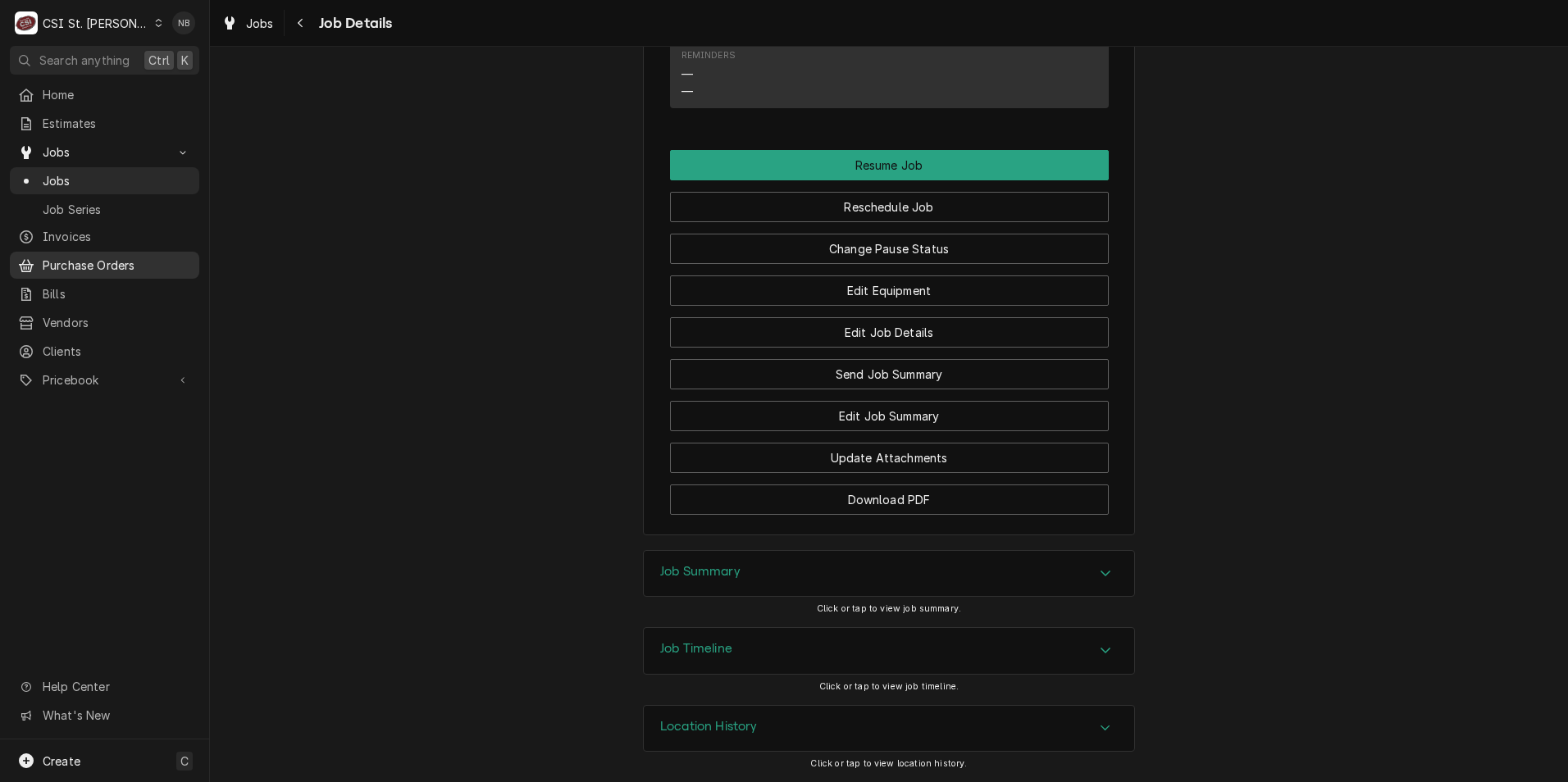
click at [119, 262] on span "Purchase Orders" at bounding box center [116, 266] width 148 height 17
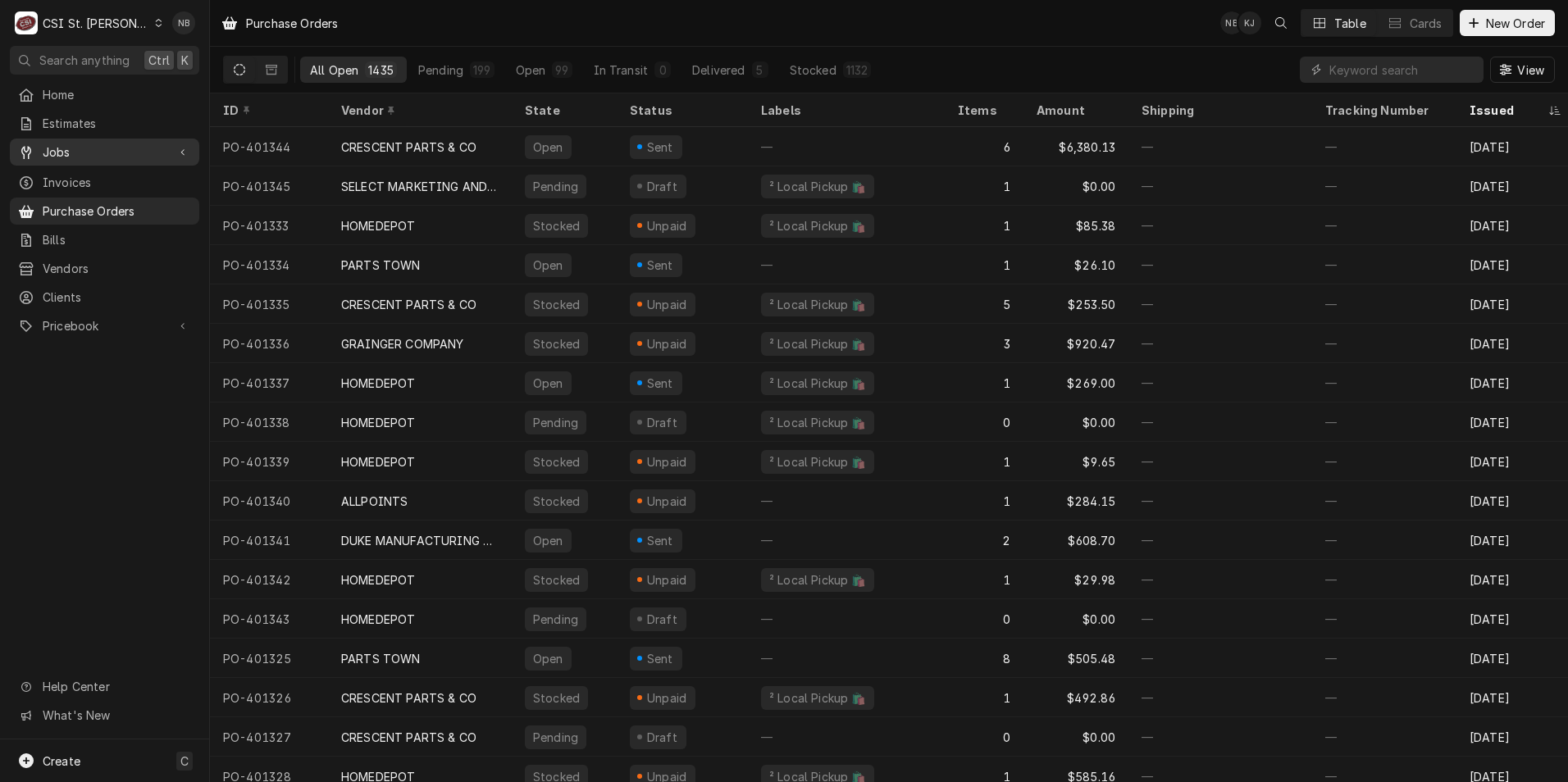
click at [106, 145] on span "Jobs" at bounding box center [104, 152] width 124 height 17
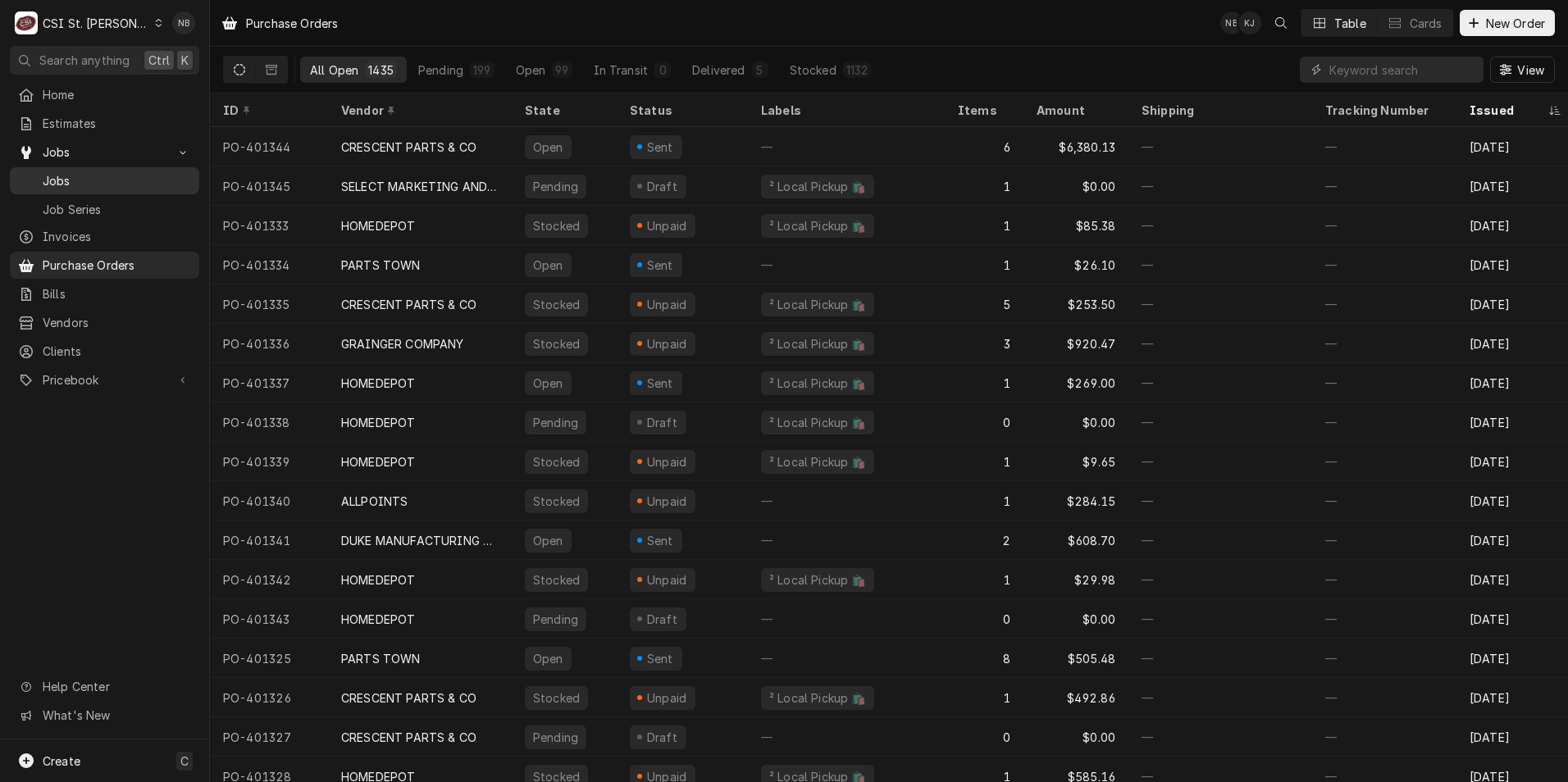
click at [106, 173] on span "Jobs" at bounding box center [116, 181] width 148 height 17
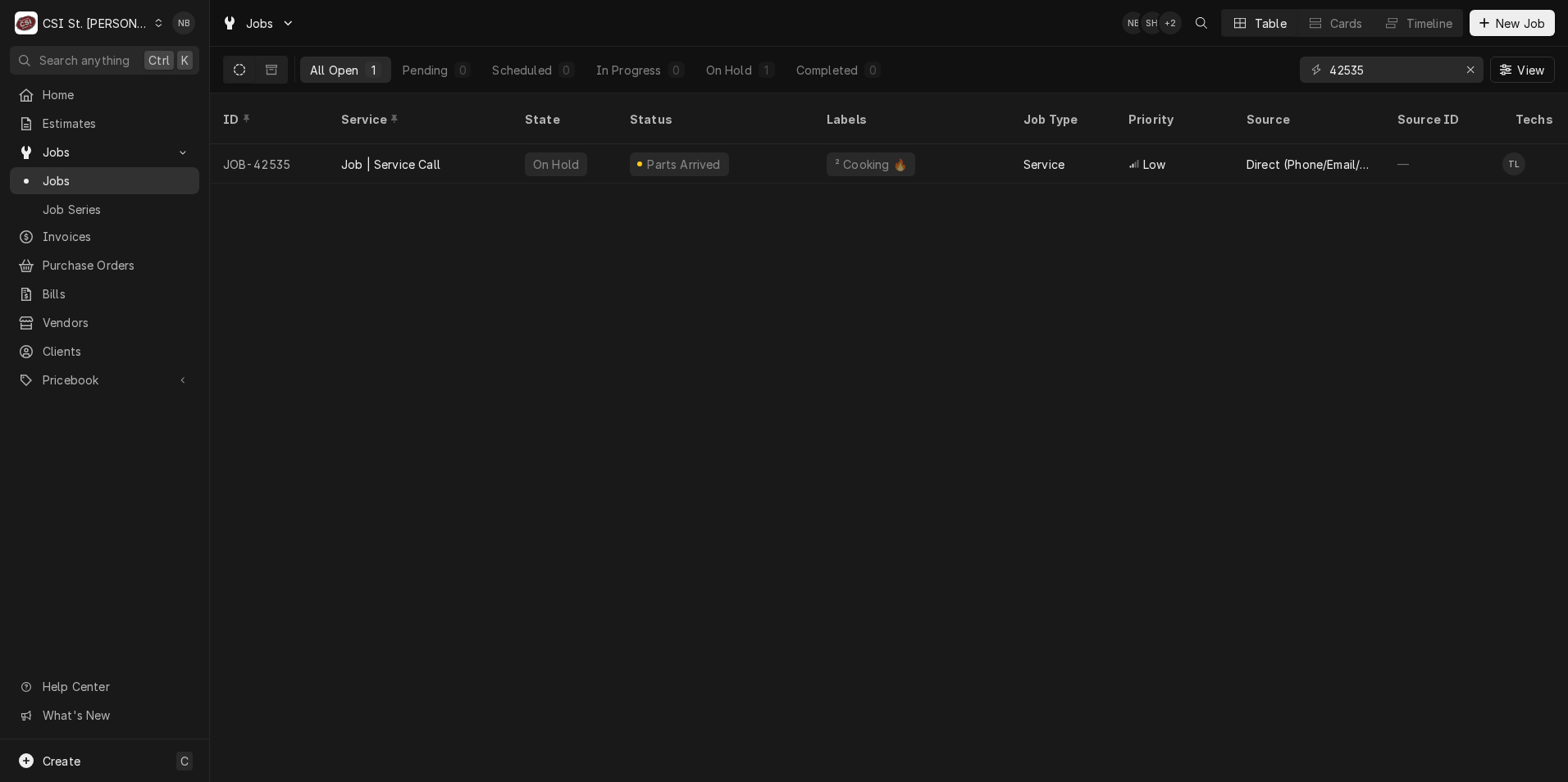
click at [75, 167] on link "Jobs" at bounding box center [104, 181] width 189 height 27
click at [1464, 70] on div "Erase input" at bounding box center [1470, 69] width 16 height 16
